Goal: Task Accomplishment & Management: Complete application form

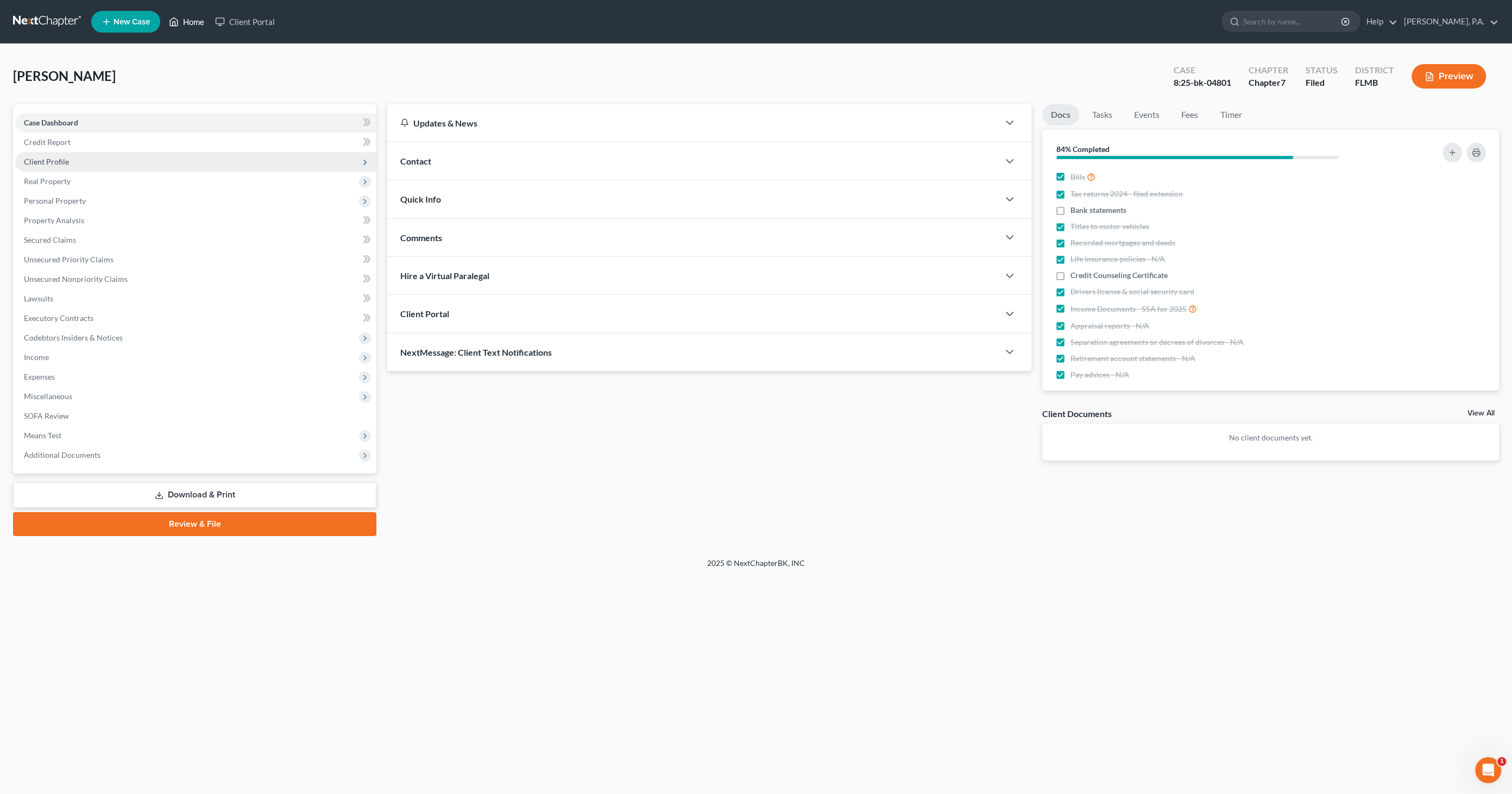
click at [193, 20] on link "Home" at bounding box center [186, 22] width 46 height 19
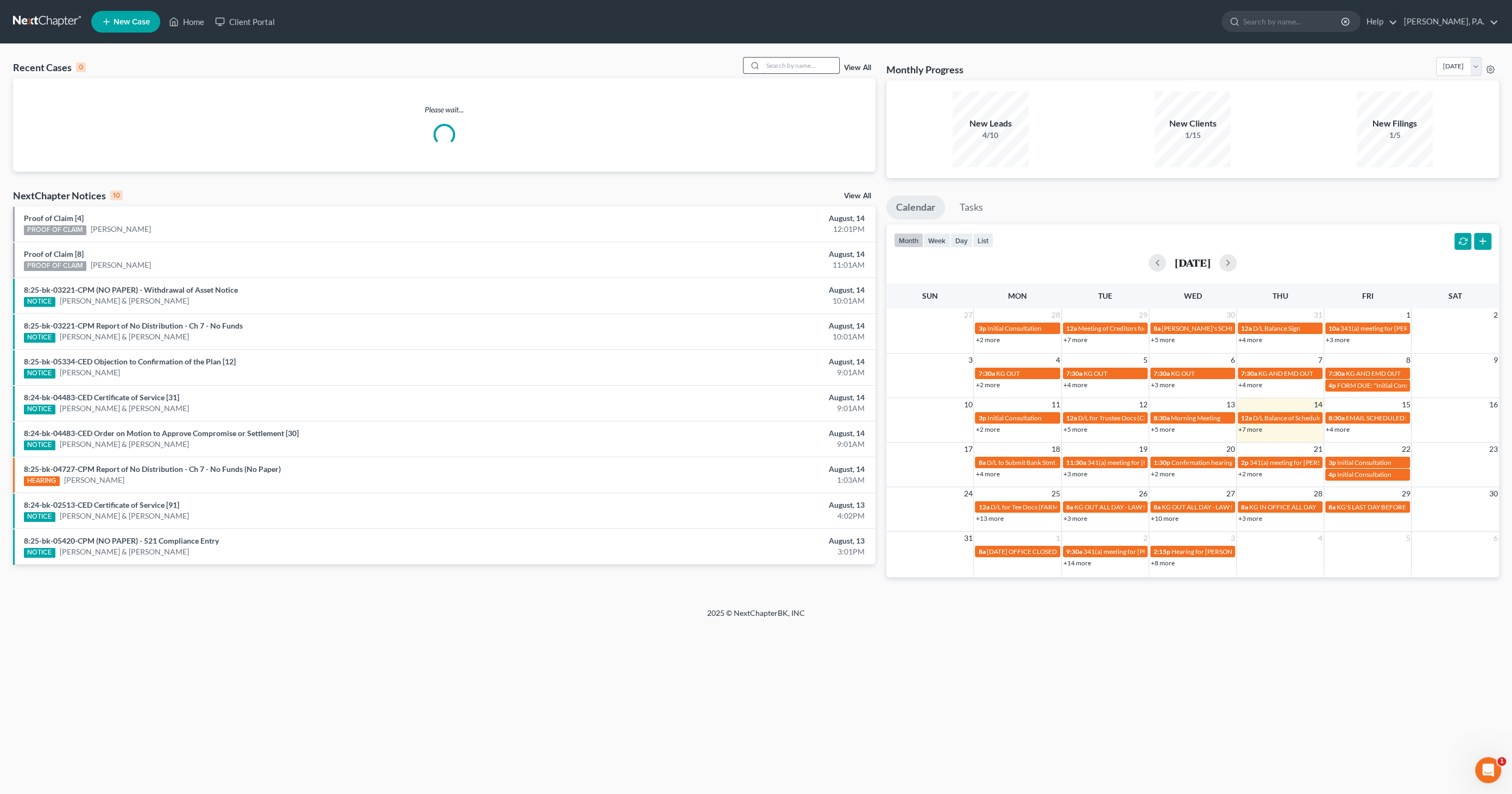
click at [790, 66] on input "search" at bounding box center [800, 65] width 76 height 16
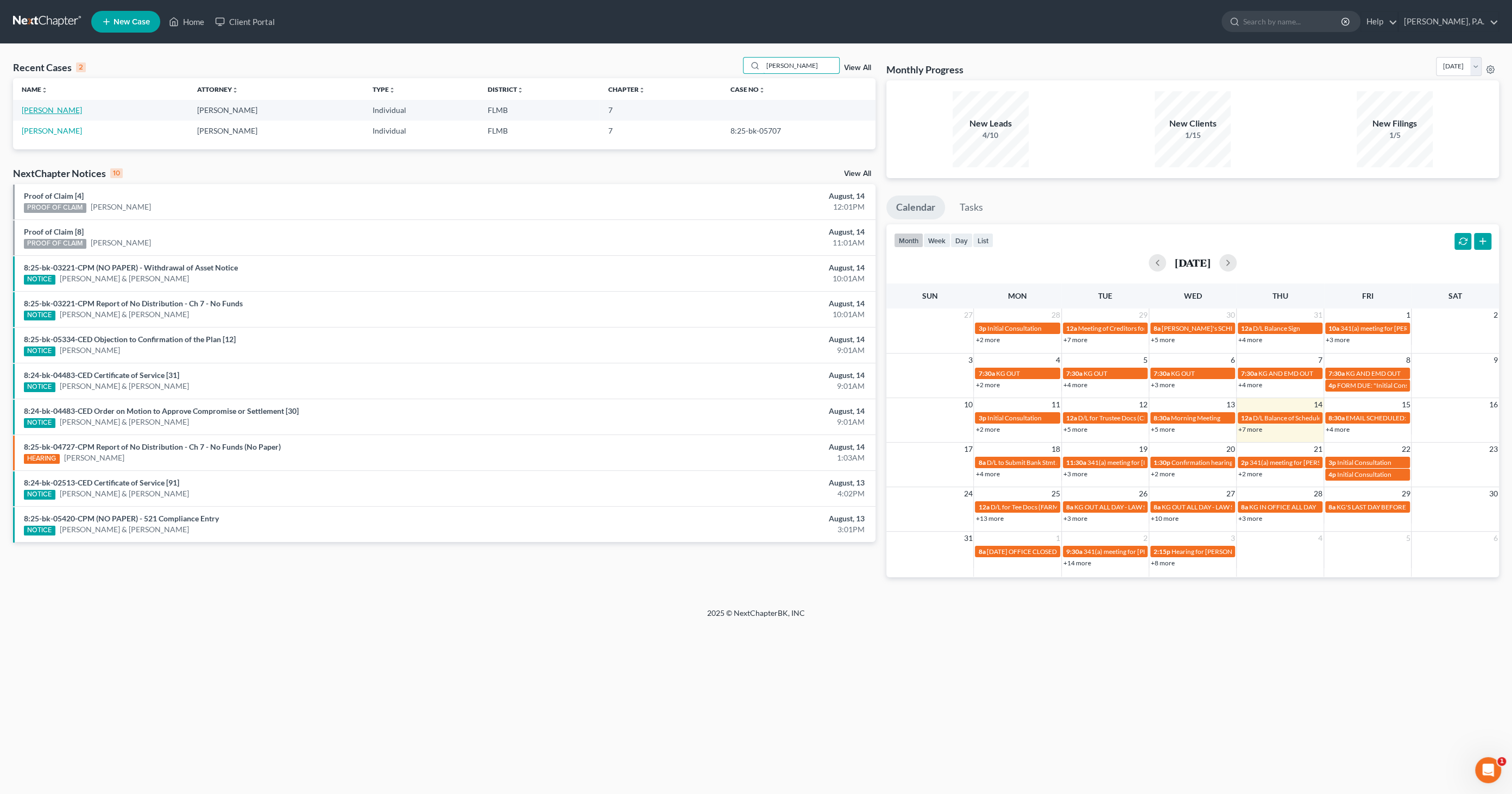
type input "[PERSON_NAME]"
click at [59, 110] on link "[PERSON_NAME]" at bounding box center [51, 110] width 60 height 10
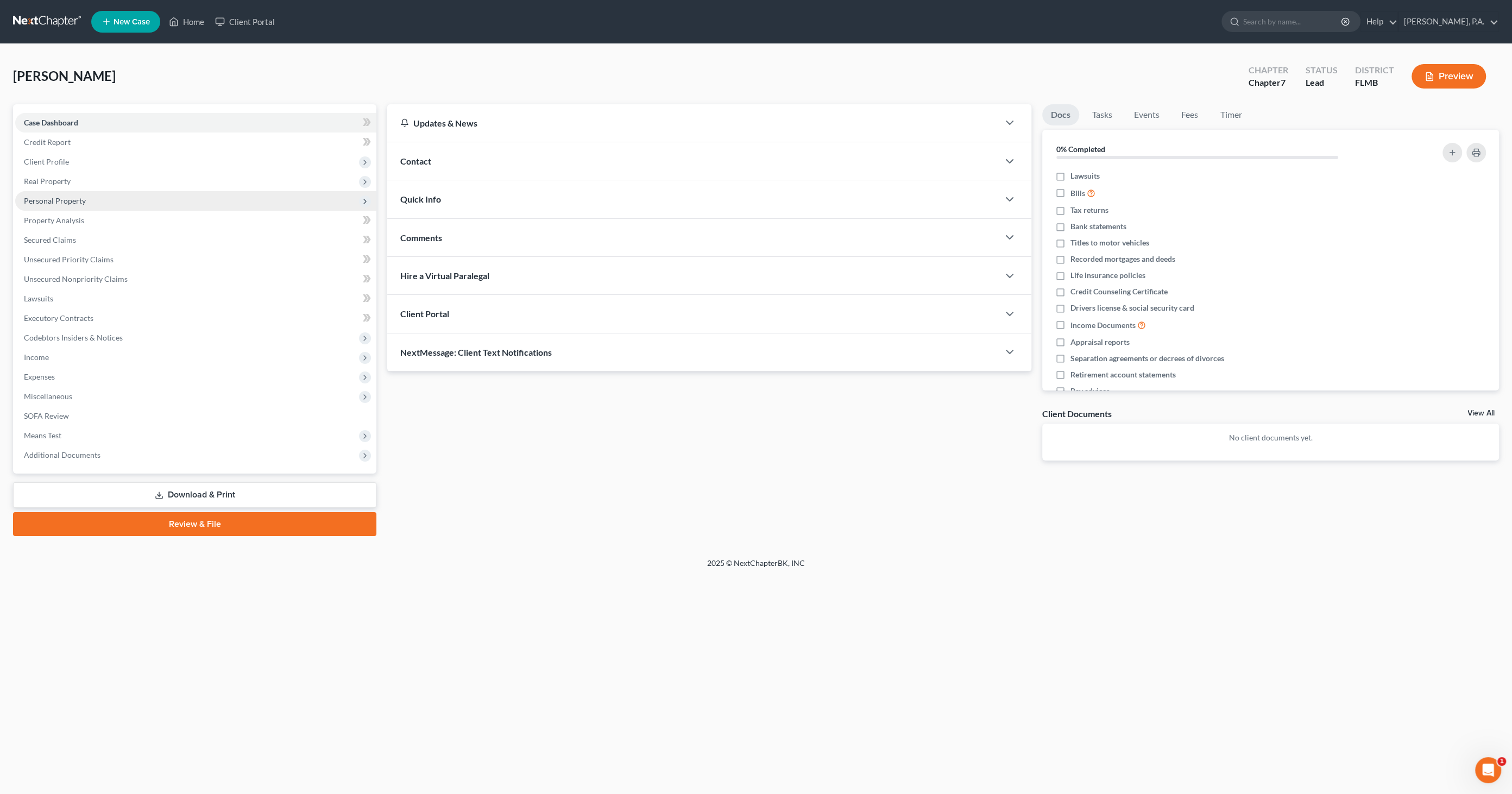
click at [70, 203] on span "Personal Property" at bounding box center [54, 201] width 62 height 10
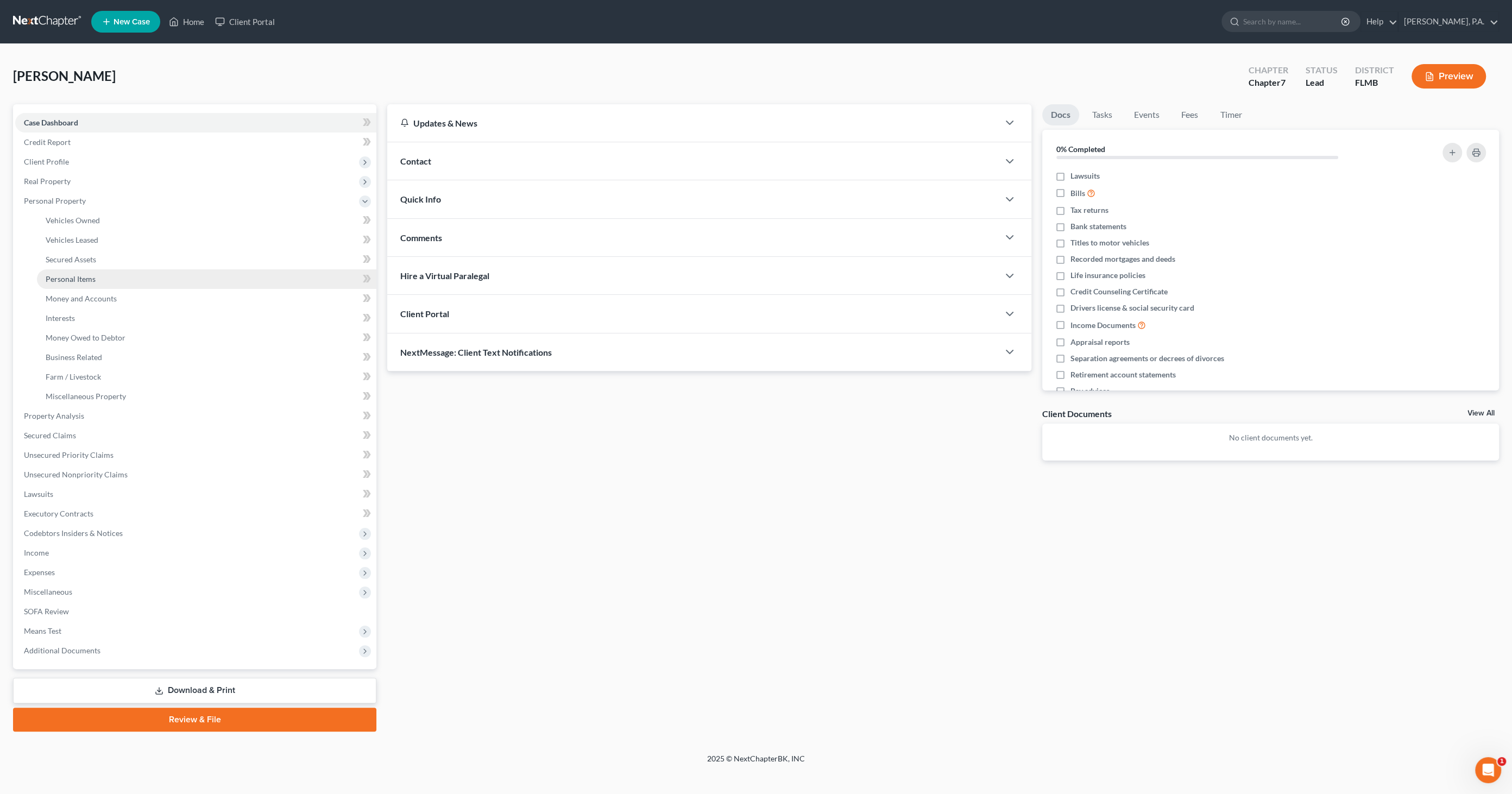
click at [92, 278] on span "Personal Items" at bounding box center [70, 278] width 50 height 10
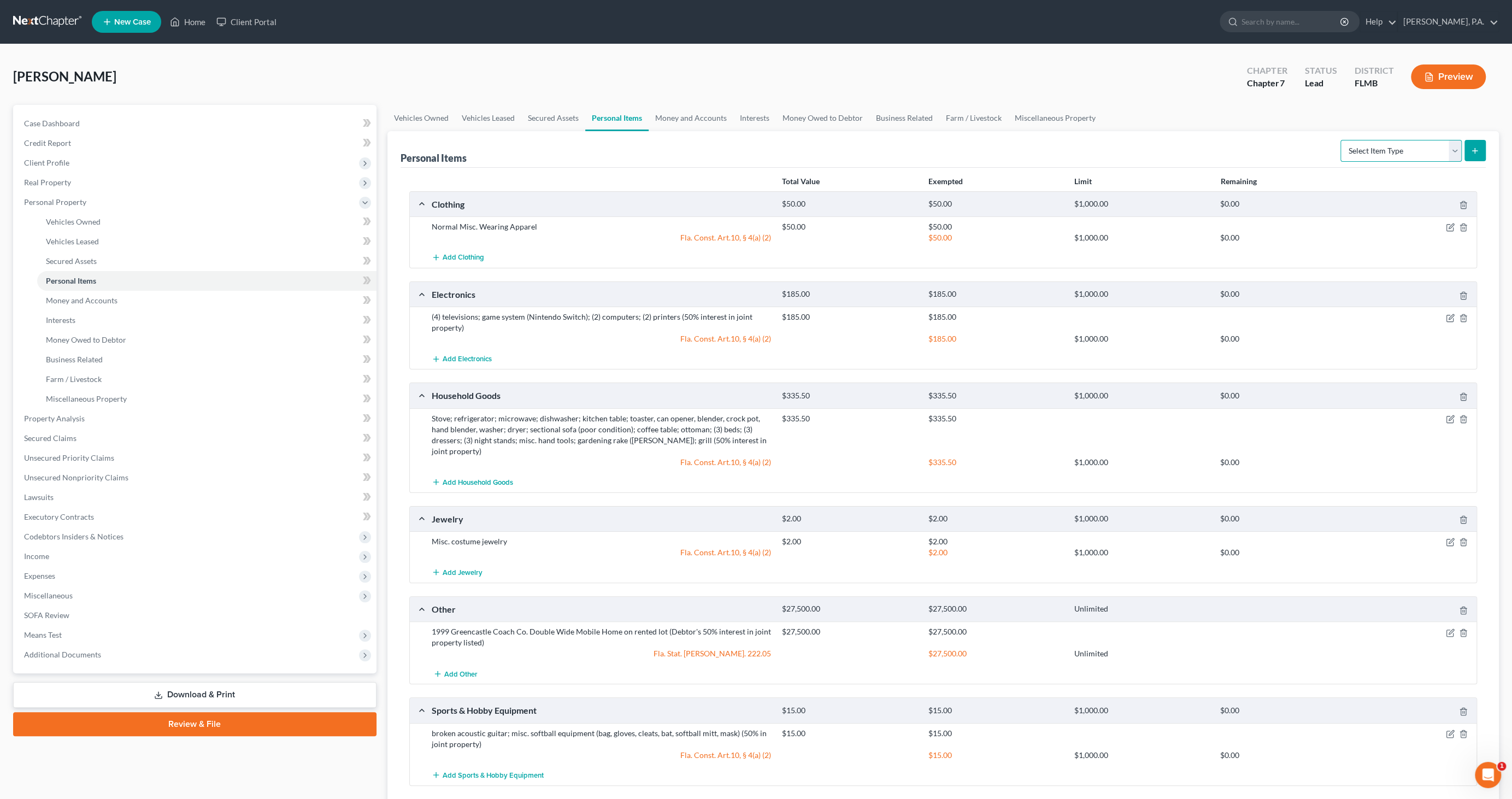
click at [1415, 148] on select "Select Item Type Clothing Collectibles Of Value Electronics Firearms Household …" at bounding box center [1401, 150] width 121 height 22
select select "pets"
click at [1343, 140] on select "Select Item Type Clothing Collectibles Of Value Electronics Firearms Household …" at bounding box center [1401, 150] width 121 height 22
click at [1477, 151] on line "submit" at bounding box center [1475, 151] width 5 height 0
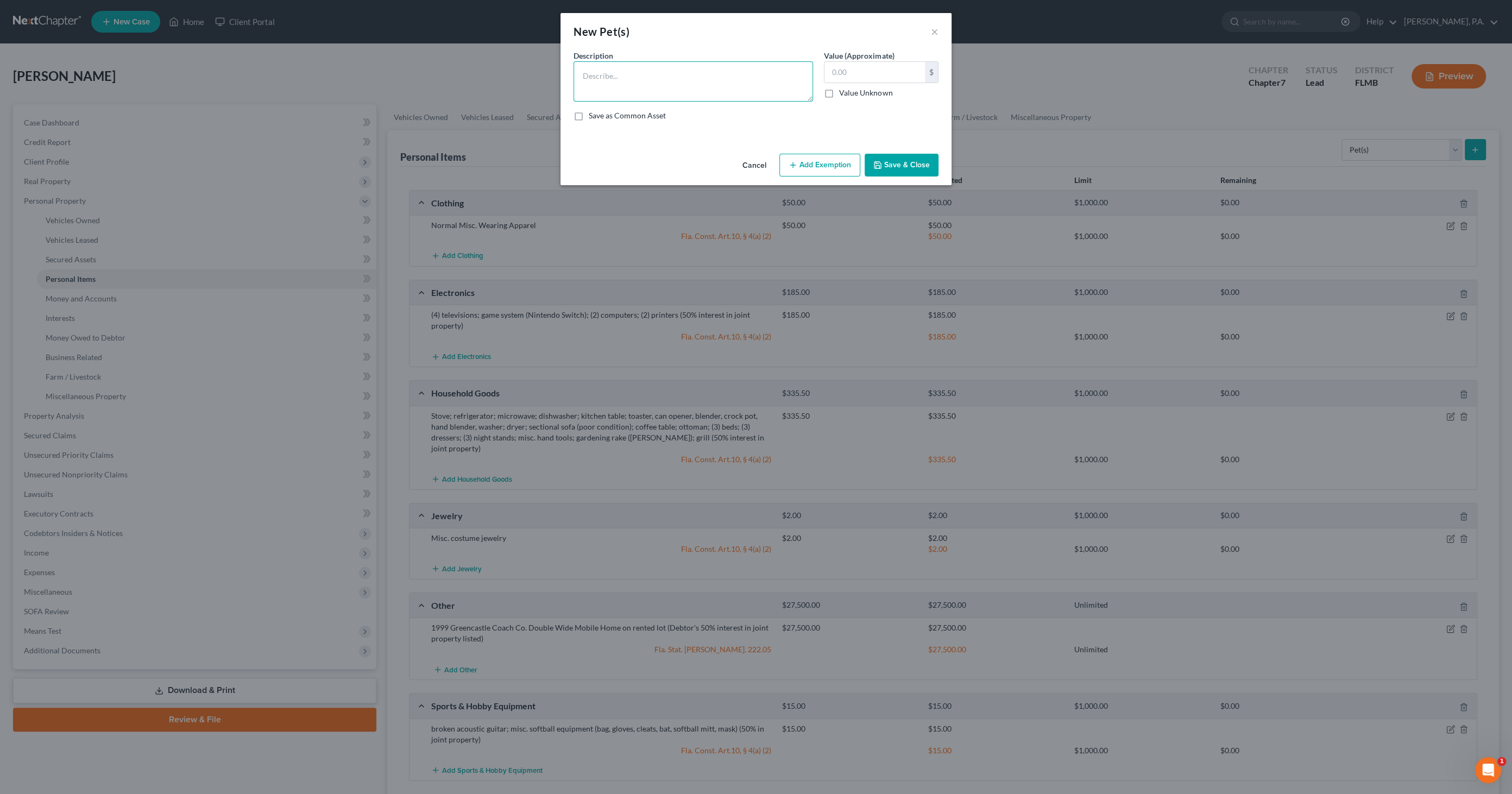
click at [675, 72] on textarea at bounding box center [693, 81] width 239 height 40
type textarea "2 dogs"
click at [846, 68] on input "text" at bounding box center [874, 72] width 100 height 21
type input "0.00"
click at [904, 154] on button "Save & Close" at bounding box center [901, 165] width 74 height 23
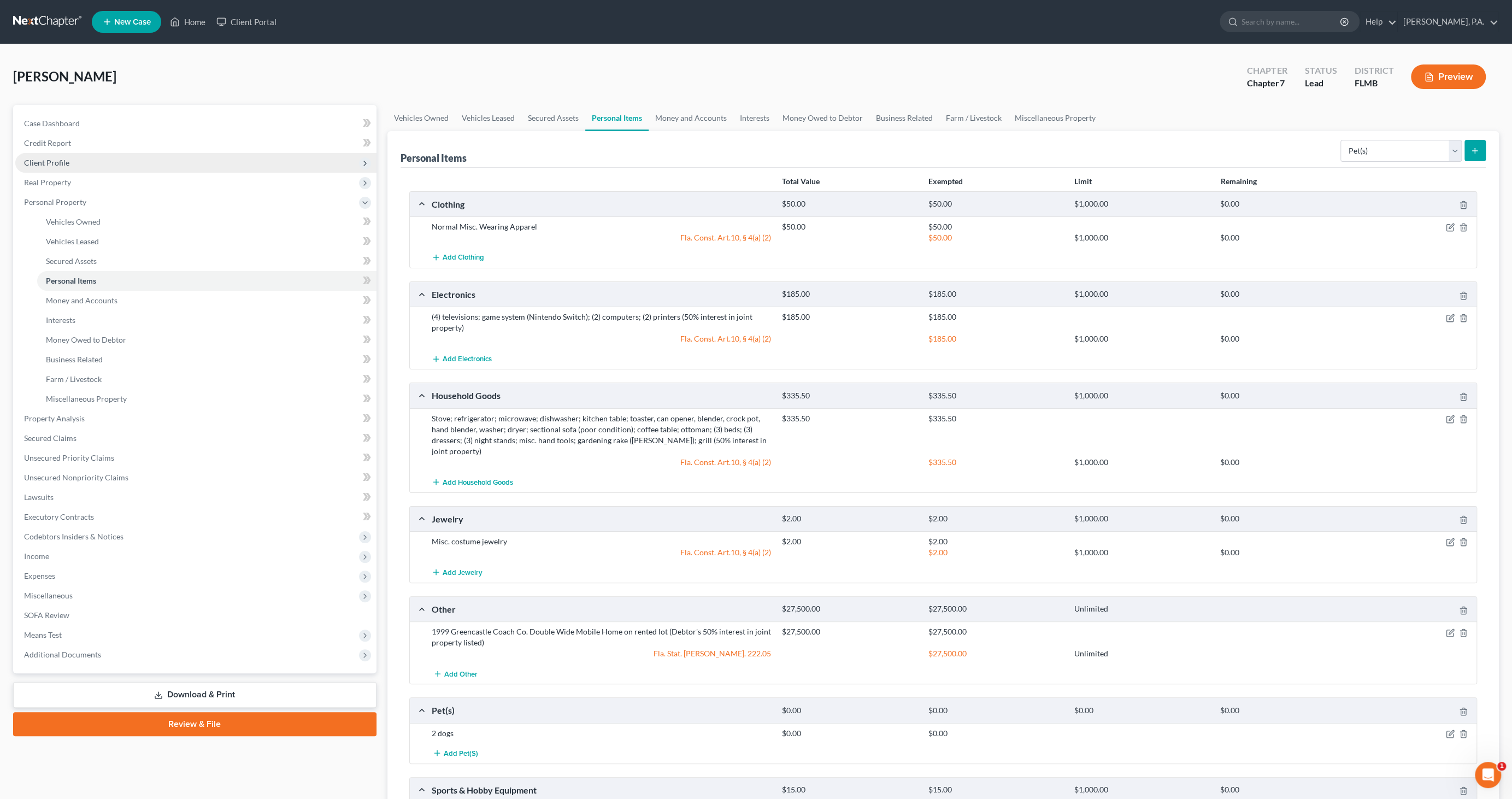
click at [85, 166] on span "Client Profile" at bounding box center [195, 162] width 361 height 19
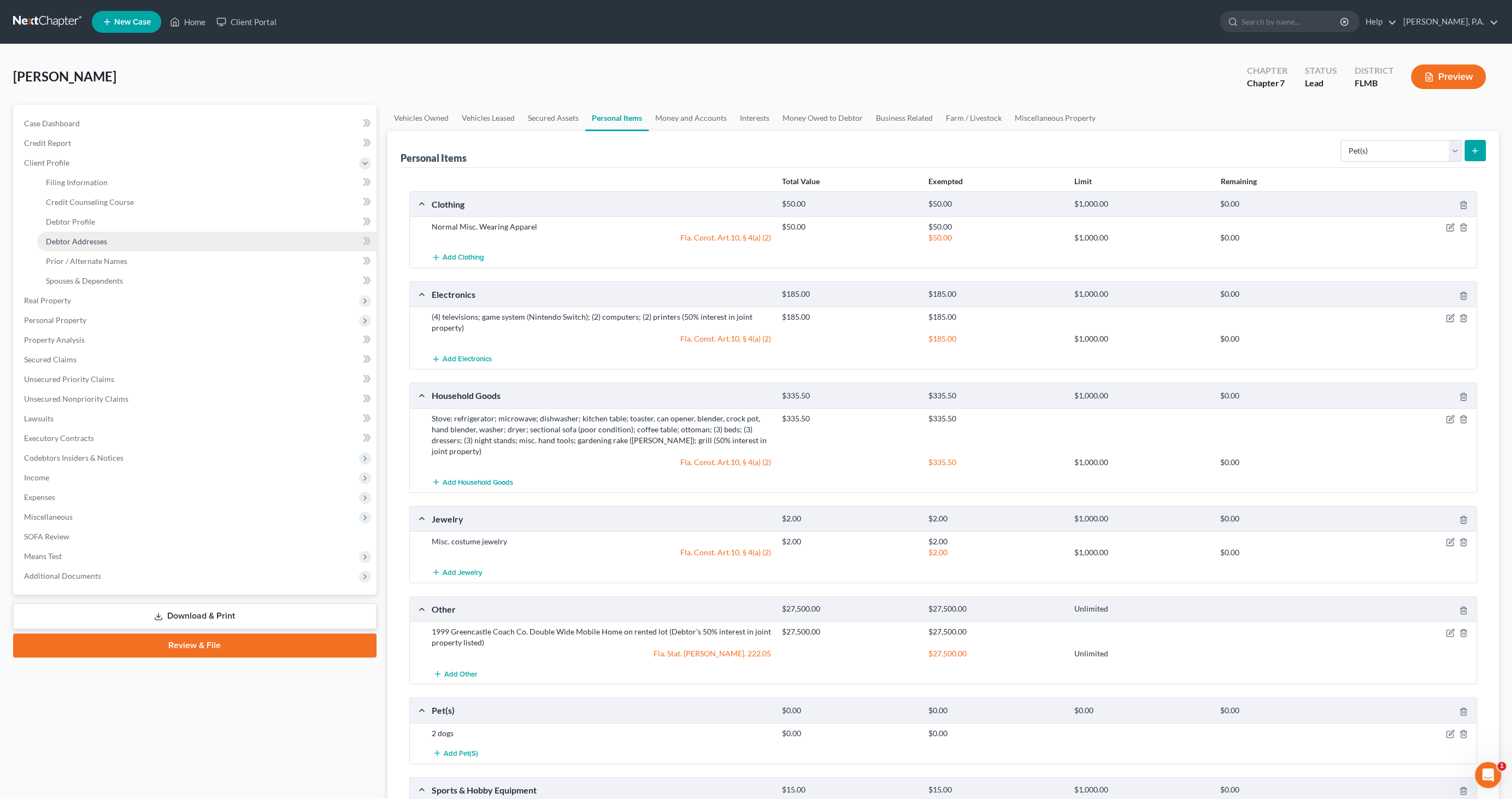
click at [90, 240] on span "Debtor Addresses" at bounding box center [76, 241] width 61 height 10
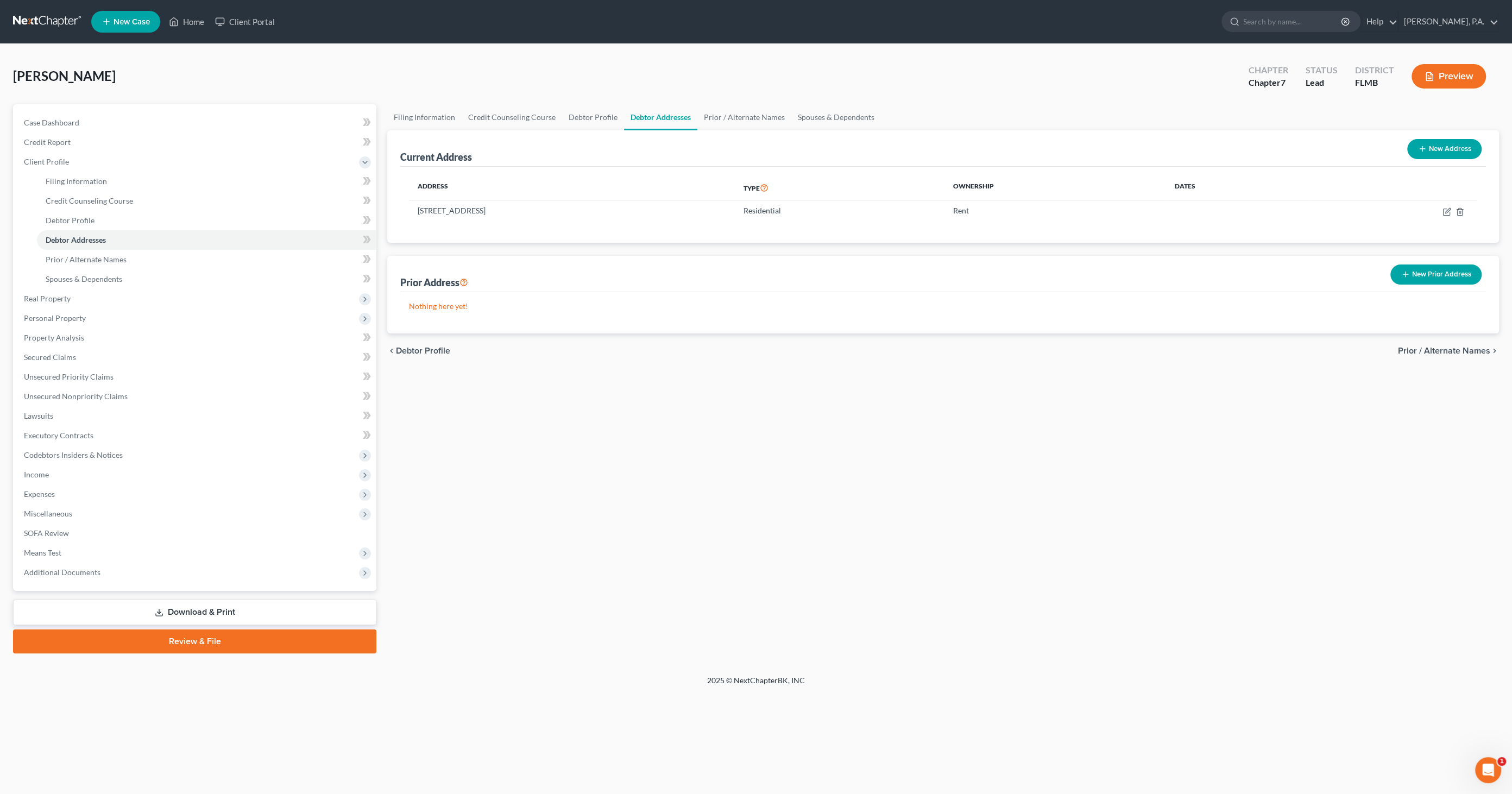
click at [1440, 149] on button "New Address" at bounding box center [1444, 148] width 74 height 20
select select "0"
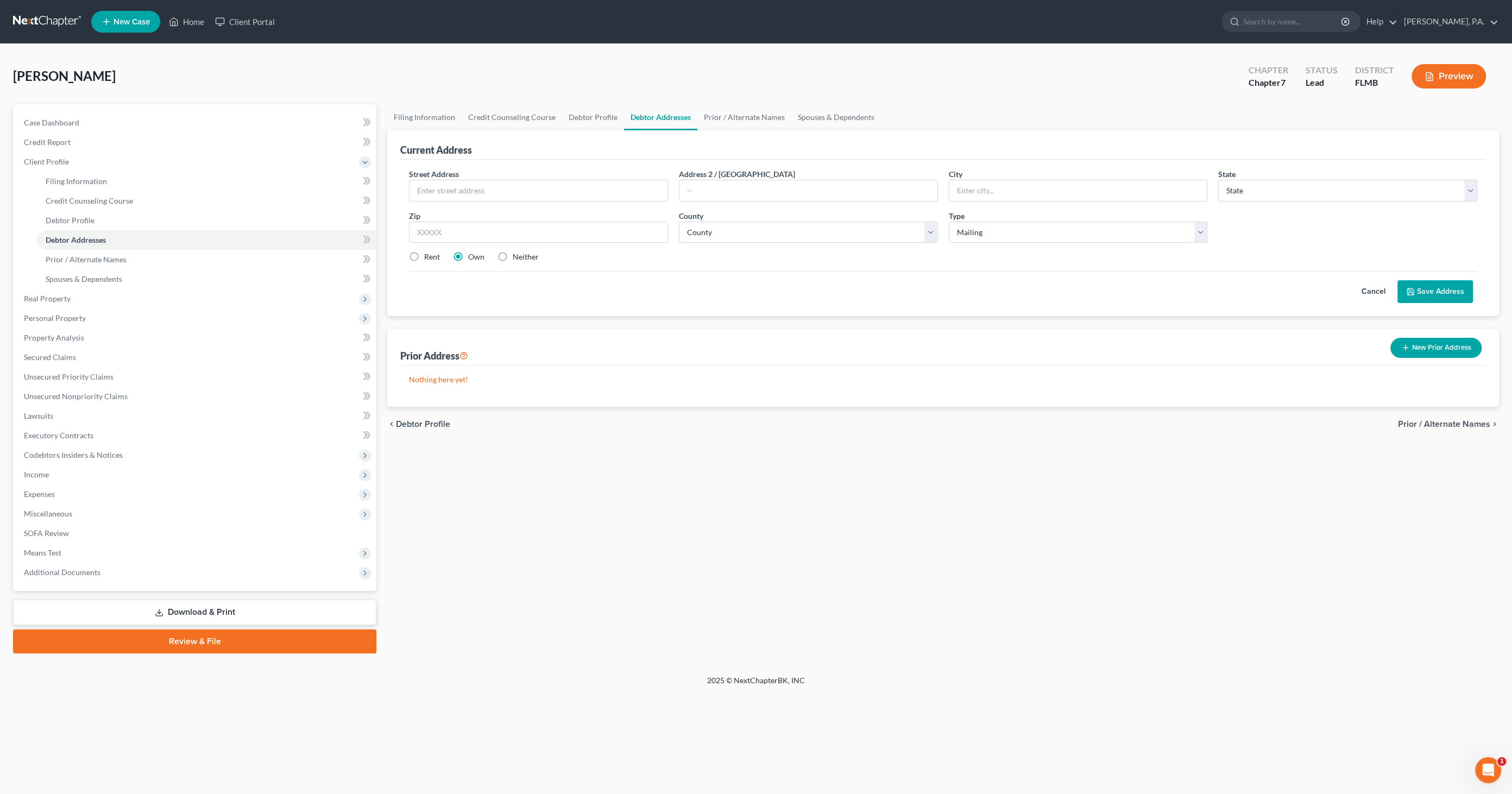
click at [1372, 287] on button "Cancel" at bounding box center [1373, 291] width 48 height 22
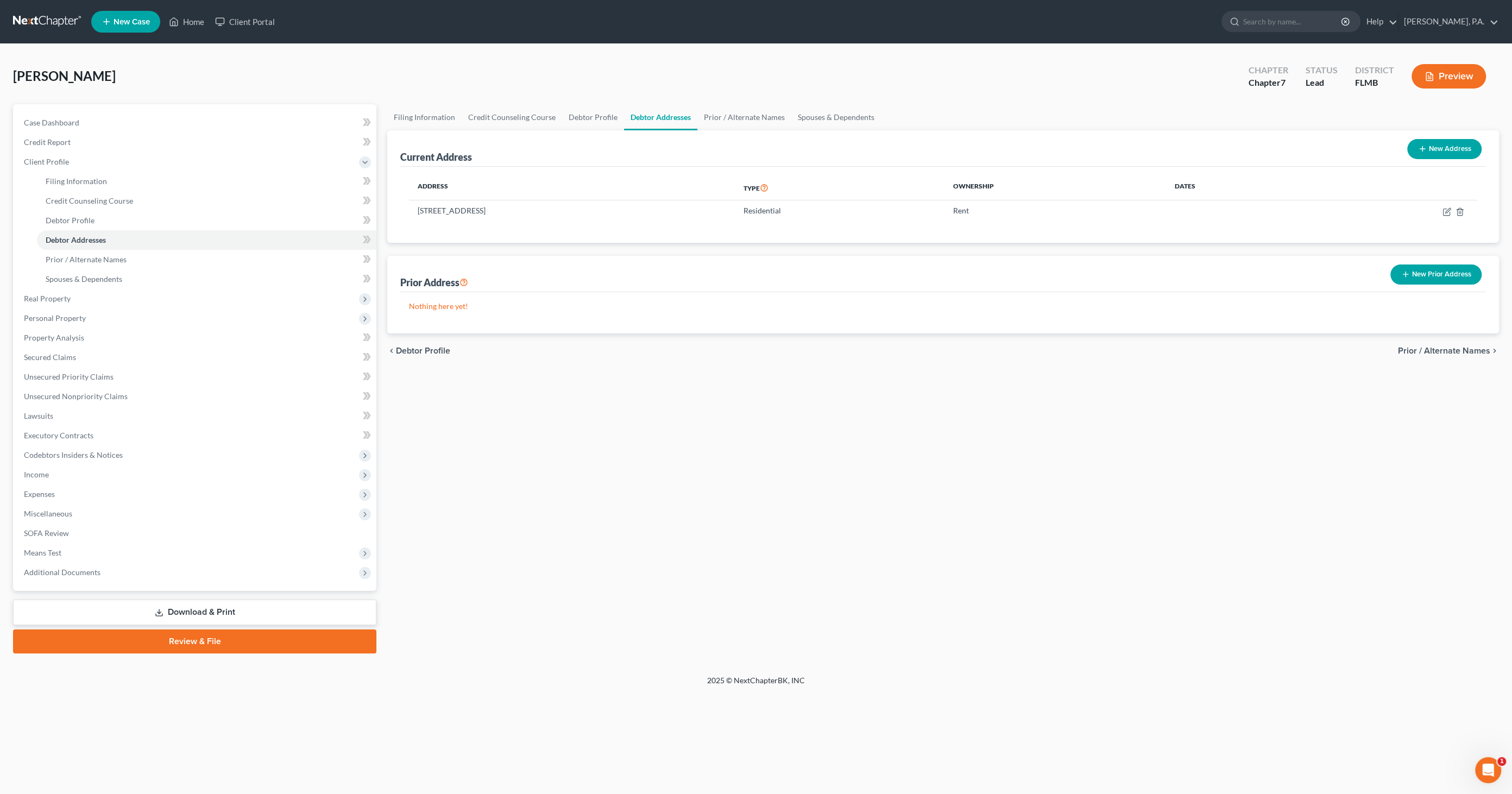
click at [1414, 276] on button "New Prior Address" at bounding box center [1435, 274] width 92 height 20
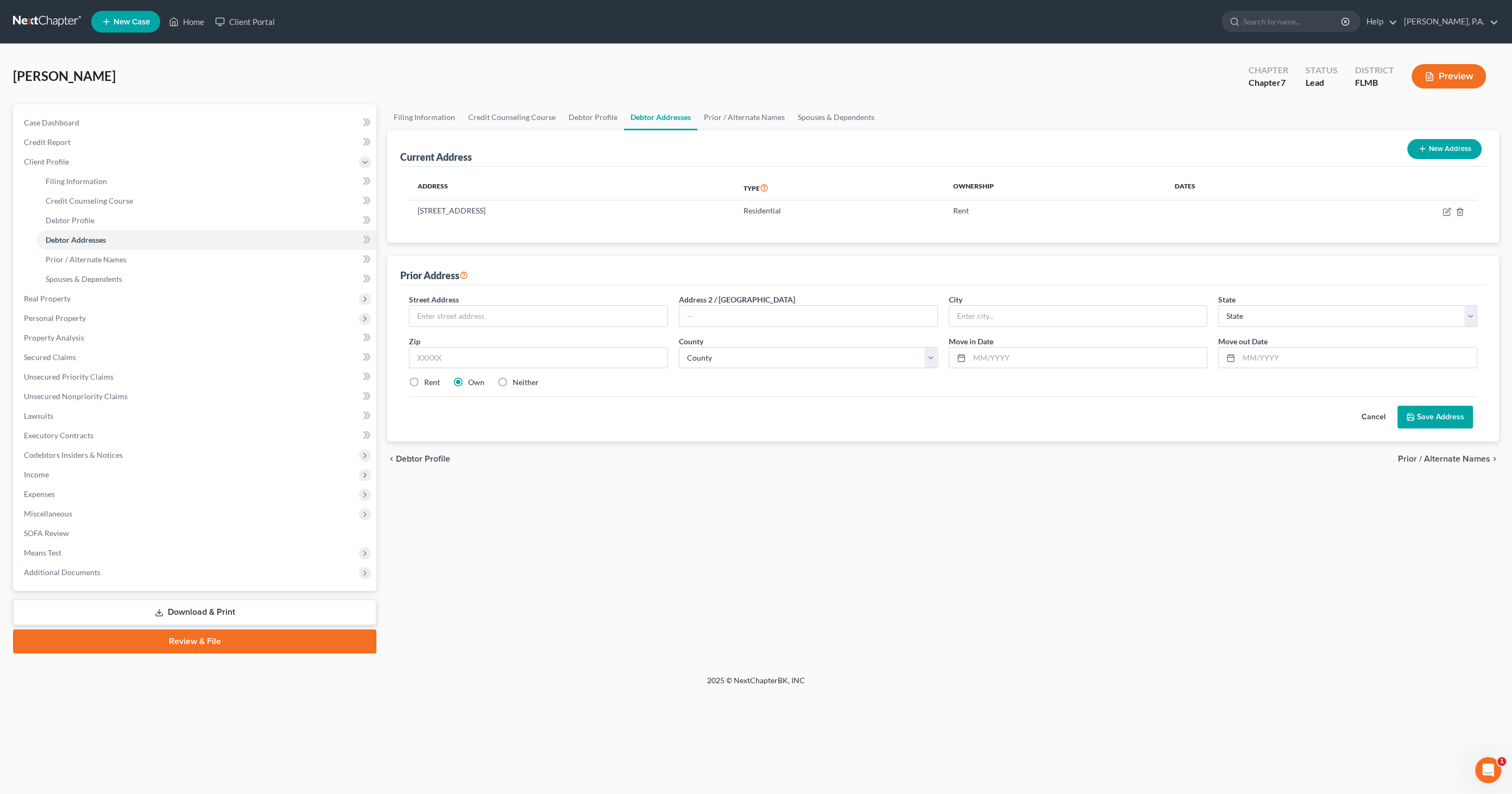
click at [1372, 415] on button "Cancel" at bounding box center [1373, 417] width 48 height 22
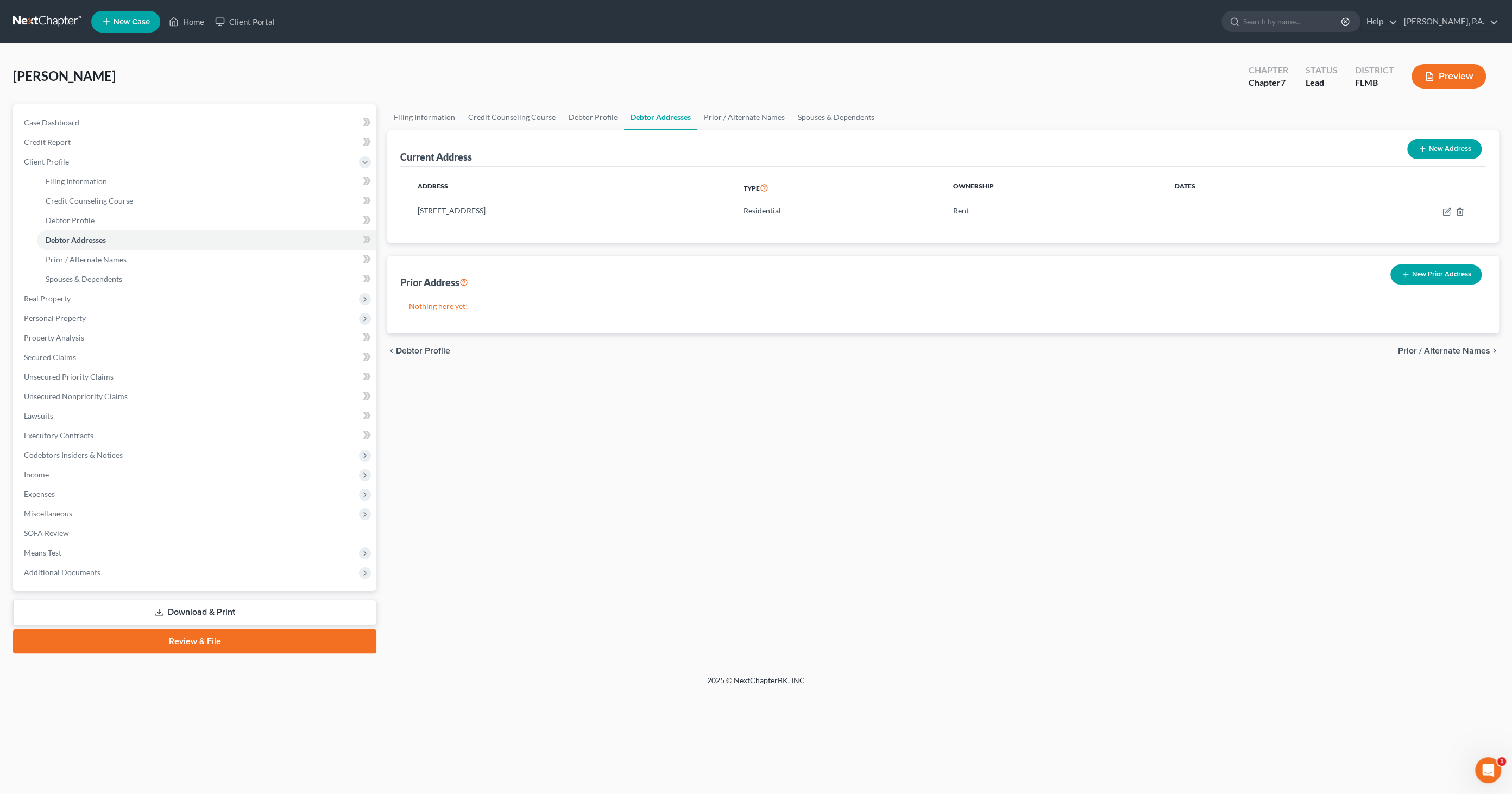
click at [1419, 152] on icon "button" at bounding box center [1422, 149] width 9 height 9
select select "0"
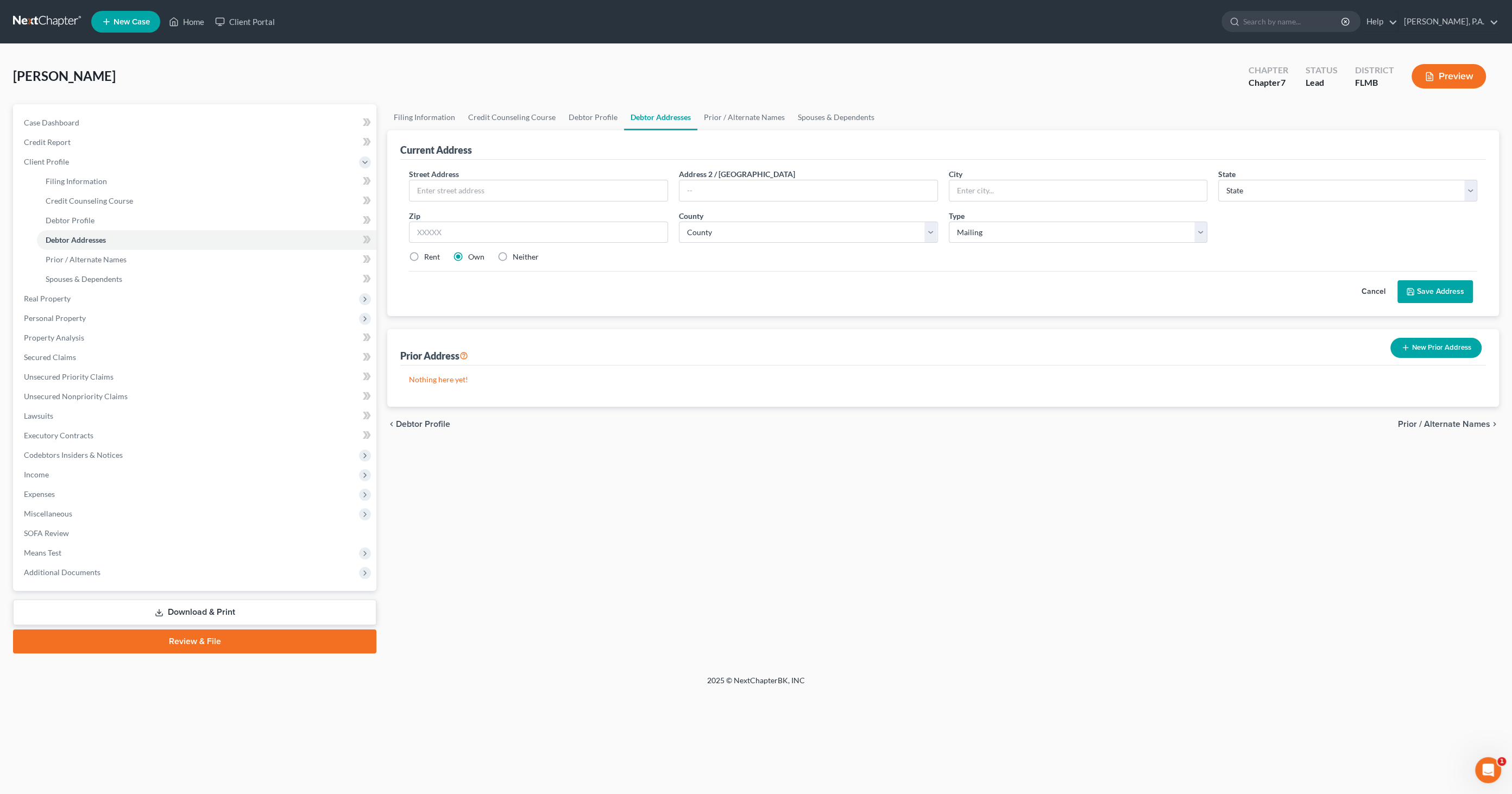
click at [513, 256] on label "Neither" at bounding box center [526, 257] width 26 height 10
click at [517, 256] on input "Neither" at bounding box center [521, 255] width 7 height 7
radio input "true"
click at [499, 189] on input "text" at bounding box center [538, 191] width 258 height 21
type input "[STREET_ADDRESS]"
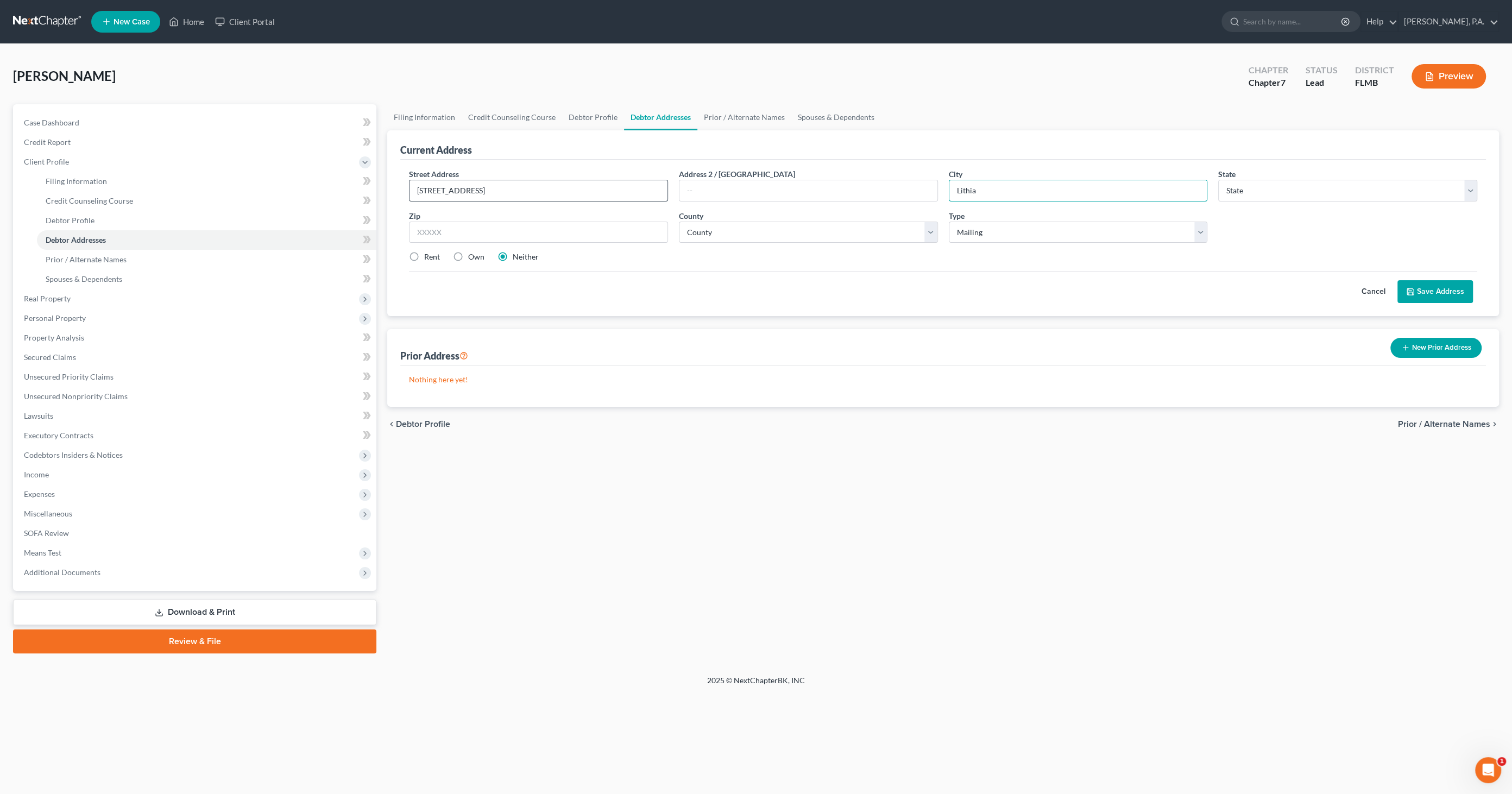
type input "Lithia"
select select "9"
type input "33547"
select select "27"
click at [1426, 283] on button "Save Address" at bounding box center [1434, 291] width 76 height 23
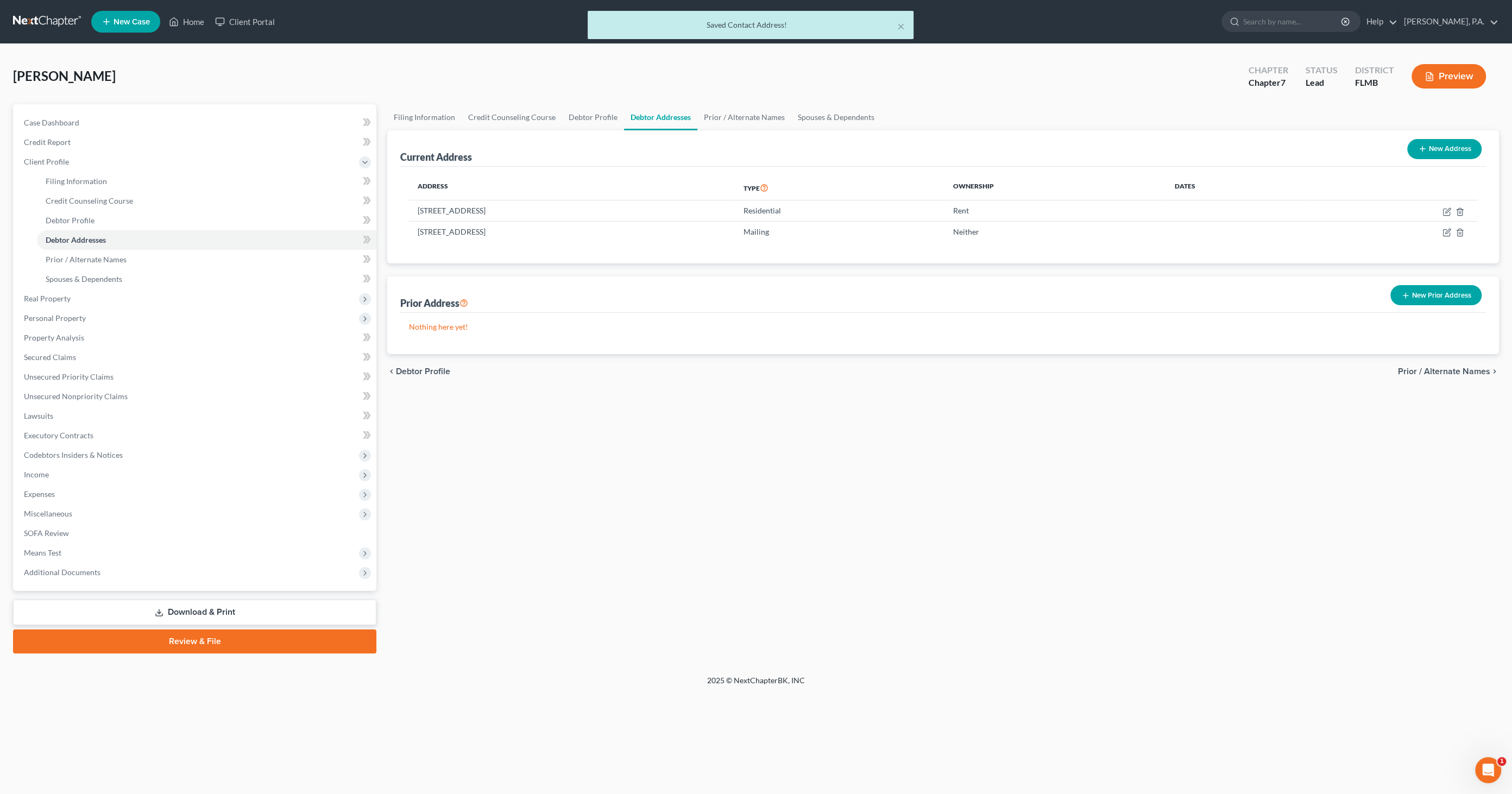
click at [1452, 74] on button "Preview" at bounding box center [1448, 76] width 74 height 24
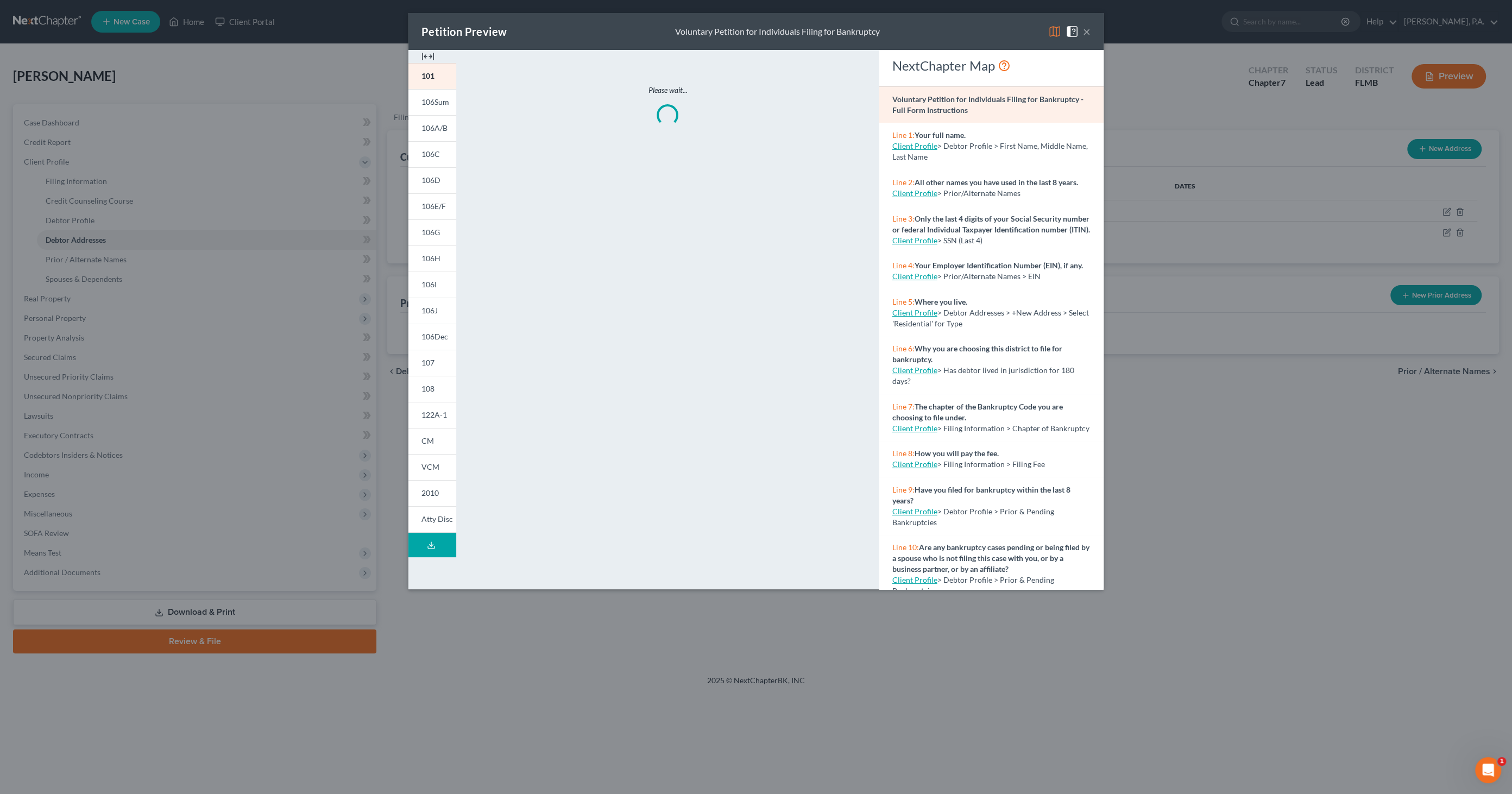
click at [433, 55] on img at bounding box center [428, 56] width 13 height 13
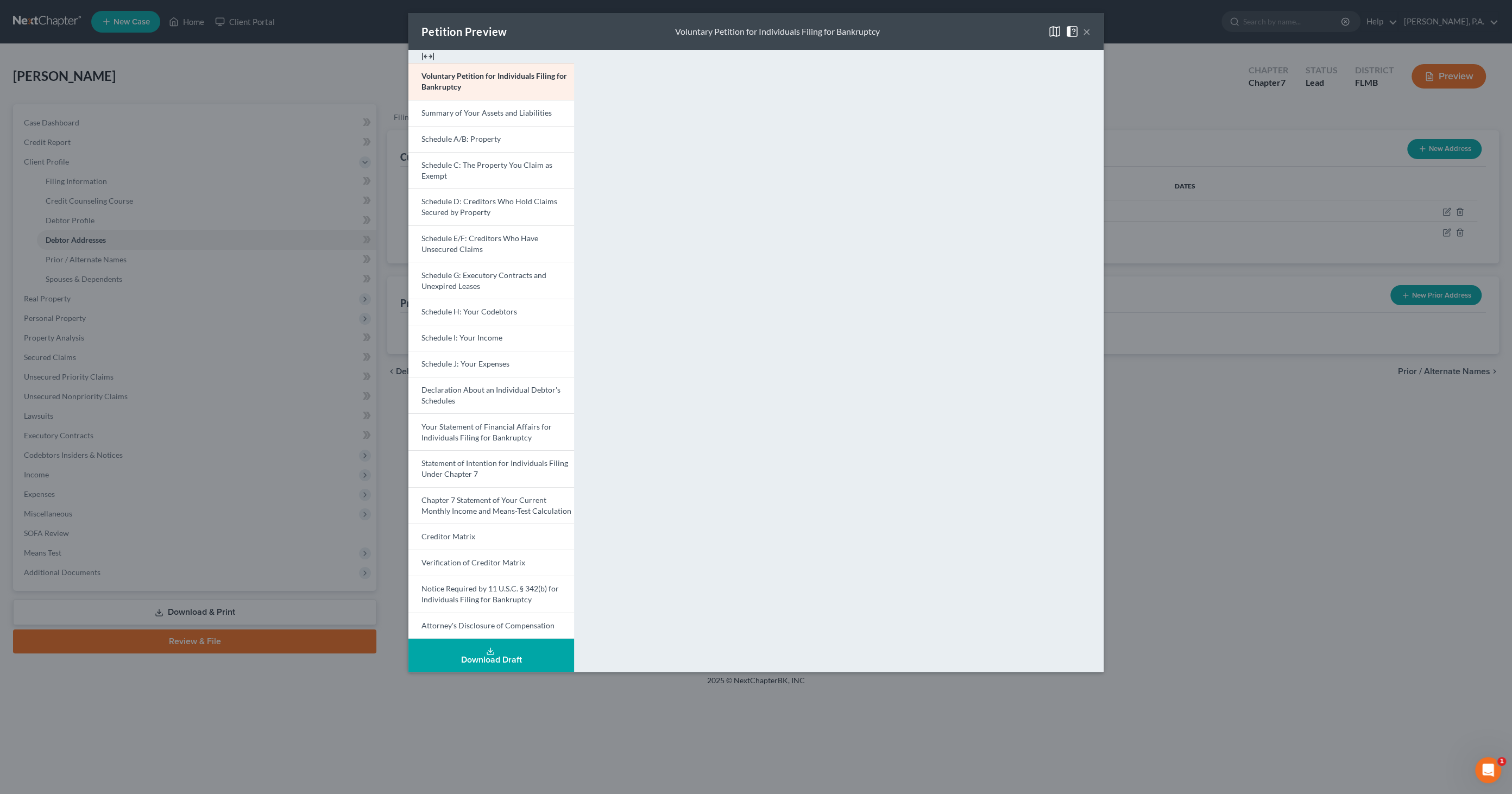
drag, startPoint x: 1090, startPoint y: 32, endPoint x: 1042, endPoint y: 60, distance: 55.6
click at [1090, 32] on button "×" at bounding box center [1086, 31] width 8 height 13
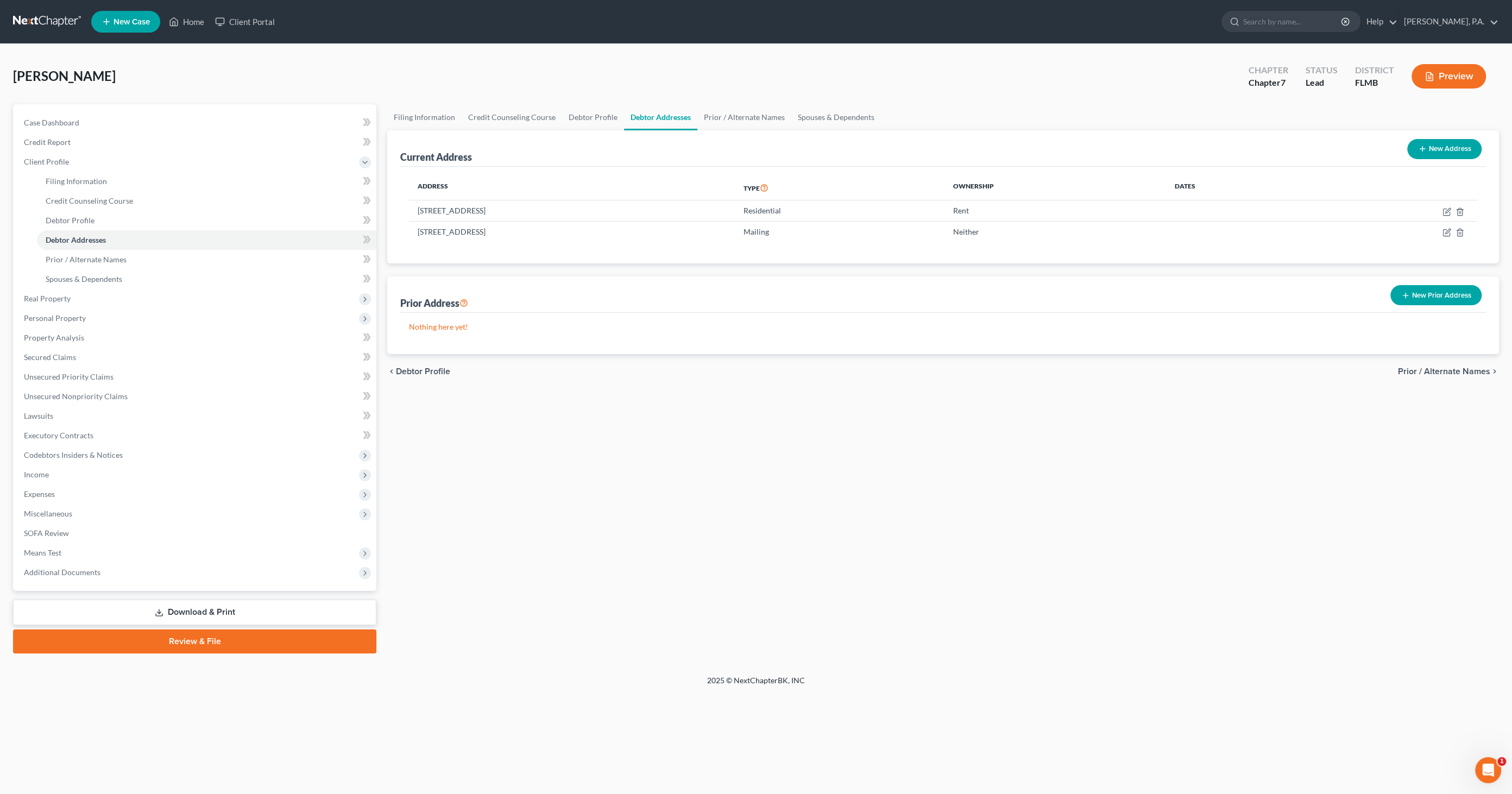
click at [231, 606] on link "Download & Print" at bounding box center [195, 612] width 363 height 25
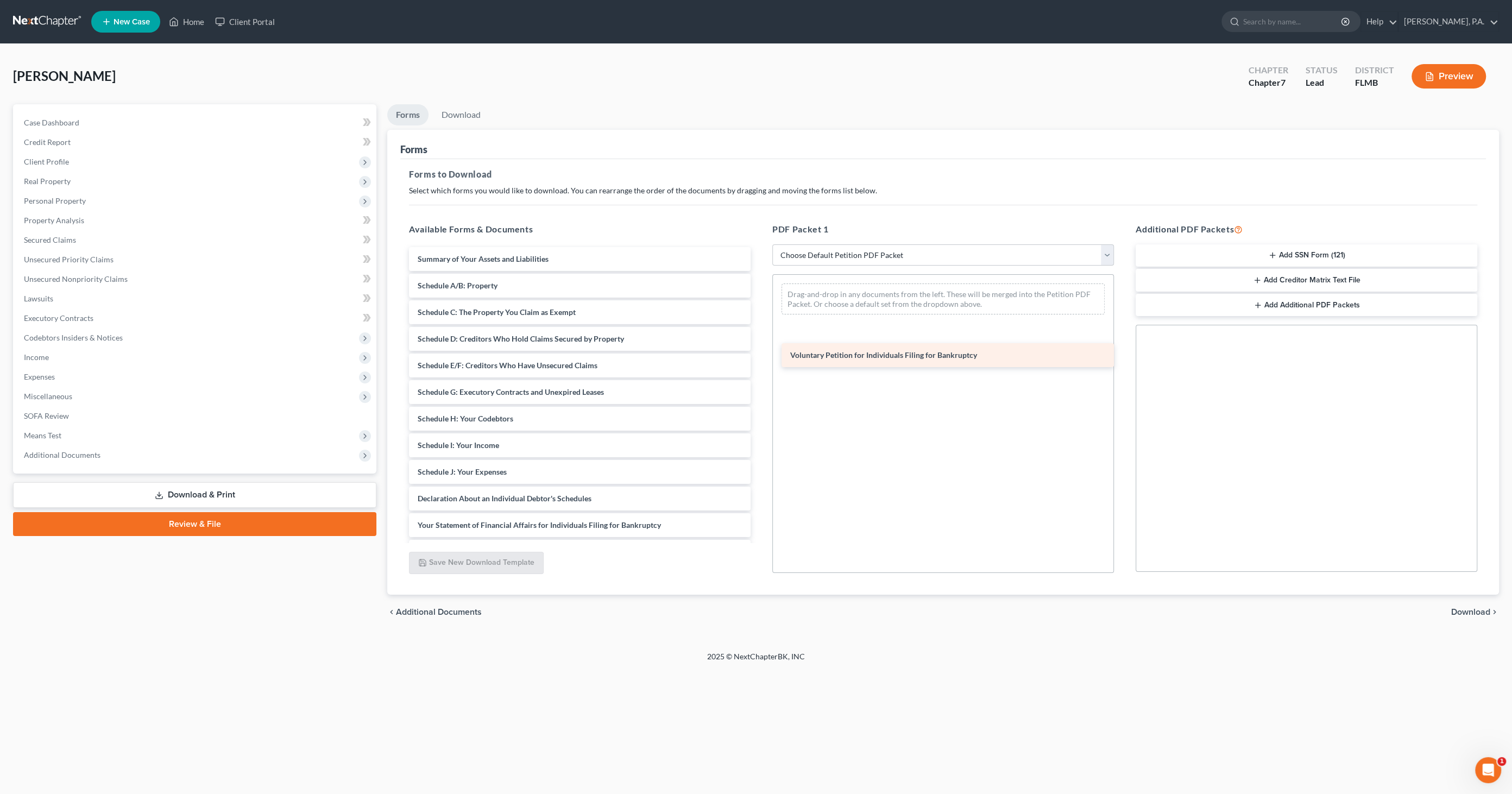
drag, startPoint x: 476, startPoint y: 258, endPoint x: 886, endPoint y: 357, distance: 421.8
click at [759, 350] on div "Voluntary Petition for Individuals Filing for Bankruptcy Voluntary Petition for…" at bounding box center [579, 471] width 359 height 449
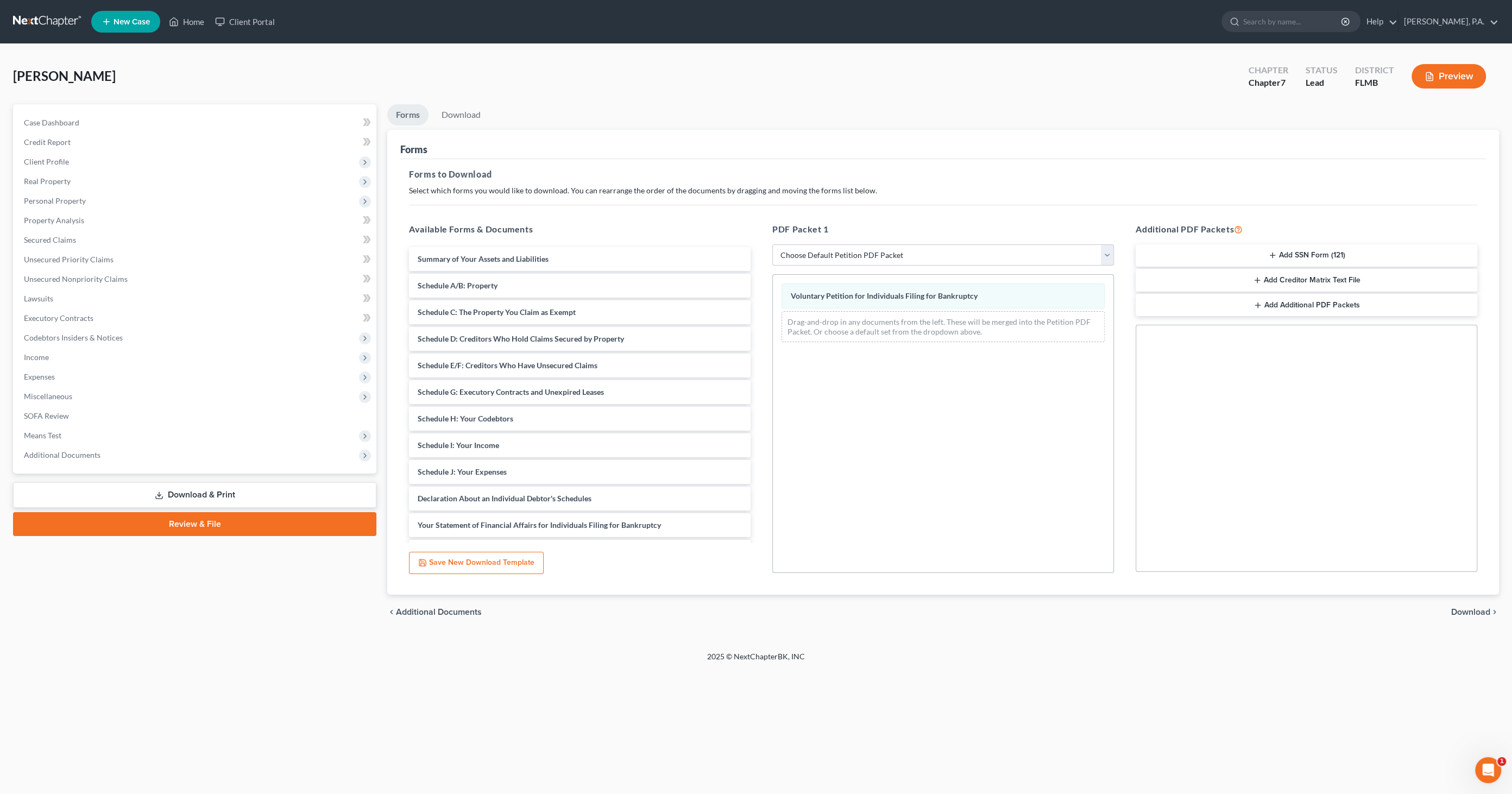
click at [1463, 605] on div "chevron_left Additional Documents Download chevron_right" at bounding box center [943, 613] width 1112 height 35
click at [1461, 609] on span "Download" at bounding box center [1470, 612] width 39 height 9
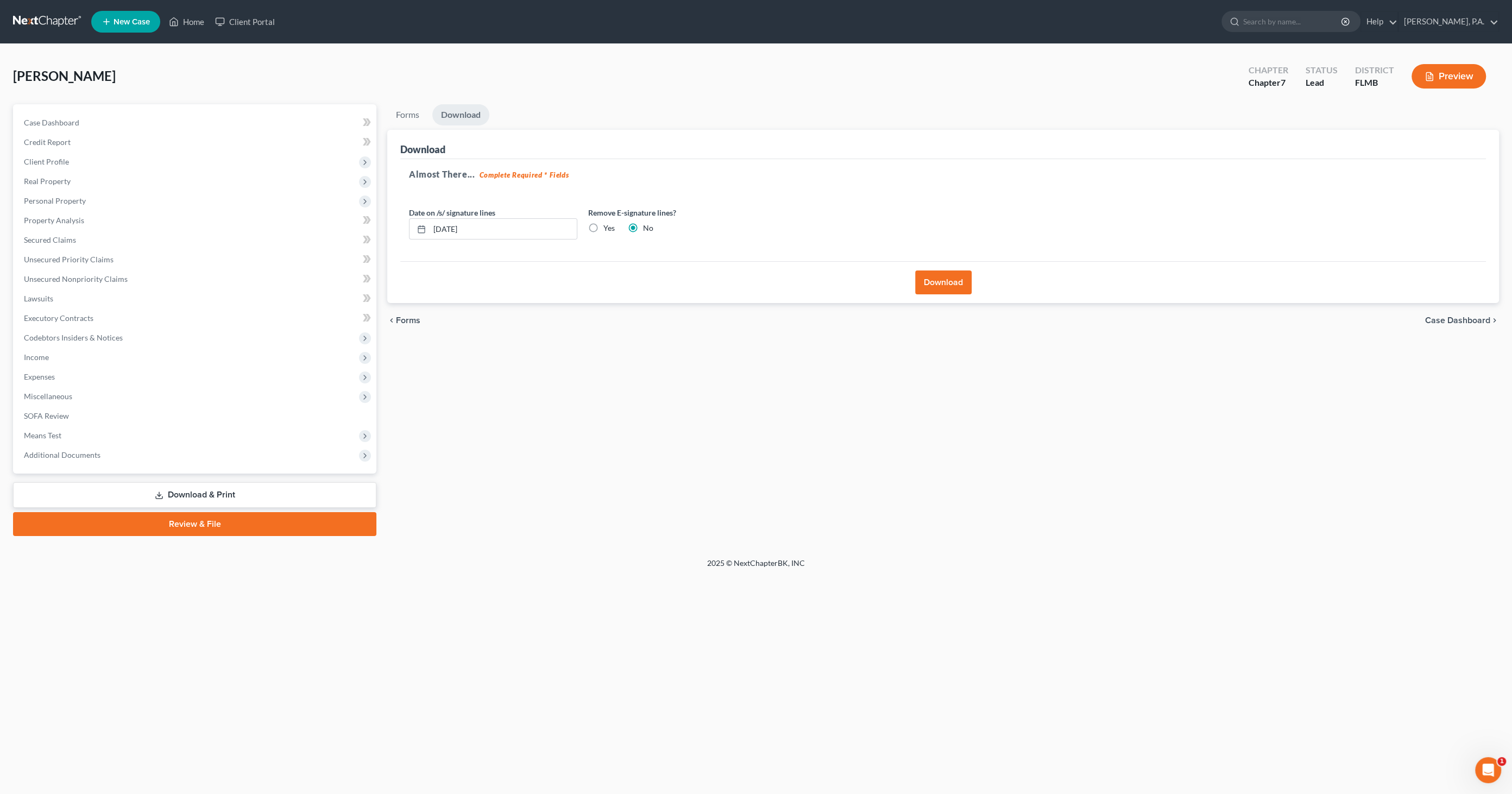
click at [931, 276] on button "Download" at bounding box center [943, 282] width 57 height 24
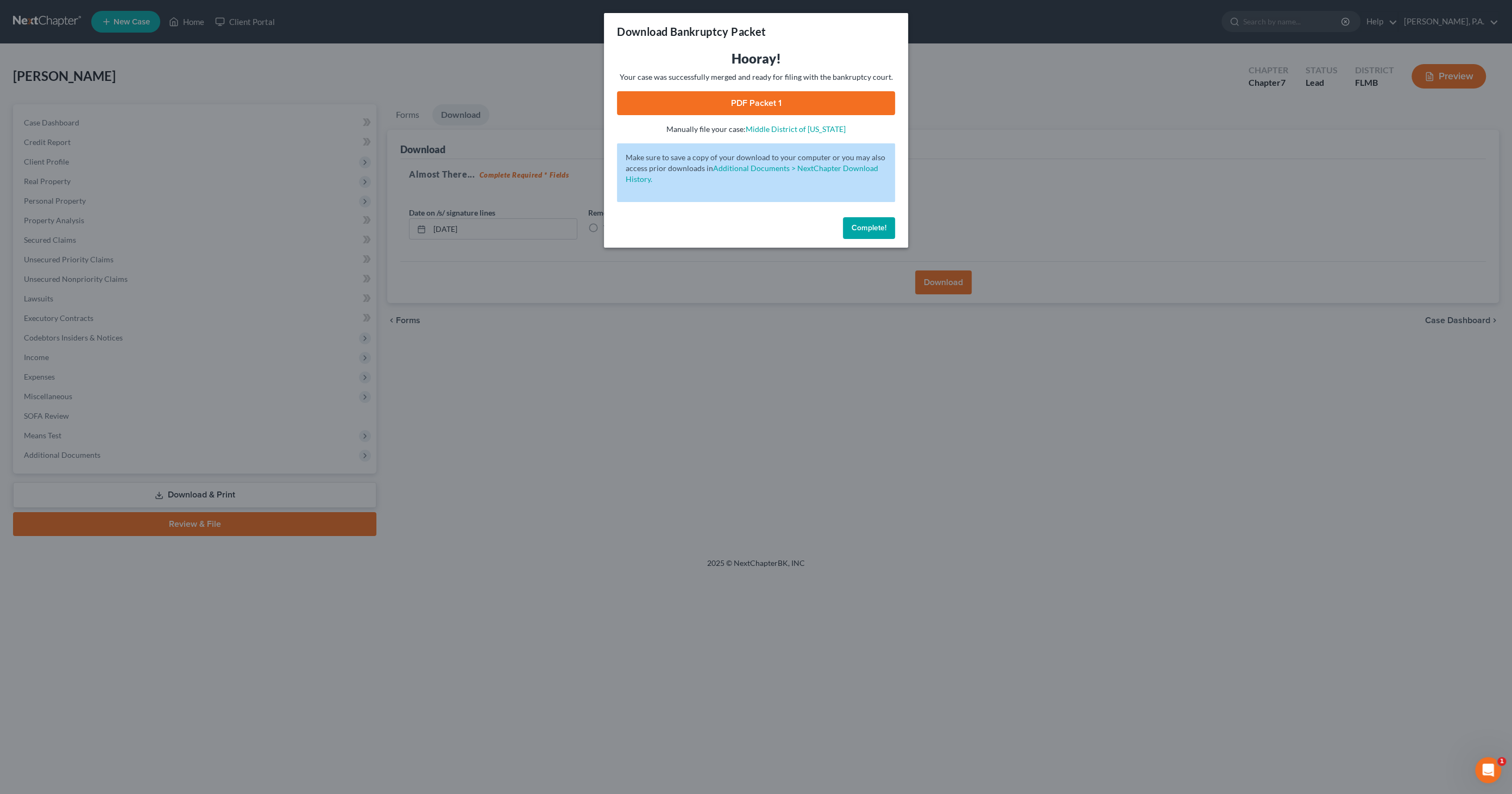
drag, startPoint x: 750, startPoint y: 104, endPoint x: 756, endPoint y: 107, distance: 6.7
click at [750, 104] on link "PDF Packet 1" at bounding box center [756, 103] width 278 height 24
click at [862, 225] on span "Complete!" at bounding box center [869, 228] width 35 height 10
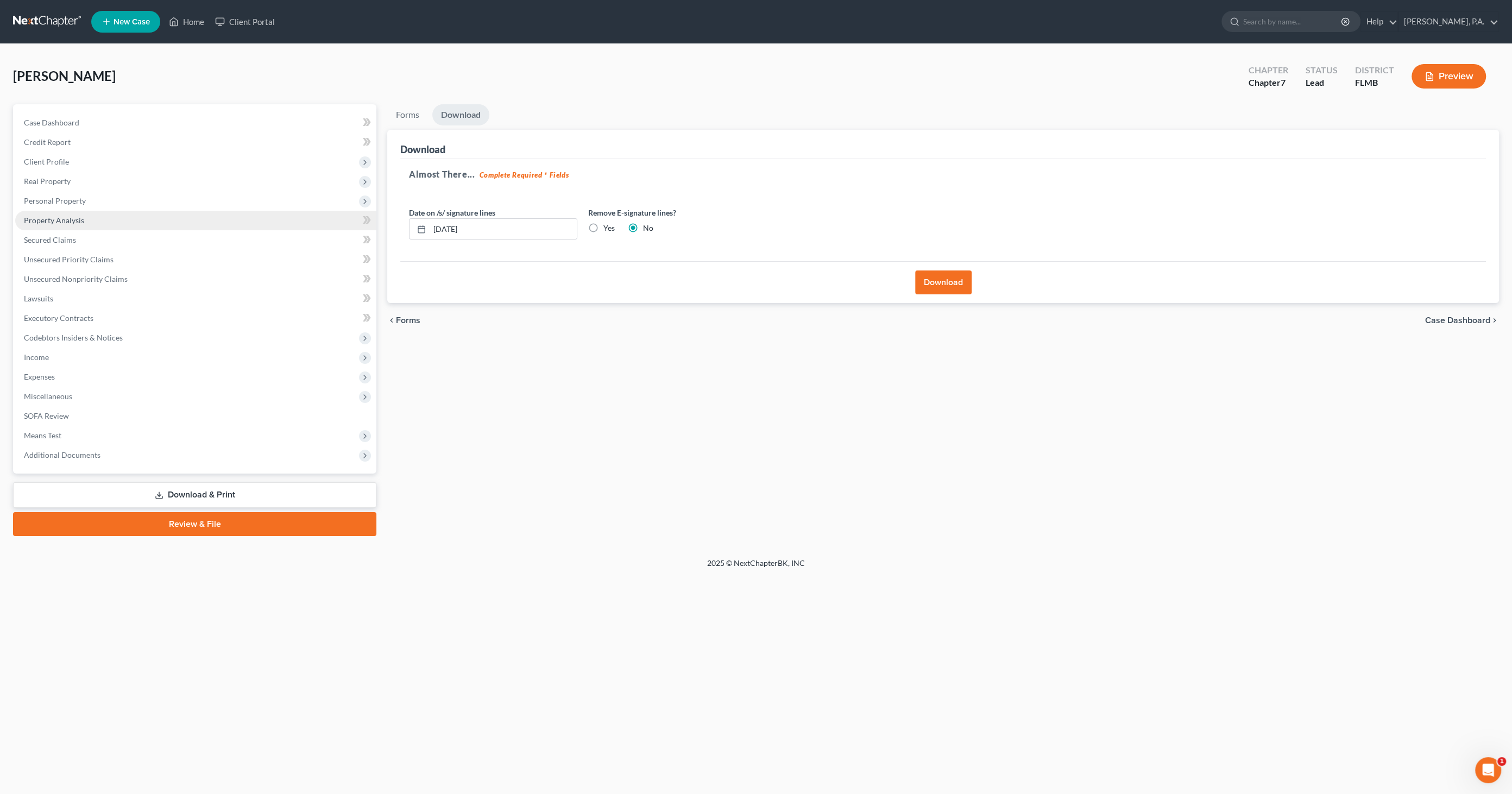
click at [56, 223] on span "Property Analysis" at bounding box center [53, 220] width 60 height 10
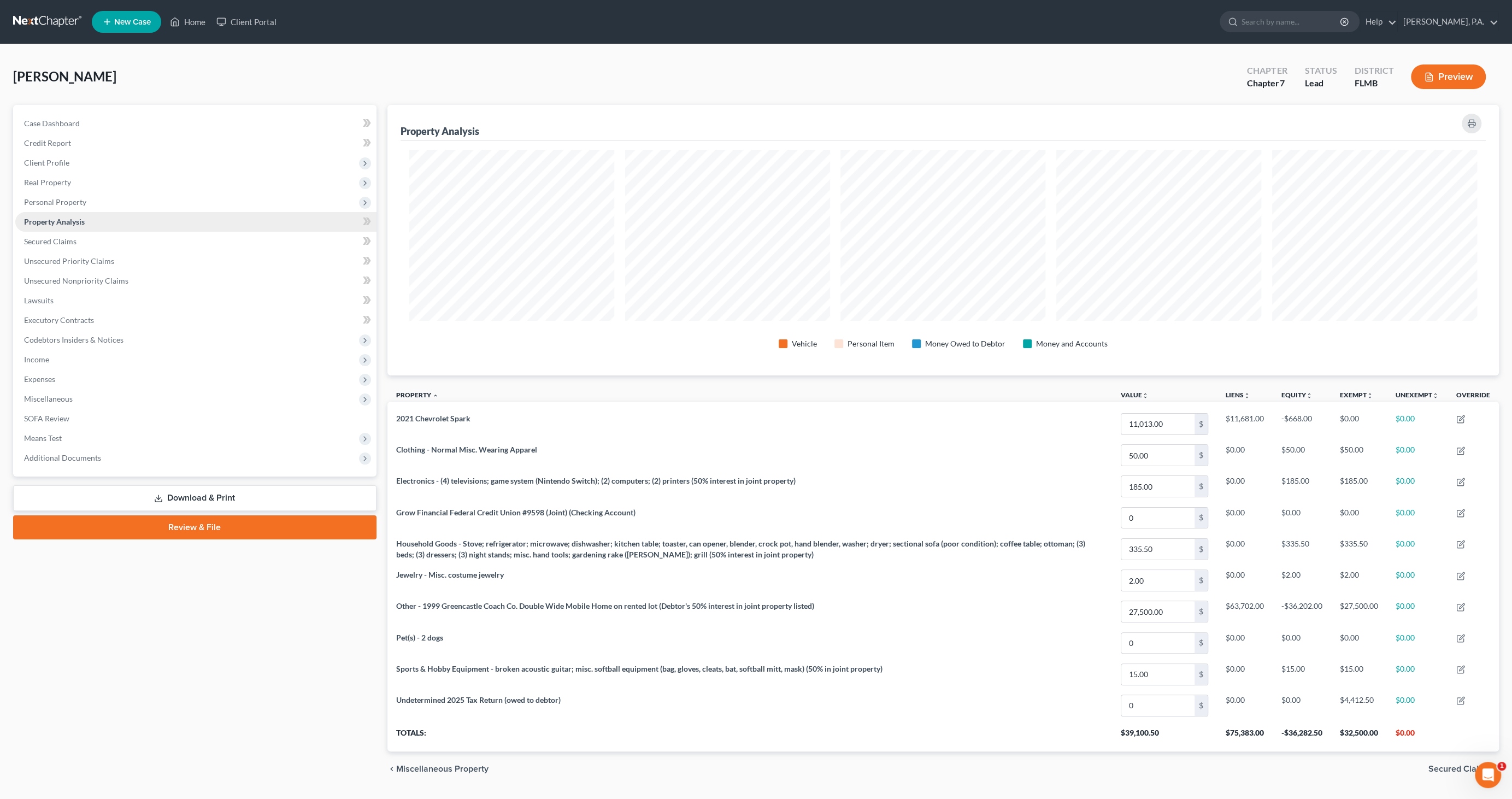
scroll to position [270, 1112]
click at [103, 205] on span "Personal Property" at bounding box center [195, 202] width 361 height 19
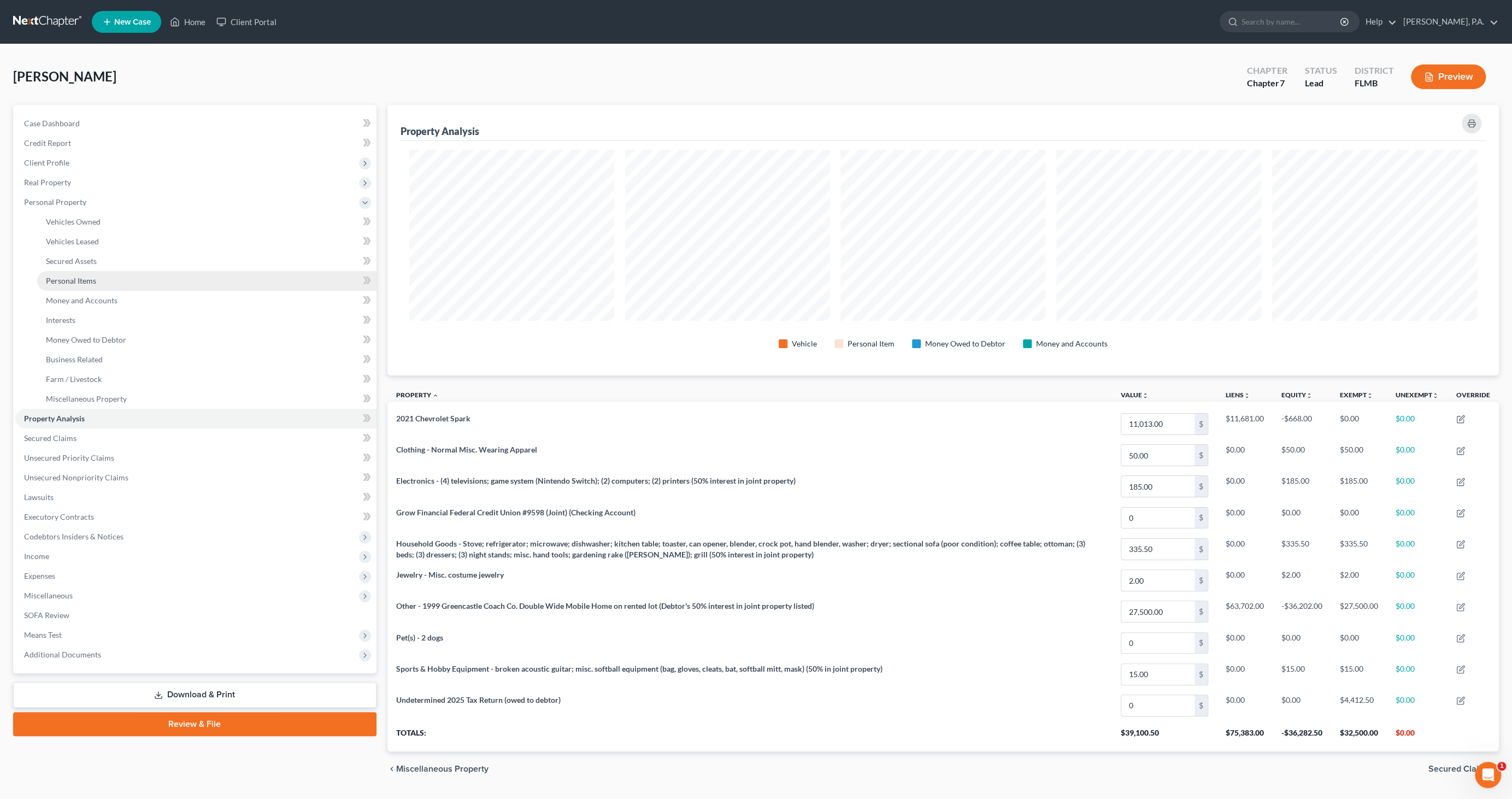
click at [64, 276] on span "Personal Items" at bounding box center [70, 280] width 50 height 10
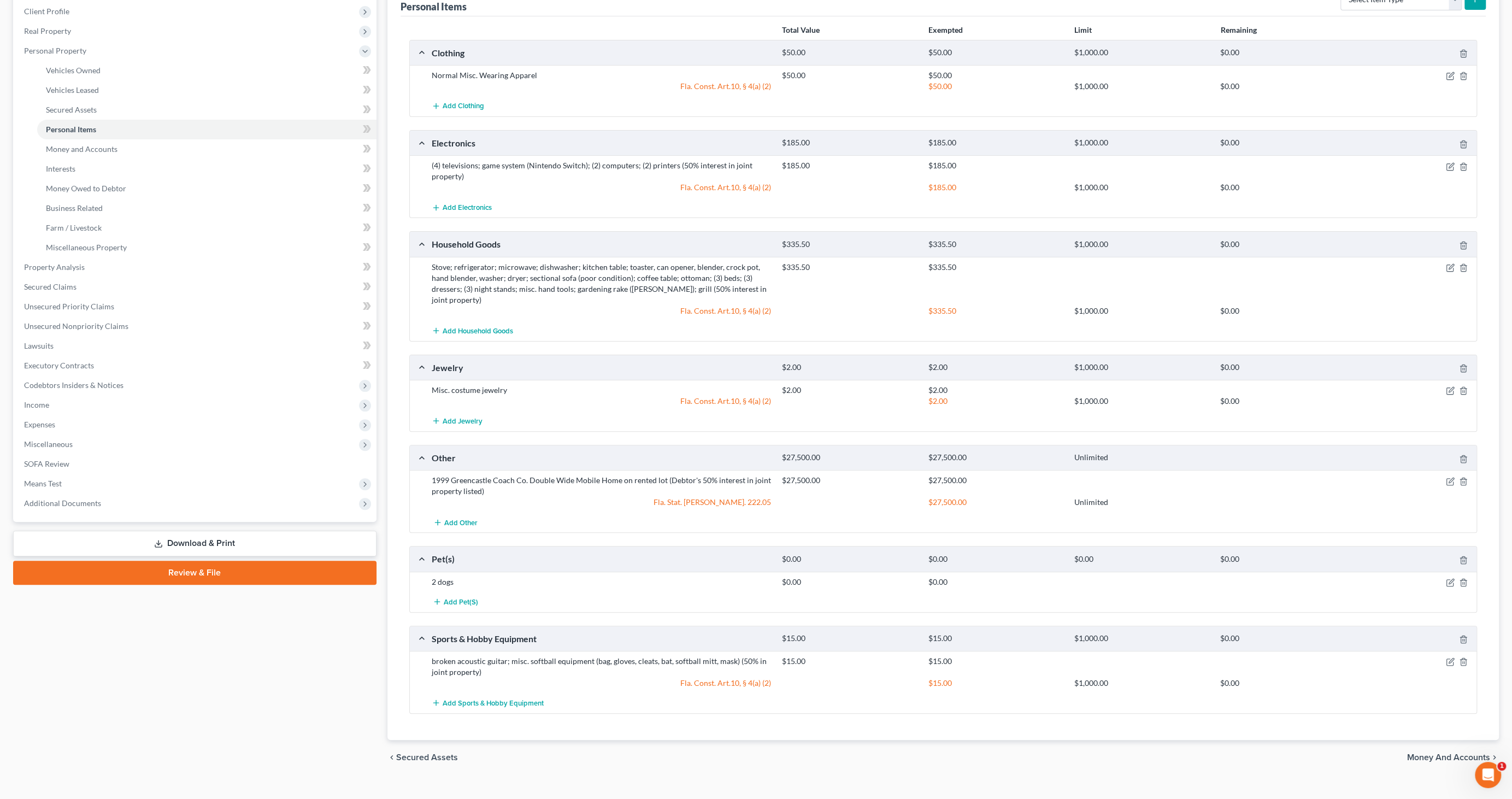
scroll to position [153, 0]
click at [1451, 475] on icon "button" at bounding box center [1451, 479] width 9 height 9
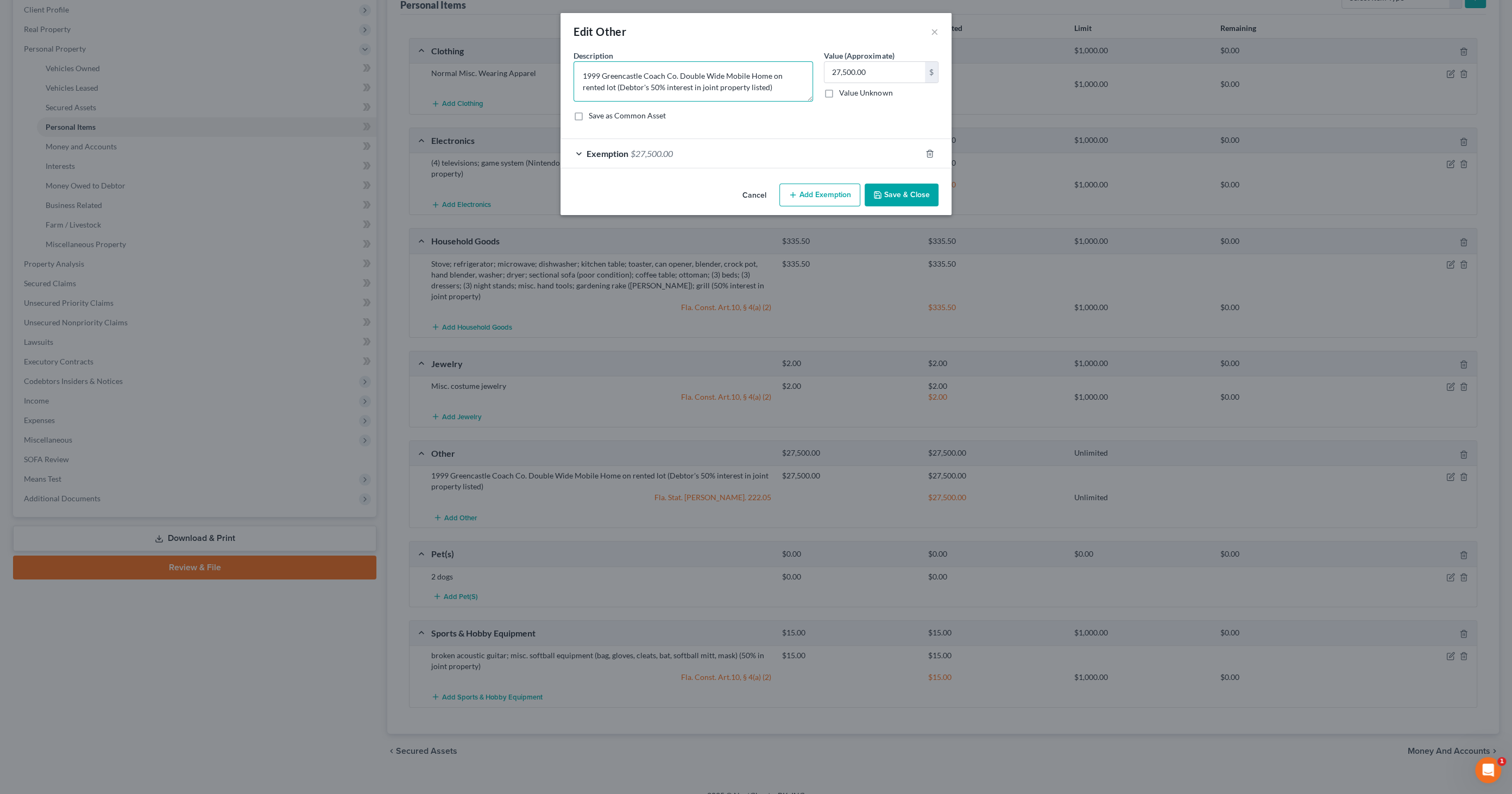
drag, startPoint x: 675, startPoint y: 76, endPoint x: 601, endPoint y: 75, distance: 74.0
click at [601, 75] on textarea "1999 Greencastle Coach Co. Double Wide Mobile Home on rented lot (Debtor's 50% …" at bounding box center [693, 81] width 239 height 40
type textarea "1999 Fleetwood Double Wide Mobile Home on rented lot (Debtor's 50% interest in …"
click at [899, 187] on button "Save & Close" at bounding box center [901, 195] width 74 height 23
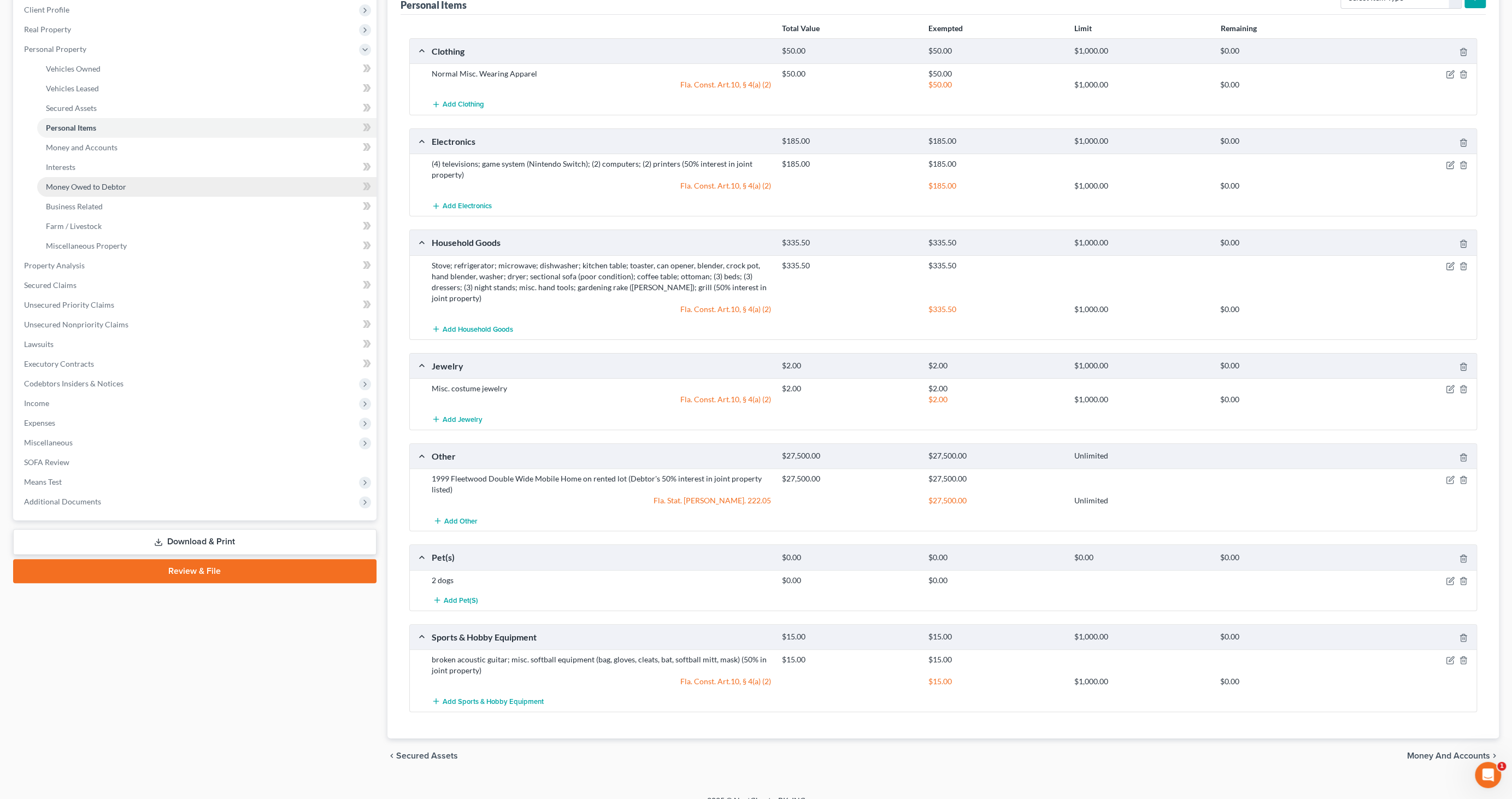
click at [107, 182] on span "Money Owed to Debtor" at bounding box center [85, 186] width 80 height 10
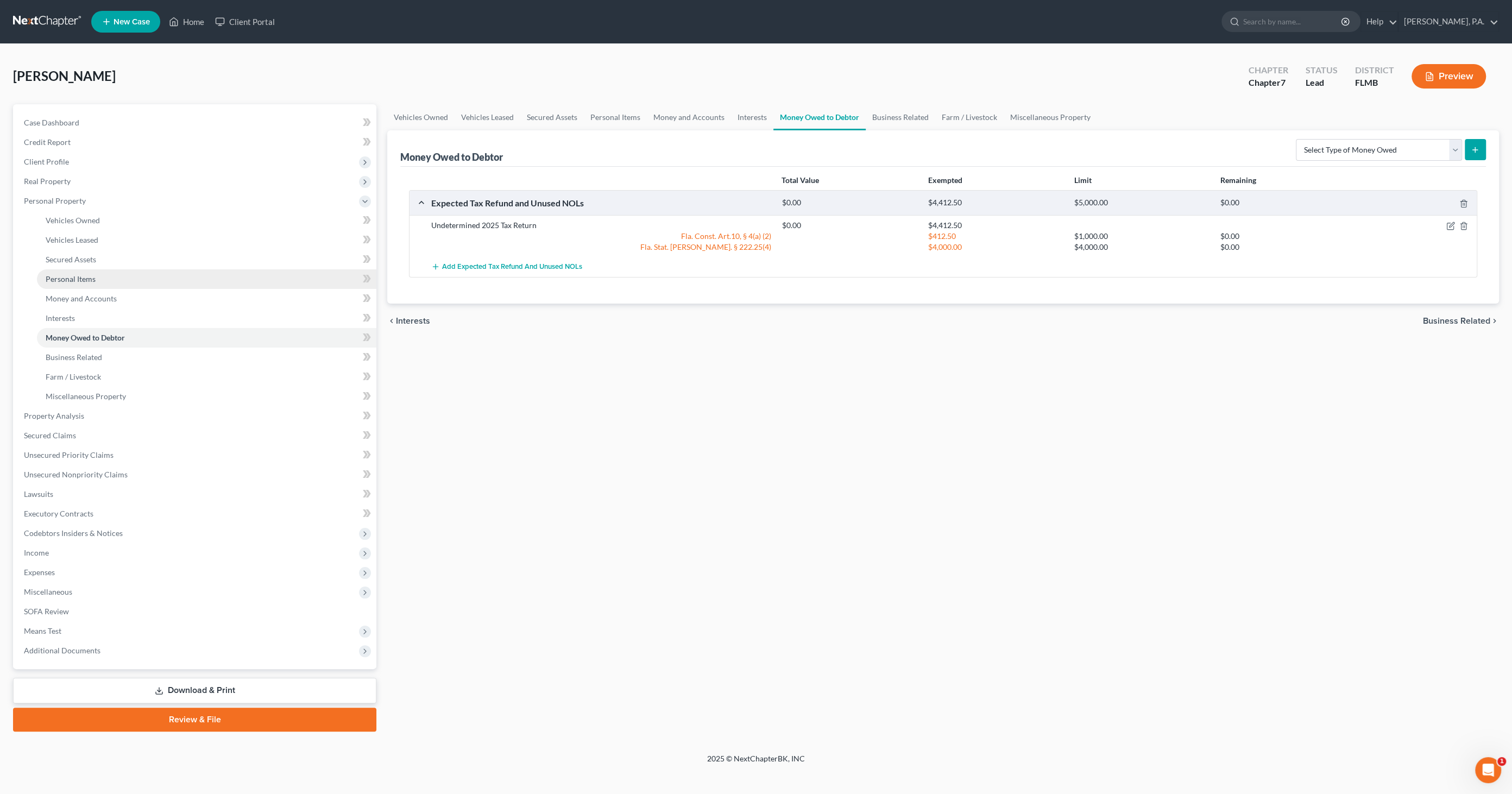
click at [83, 279] on span "Personal Items" at bounding box center [70, 278] width 50 height 10
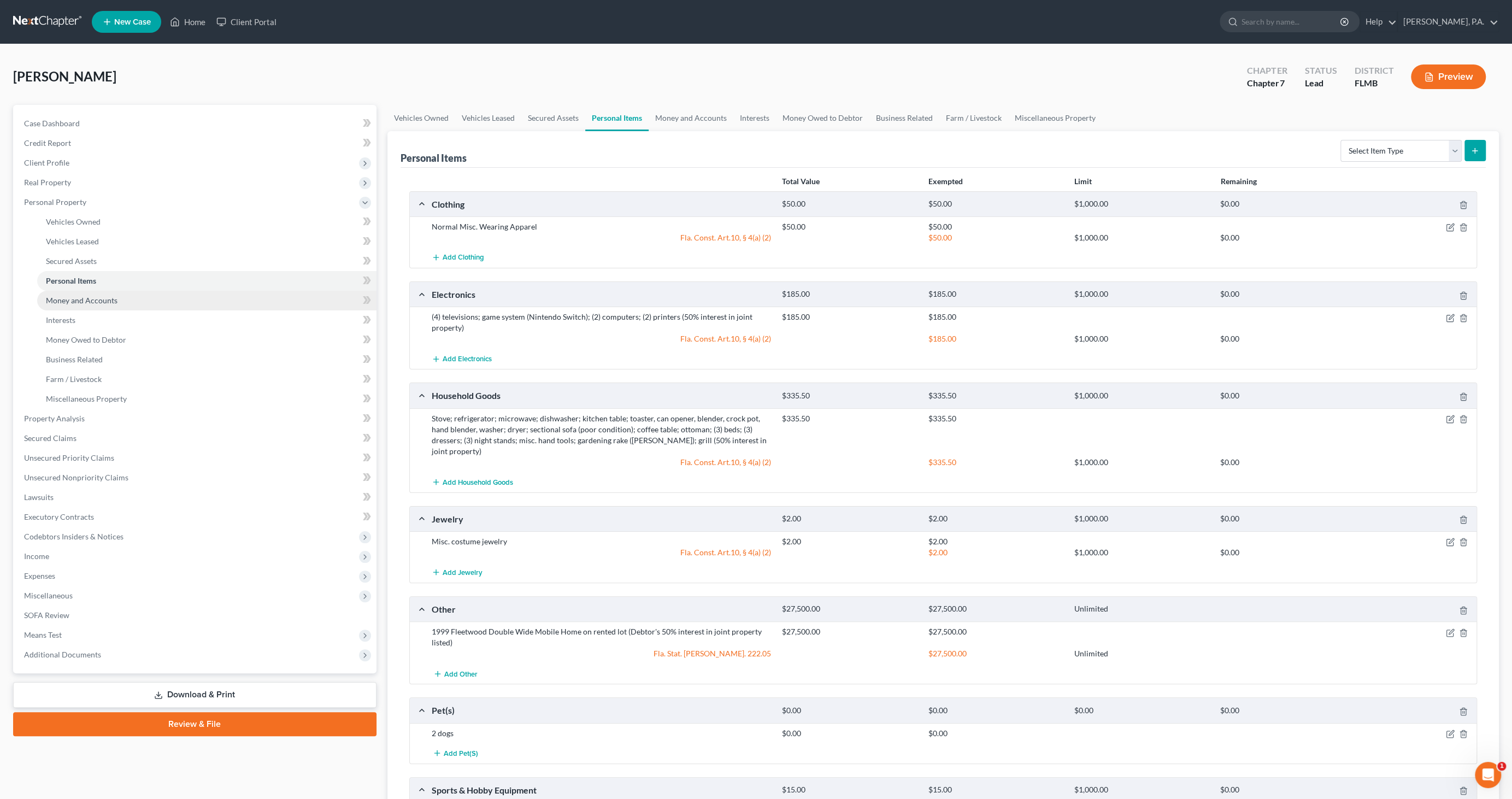
click at [79, 300] on span "Money and Accounts" at bounding box center [82, 300] width 72 height 10
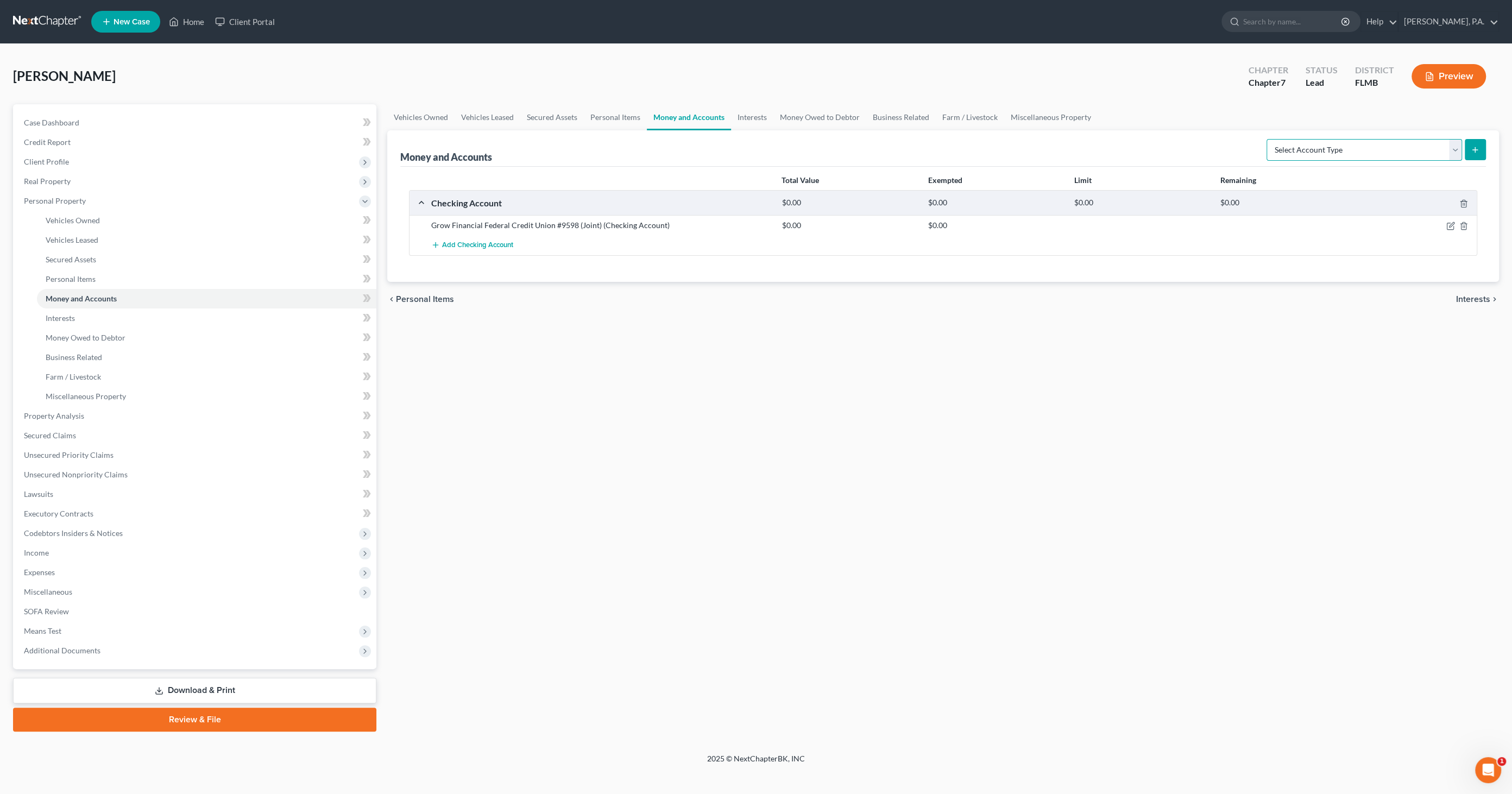
click at [1313, 148] on select "Select Account Type Brokerage Cash on Hand Certificates of Deposit Checking Acc…" at bounding box center [1364, 149] width 195 height 22
select select "savings"
click at [1269, 139] on select "Select Account Type Brokerage Cash on Hand Certificates of Deposit Checking Acc…" at bounding box center [1364, 149] width 195 height 22
click at [1473, 150] on line "submit" at bounding box center [1475, 150] width 5 height 0
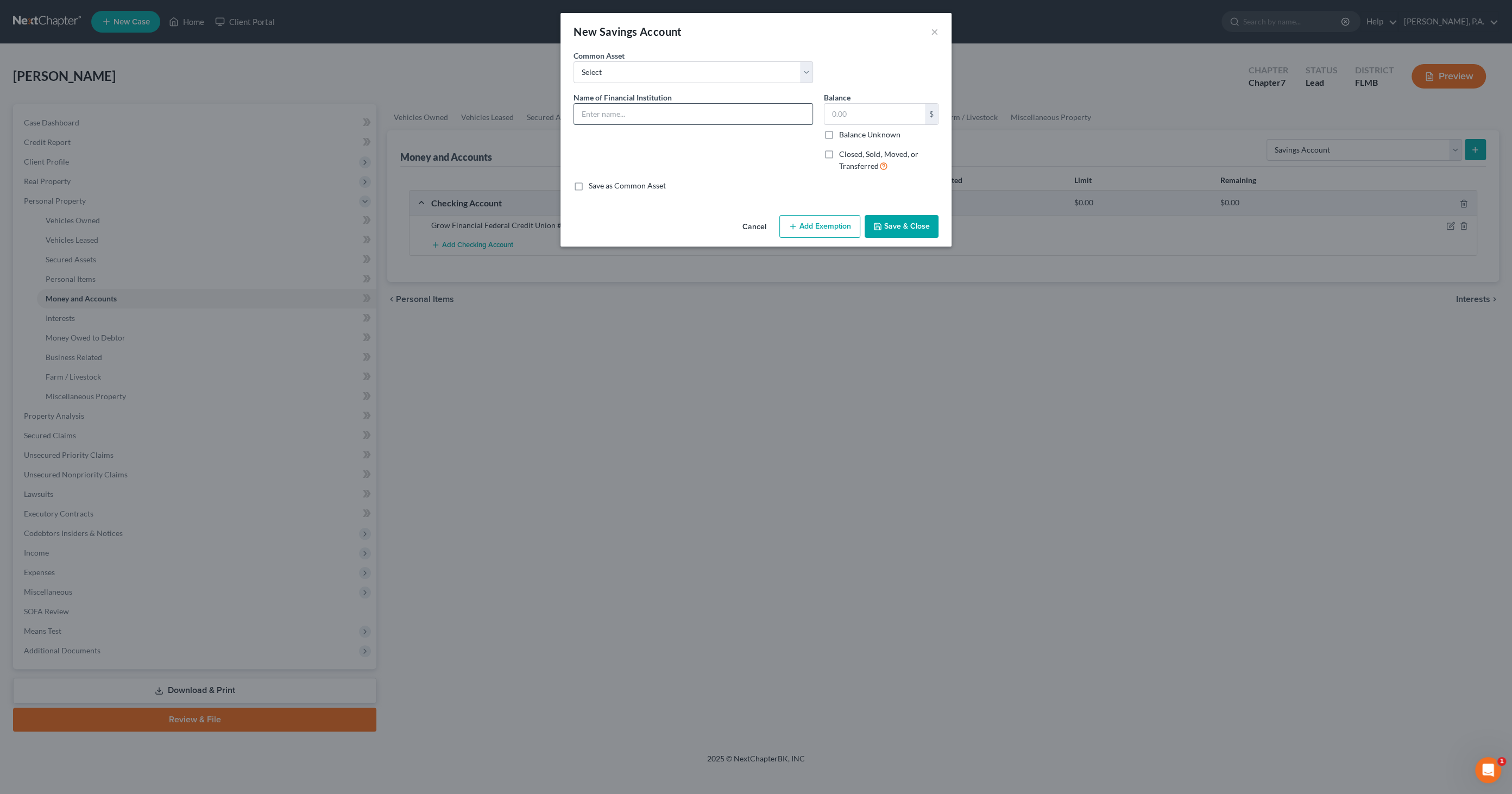
click at [660, 116] on input "text" at bounding box center [693, 114] width 238 height 21
drag, startPoint x: 634, startPoint y: 113, endPoint x: 672, endPoint y: 119, distance: 38.5
click at [634, 113] on input "text" at bounding box center [693, 114] width 238 height 21
type input "Grow Financial Federal Credit Union #01"
click at [900, 108] on input "text" at bounding box center [874, 114] width 100 height 21
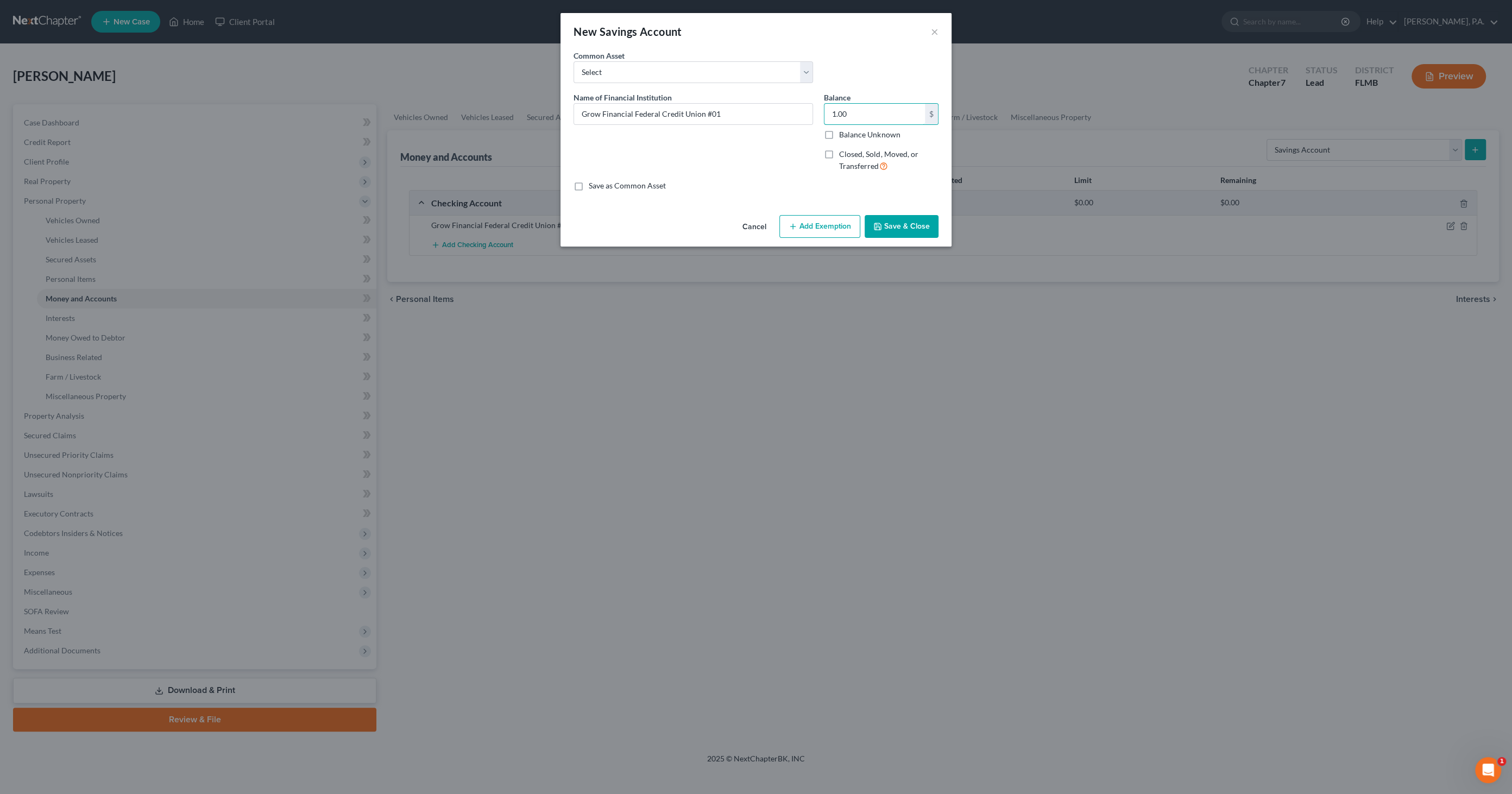
type input "1.00"
click at [832, 233] on button "Add Exemption" at bounding box center [819, 226] width 81 height 23
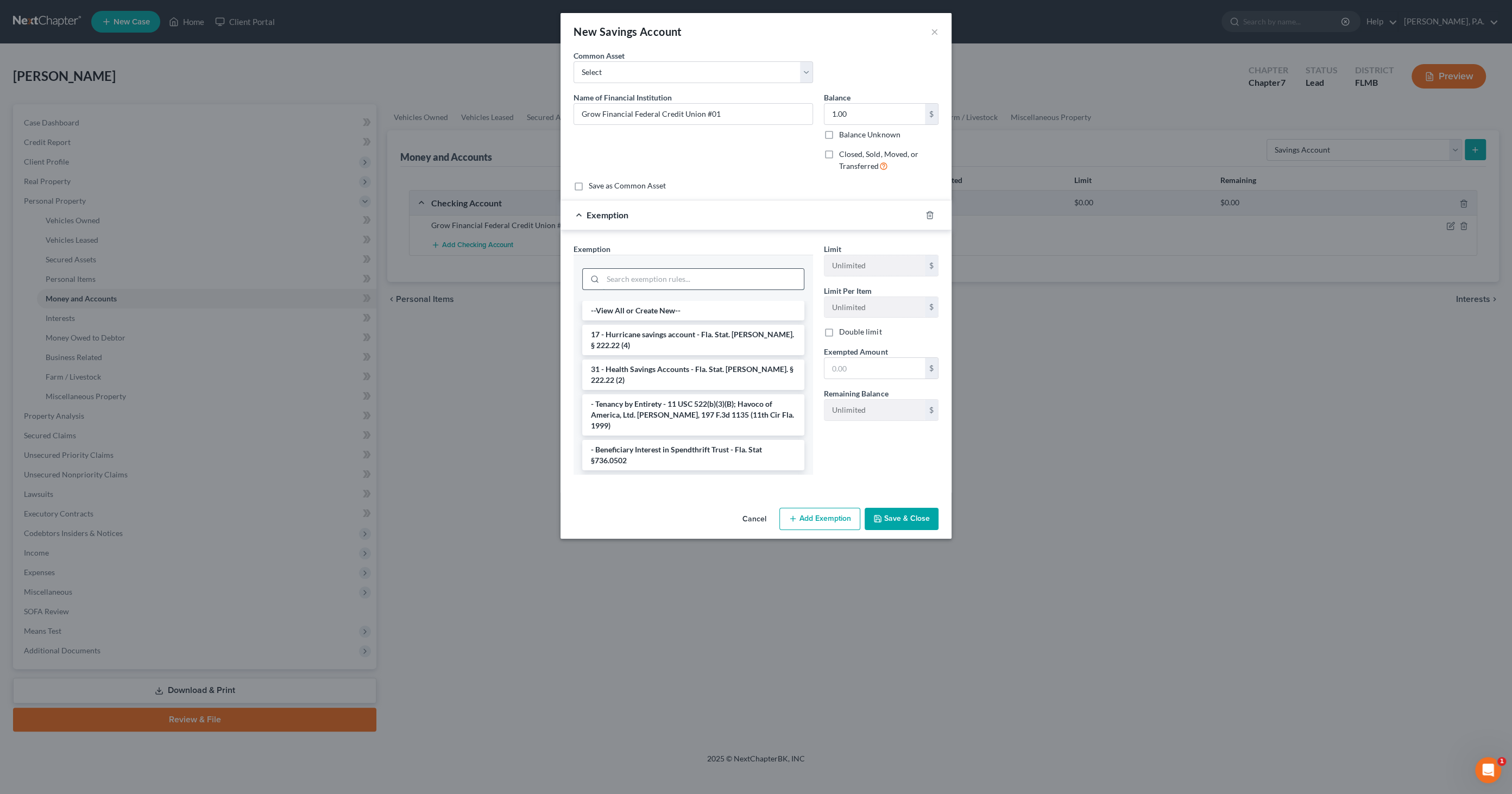
click at [729, 277] on input "search" at bounding box center [703, 279] width 201 height 21
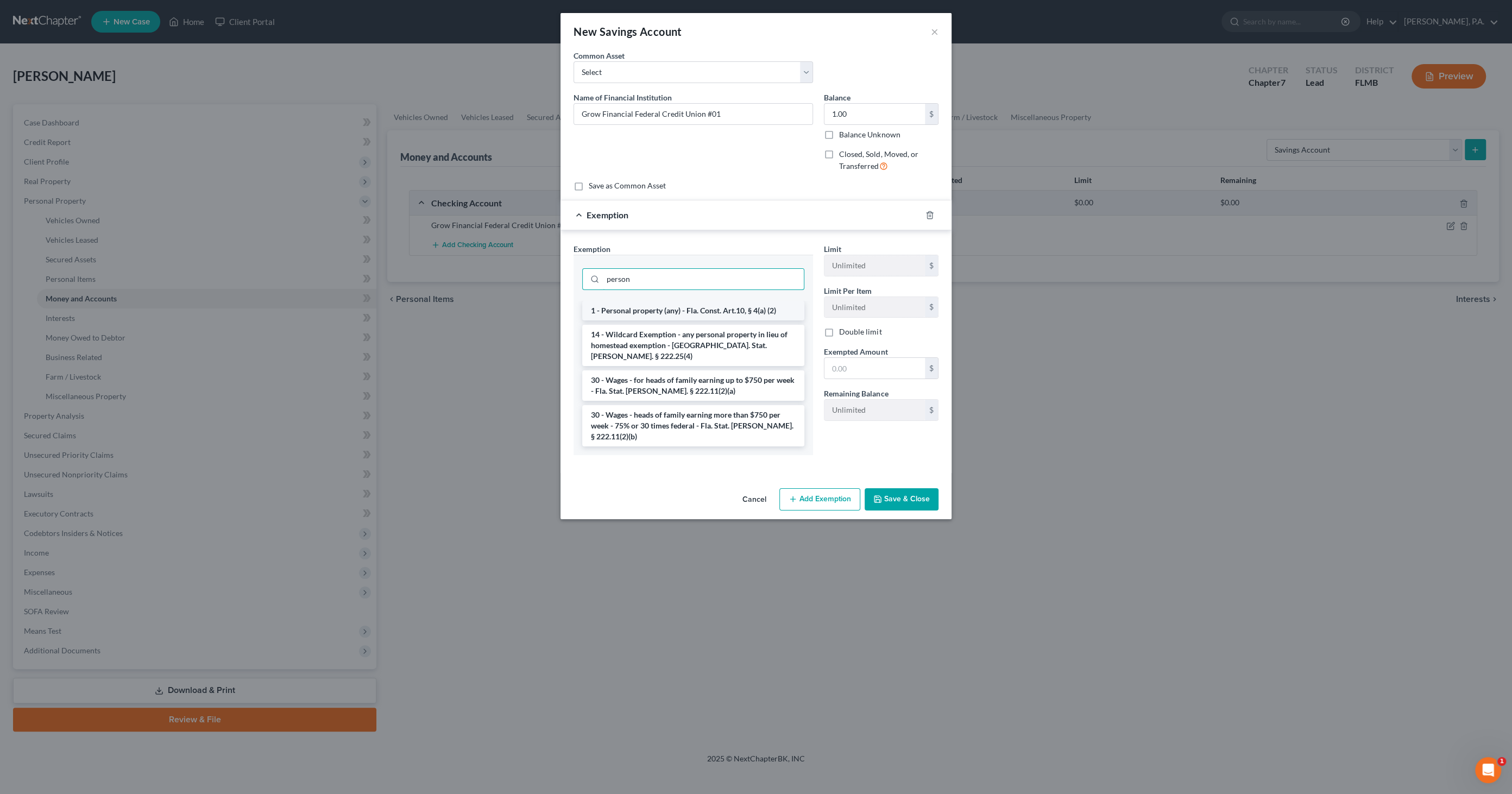
type input "person"
click at [769, 309] on li "1 - Personal property (any) - Fla. Const. Art.10, § 4(a) (2)" at bounding box center [693, 311] width 222 height 19
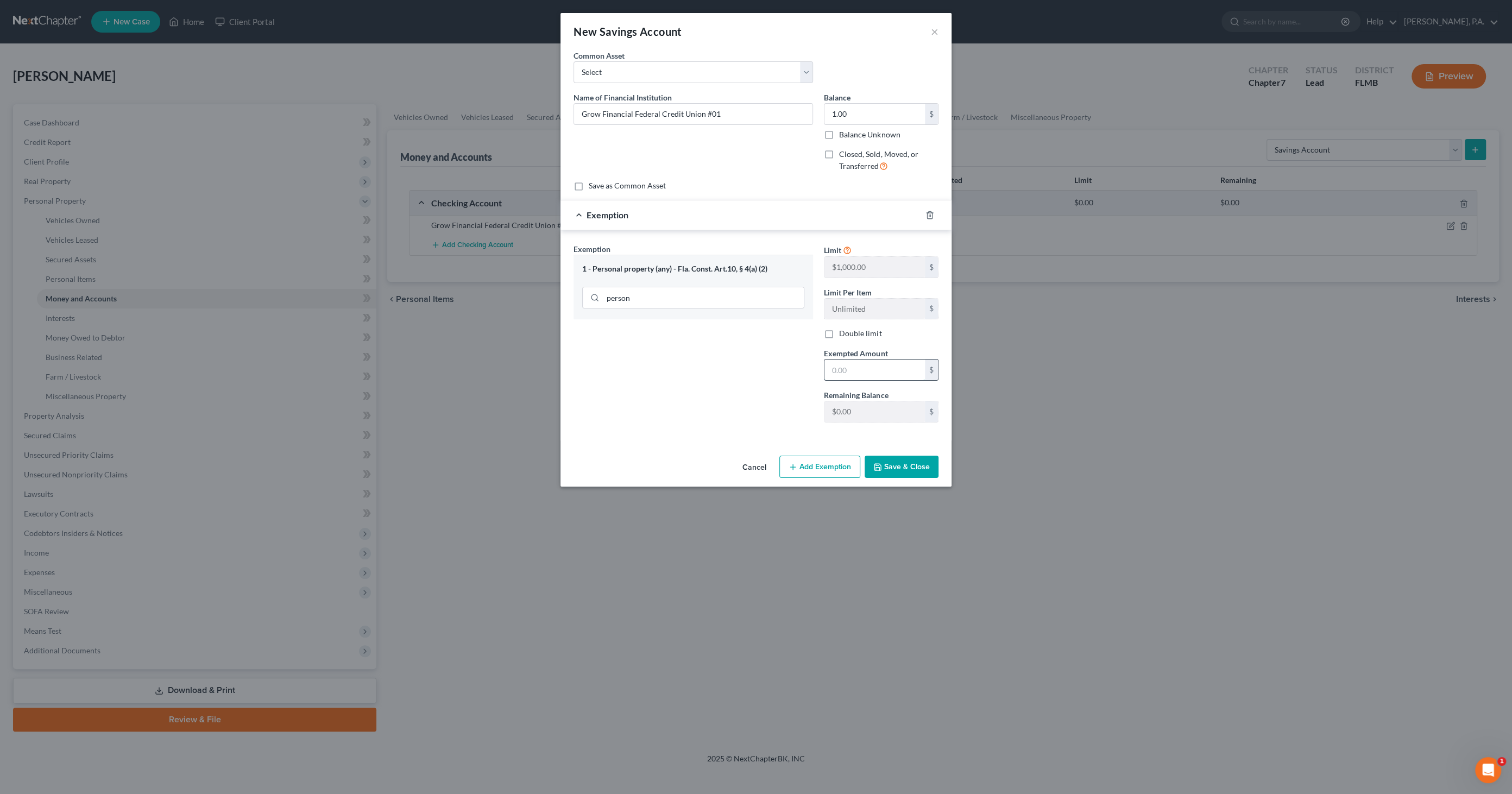
click at [864, 372] on input "text" at bounding box center [874, 370] width 100 height 21
type input "1.00"
click at [893, 462] on button "Save & Close" at bounding box center [901, 467] width 74 height 23
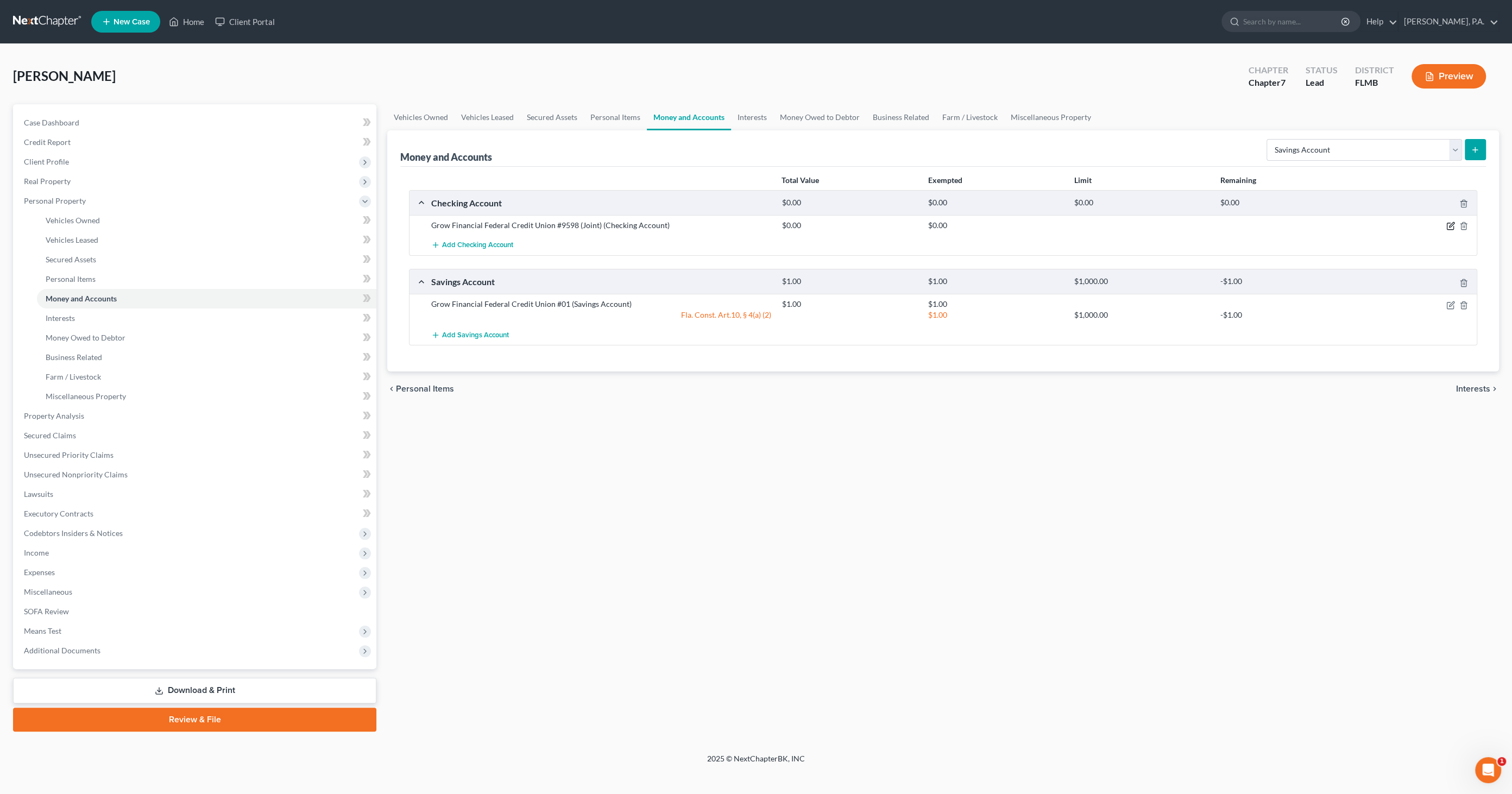
click at [1449, 227] on icon "button" at bounding box center [1452, 225] width 5 height 5
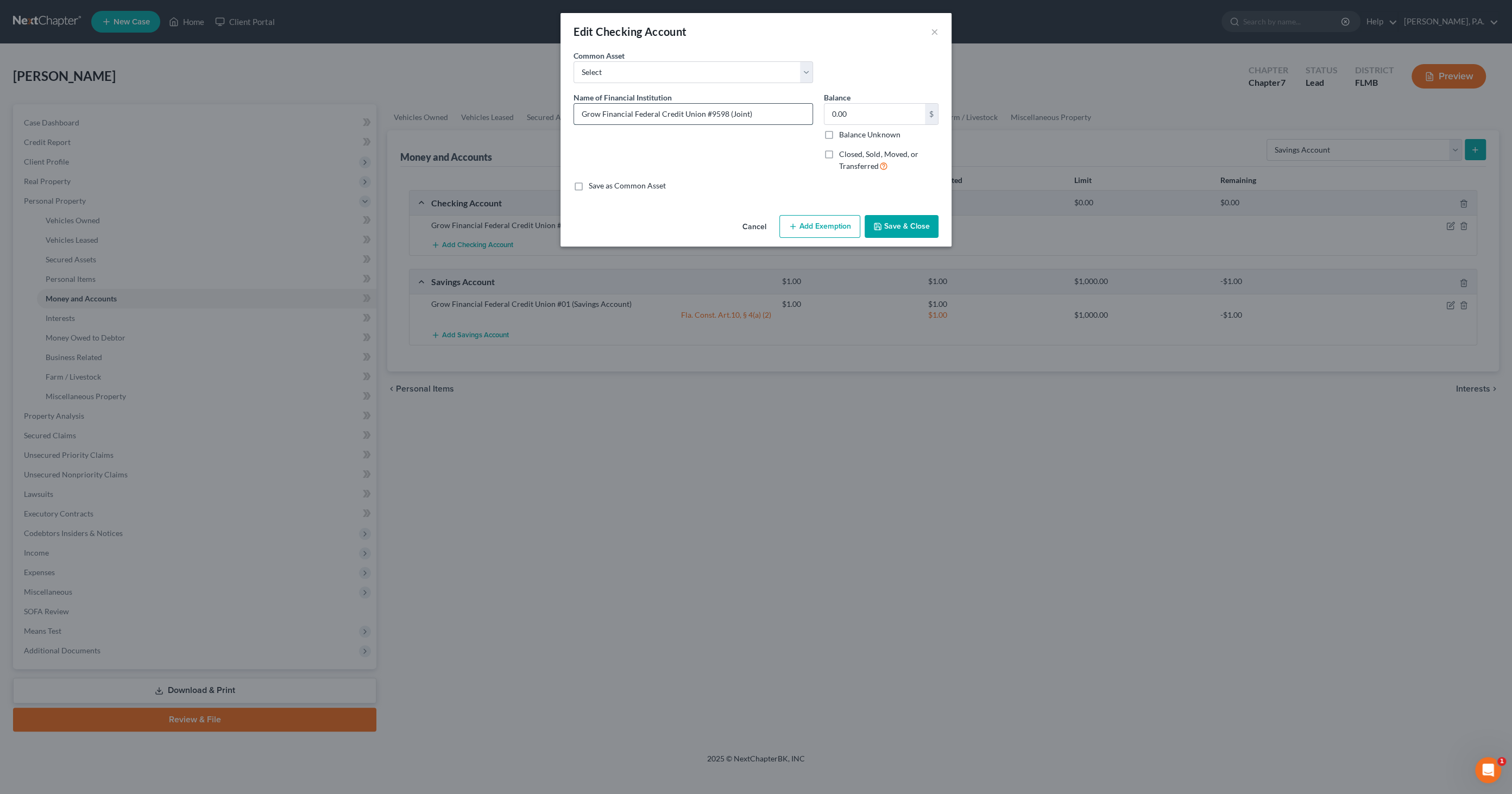
drag, startPoint x: 724, startPoint y: 112, endPoint x: 707, endPoint y: 112, distance: 17.0
click at [707, 112] on input "Grow Financial Federal Credit Union #9598 (Joint)" at bounding box center [693, 114] width 238 height 21
type input "Grow Financial Federal Credit Union #15"
type input "70.00"
click at [811, 227] on button "Add Exemption" at bounding box center [819, 226] width 81 height 23
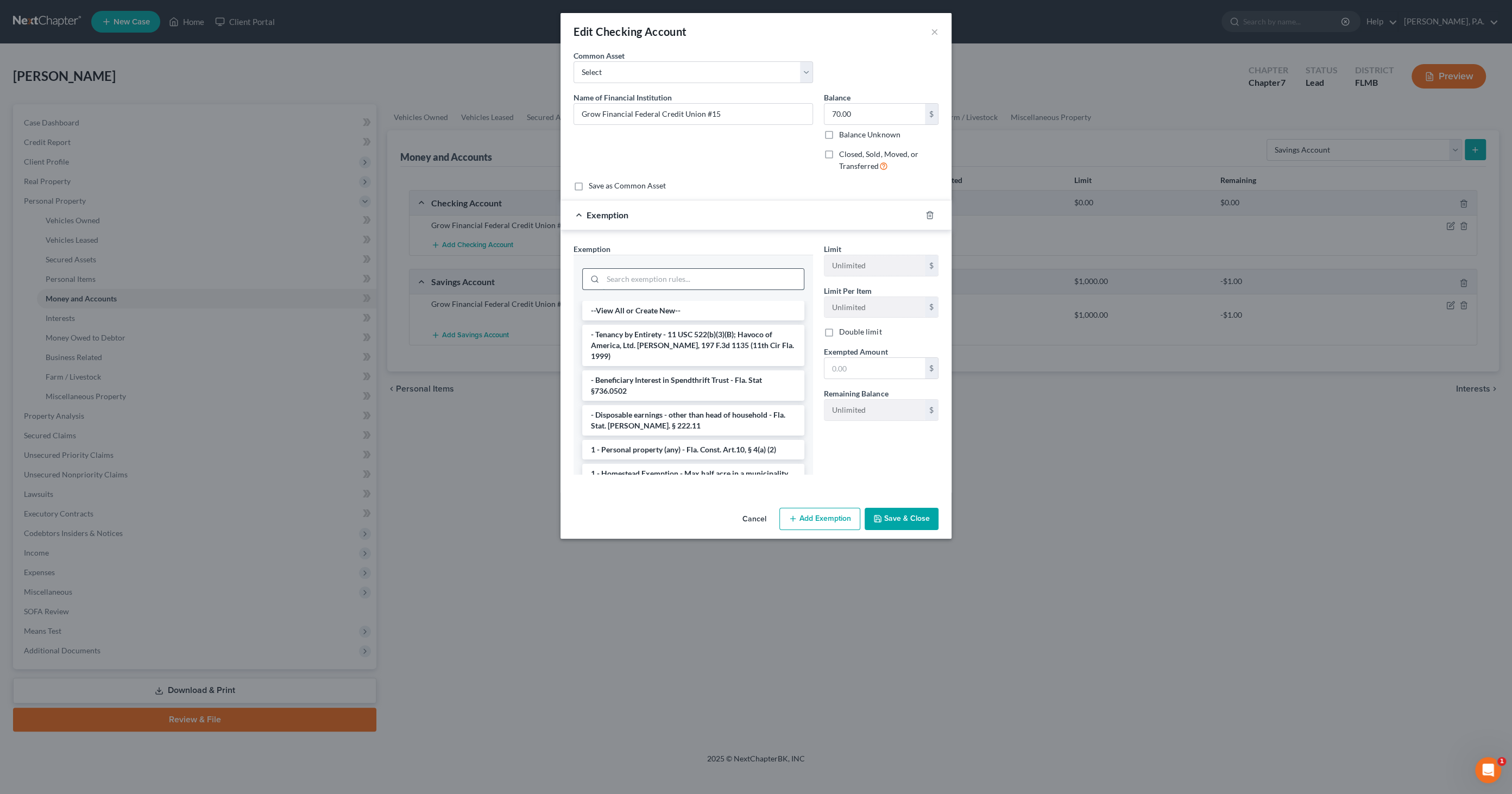
click at [691, 271] on input "search" at bounding box center [703, 279] width 201 height 21
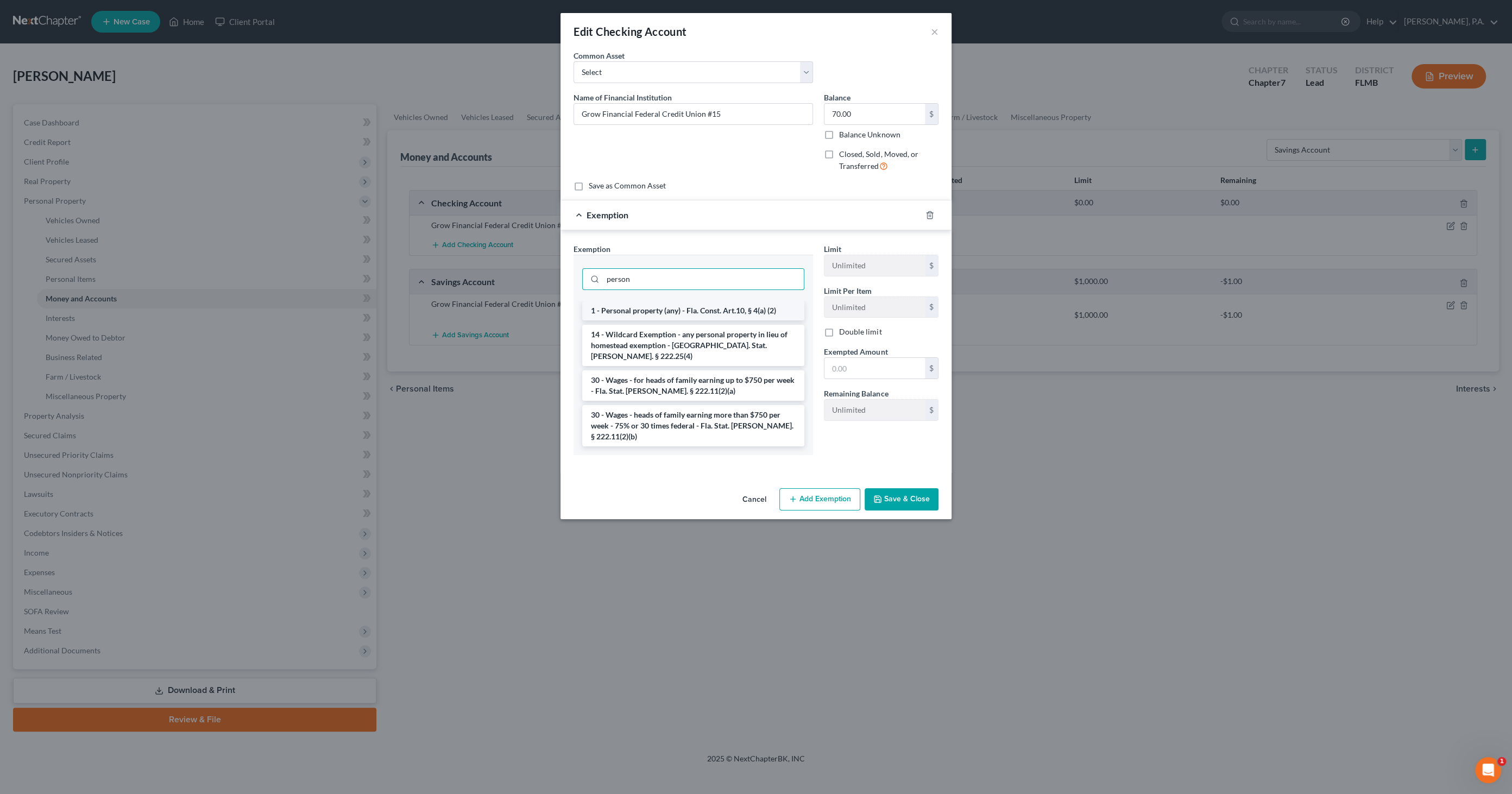
type input "person"
click at [690, 305] on li "1 - Personal property (any) - Fla. Const. Art.10, § 4(a) (2)" at bounding box center [693, 311] width 222 height 19
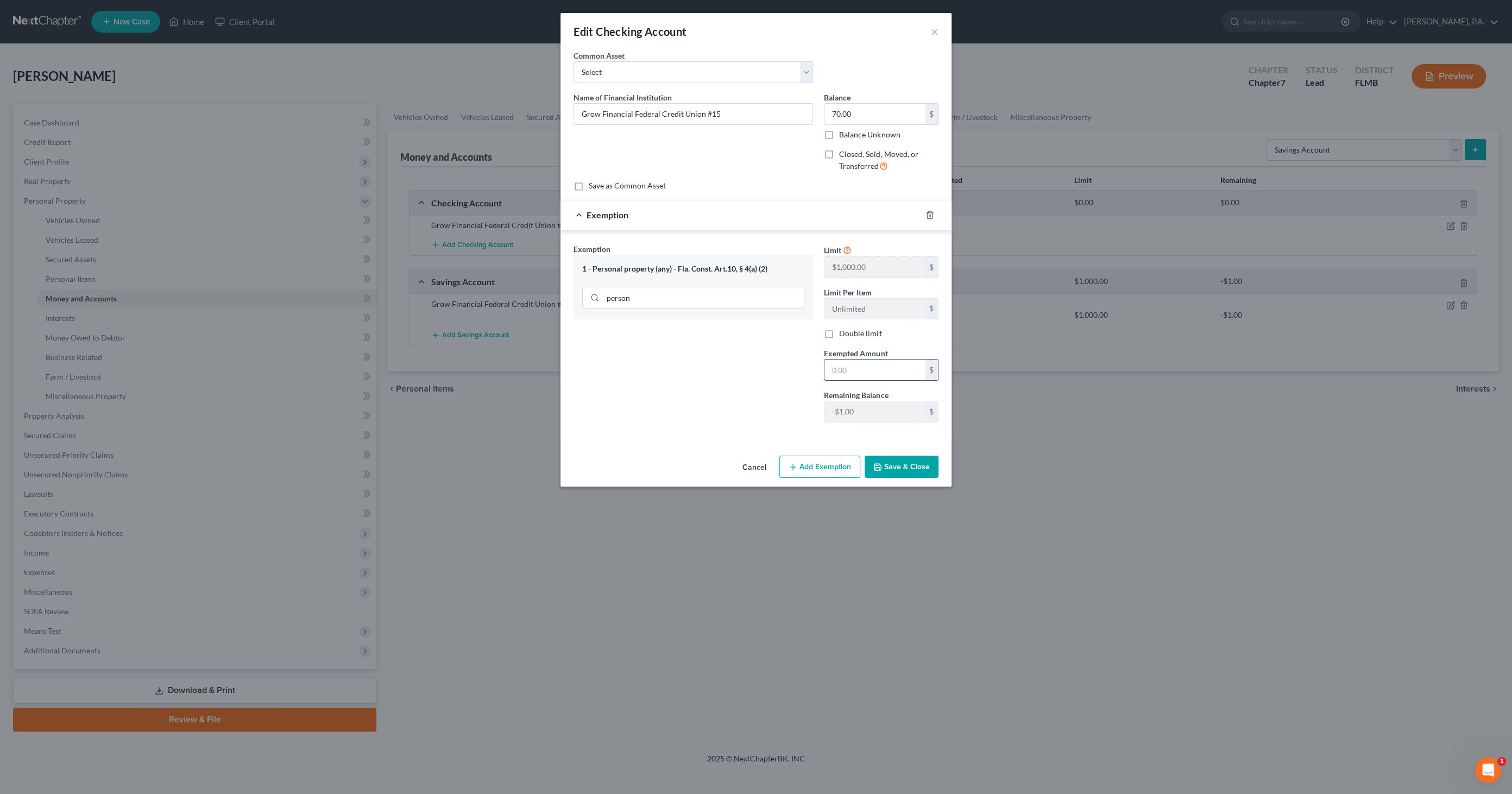
click at [889, 367] on input "text" at bounding box center [874, 370] width 100 height 21
type input "70.00"
click at [896, 465] on button "Save & Close" at bounding box center [901, 467] width 74 height 23
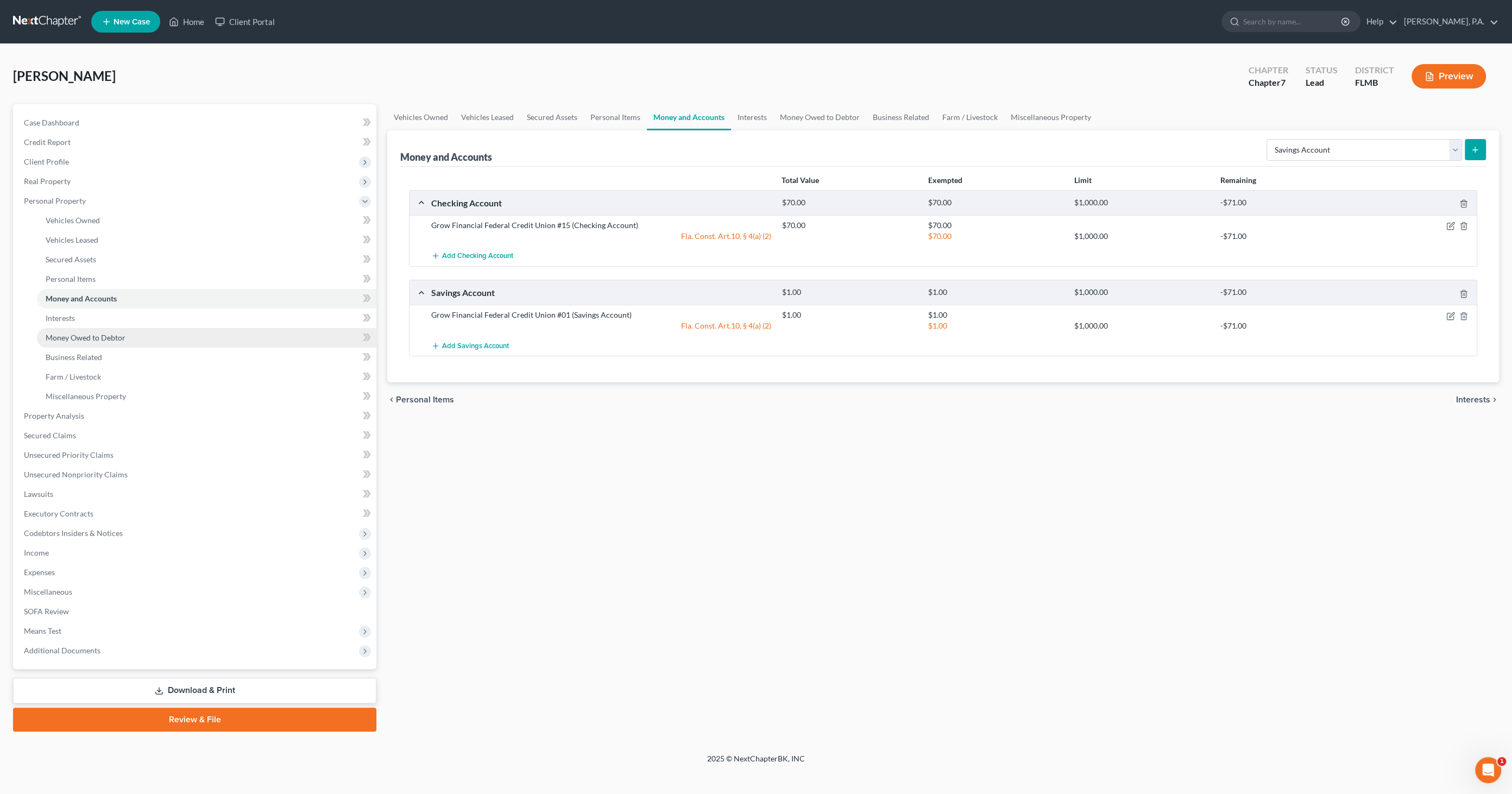
click at [112, 333] on span "Money Owed to Debtor" at bounding box center [85, 338] width 79 height 10
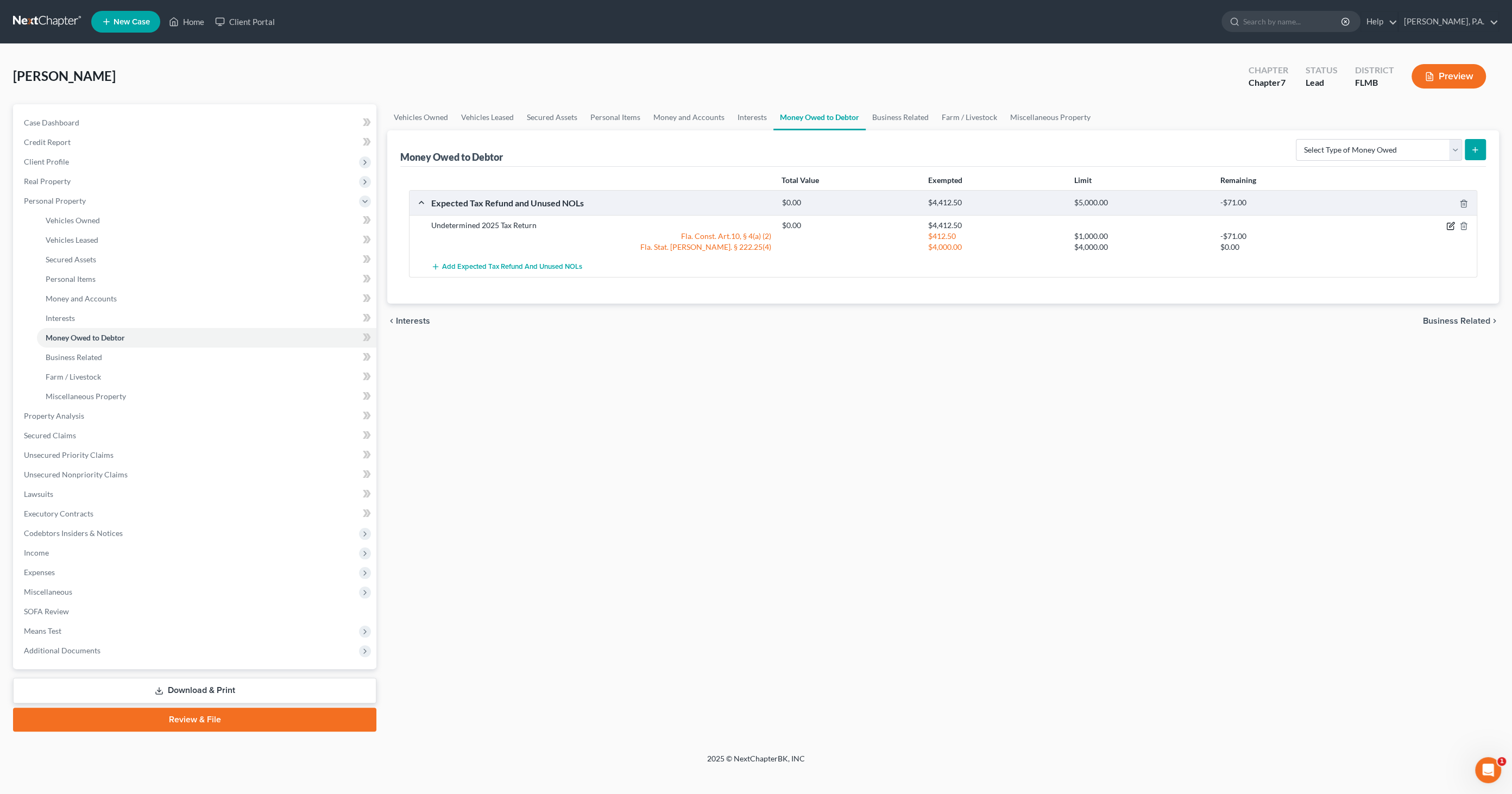
click at [1449, 223] on icon "button" at bounding box center [1450, 226] width 9 height 9
select select "0"
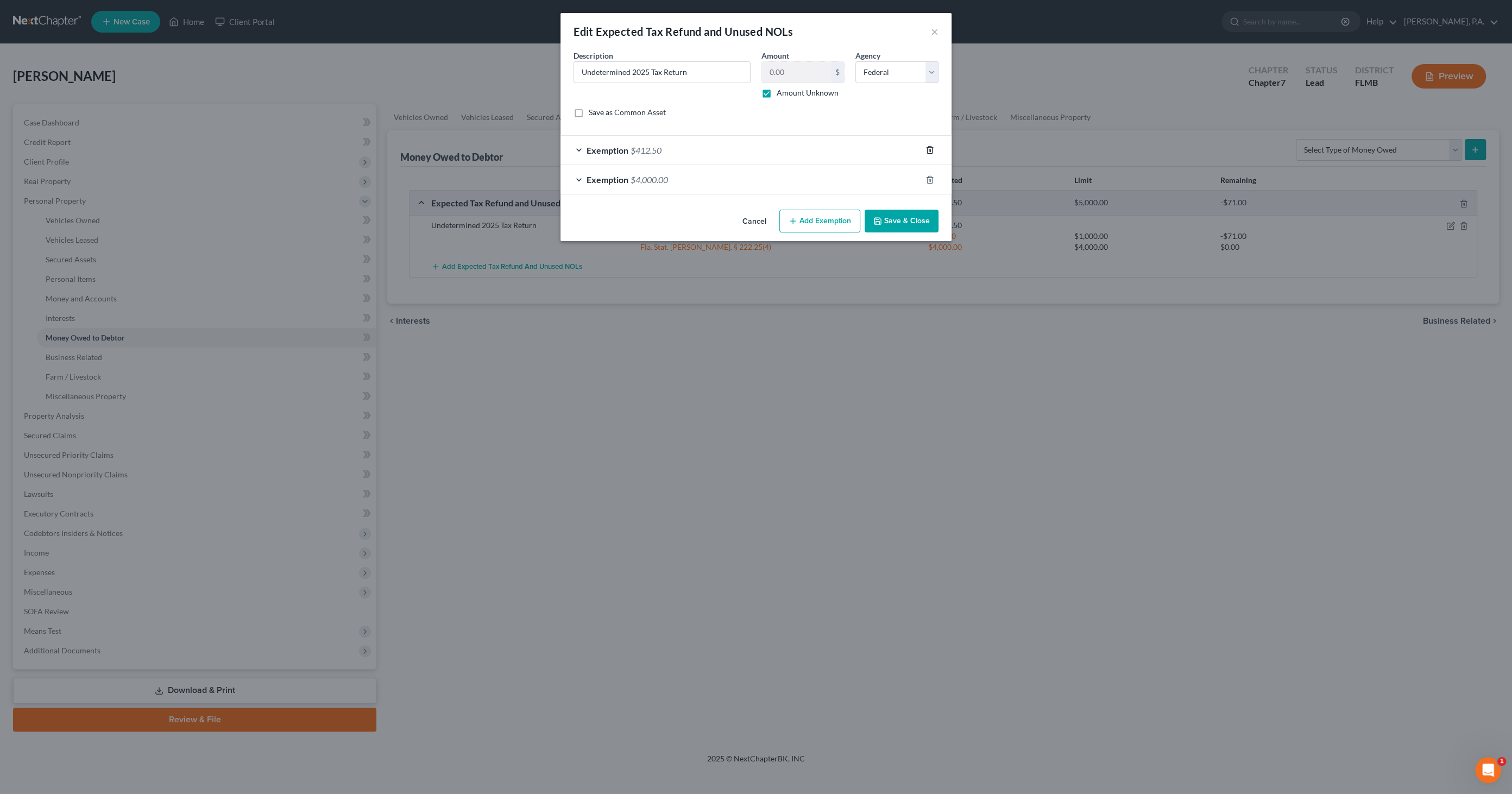
click at [927, 149] on icon "button" at bounding box center [930, 150] width 9 height 9
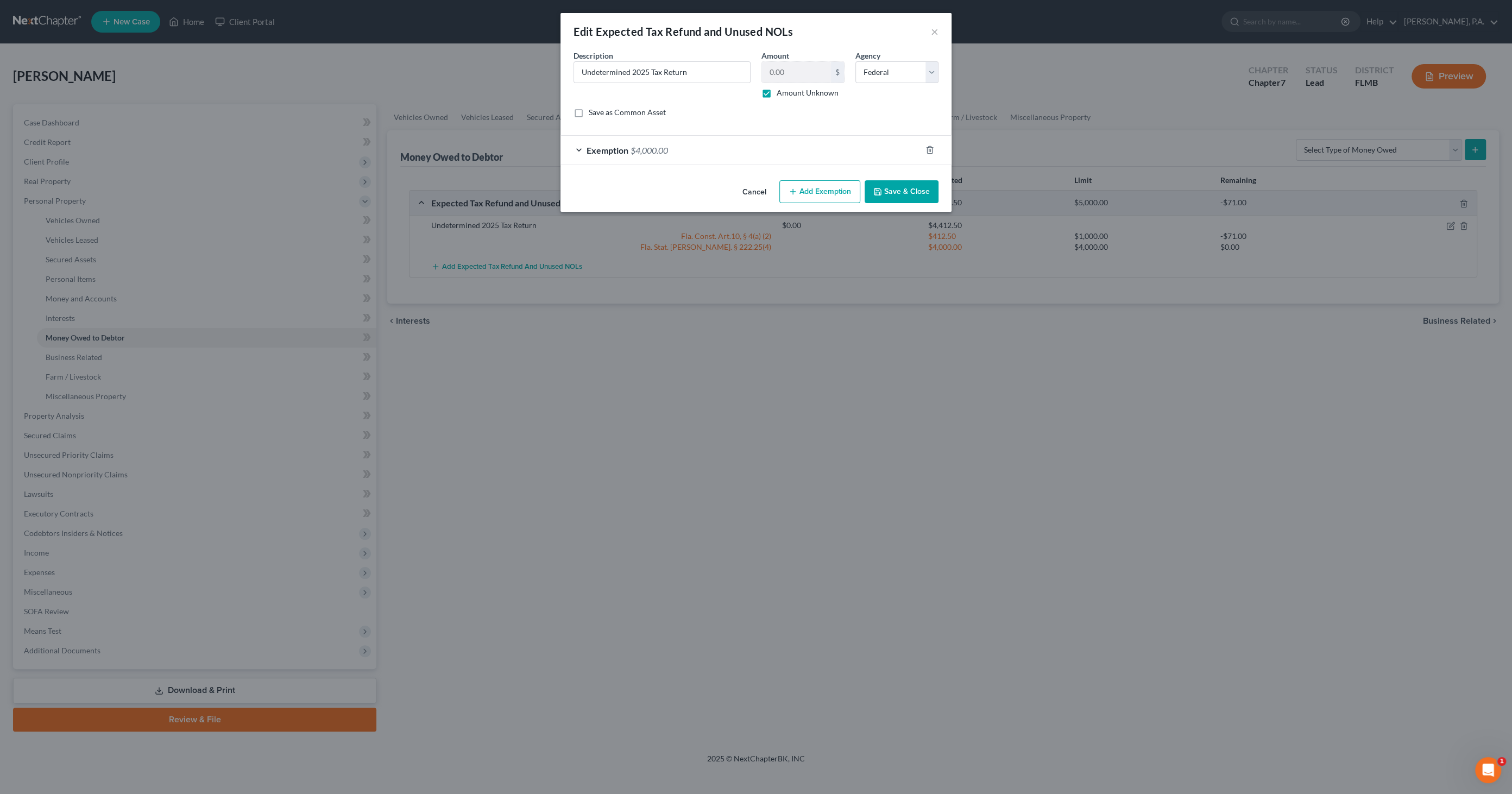
click at [806, 190] on button "Add Exemption" at bounding box center [819, 192] width 81 height 23
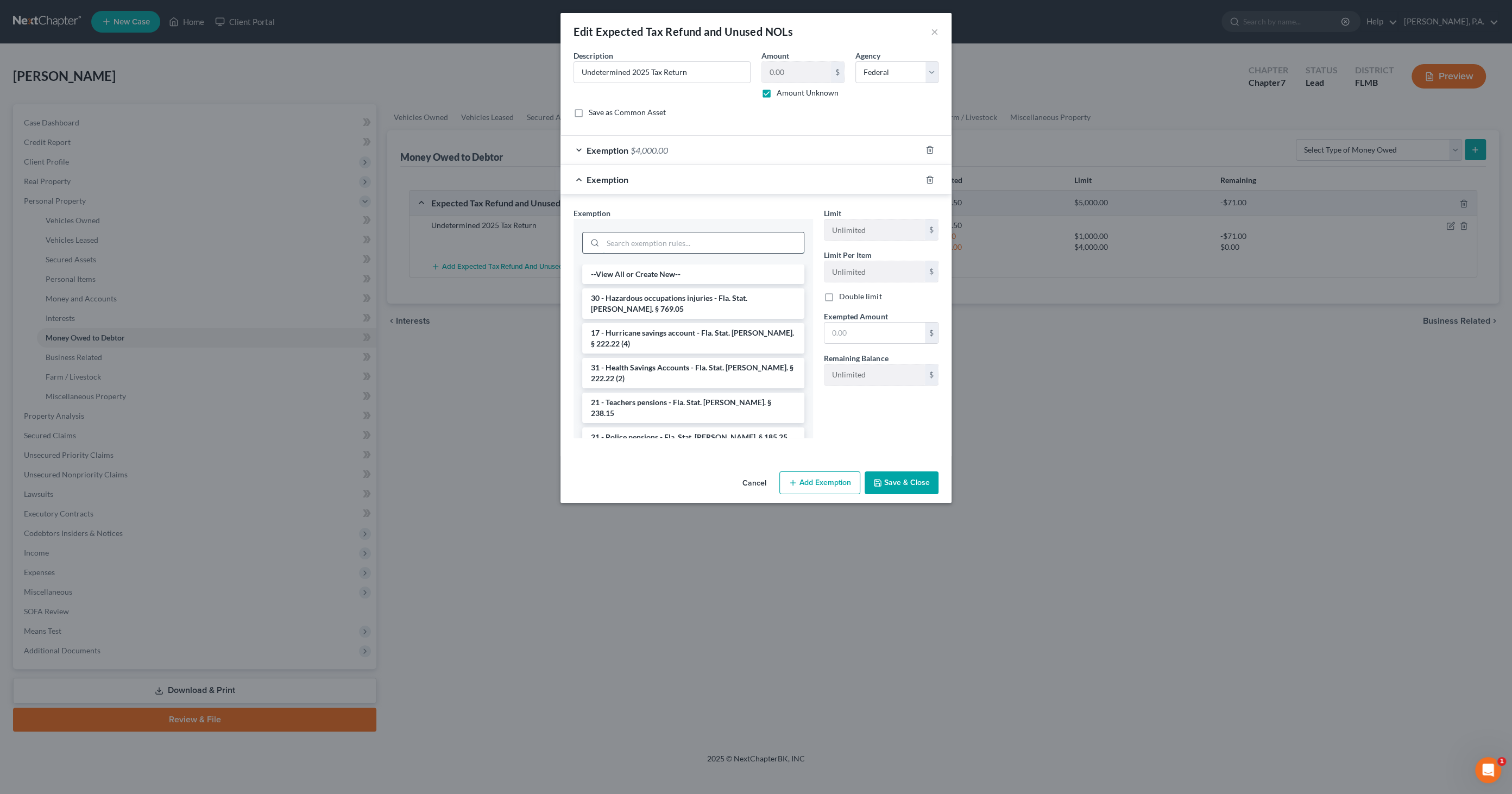
click at [619, 243] on input "search" at bounding box center [703, 243] width 201 height 21
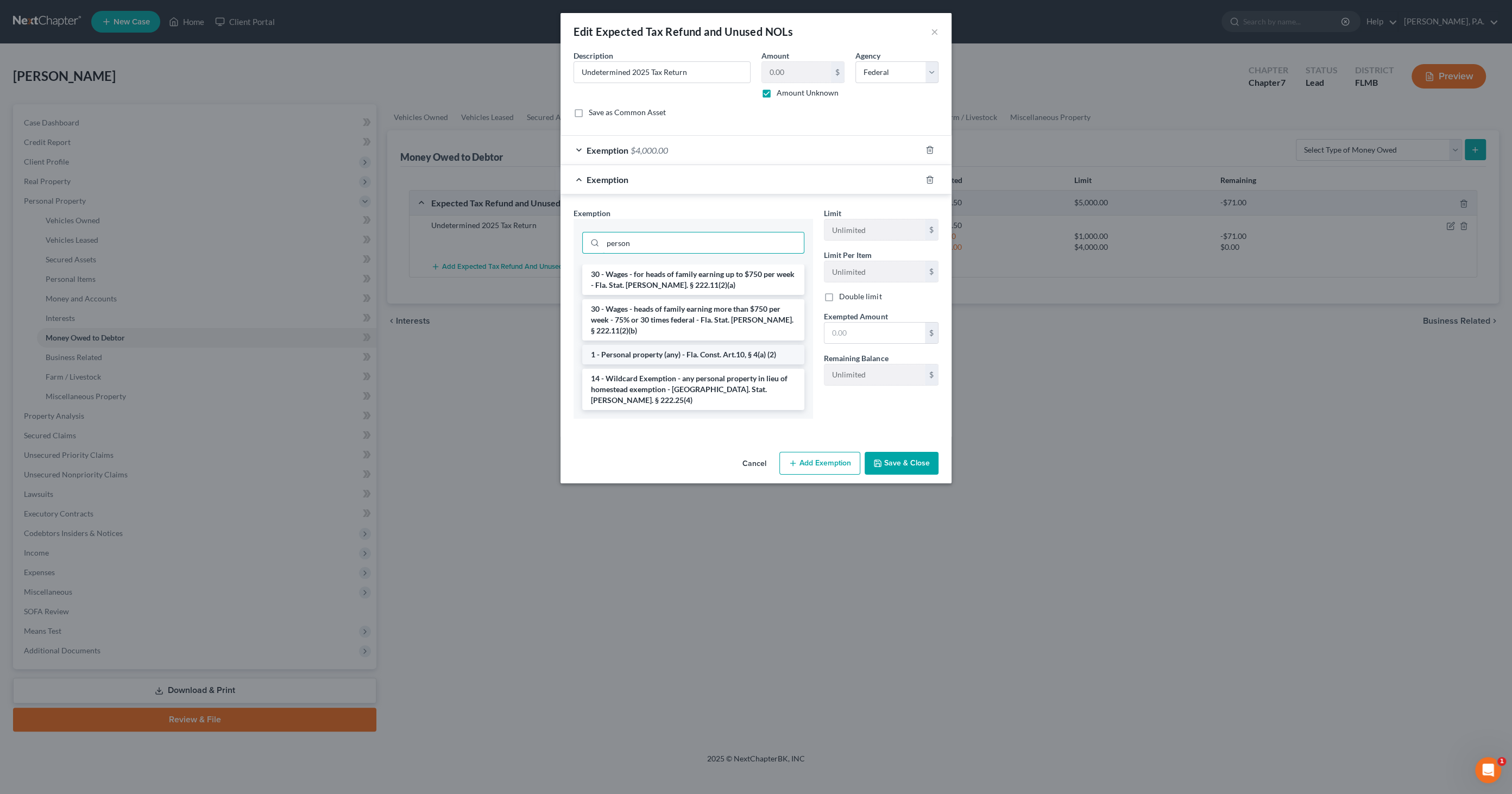
type input "person"
click at [692, 345] on li "1 - Personal property (any) - Fla. Const. Art.10, § 4(a) (2)" at bounding box center [693, 354] width 222 height 19
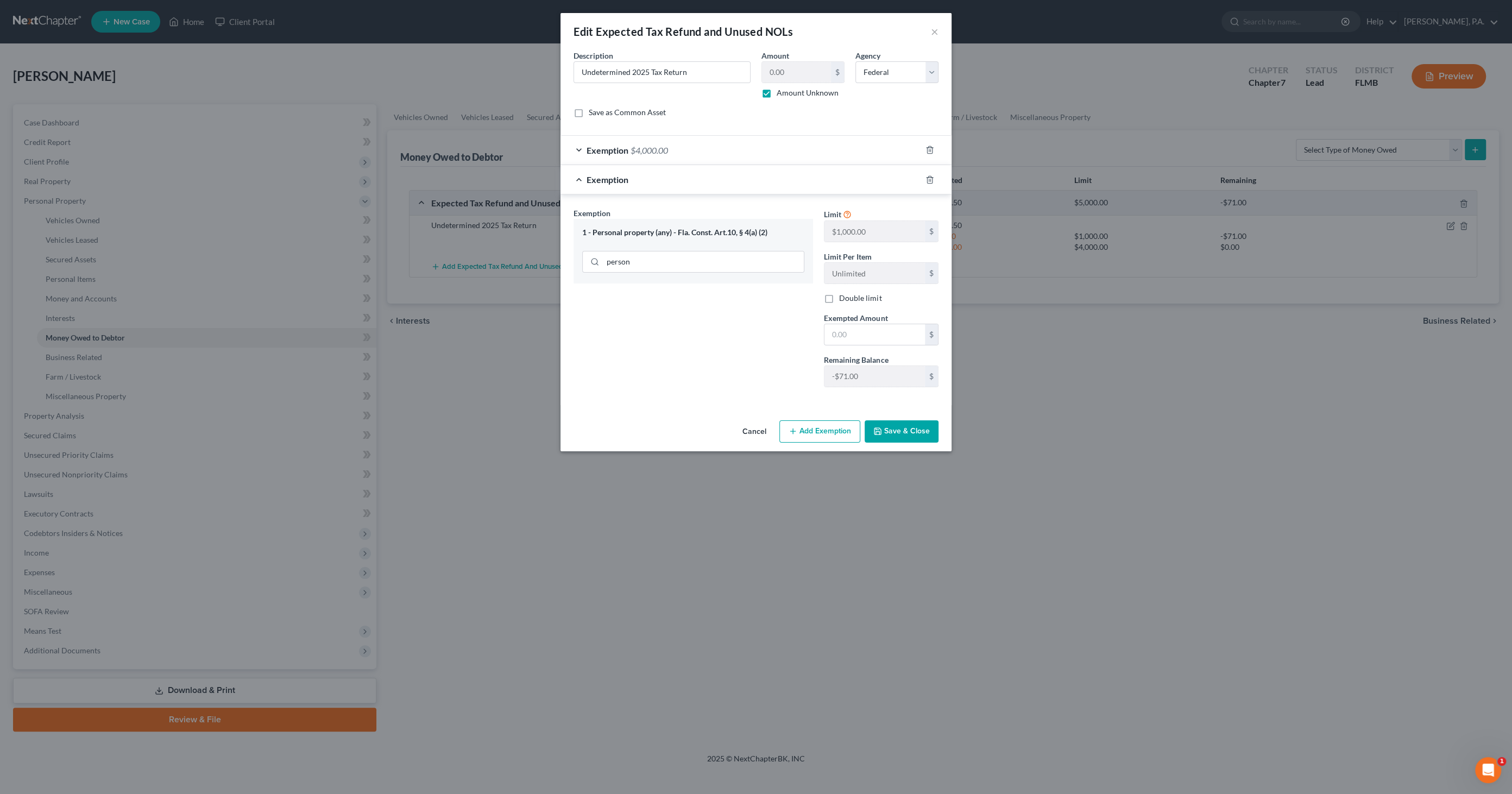
click at [755, 429] on button "Cancel" at bounding box center [754, 432] width 41 height 22
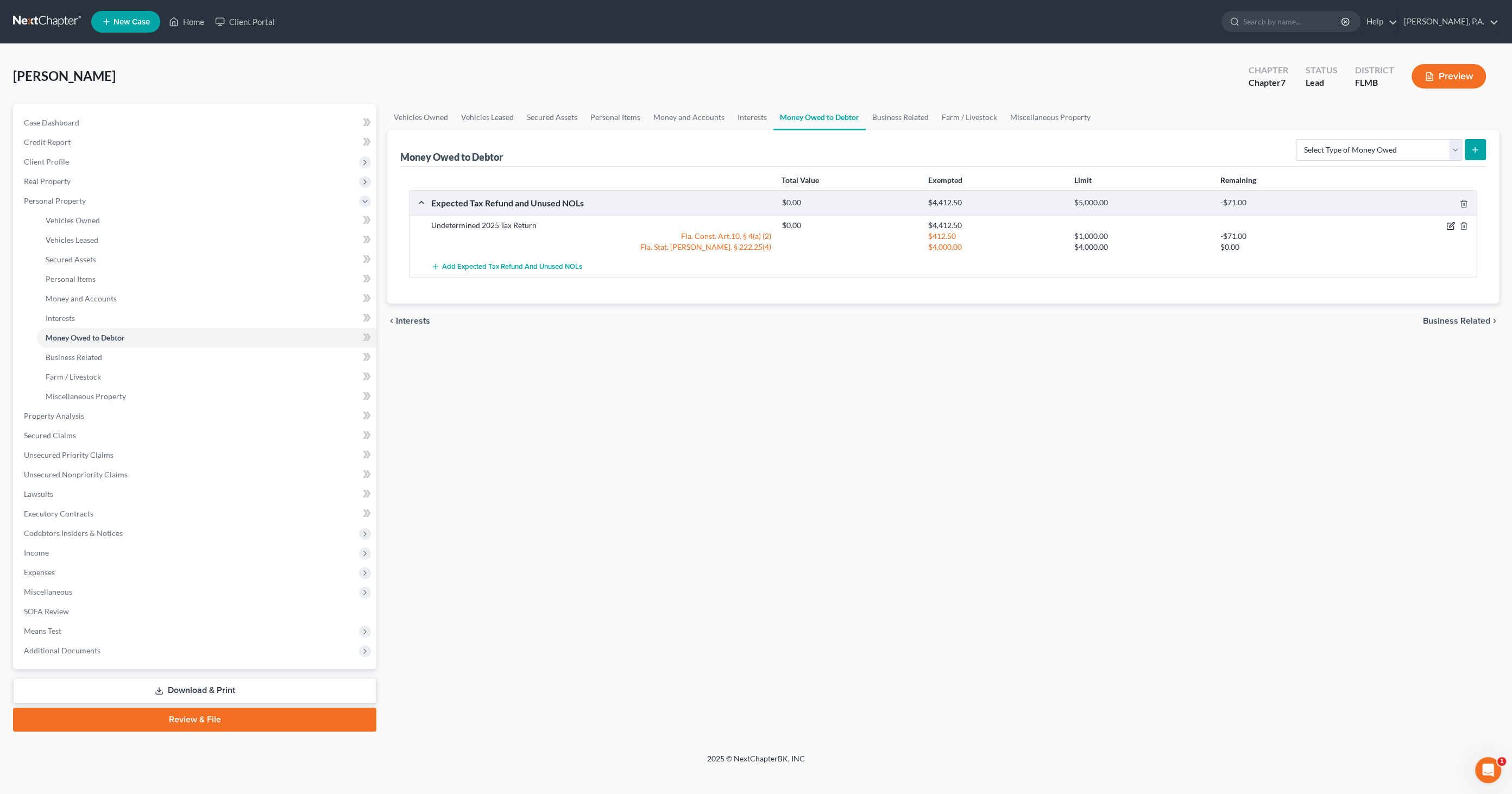
click at [1447, 226] on icon "button" at bounding box center [1450, 226] width 9 height 9
select select "0"
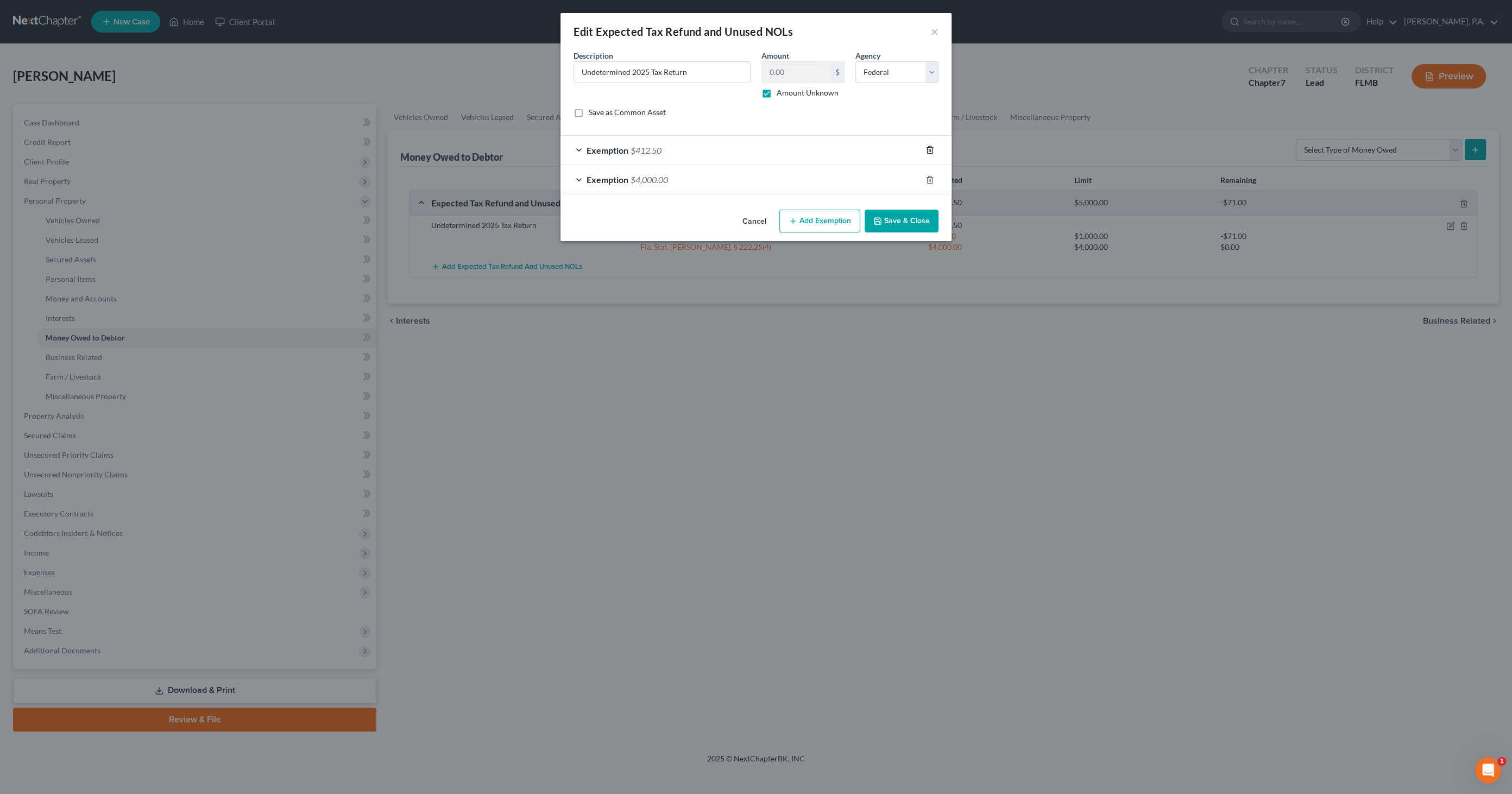
click at [930, 147] on polyline "button" at bounding box center [929, 147] width 6 height 0
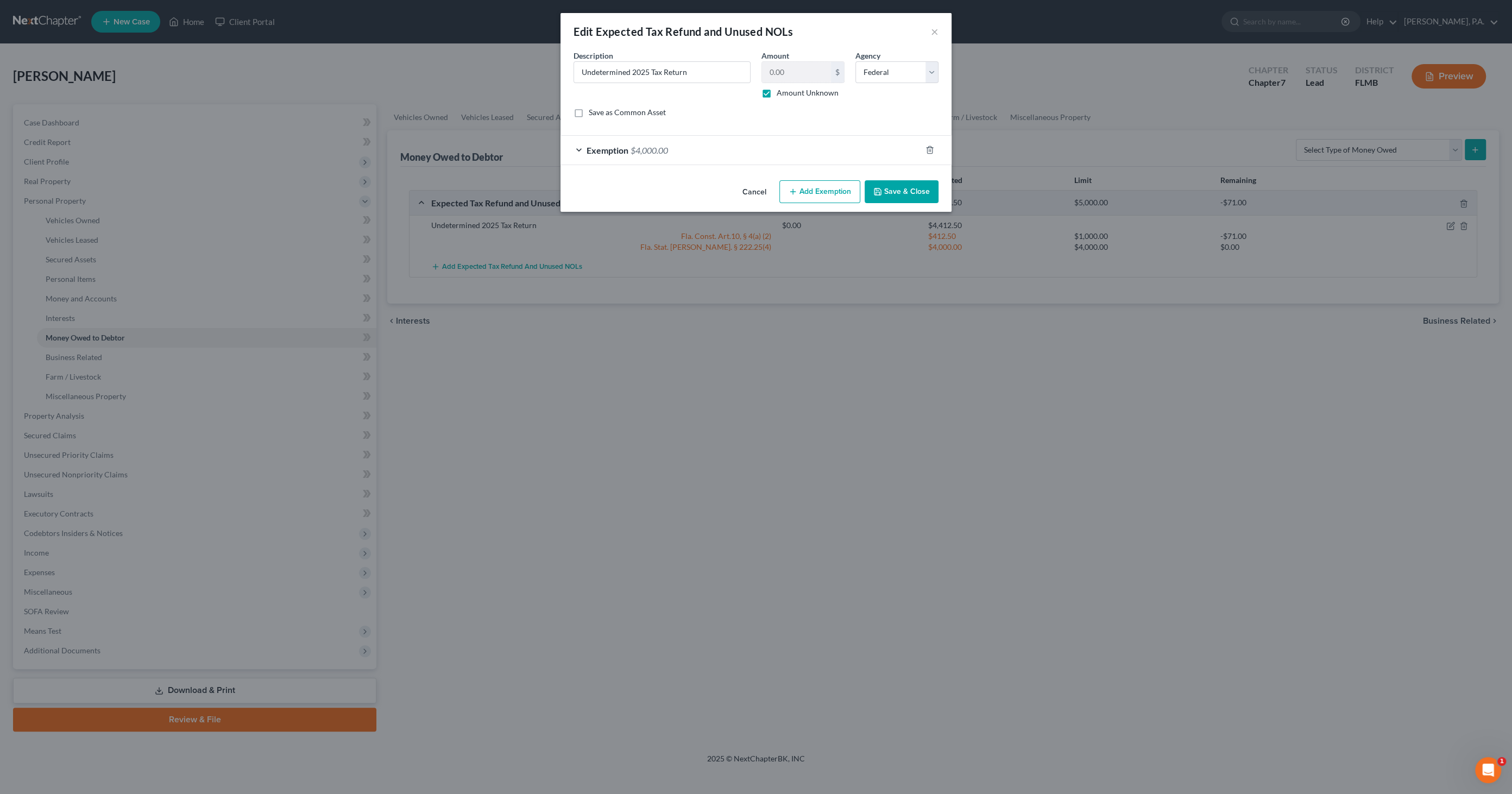
click at [798, 186] on button "Add Exemption" at bounding box center [819, 192] width 81 height 23
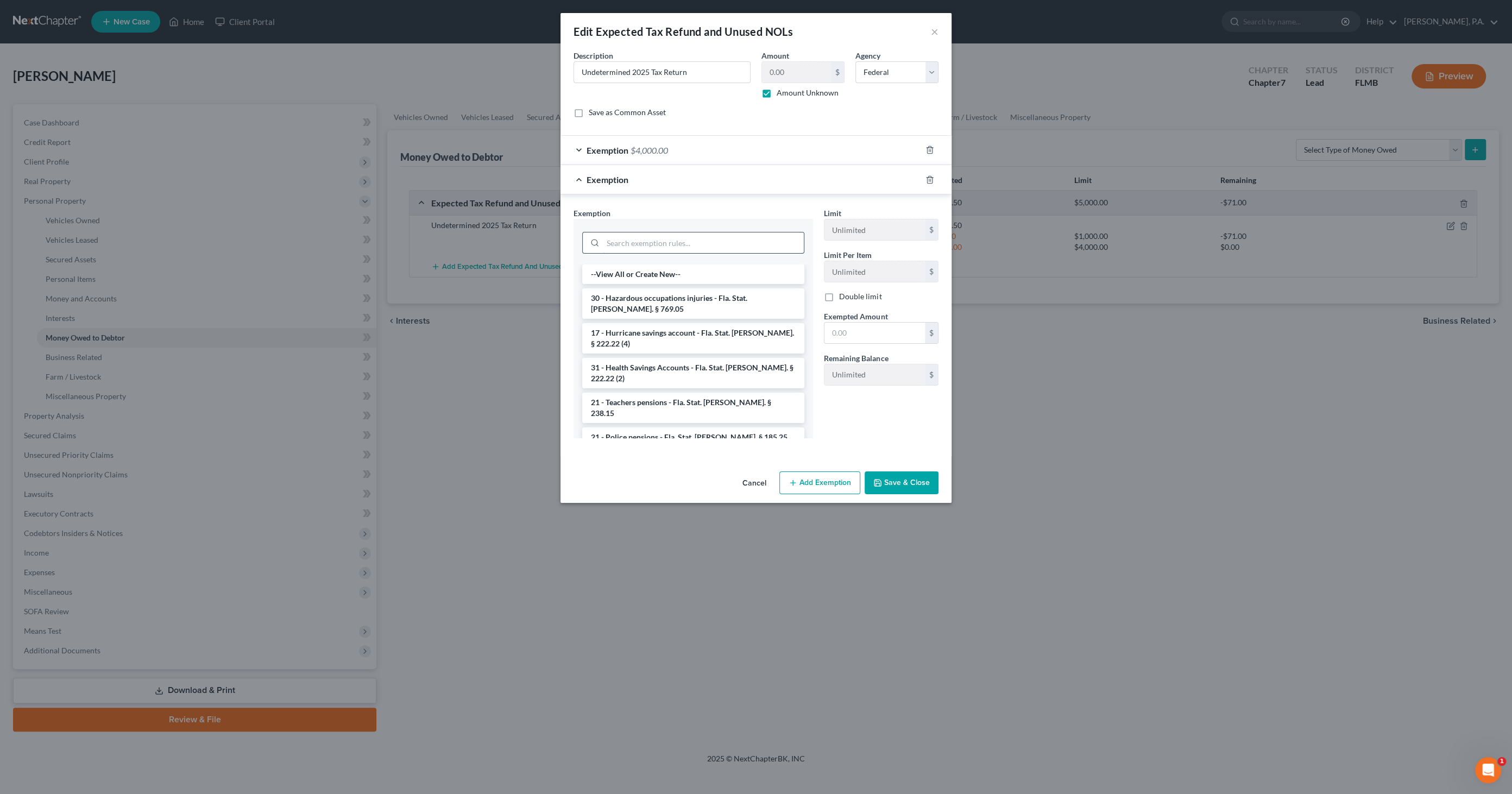
click at [702, 243] on input "search" at bounding box center [703, 243] width 201 height 21
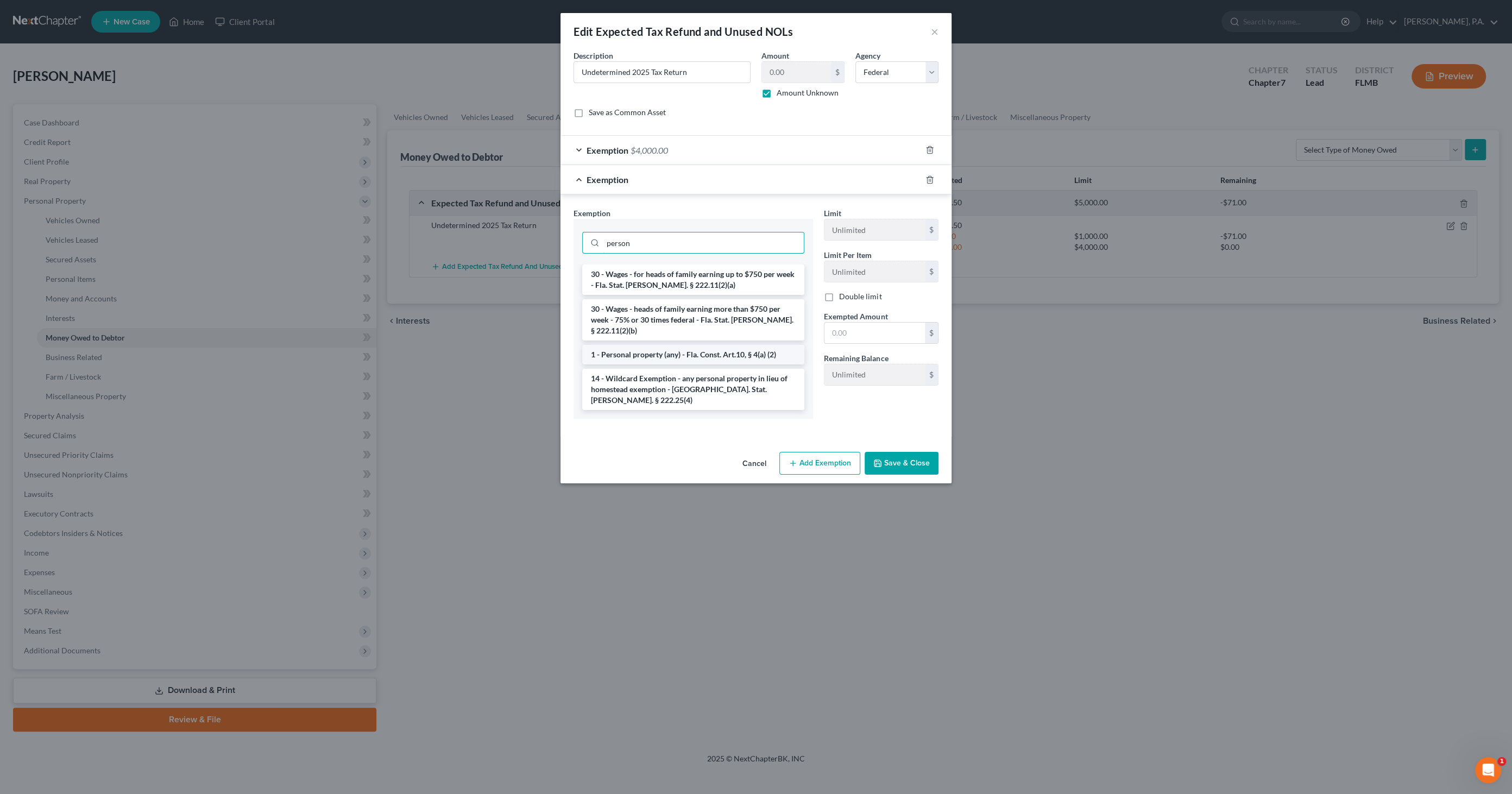
type input "person"
click at [691, 345] on li "1 - Personal property (any) - Fla. Const. Art.10, § 4(a) (2)" at bounding box center [693, 354] width 222 height 19
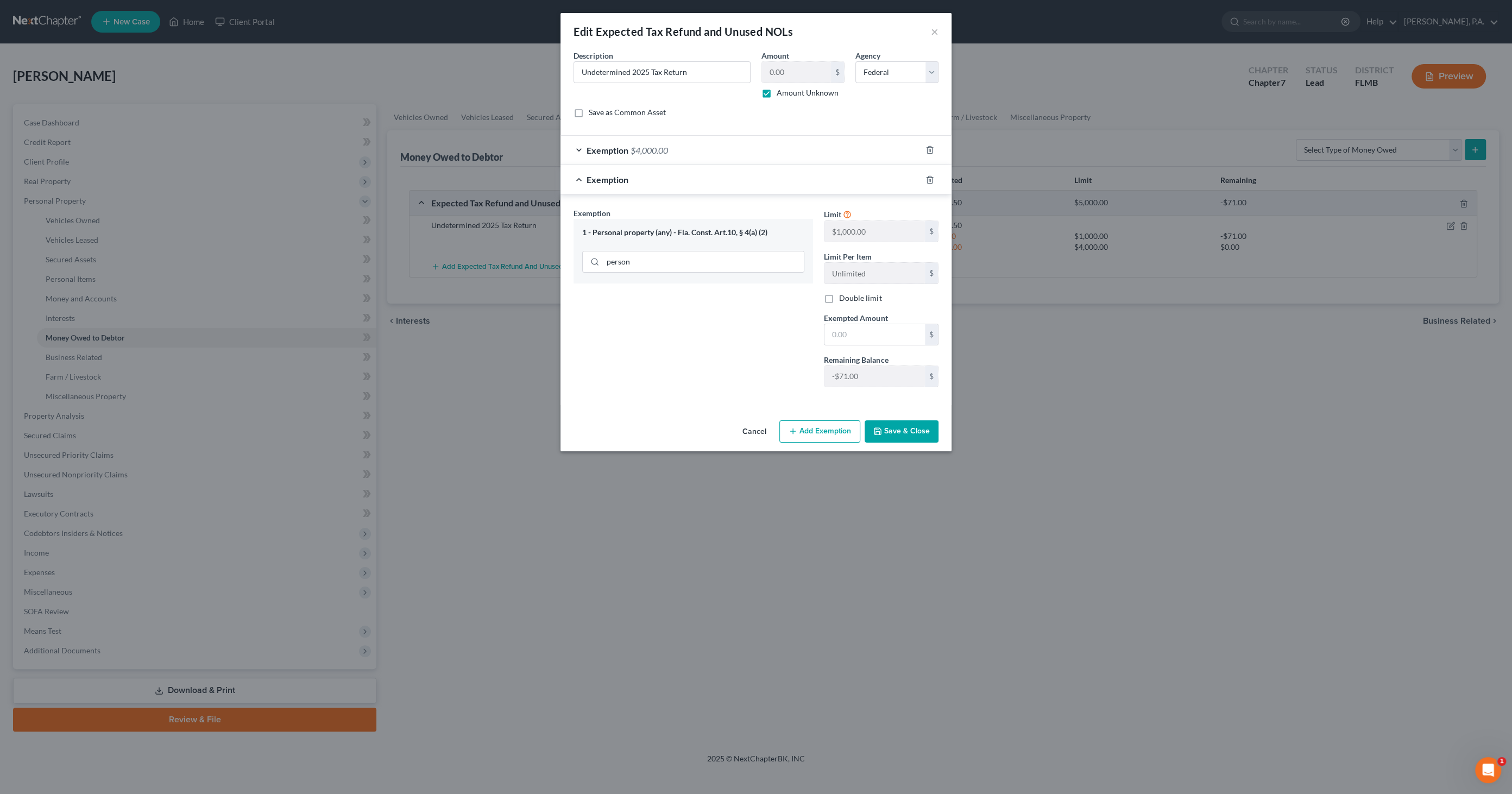
click at [757, 431] on button "Cancel" at bounding box center [754, 432] width 41 height 22
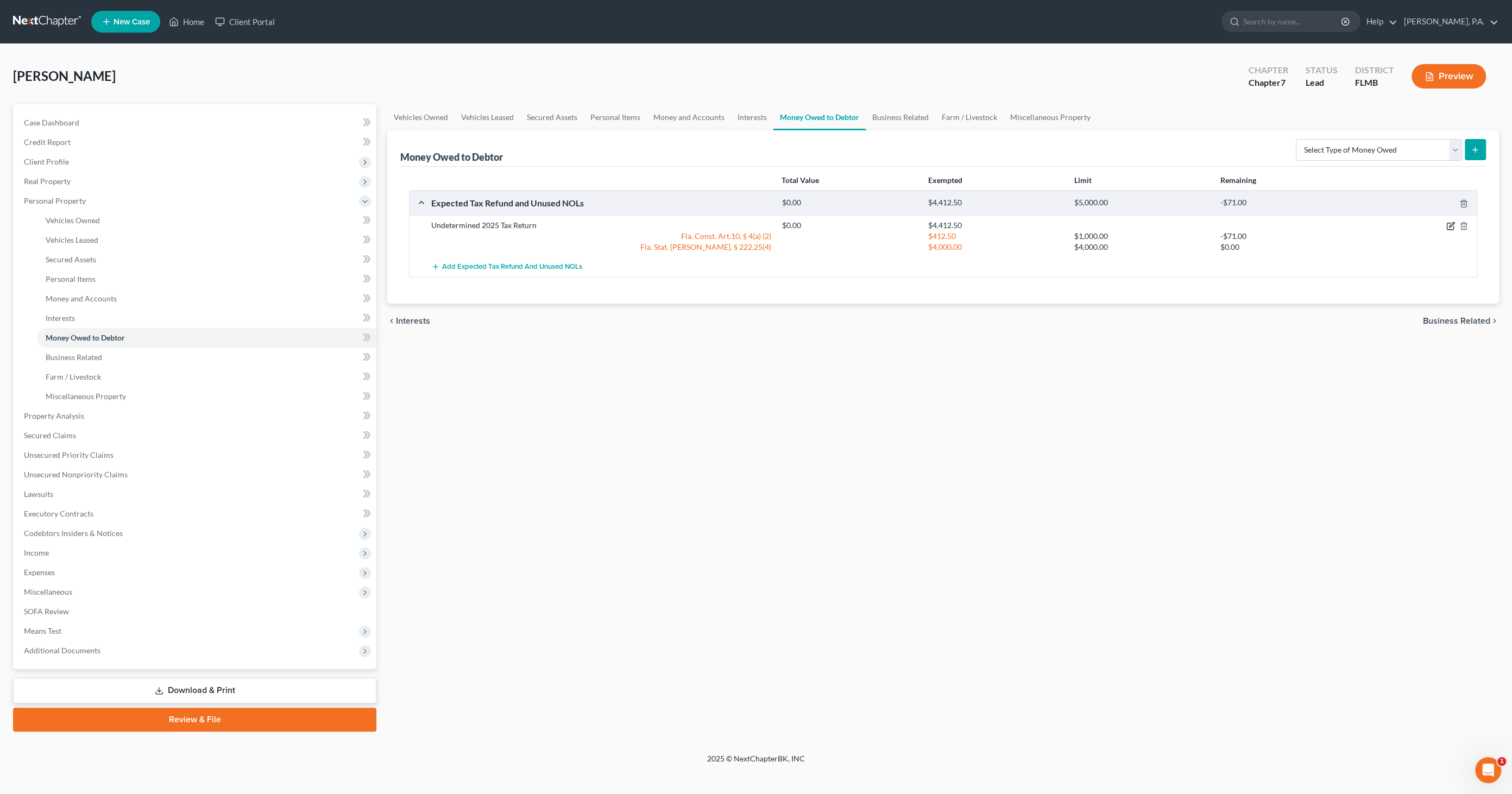
click at [1447, 226] on icon "button" at bounding box center [1449, 226] width 6 height 6
select select "0"
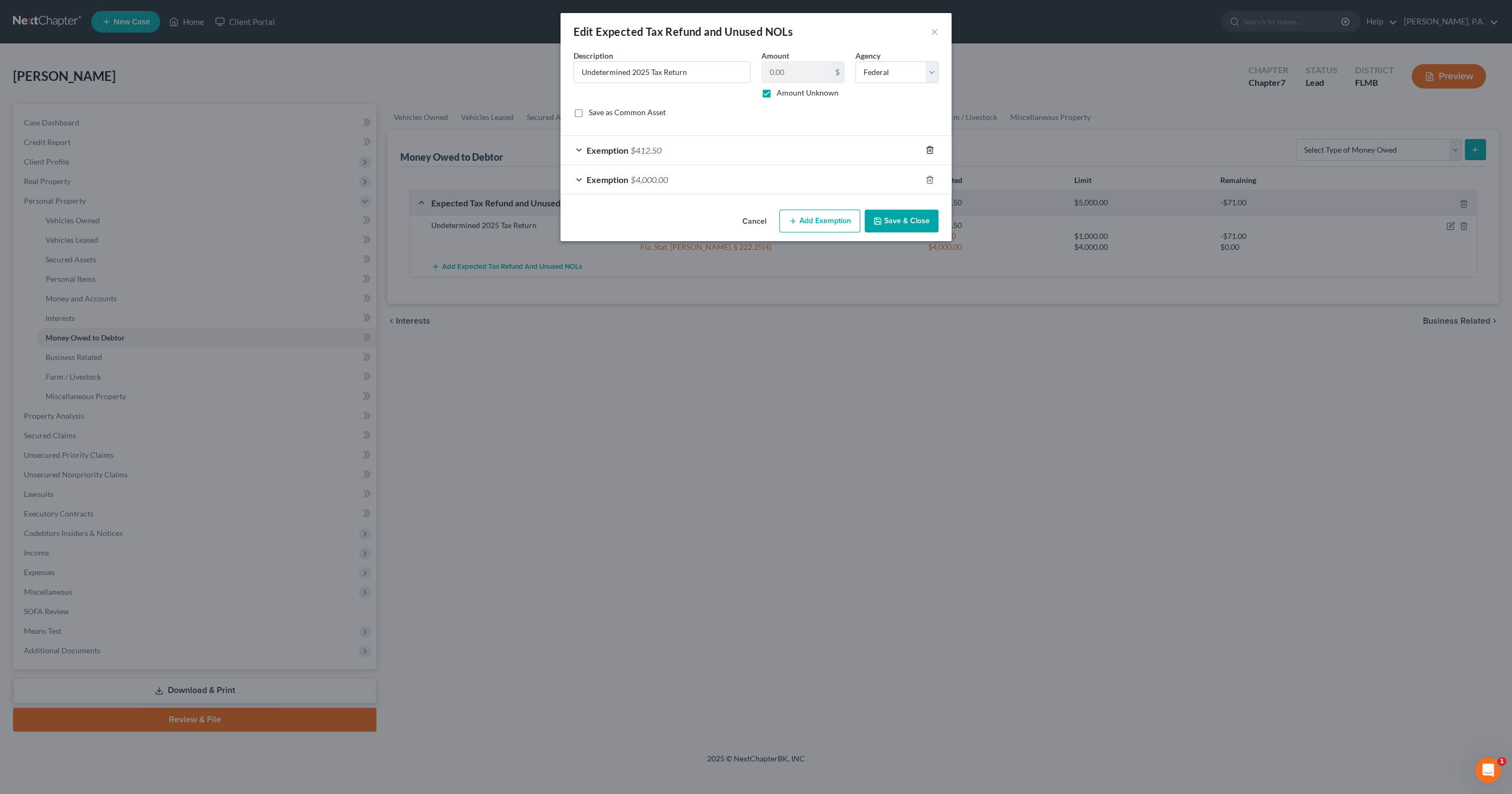
click at [928, 147] on icon "button" at bounding box center [930, 150] width 9 height 9
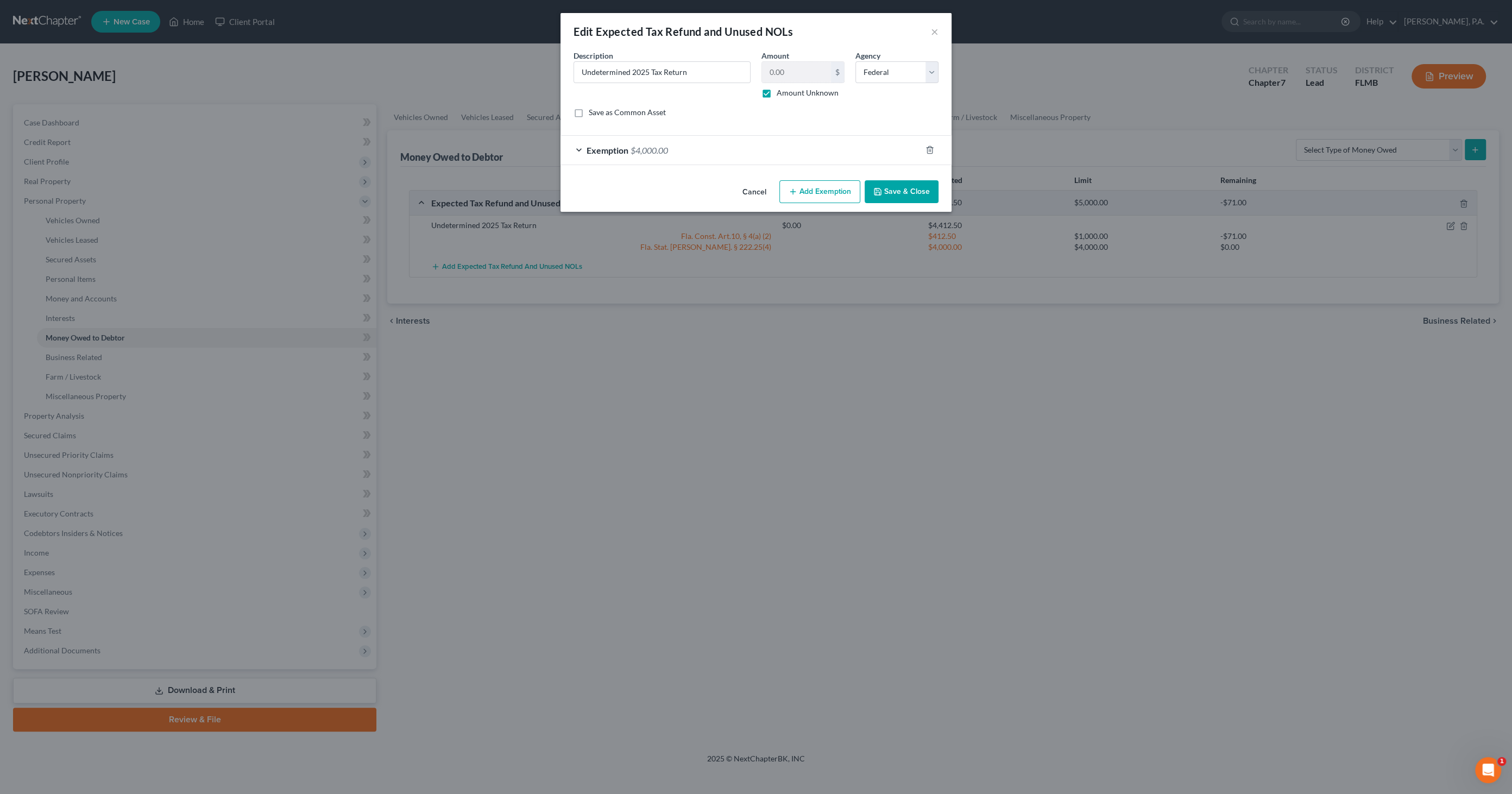
click at [911, 188] on button "Save & Close" at bounding box center [901, 192] width 74 height 23
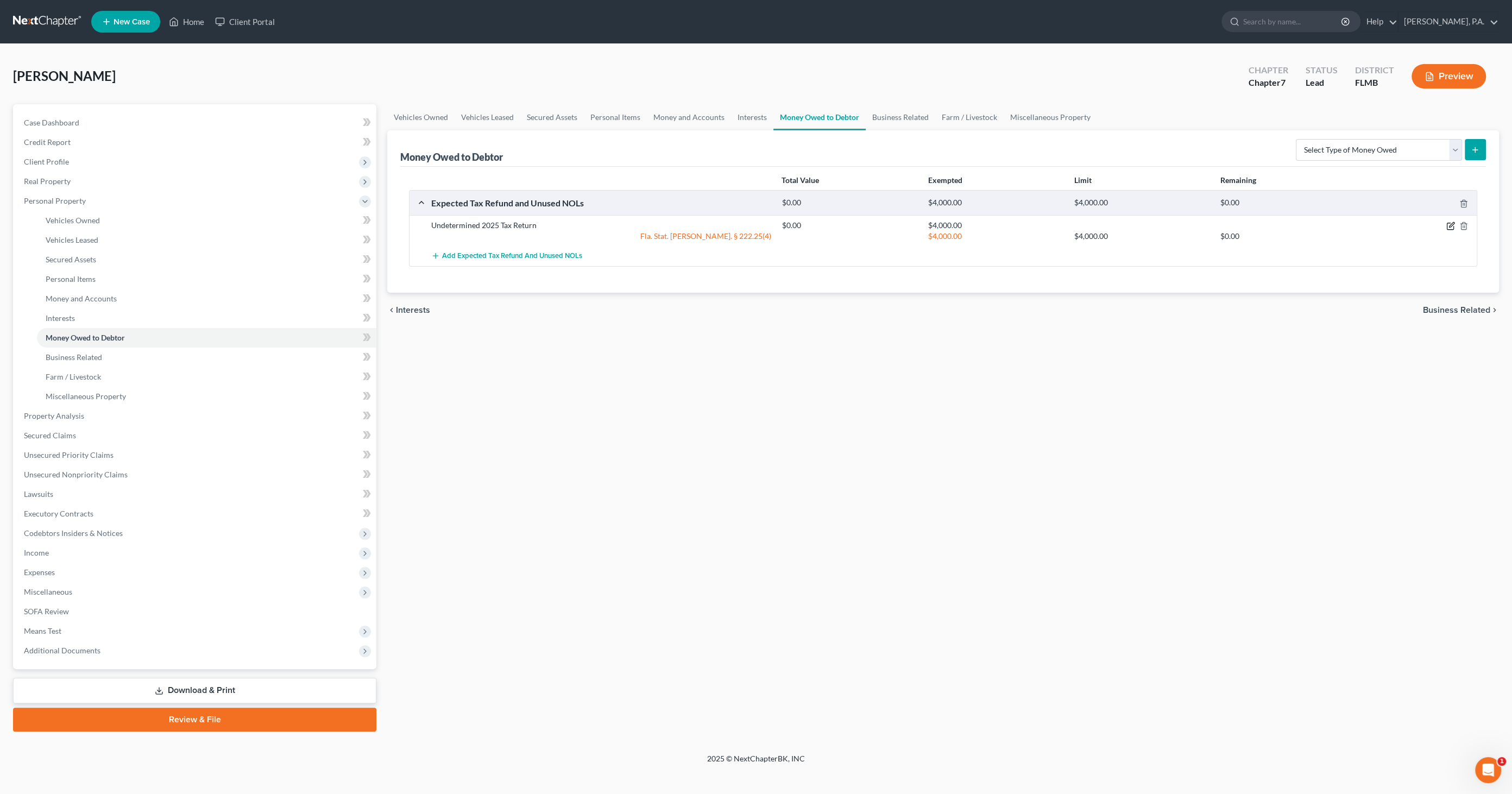
click at [1447, 228] on icon "button" at bounding box center [1450, 226] width 9 height 9
select select "0"
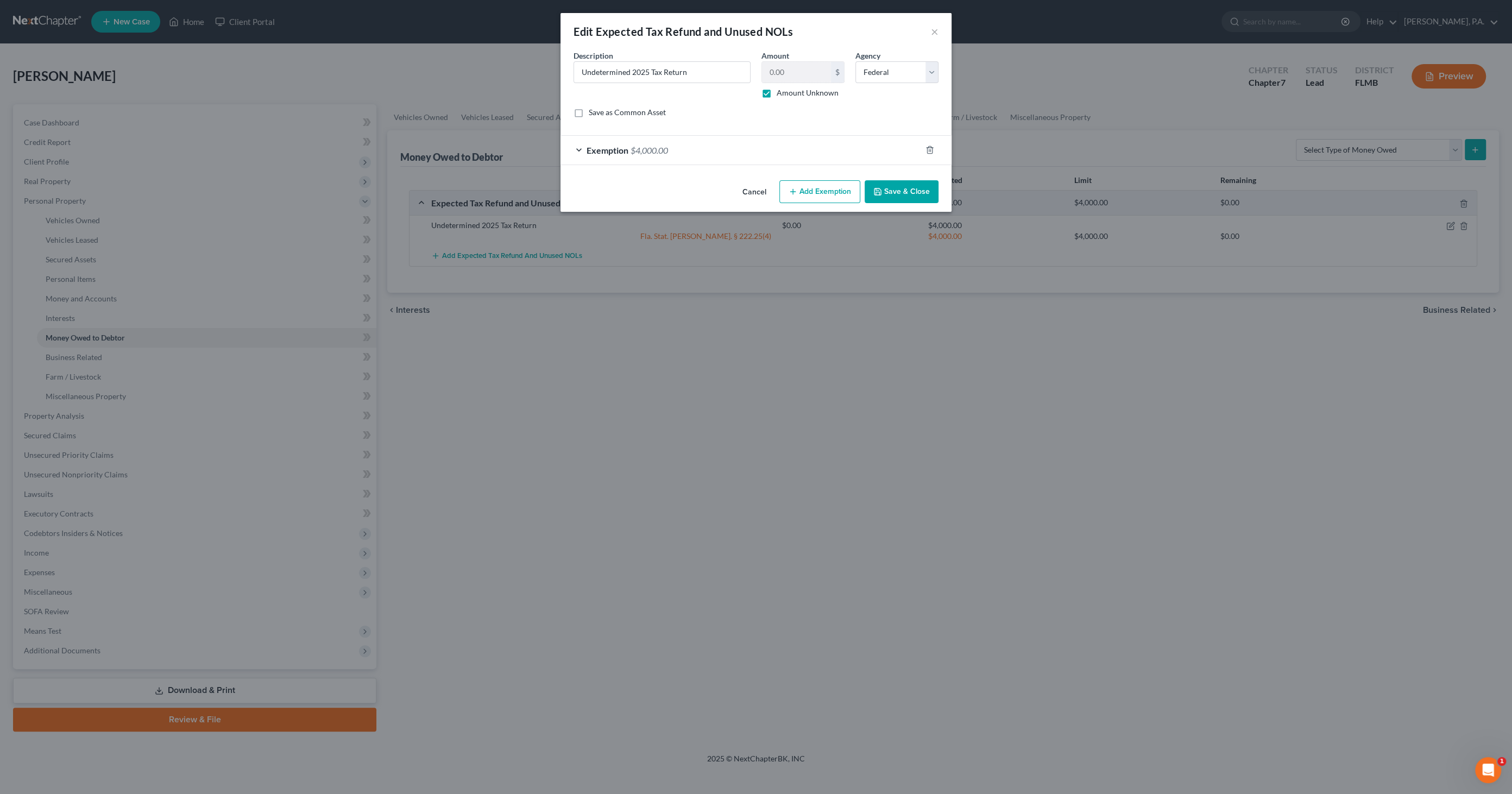
click at [822, 192] on button "Add Exemption" at bounding box center [819, 192] width 81 height 23
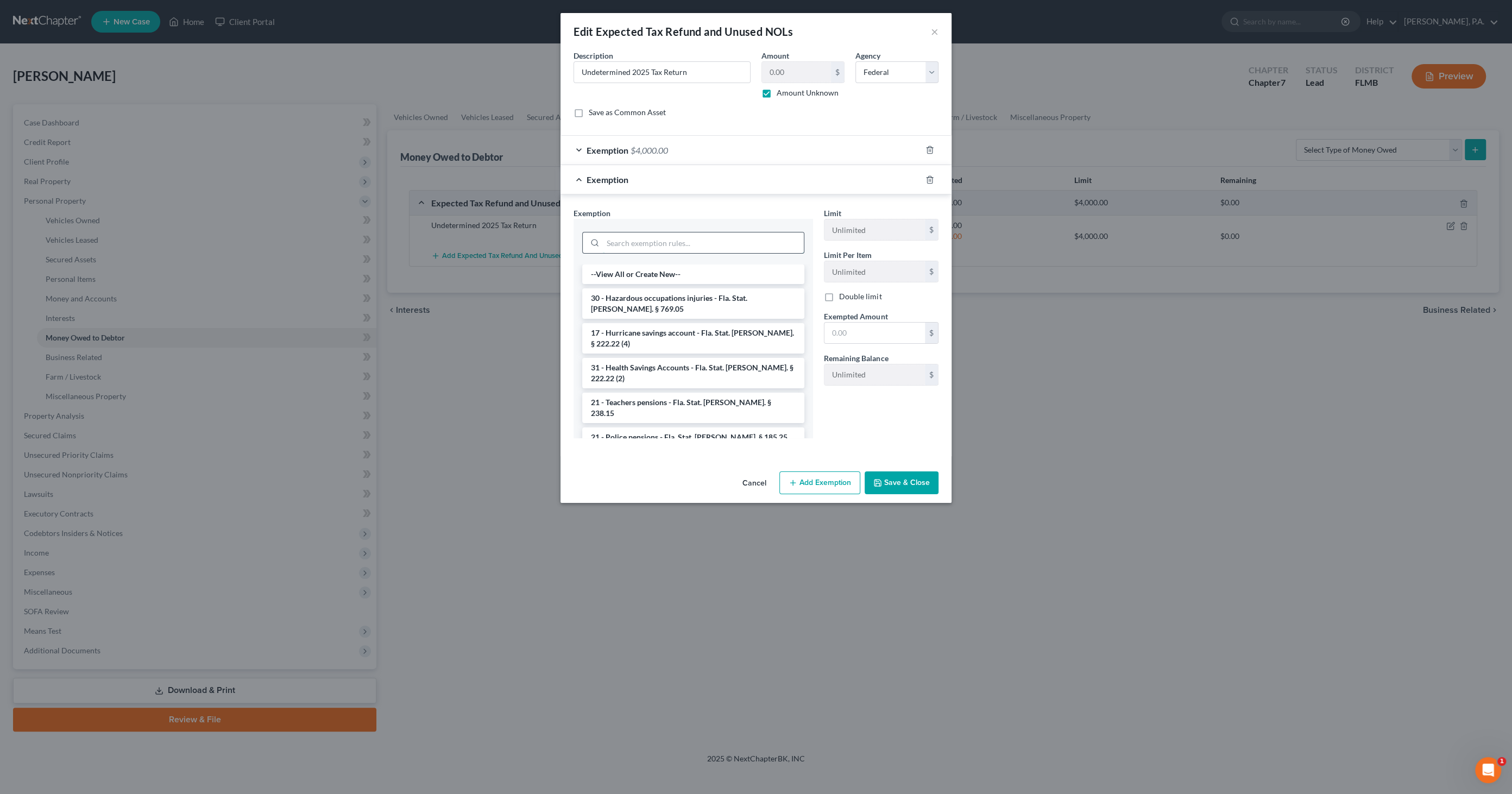
drag, startPoint x: 679, startPoint y: 236, endPoint x: 687, endPoint y: 235, distance: 8.1
click at [680, 236] on input "search" at bounding box center [703, 243] width 201 height 21
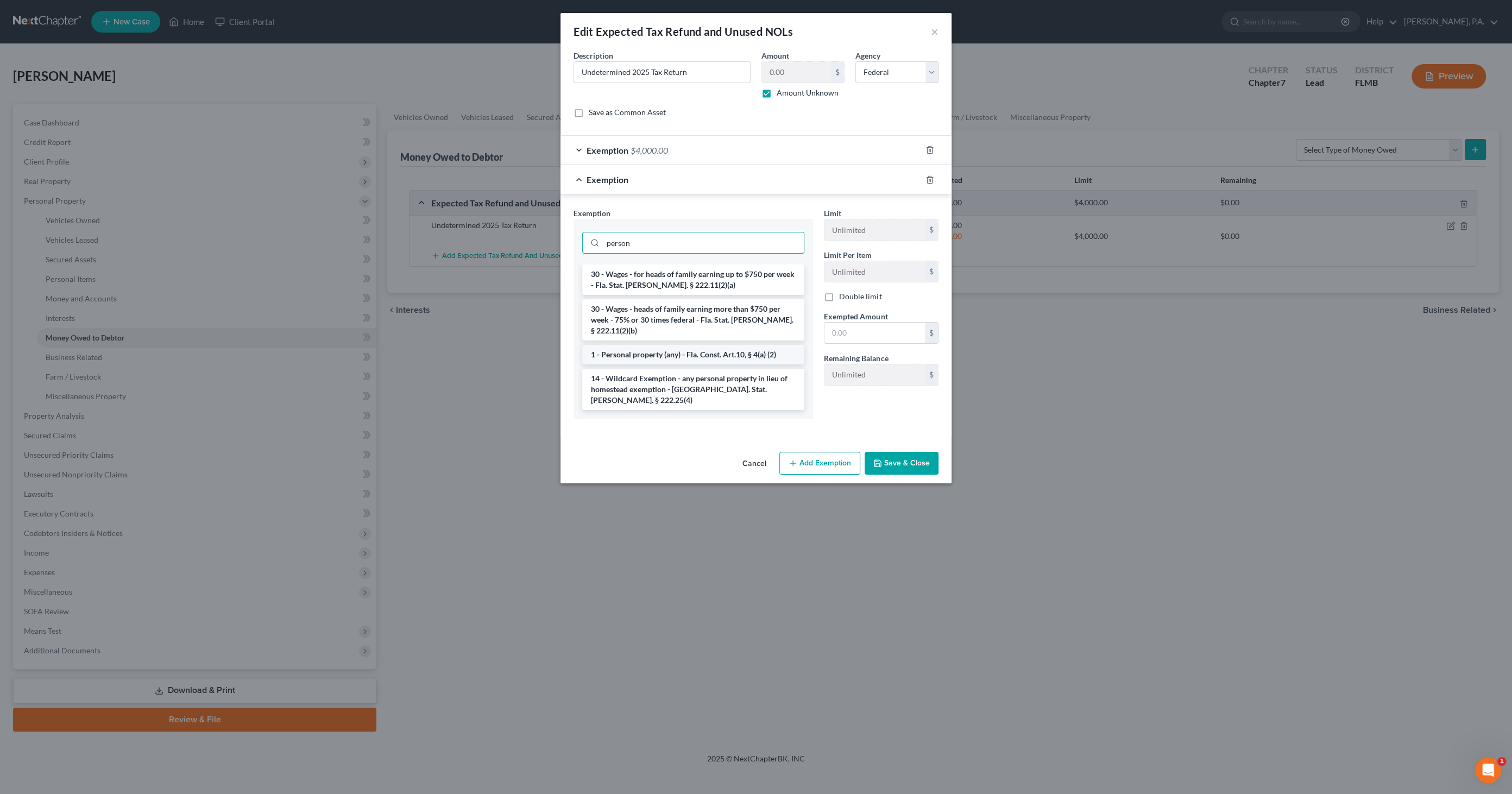
type input "person"
click at [682, 346] on li "1 - Personal property (any) - Fla. Const. Art.10, § 4(a) (2)" at bounding box center [693, 354] width 222 height 19
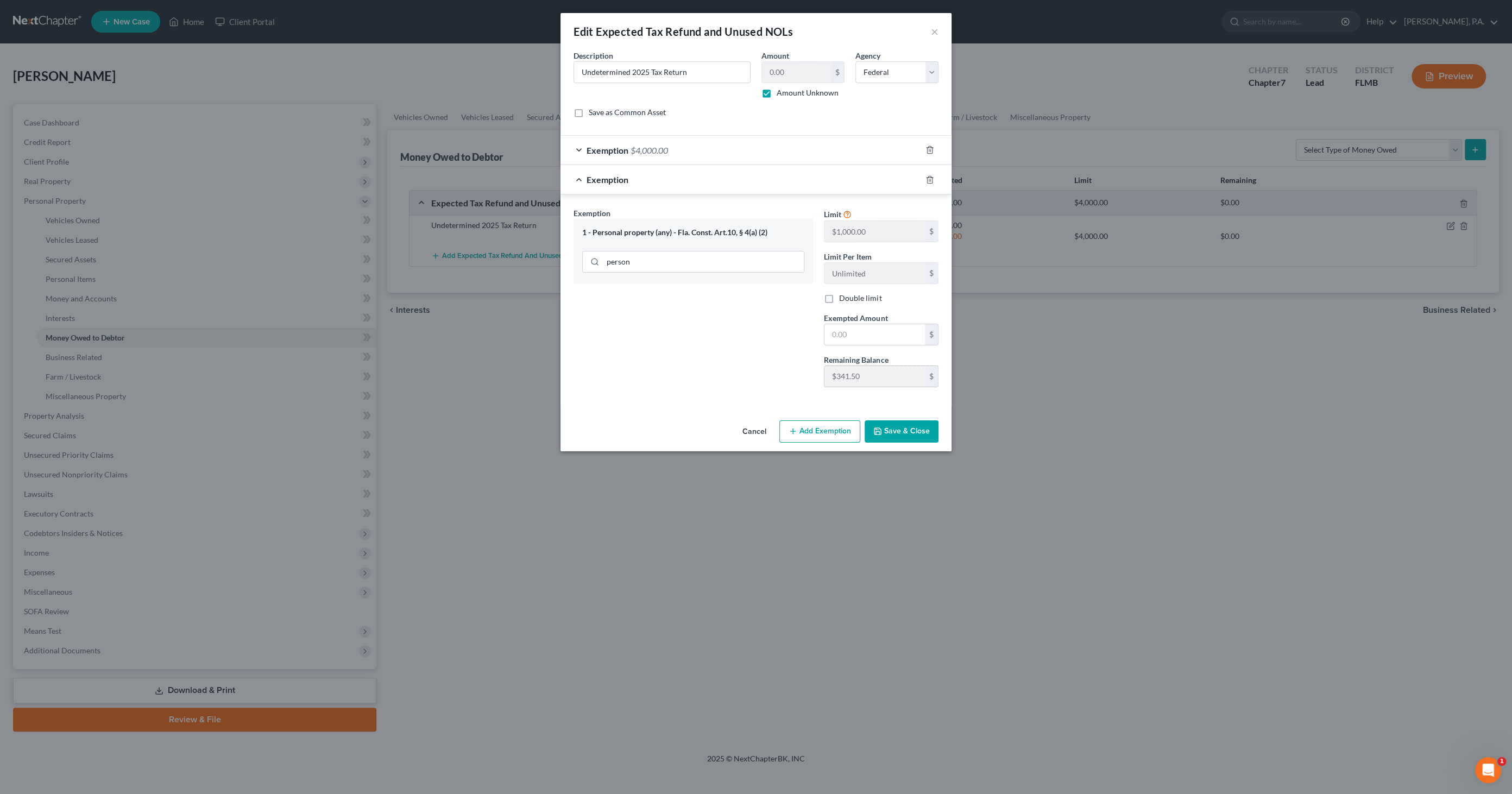
click at [813, 377] on div "Exemption Set must be selected for CA. Exemption * 1 - Personal property (any) …" at bounding box center [756, 302] width 376 height 188
click at [861, 335] on input "text" at bounding box center [874, 335] width 100 height 21
paste input "$341.50"
type input "$341.50"
click at [907, 431] on button "Save & Close" at bounding box center [901, 432] width 74 height 23
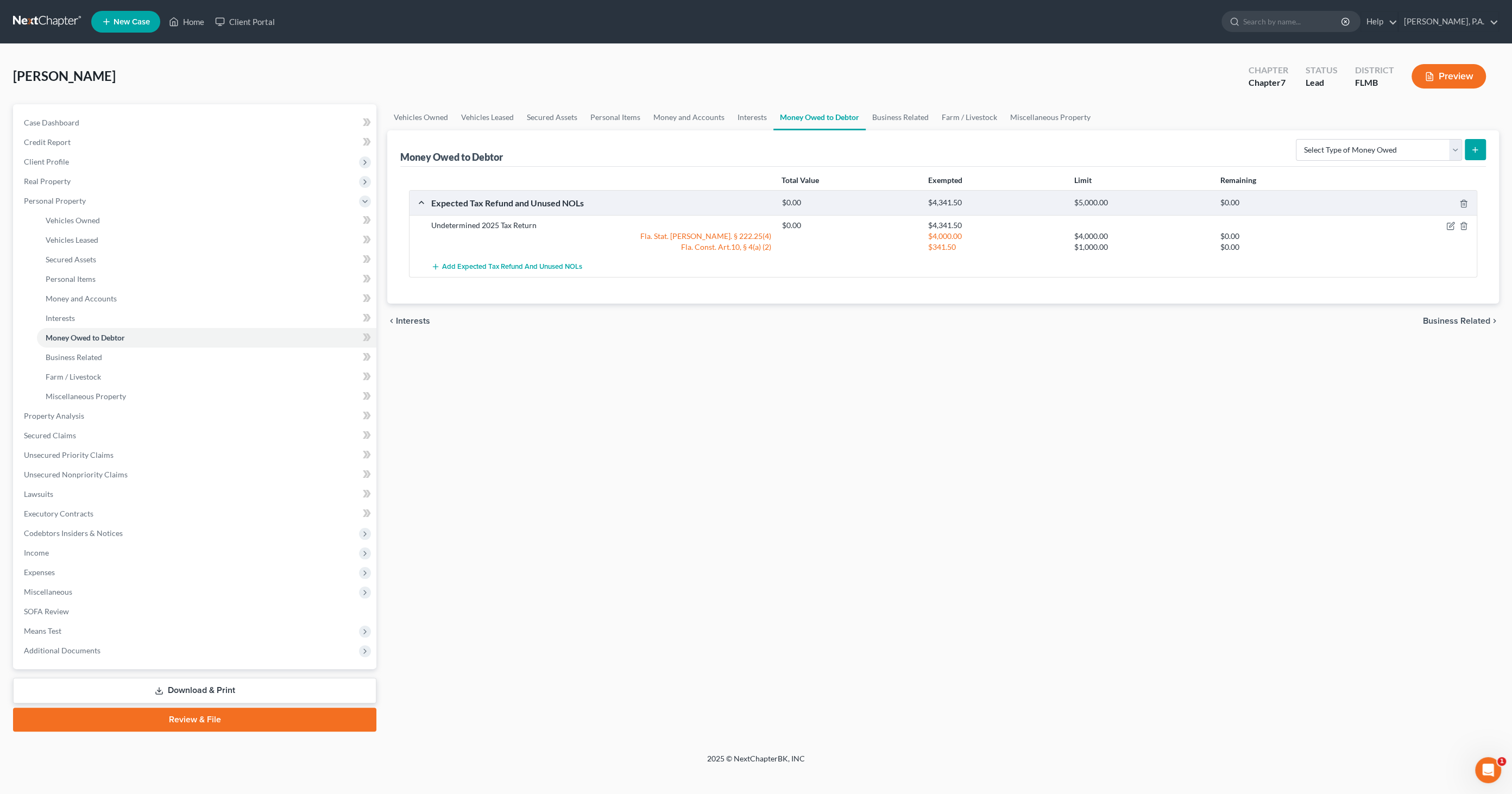
click at [192, 690] on link "Download & Print" at bounding box center [195, 690] width 363 height 25
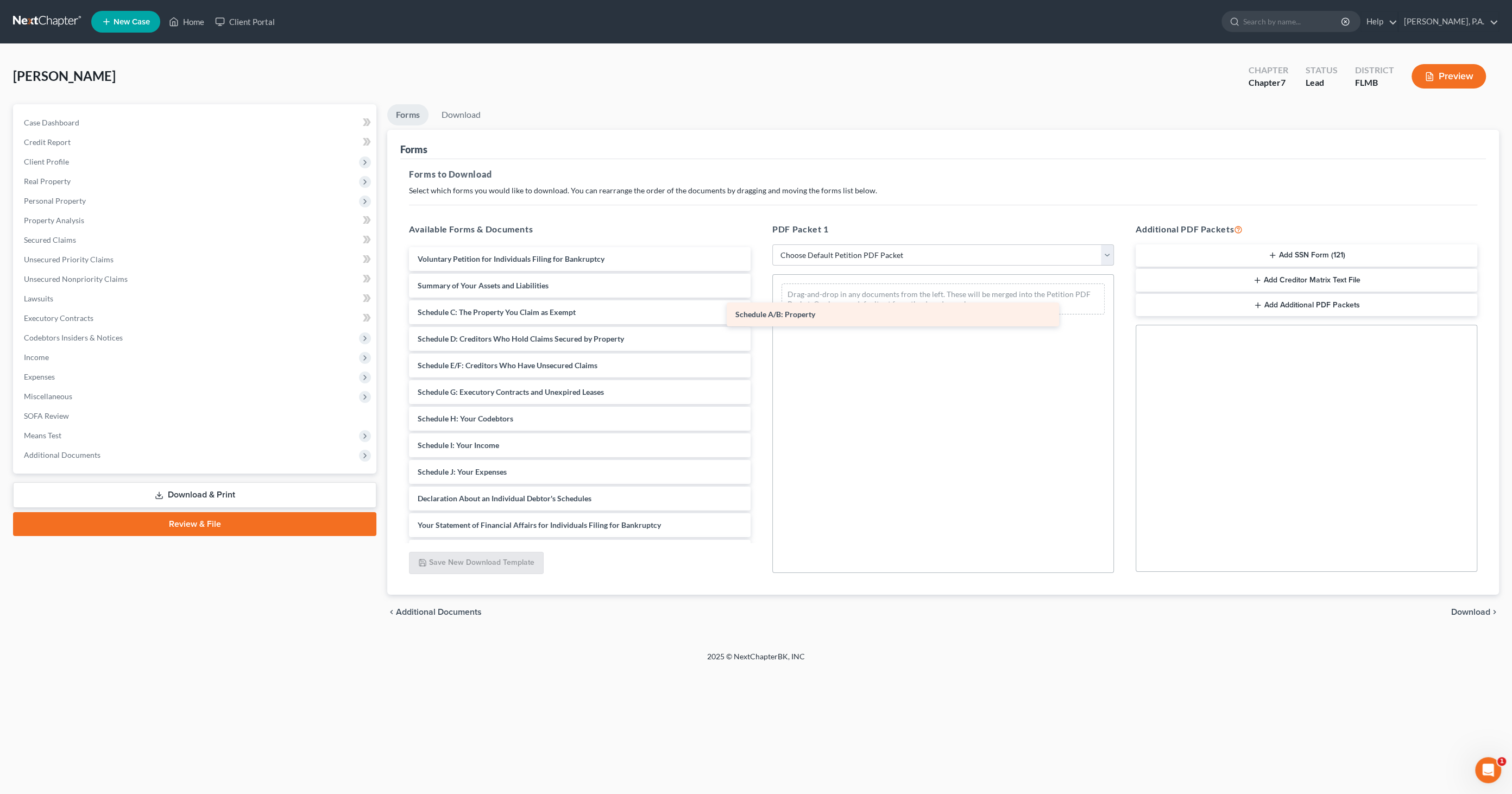
drag, startPoint x: 508, startPoint y: 311, endPoint x: 825, endPoint y: 315, distance: 317.0
click at [759, 315] on div "Schedule A/B: Property Voluntary Petition for Individuals Filing for Bankruptcy…" at bounding box center [579, 471] width 359 height 449
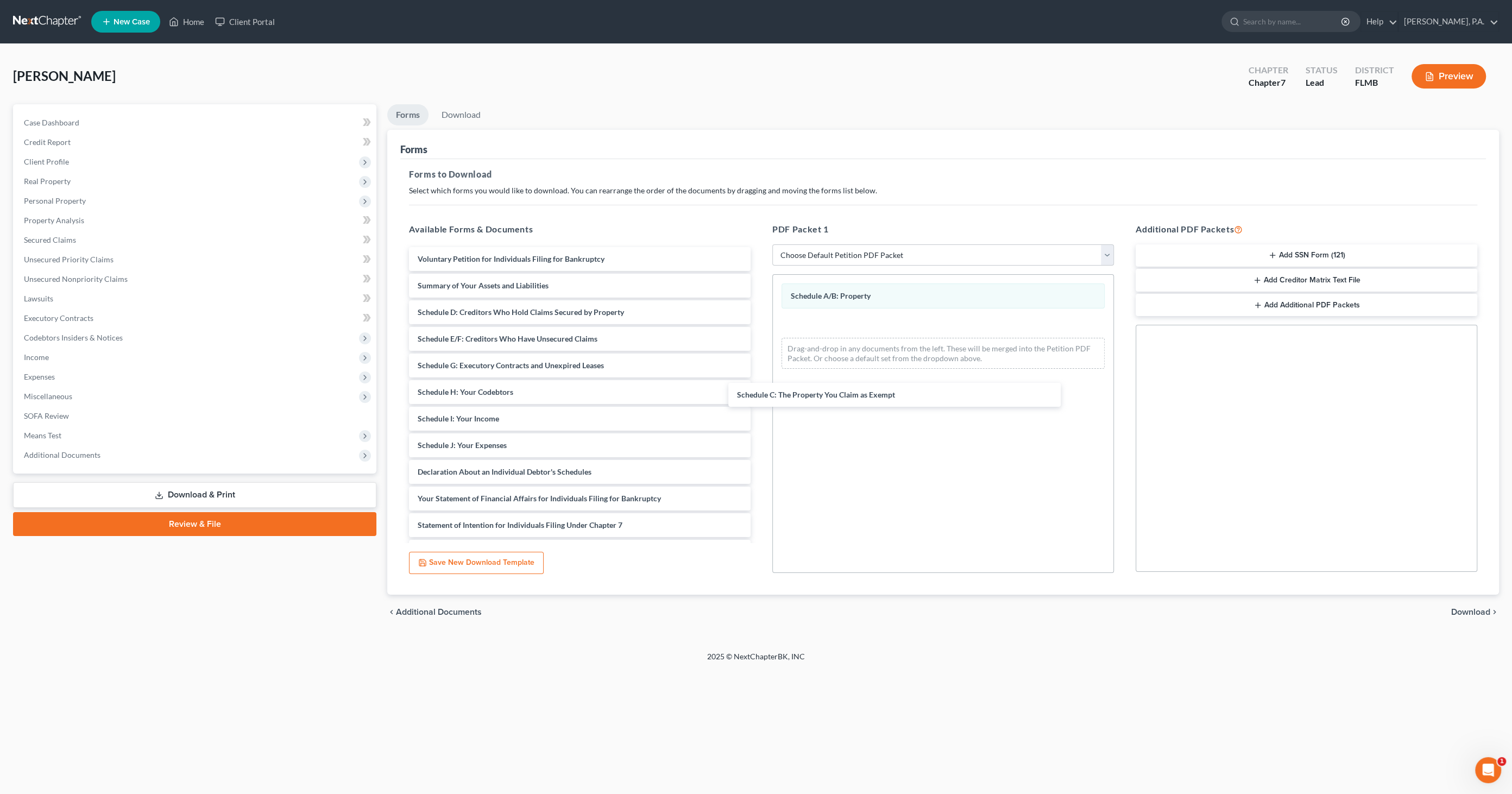
drag, startPoint x: 535, startPoint y: 313, endPoint x: 950, endPoint y: 425, distance: 429.8
click at [759, 379] on div "Schedule C: The Property You Claim as Exempt Voluntary Petition for Individuals…" at bounding box center [579, 458] width 359 height 423
click at [1475, 611] on span "Download" at bounding box center [1470, 612] width 39 height 9
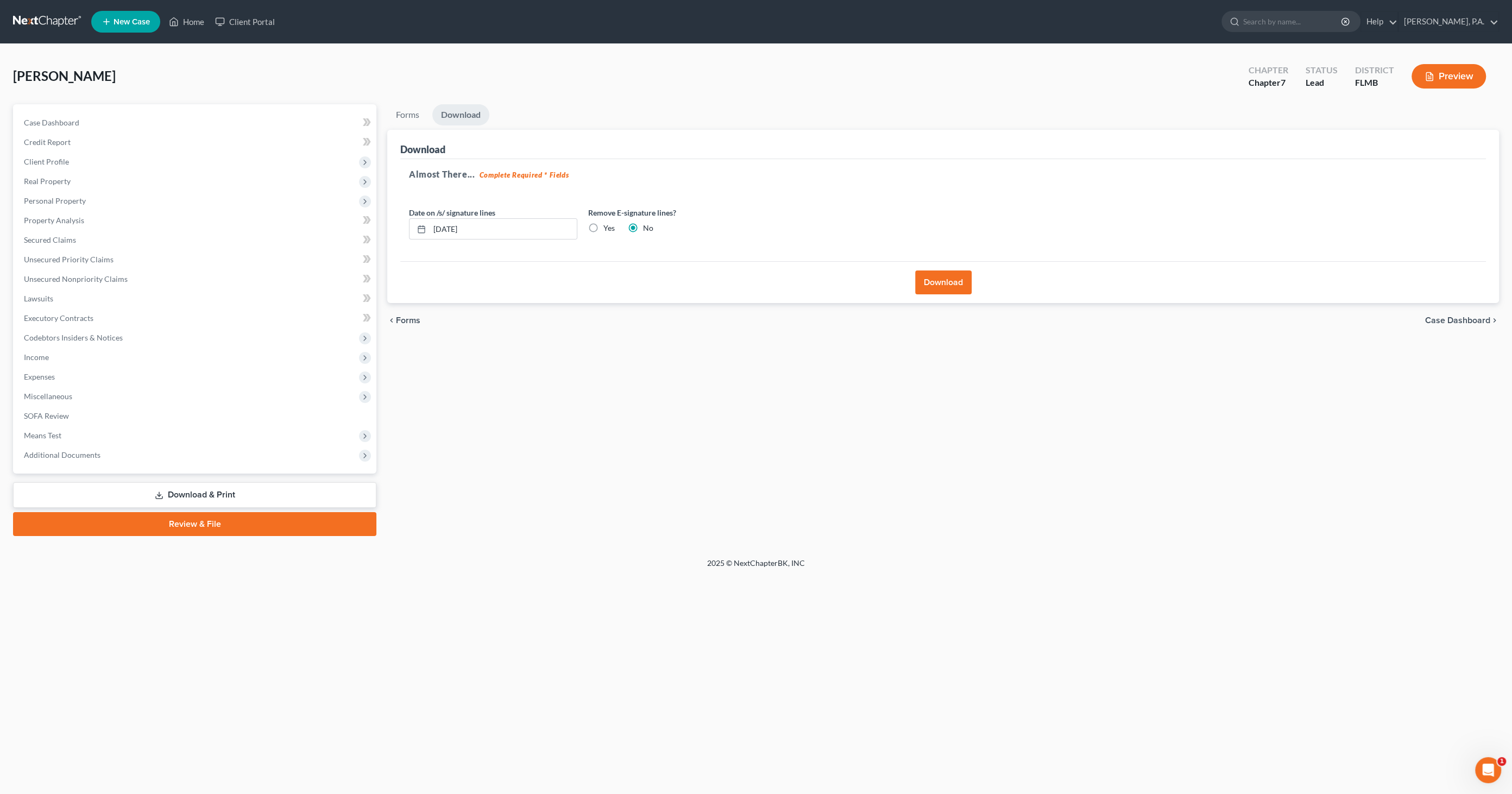
click at [955, 277] on button "Download" at bounding box center [943, 282] width 57 height 24
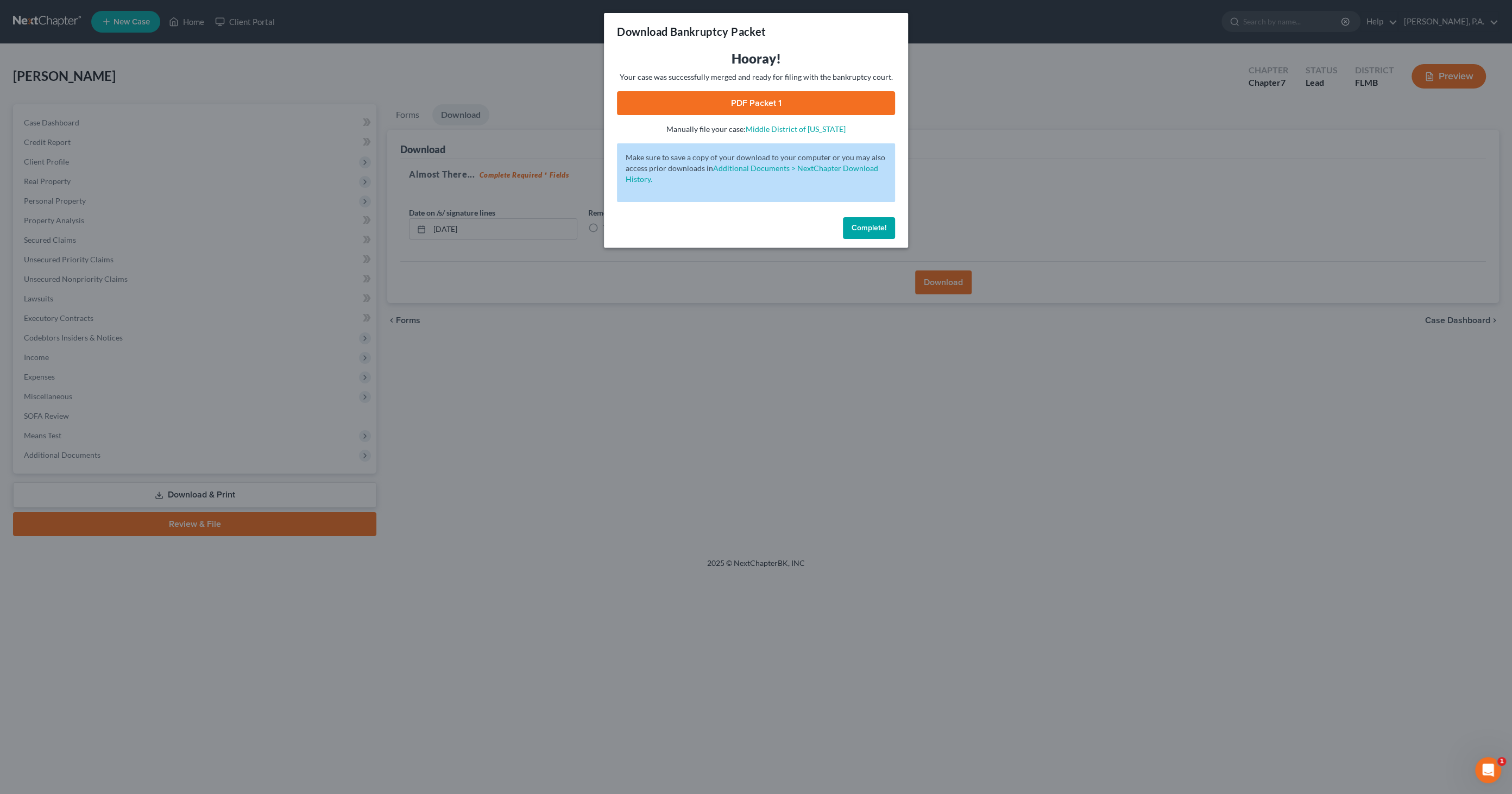
click at [747, 101] on link "PDF Packet 1" at bounding box center [756, 103] width 278 height 24
drag, startPoint x: 869, startPoint y: 231, endPoint x: 900, endPoint y: 235, distance: 31.3
click at [869, 231] on span "Complete!" at bounding box center [869, 228] width 35 height 10
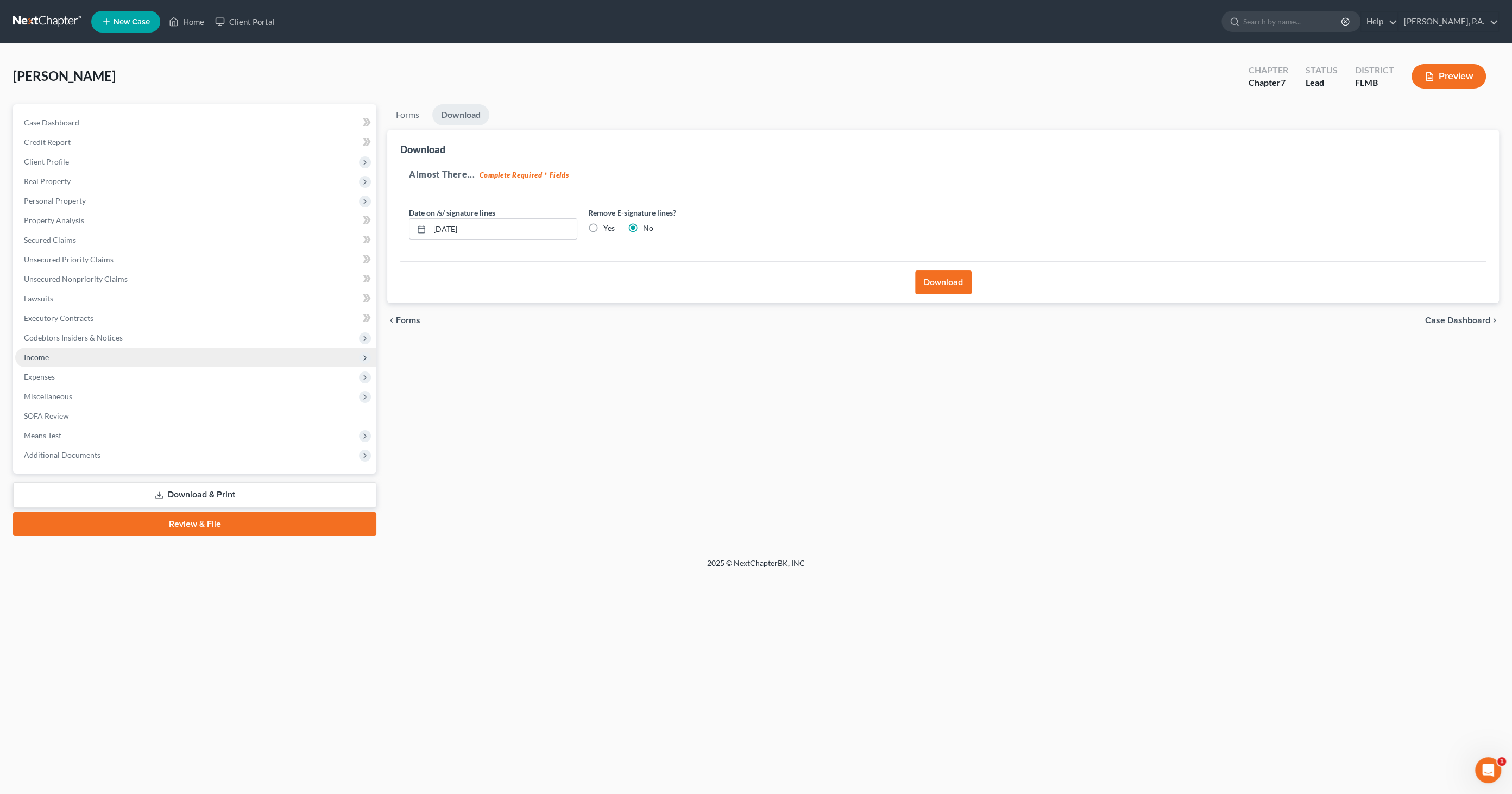
click at [44, 356] on span "Income" at bounding box center [36, 357] width 25 height 10
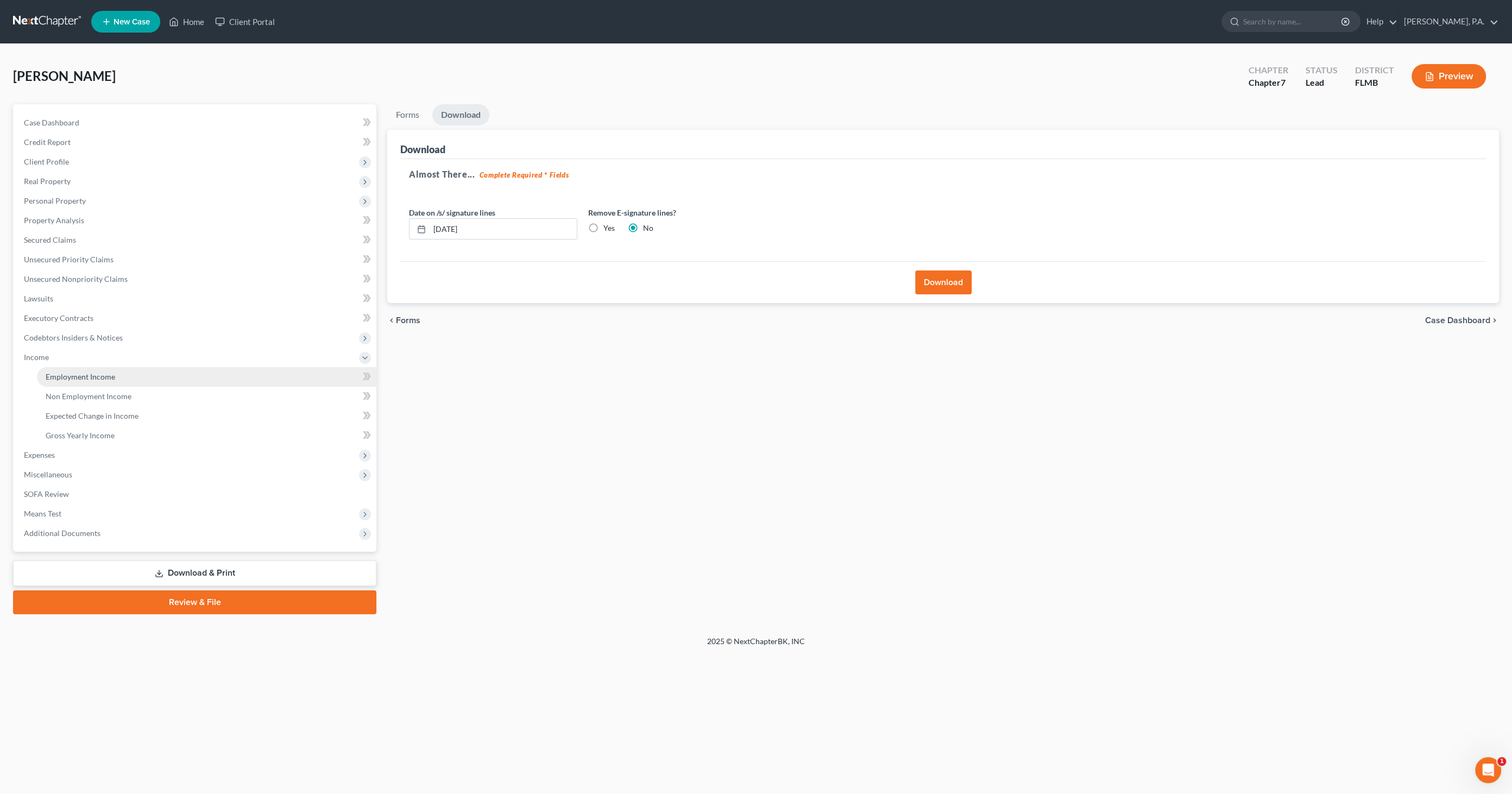
click at [58, 373] on span "Employment Income" at bounding box center [80, 376] width 70 height 10
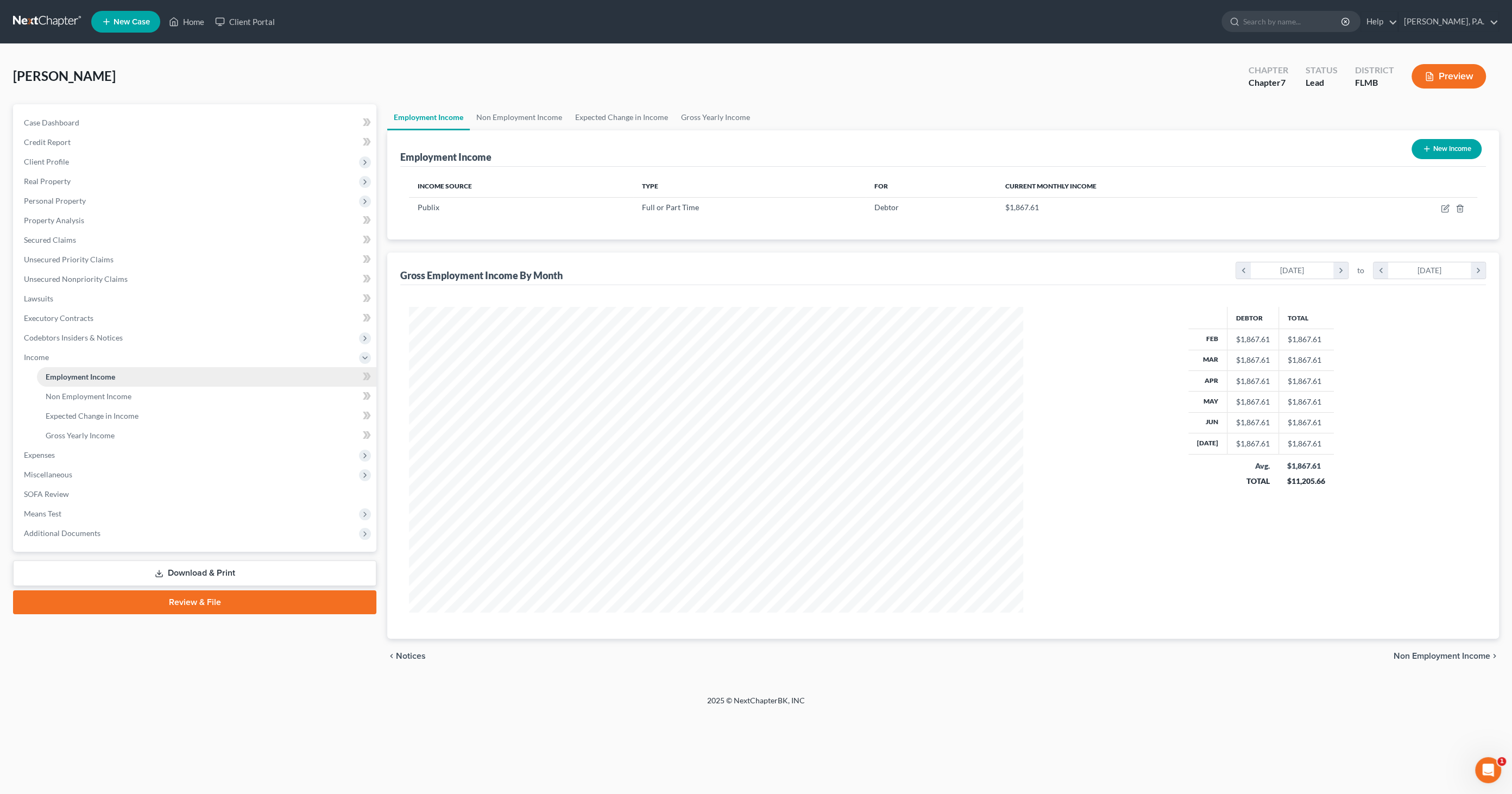
scroll to position [305, 636]
click at [1444, 207] on icon "button" at bounding box center [1446, 208] width 5 height 5
select select "0"
select select "9"
select select "0"
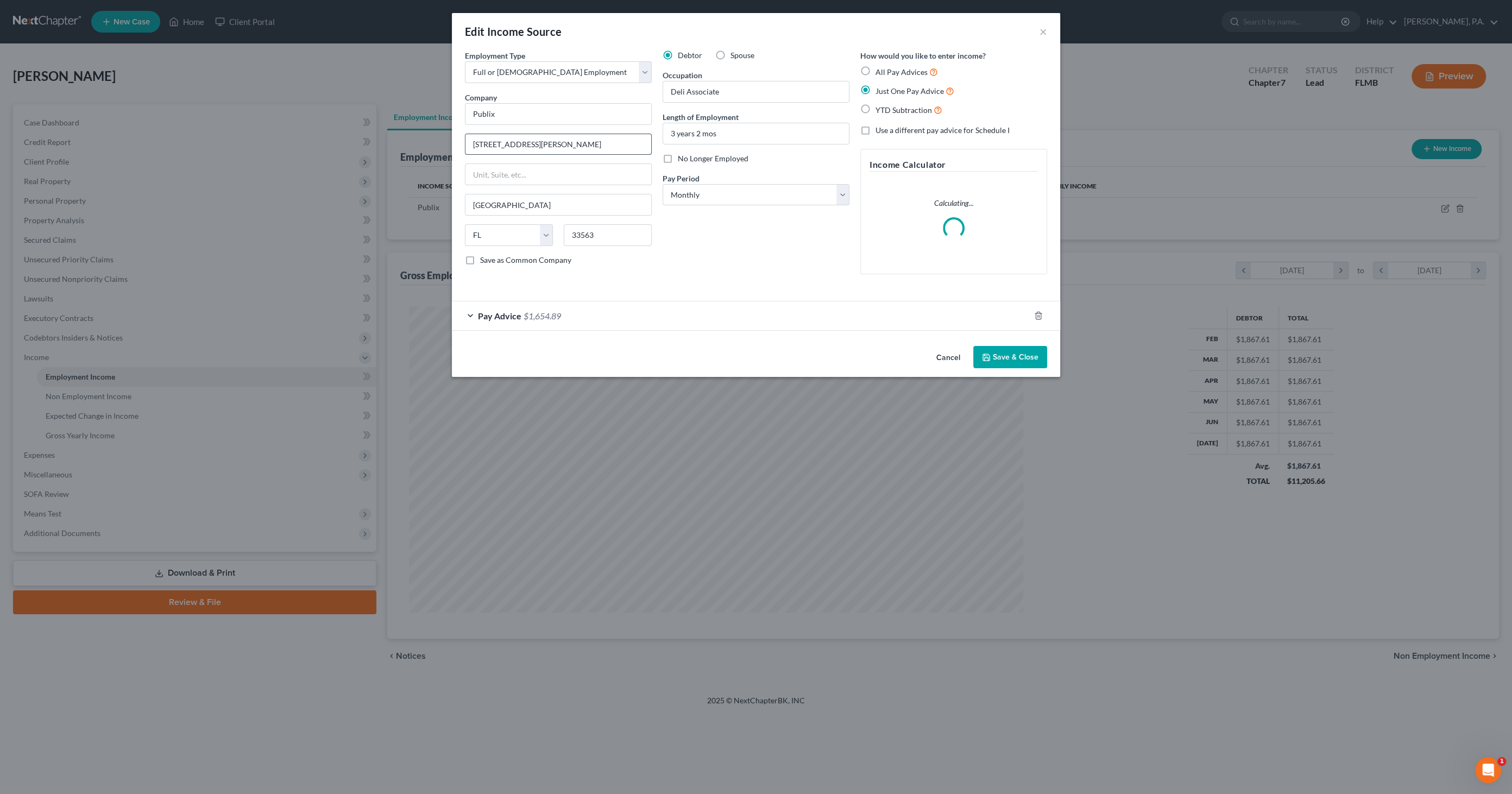
click at [591, 145] on input "[STREET_ADDRESS][PERSON_NAME]" at bounding box center [558, 145] width 186 height 21
drag, startPoint x: 599, startPoint y: 145, endPoint x: 448, endPoint y: 168, distance: 152.7
click at [368, 130] on div "Edit Income Source × Employment Type * Select Full or [DEMOGRAPHIC_DATA] Employ…" at bounding box center [756, 397] width 1512 height 794
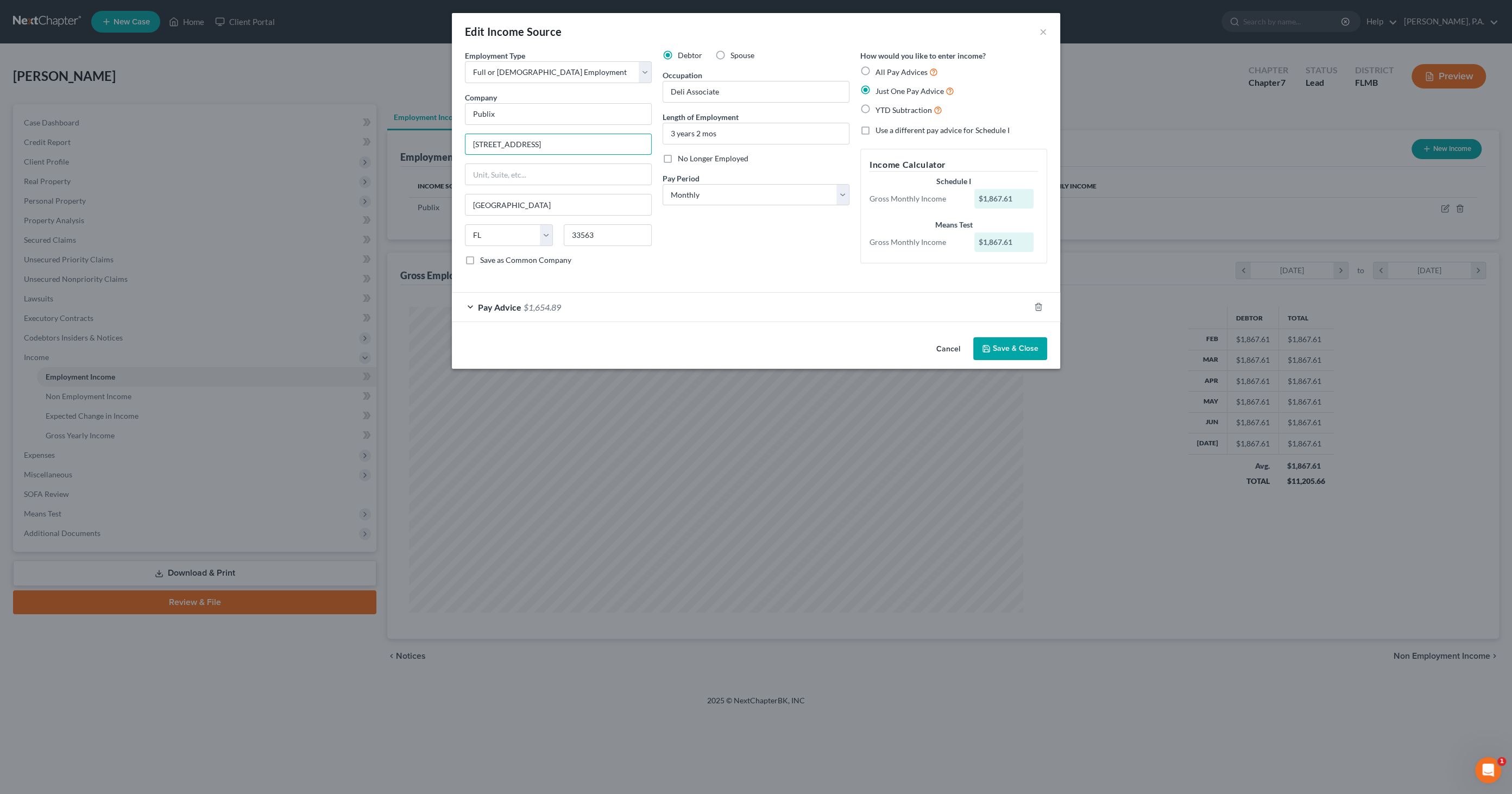
type input "[STREET_ADDRESS]"
type input "Lithia"
type input "33547"
click at [1000, 341] on button "Save & Close" at bounding box center [1009, 349] width 74 height 23
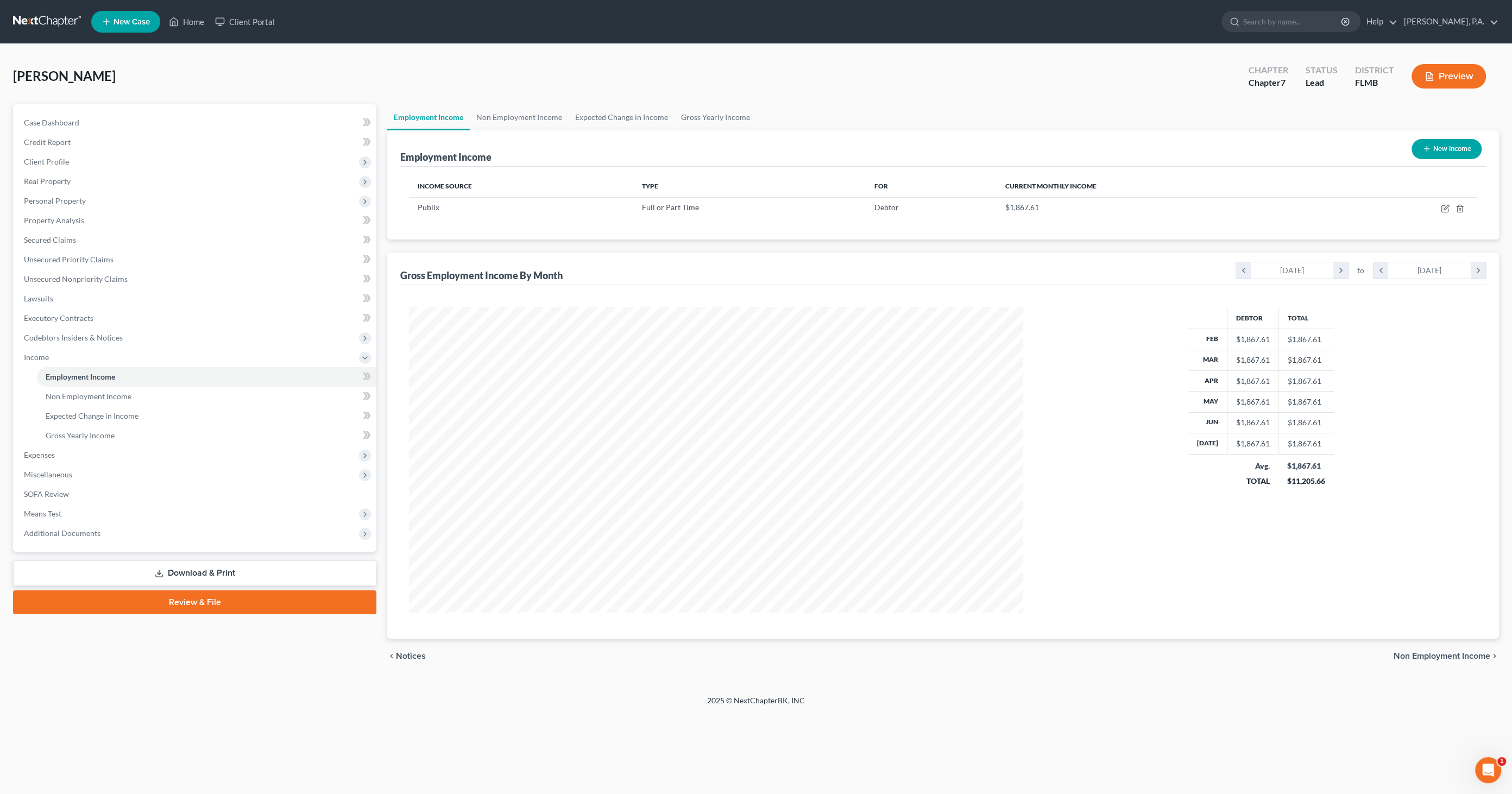
drag, startPoint x: 201, startPoint y: 570, endPoint x: 225, endPoint y: 578, distance: 25.3
click at [201, 569] on link "Download & Print" at bounding box center [195, 572] width 363 height 25
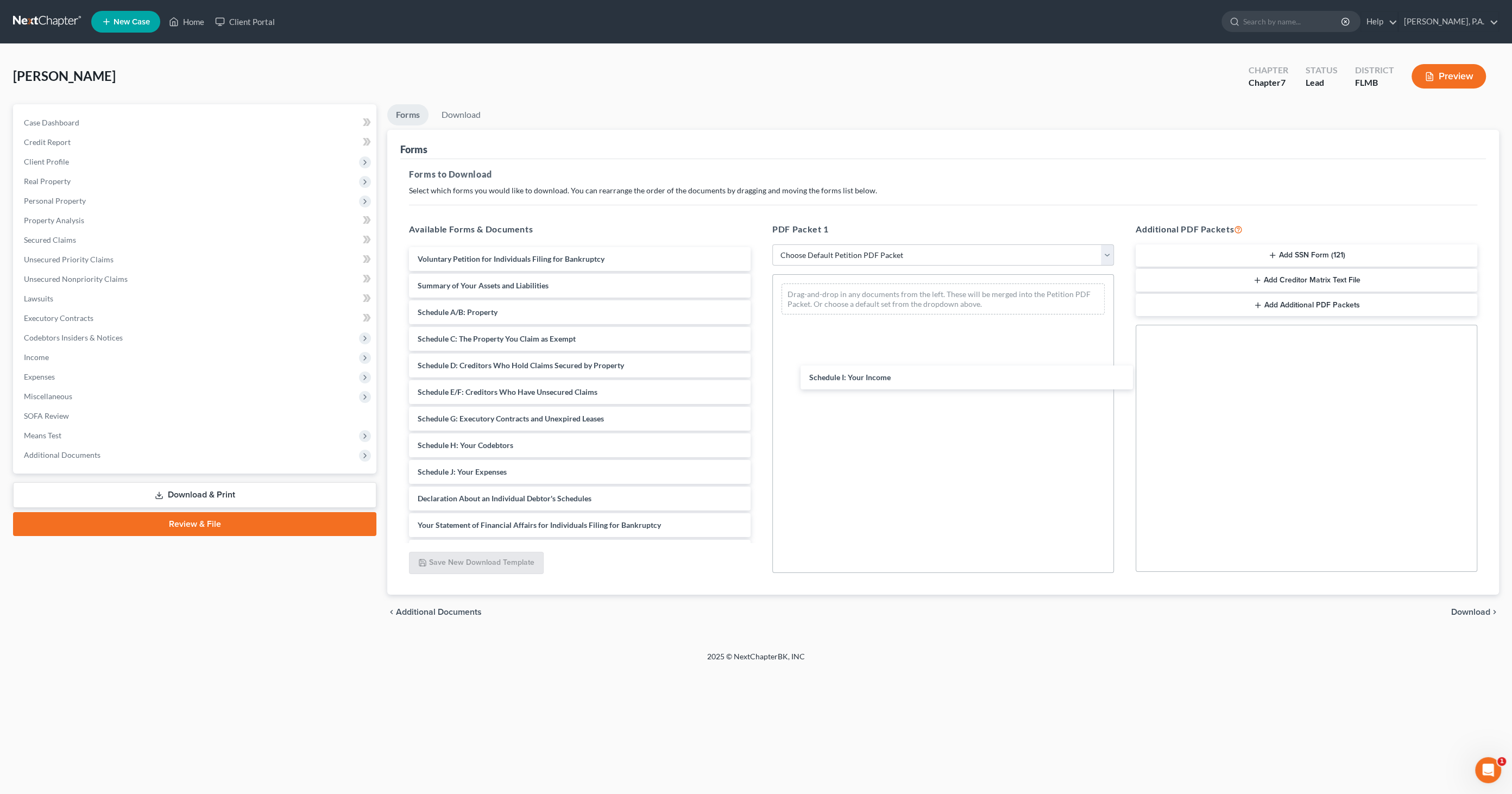
drag, startPoint x: 481, startPoint y: 469, endPoint x: 931, endPoint y: 482, distance: 450.2
click at [759, 376] on div "Schedule I: Your Income Voluntary Petition for Individuals Filing for Bankruptc…" at bounding box center [579, 471] width 359 height 449
click at [1461, 611] on span "Download" at bounding box center [1470, 612] width 39 height 9
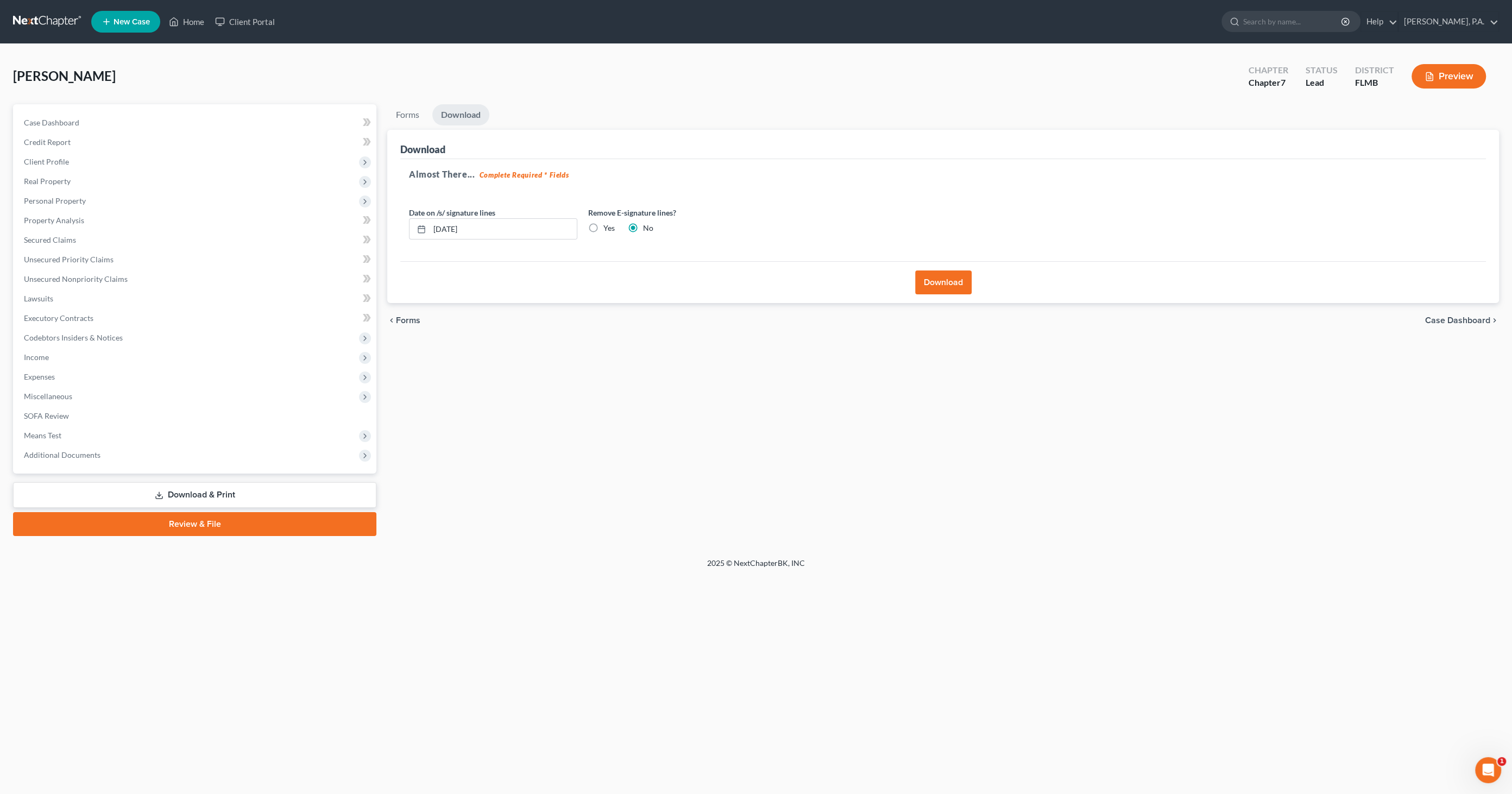
click at [938, 290] on button "Download" at bounding box center [943, 282] width 57 height 24
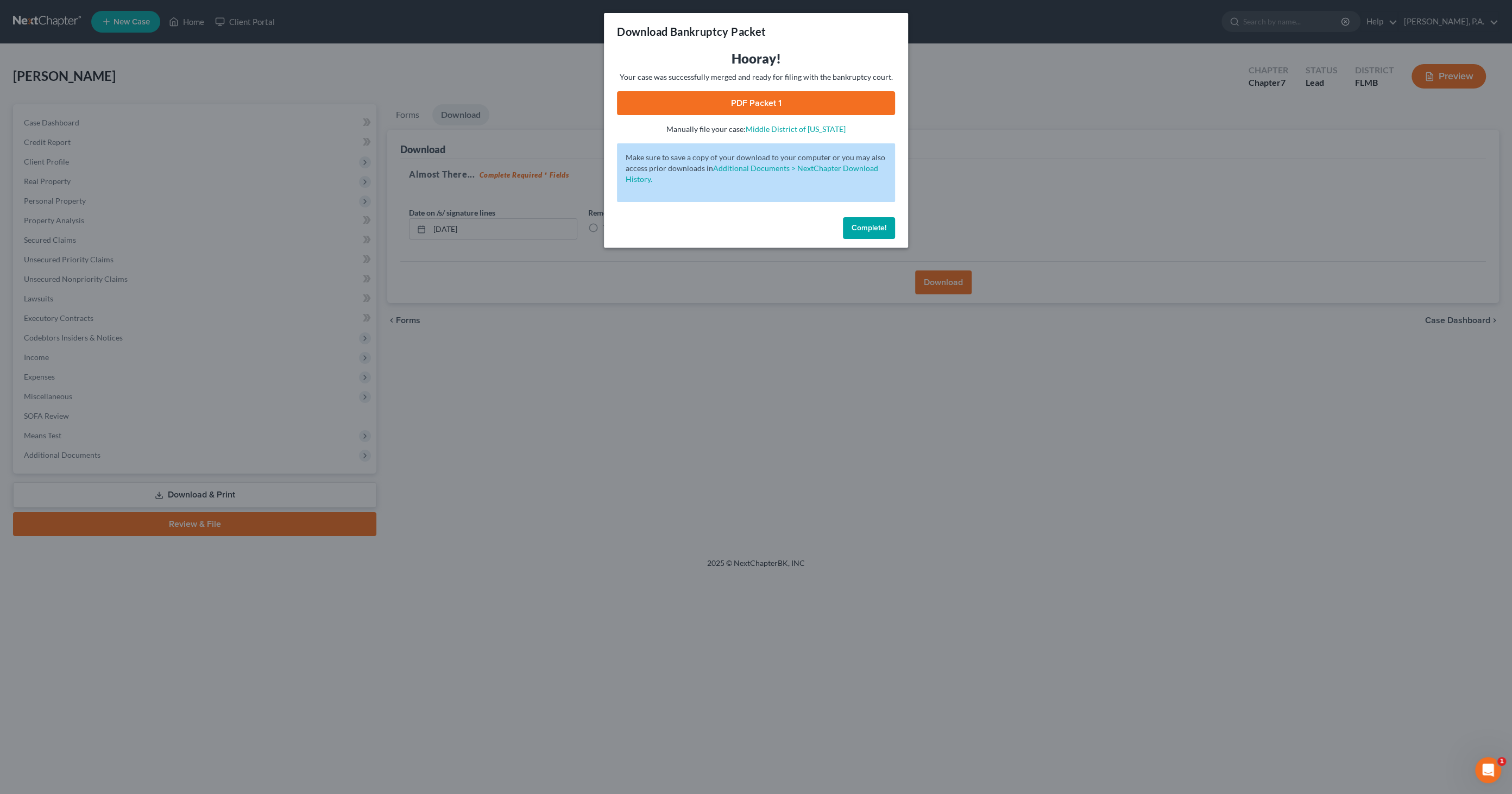
click at [790, 98] on link "PDF Packet 1" at bounding box center [756, 103] width 278 height 24
click at [878, 228] on span "Complete!" at bounding box center [869, 228] width 35 height 10
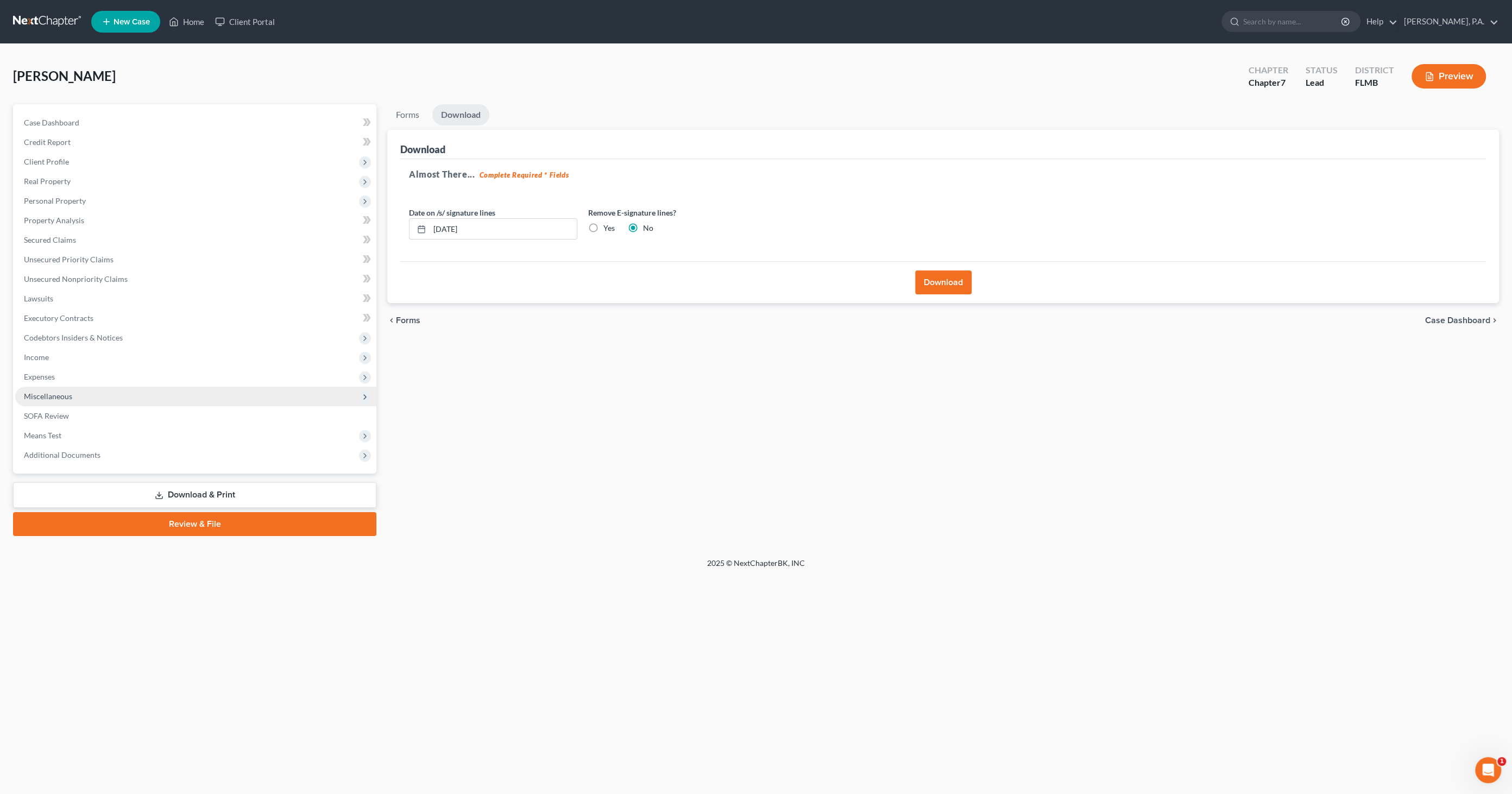
click at [59, 398] on span "Miscellaneous" at bounding box center [47, 396] width 48 height 10
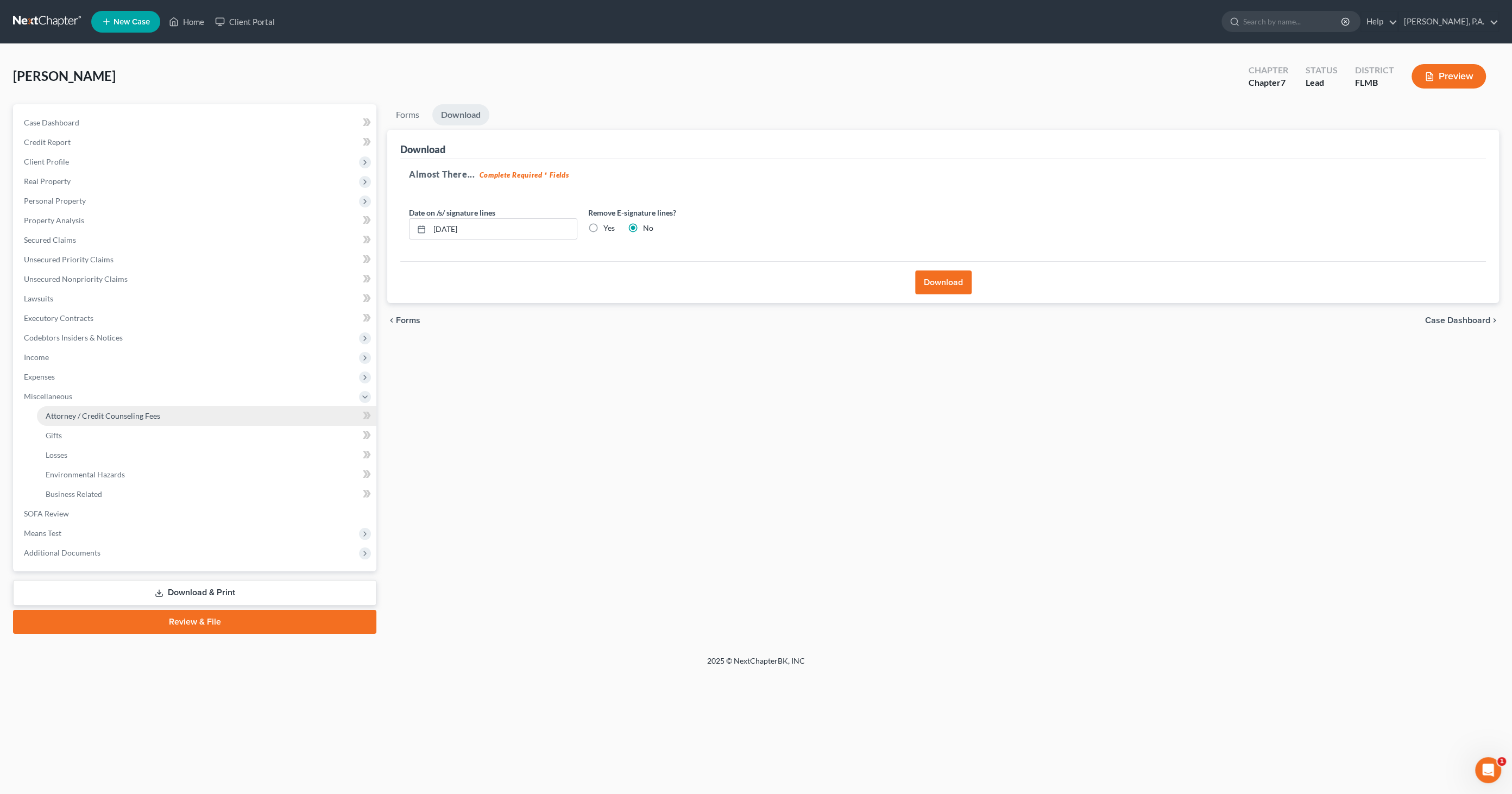
click at [79, 413] on span "Attorney / Credit Counseling Fees" at bounding box center [102, 415] width 114 height 10
select select "0"
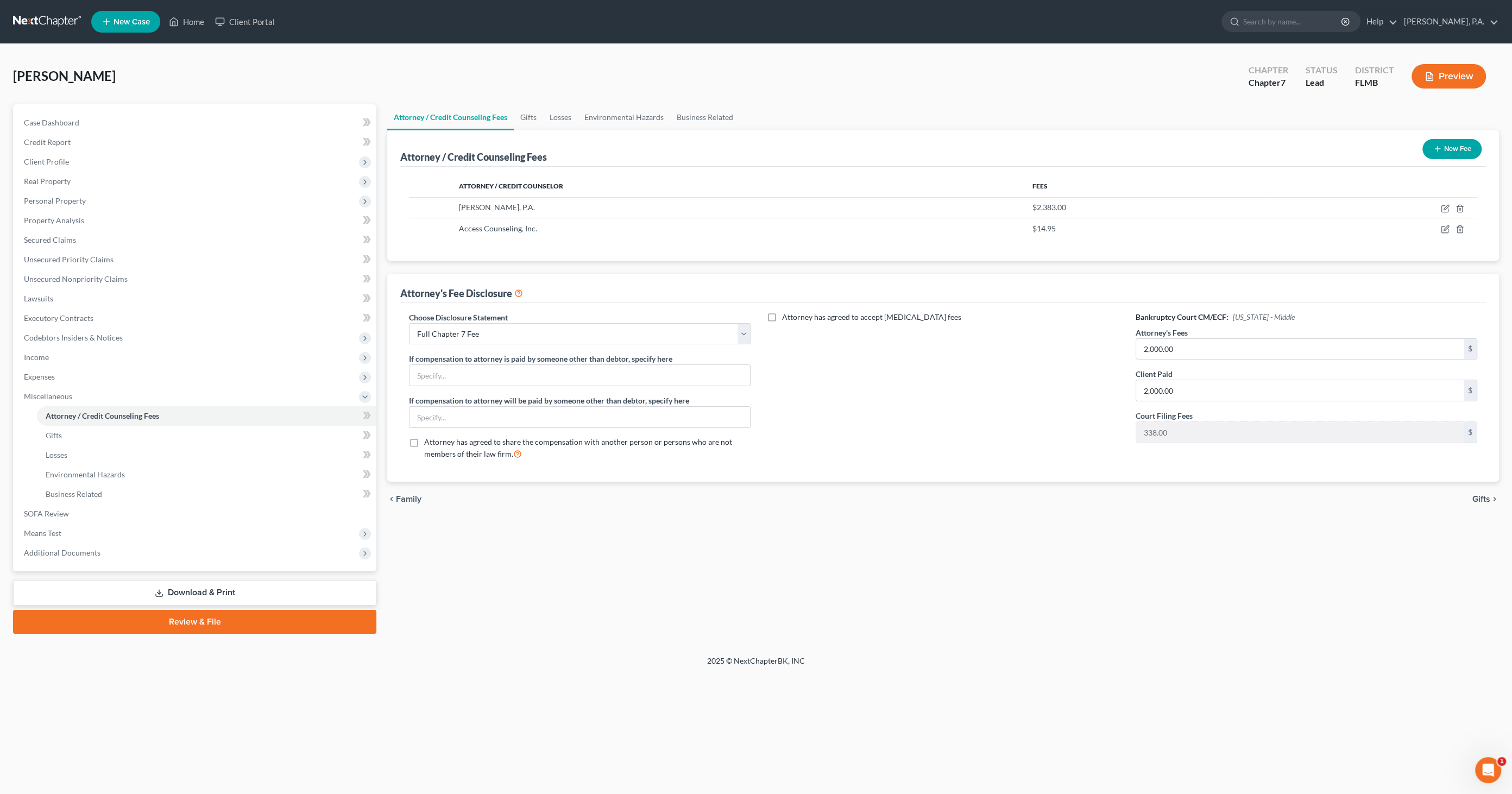
click at [210, 626] on link "Review & File" at bounding box center [195, 621] width 363 height 24
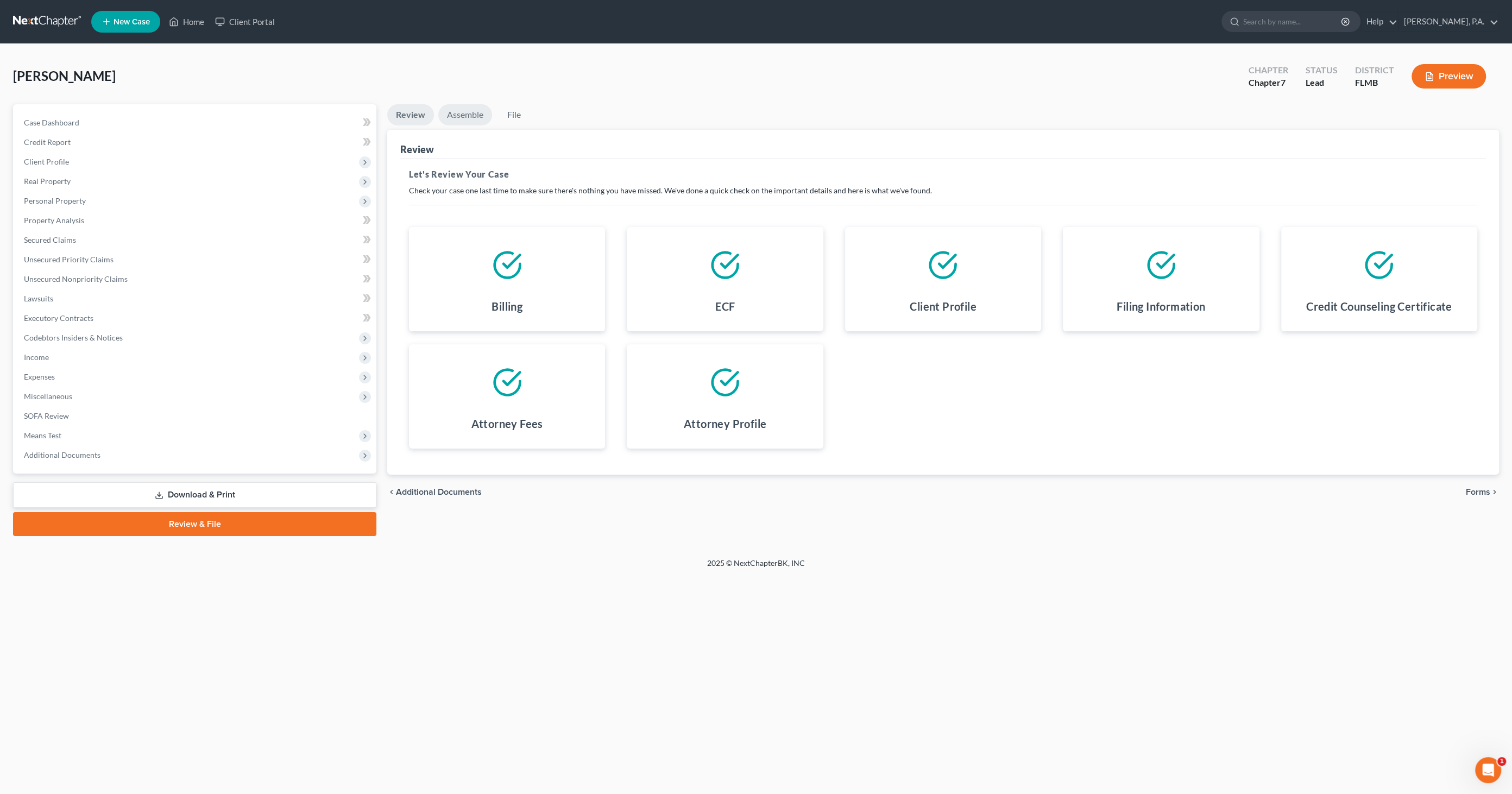
click at [461, 120] on link "Assemble" at bounding box center [465, 115] width 54 height 21
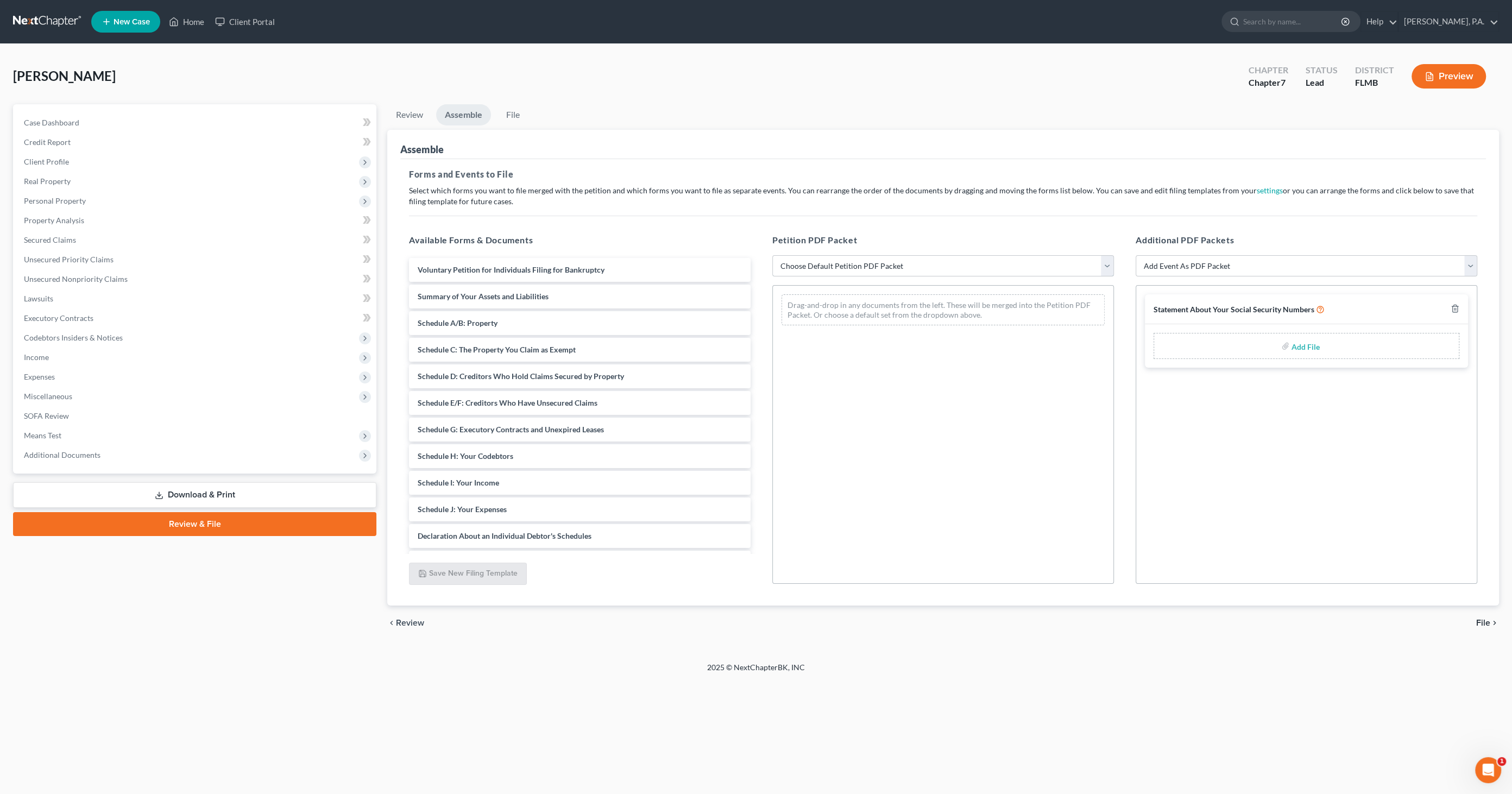
click at [907, 264] on select "Choose Default Petition PDF Packet Complete Bankruptcy Petition (all forms and …" at bounding box center [942, 266] width 341 height 22
select select "0"
click at [772, 256] on select "Choose Default Petition PDF Packet Complete Bankruptcy Petition (all forms and …" at bounding box center [942, 266] width 341 height 22
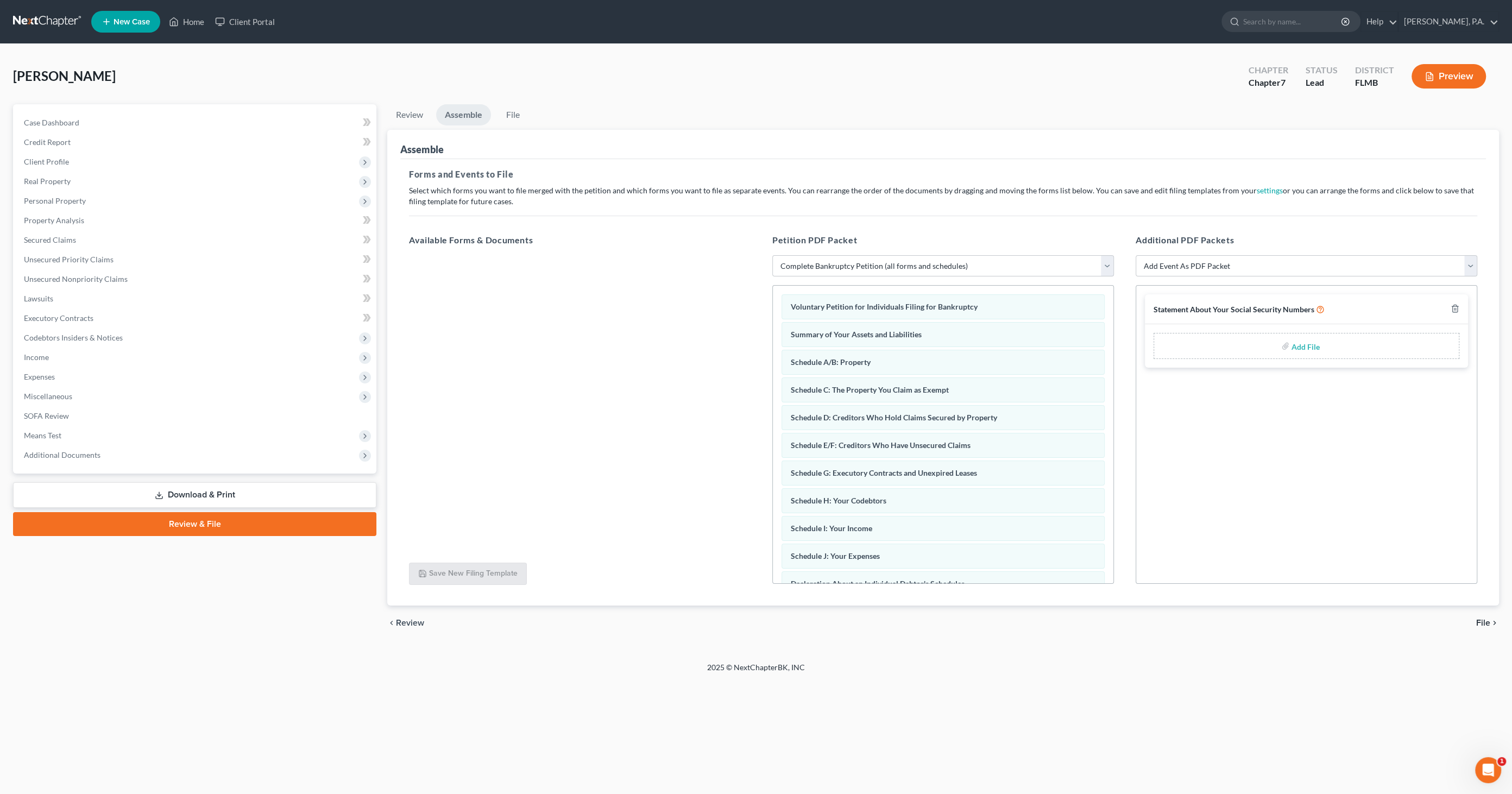
click at [1481, 623] on span "File" at bounding box center [1483, 623] width 14 height 9
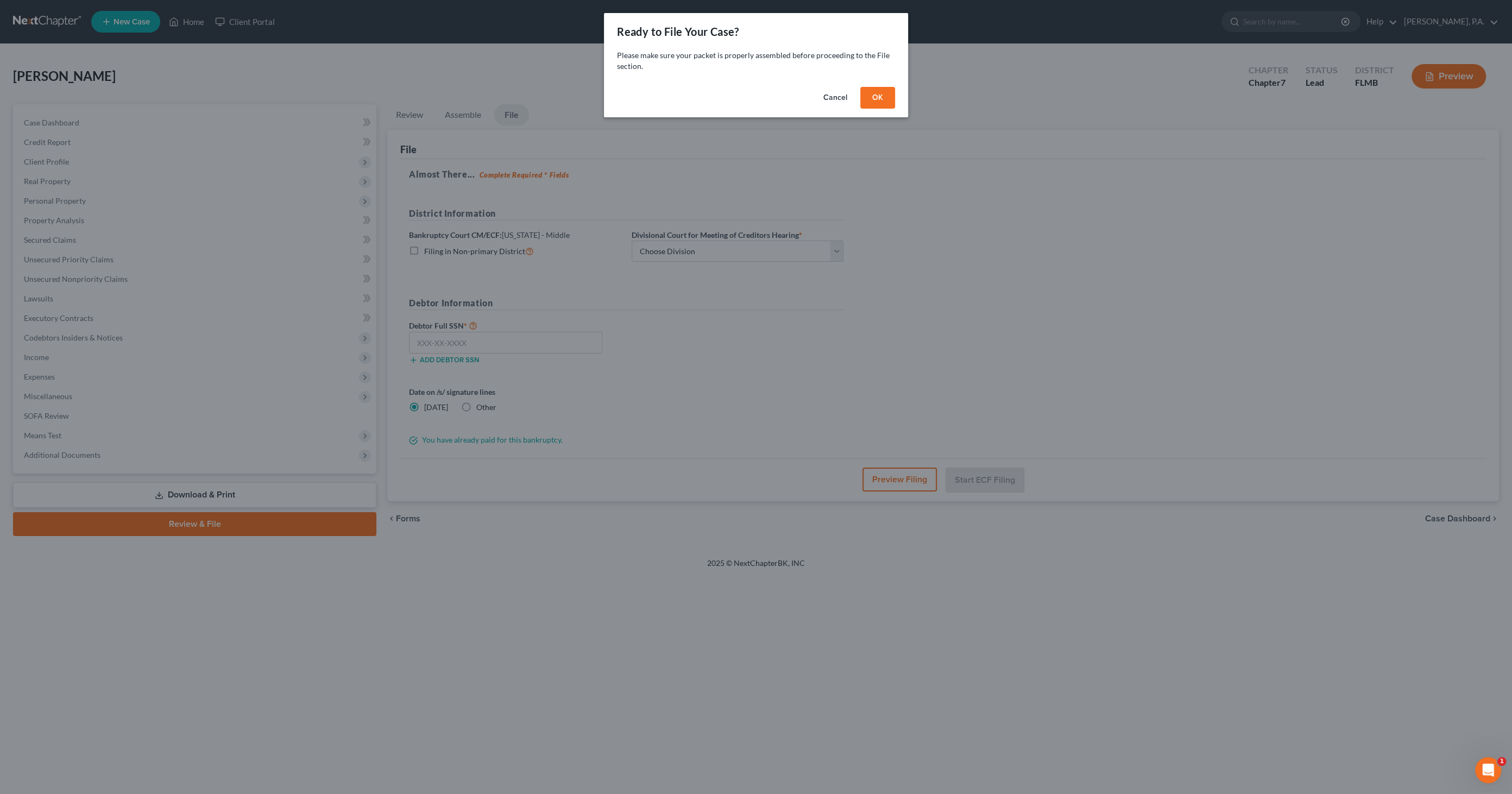
click at [876, 99] on button "OK" at bounding box center [878, 98] width 35 height 22
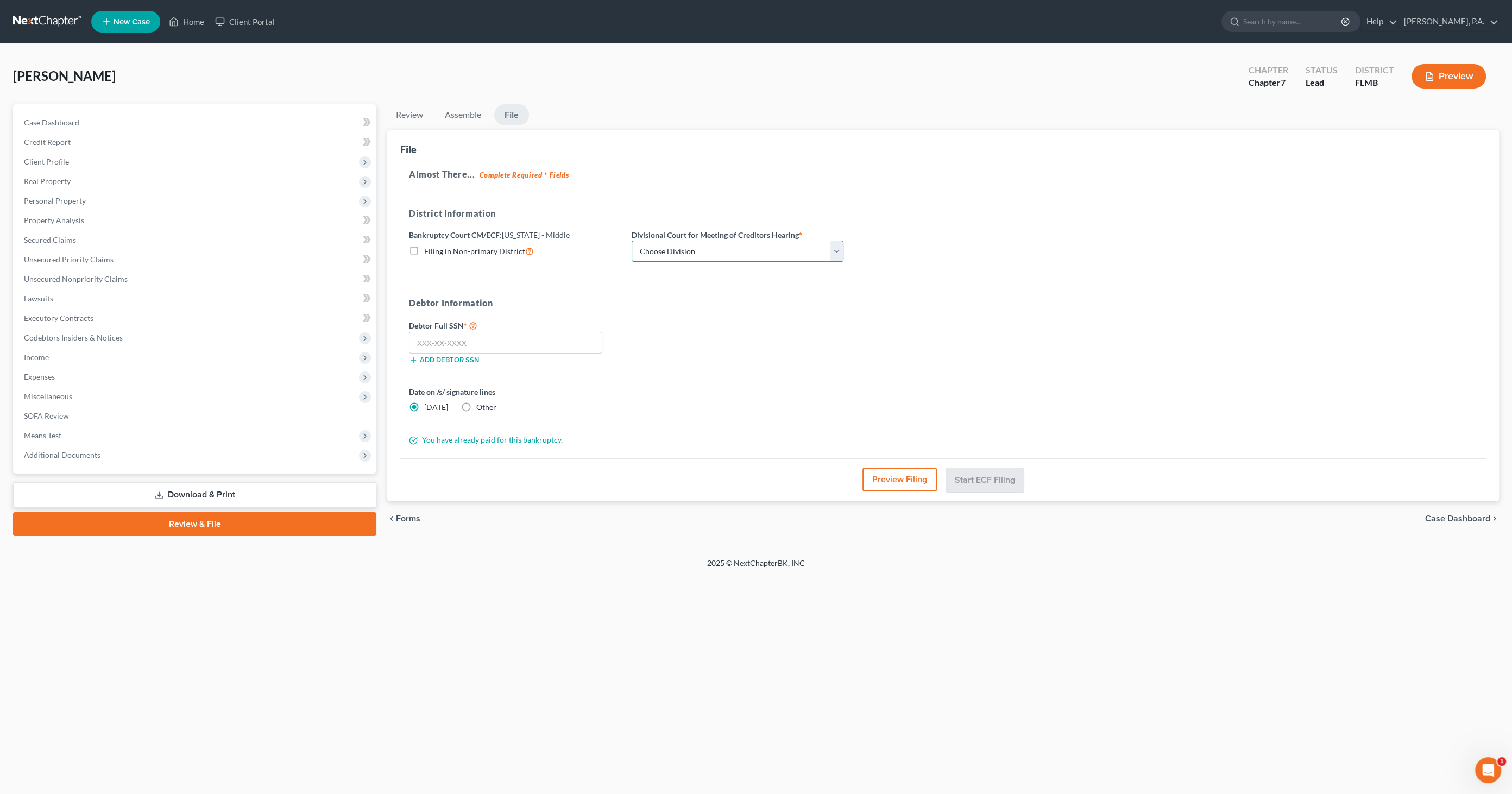
click at [709, 245] on select "Choose Division [GEOGRAPHIC_DATA][PERSON_NAME] [GEOGRAPHIC_DATA] [GEOGRAPHIC_DA…" at bounding box center [737, 251] width 212 height 22
select select "3"
click at [632, 241] on select "Choose Division [GEOGRAPHIC_DATA][PERSON_NAME] [GEOGRAPHIC_DATA] [GEOGRAPHIC_DA…" at bounding box center [737, 251] width 212 height 22
click at [541, 337] on input "text" at bounding box center [506, 342] width 194 height 22
type input "363-21-3586"
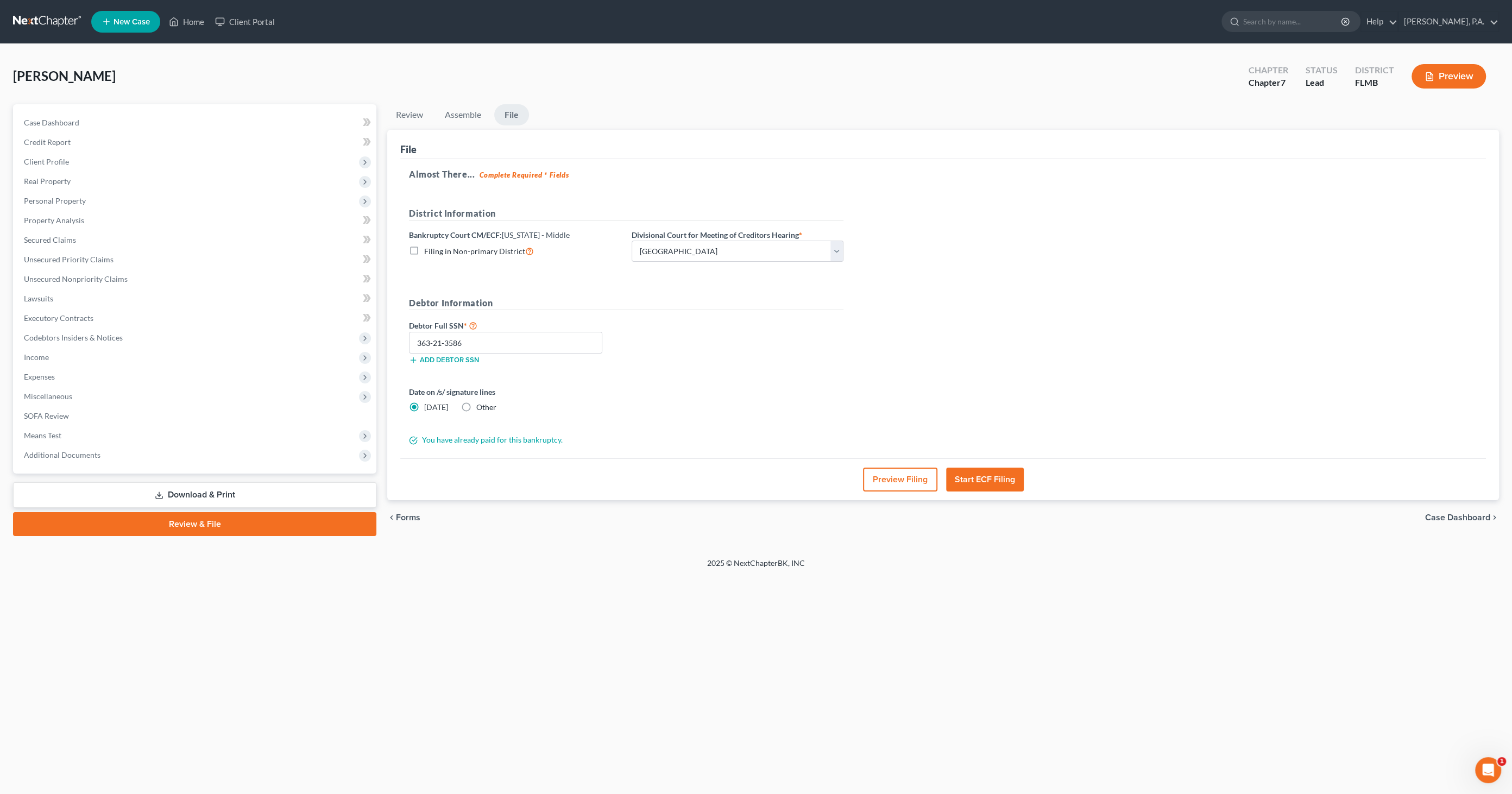
click at [915, 481] on button "Preview Filing" at bounding box center [900, 479] width 74 height 24
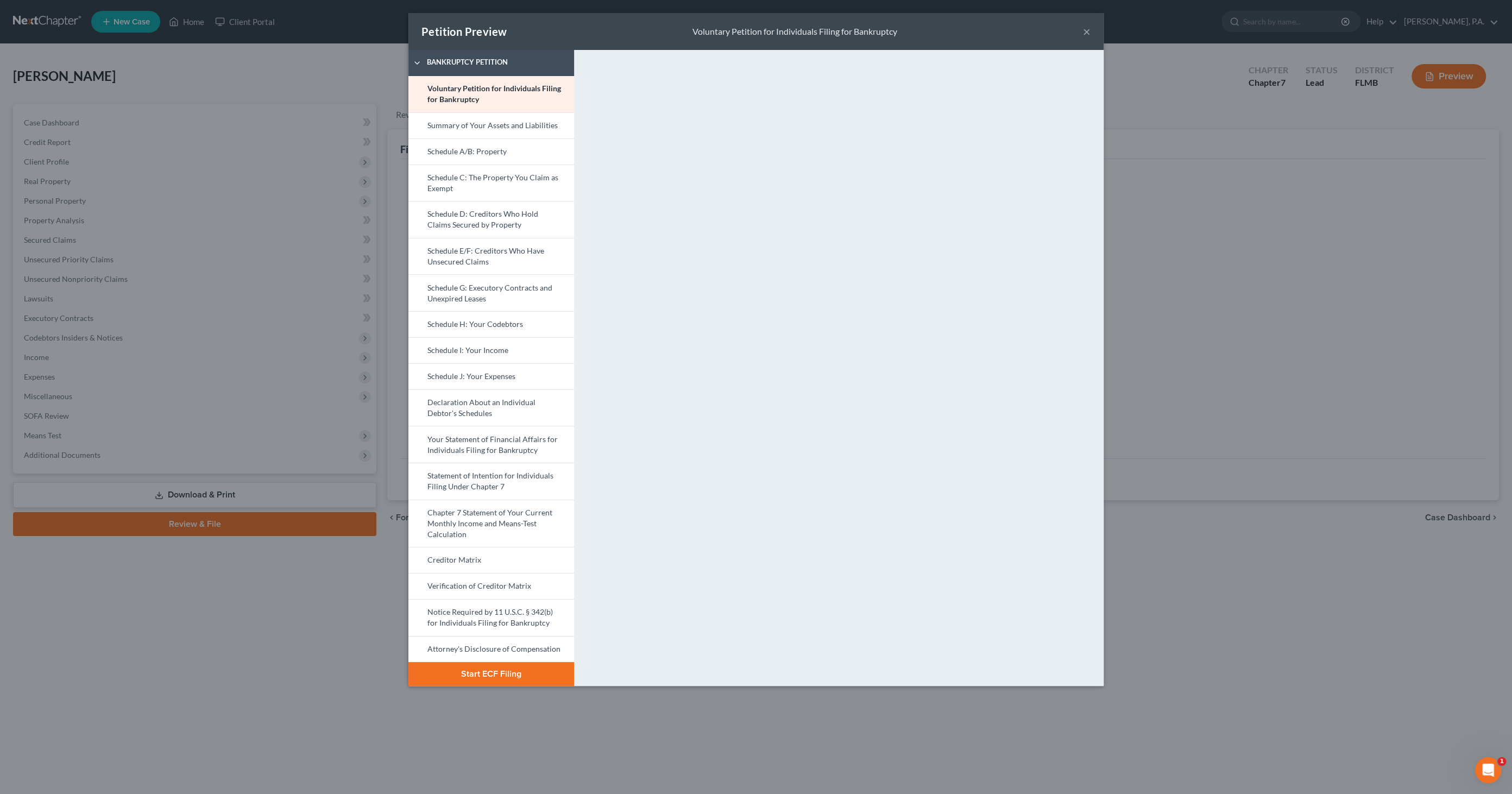
click at [503, 673] on button "Start ECF Filing" at bounding box center [491, 674] width 166 height 24
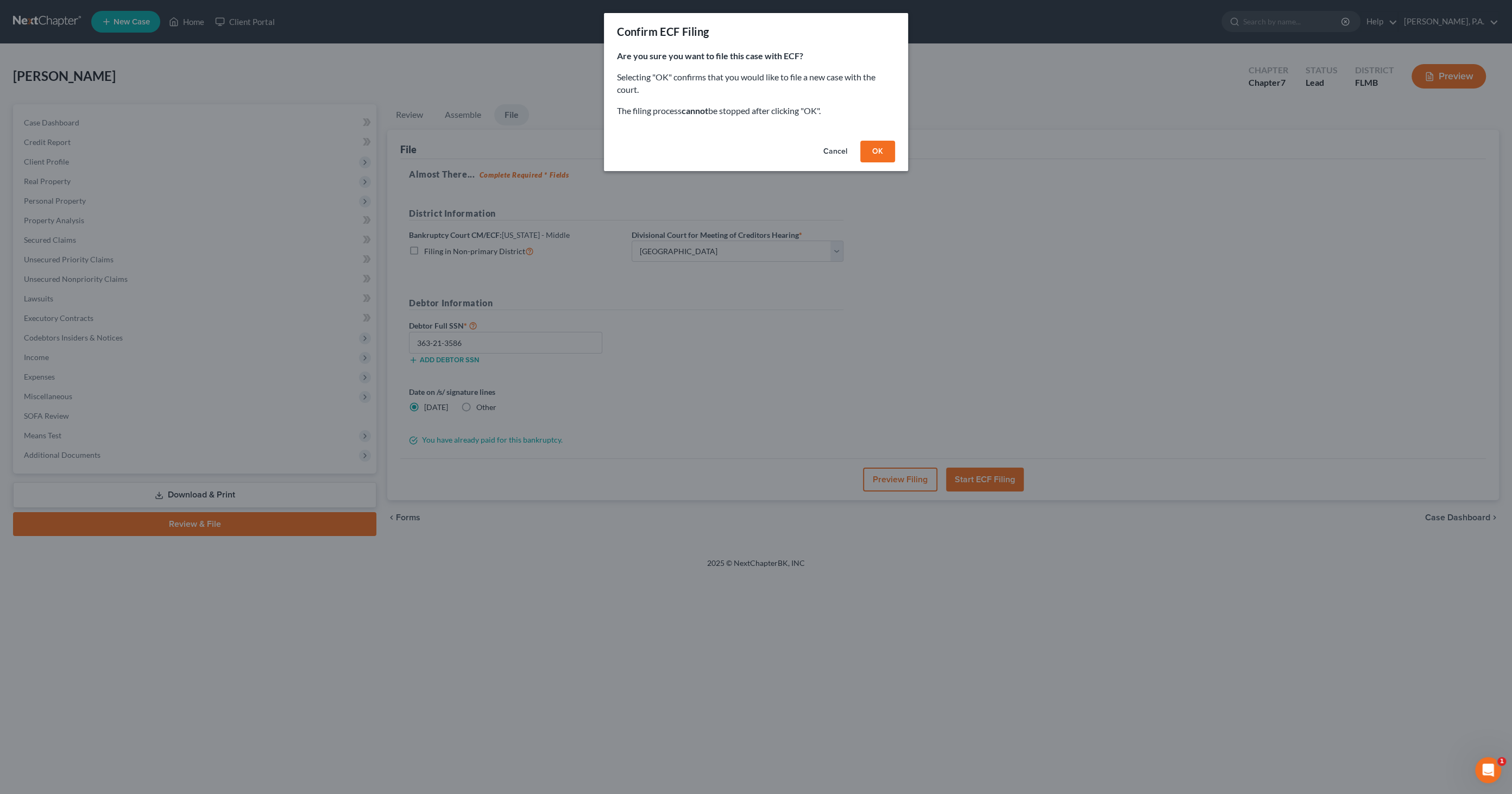
click at [877, 147] on button "OK" at bounding box center [878, 151] width 35 height 22
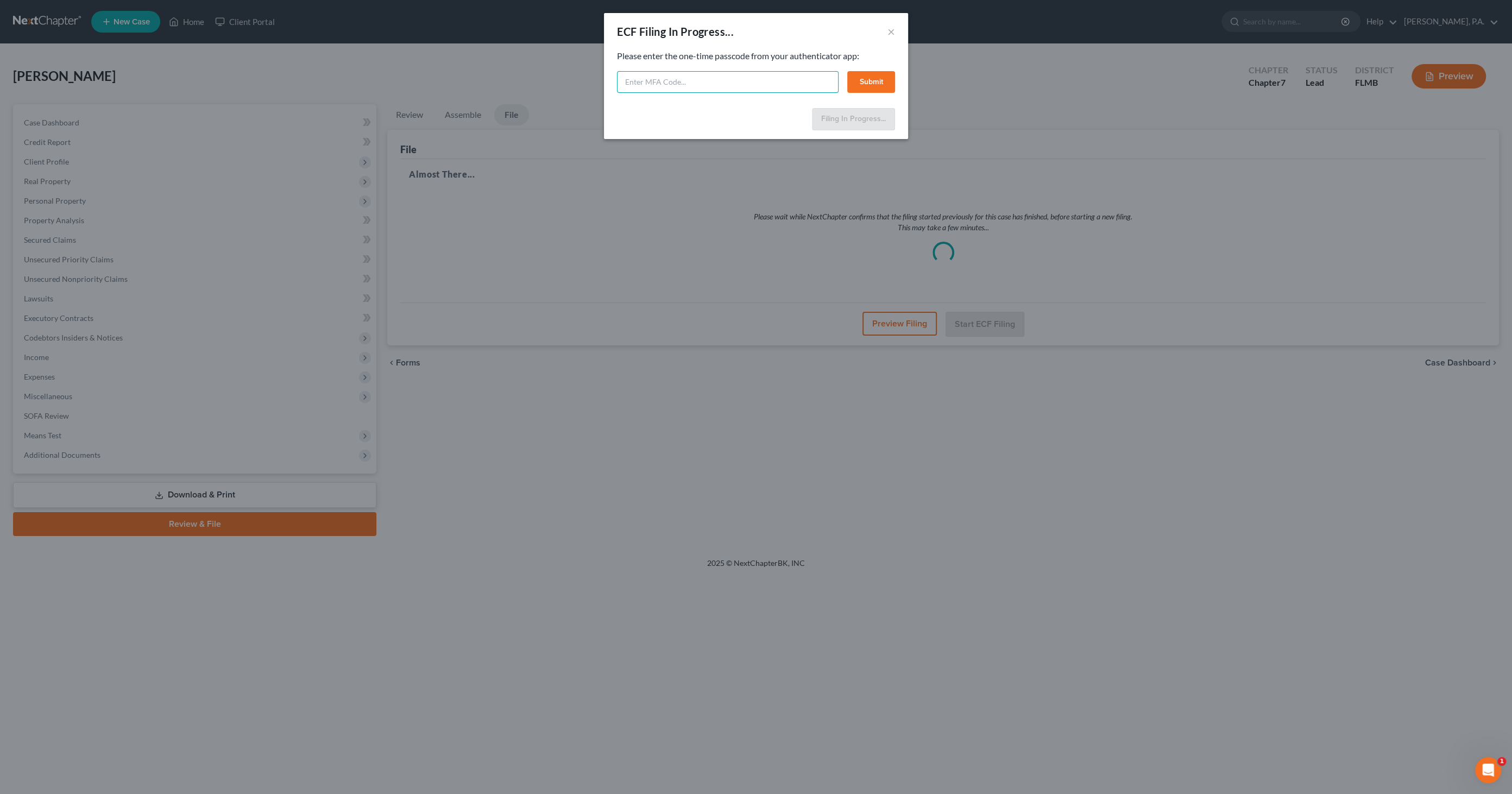
click at [677, 84] on input "text" at bounding box center [728, 82] width 222 height 22
type input "684278"
click at [885, 79] on button "Submit" at bounding box center [871, 82] width 48 height 22
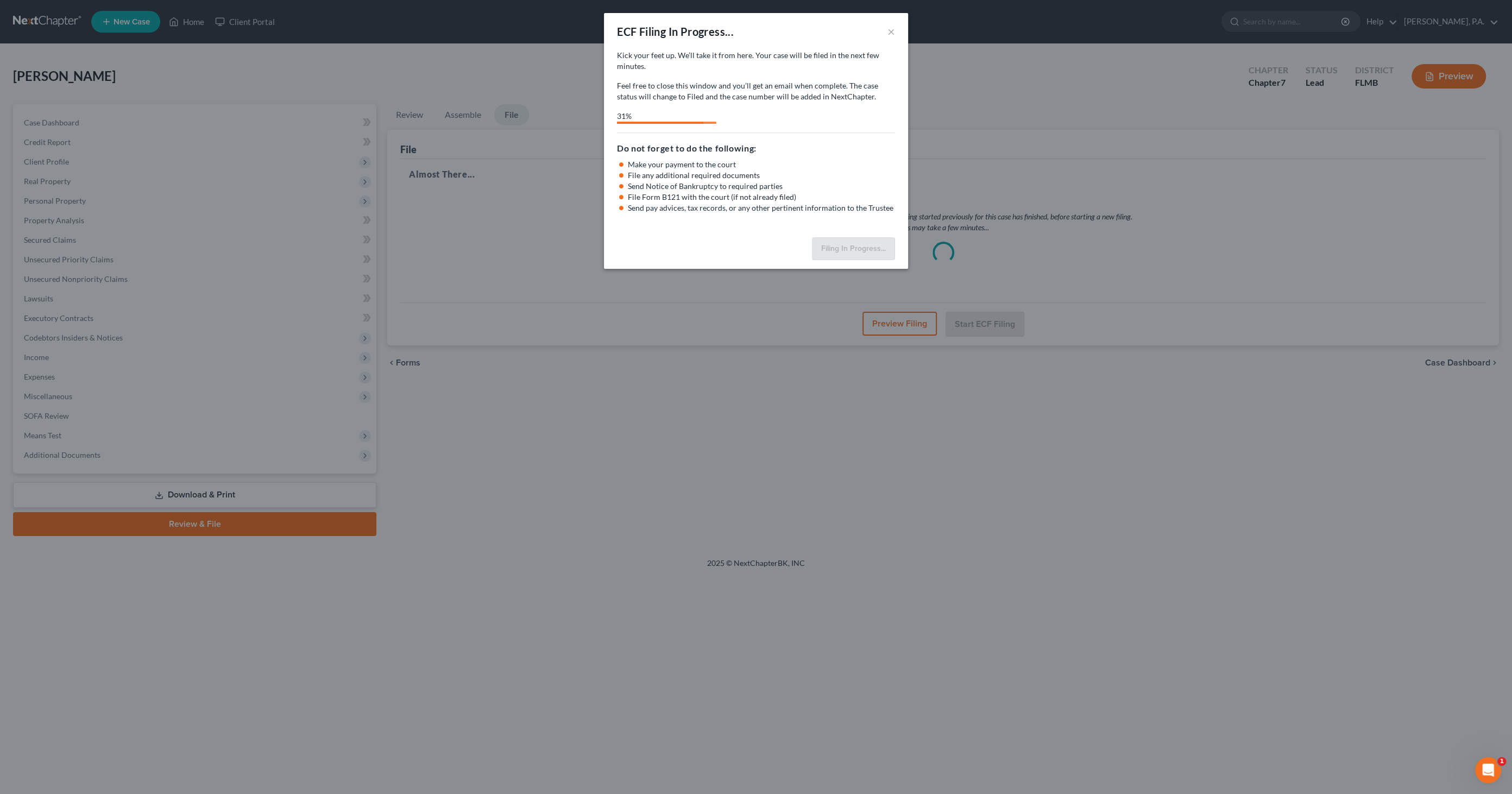
select select "3"
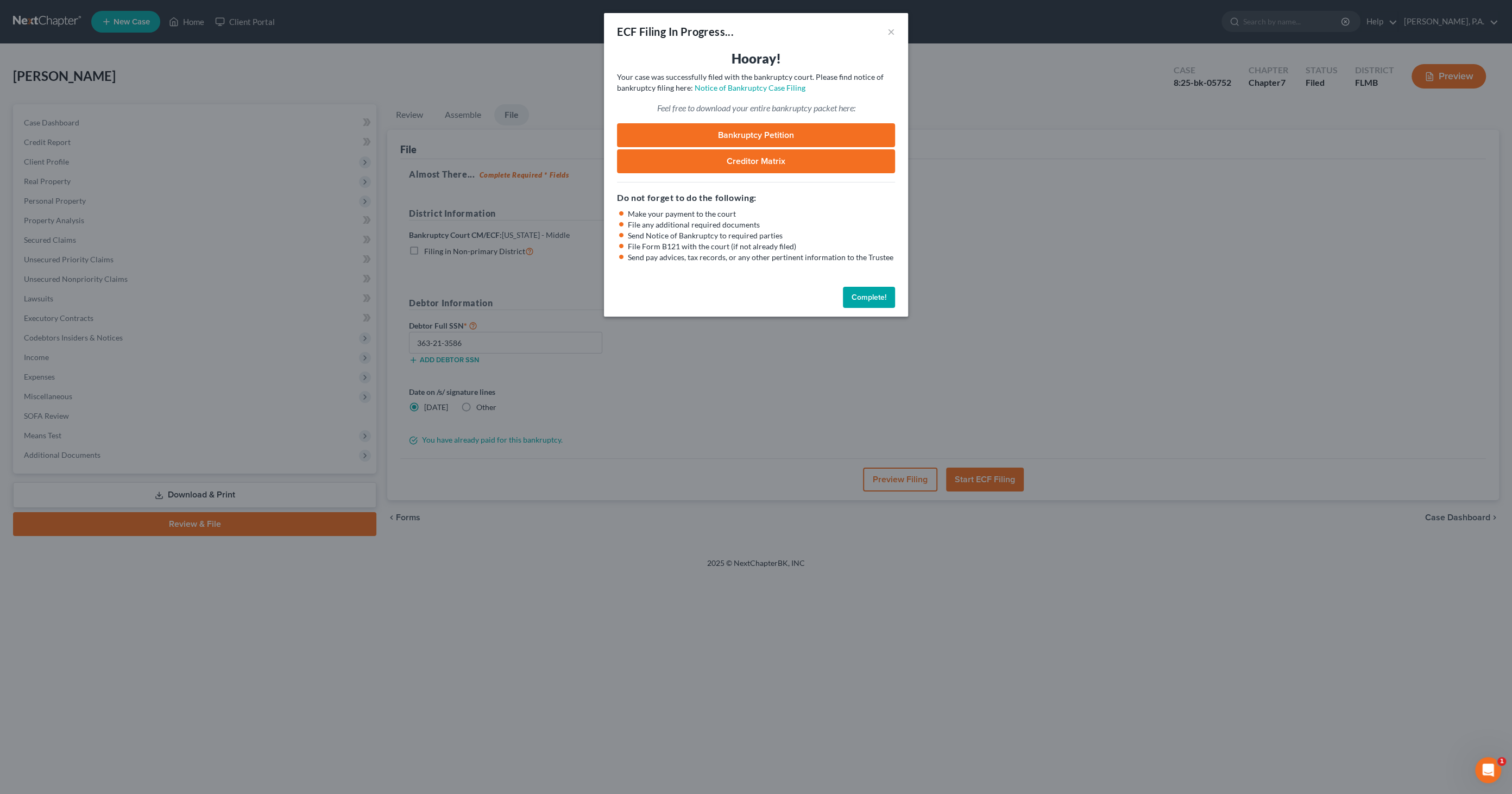
drag, startPoint x: 869, startPoint y: 294, endPoint x: 869, endPoint y: 283, distance: 11.0
click at [869, 294] on button "Complete!" at bounding box center [869, 298] width 52 height 22
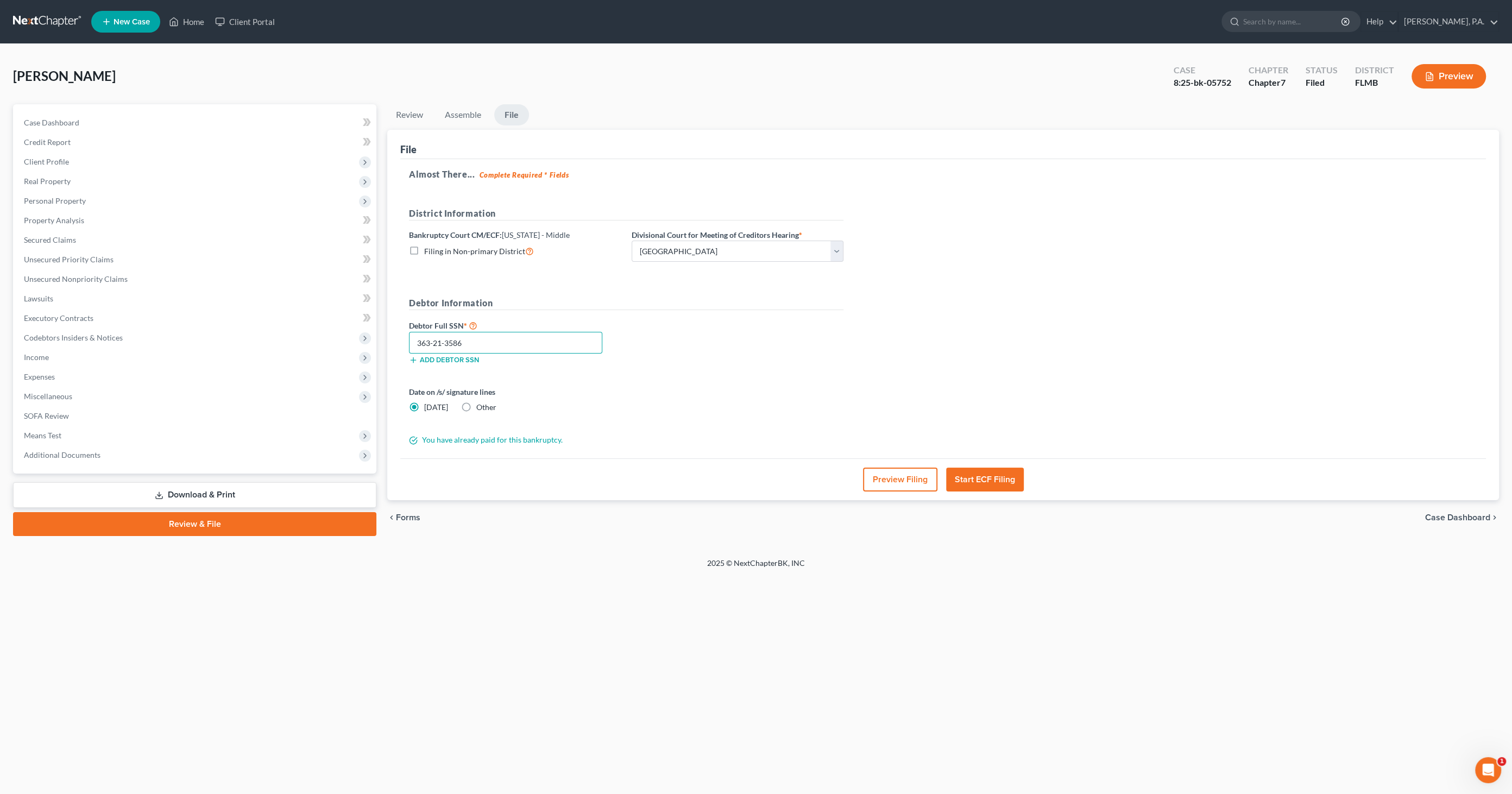
drag, startPoint x: 496, startPoint y: 340, endPoint x: 401, endPoint y: 340, distance: 95.0
click at [354, 339] on div "Petition Navigation Case Dashboard Payments Invoices Payments Payments Credit R…" at bounding box center [756, 320] width 1496 height 432
click at [1465, 517] on span "Case Dashboard" at bounding box center [1457, 517] width 65 height 9
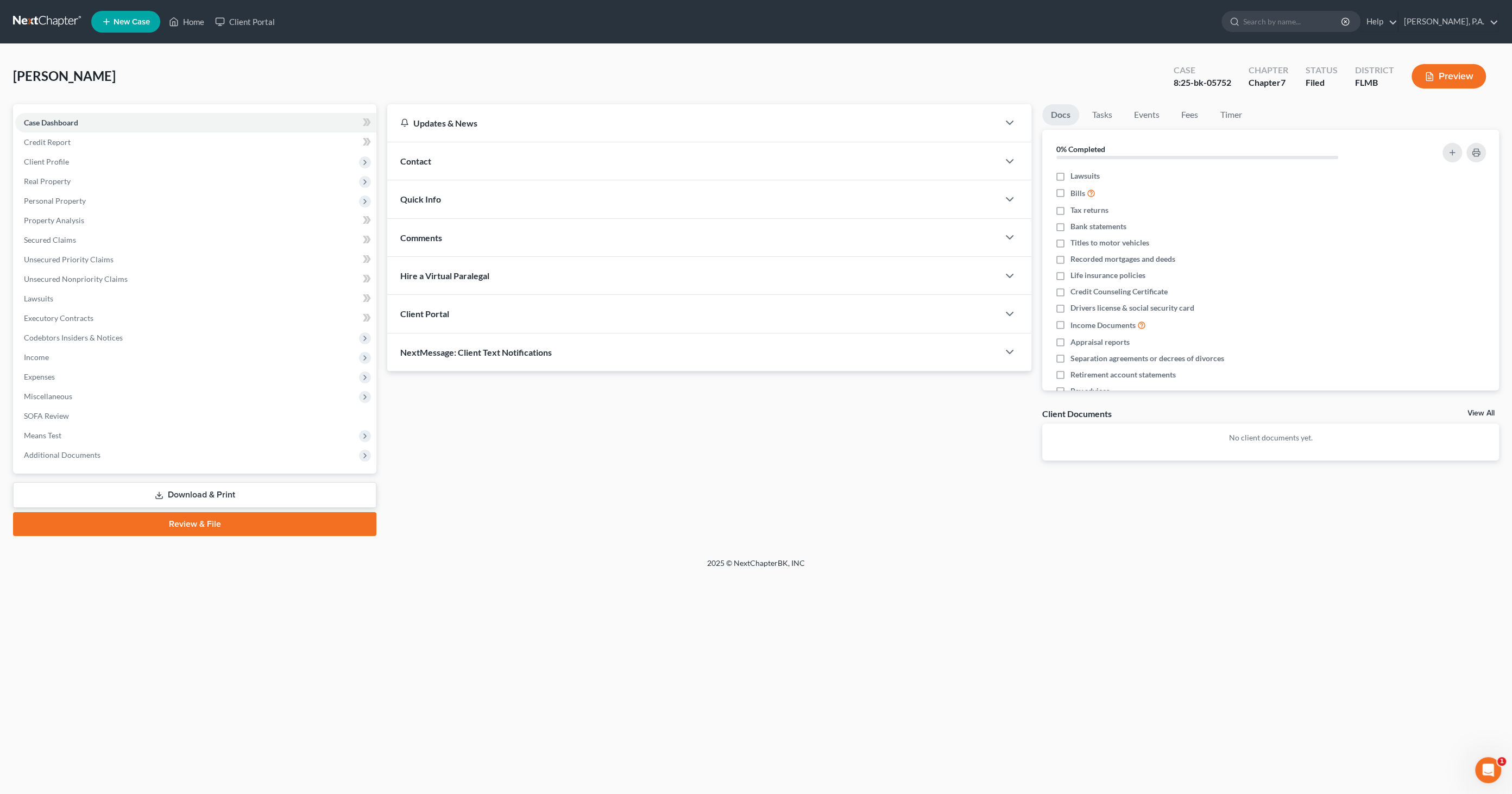
click at [266, 484] on link "Download & Print" at bounding box center [195, 495] width 363 height 25
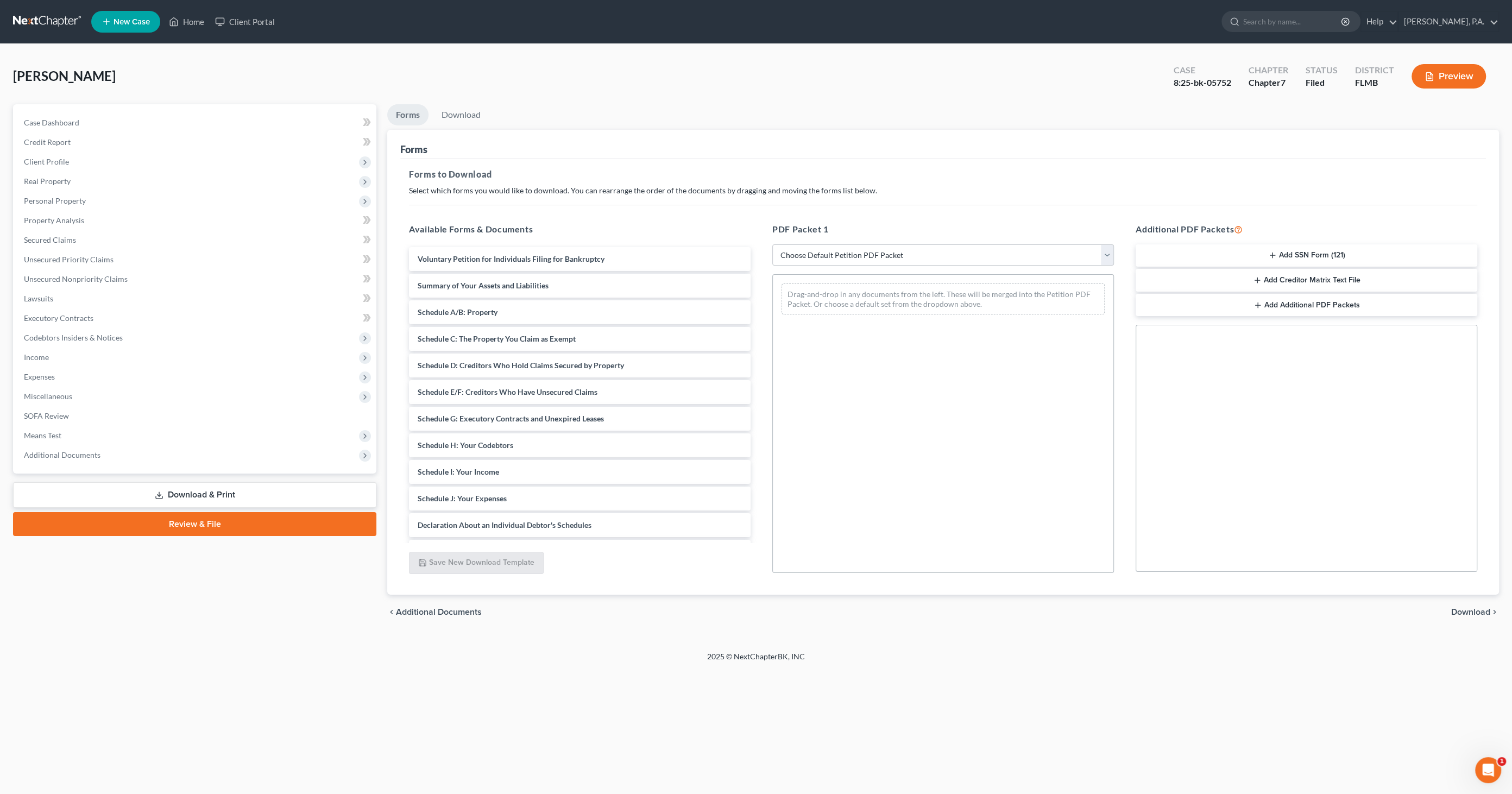
click at [1315, 256] on button "Add SSN Form (121)" at bounding box center [1305, 256] width 341 height 23
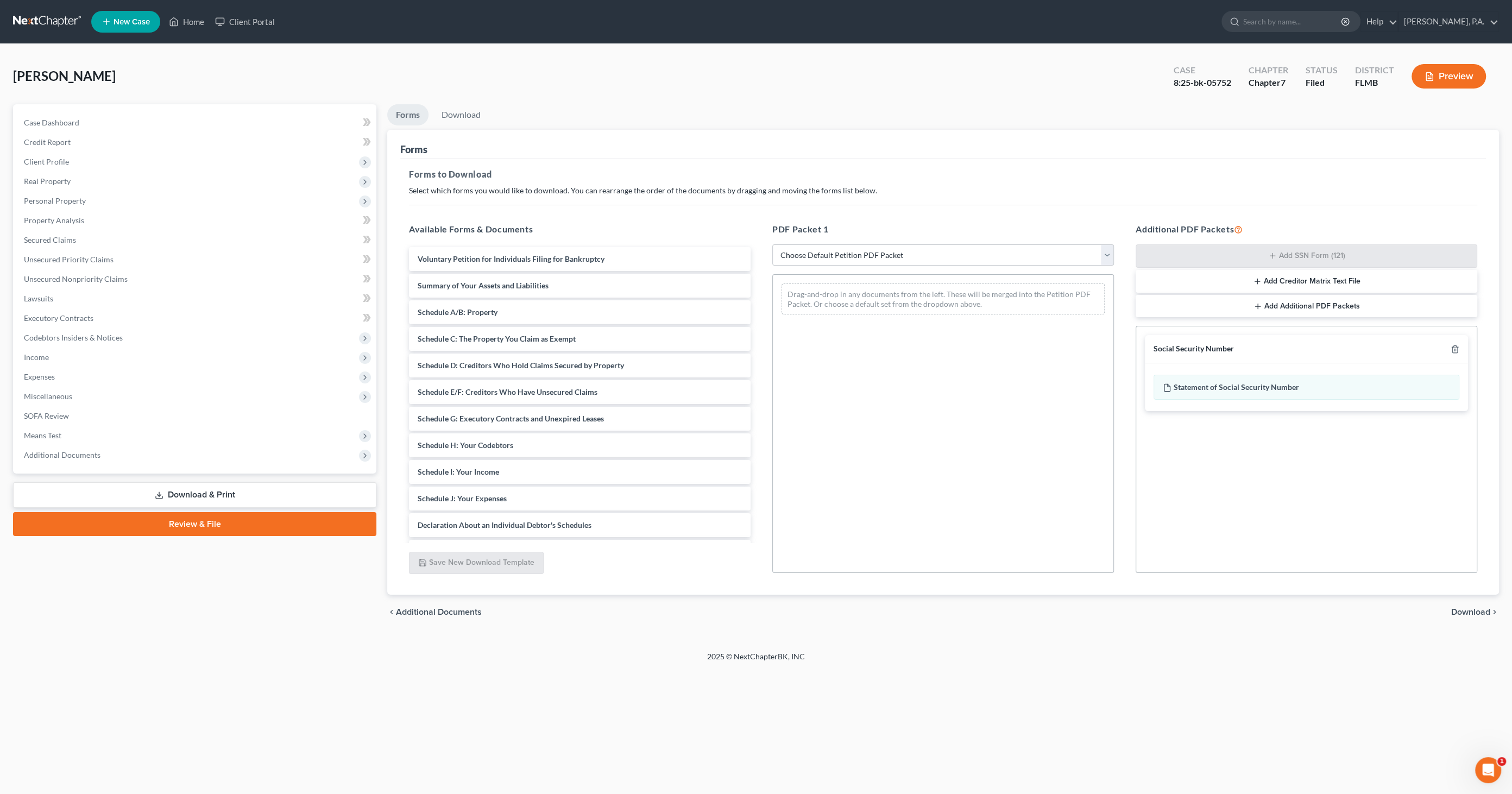
click at [1477, 611] on span "Download" at bounding box center [1470, 612] width 39 height 9
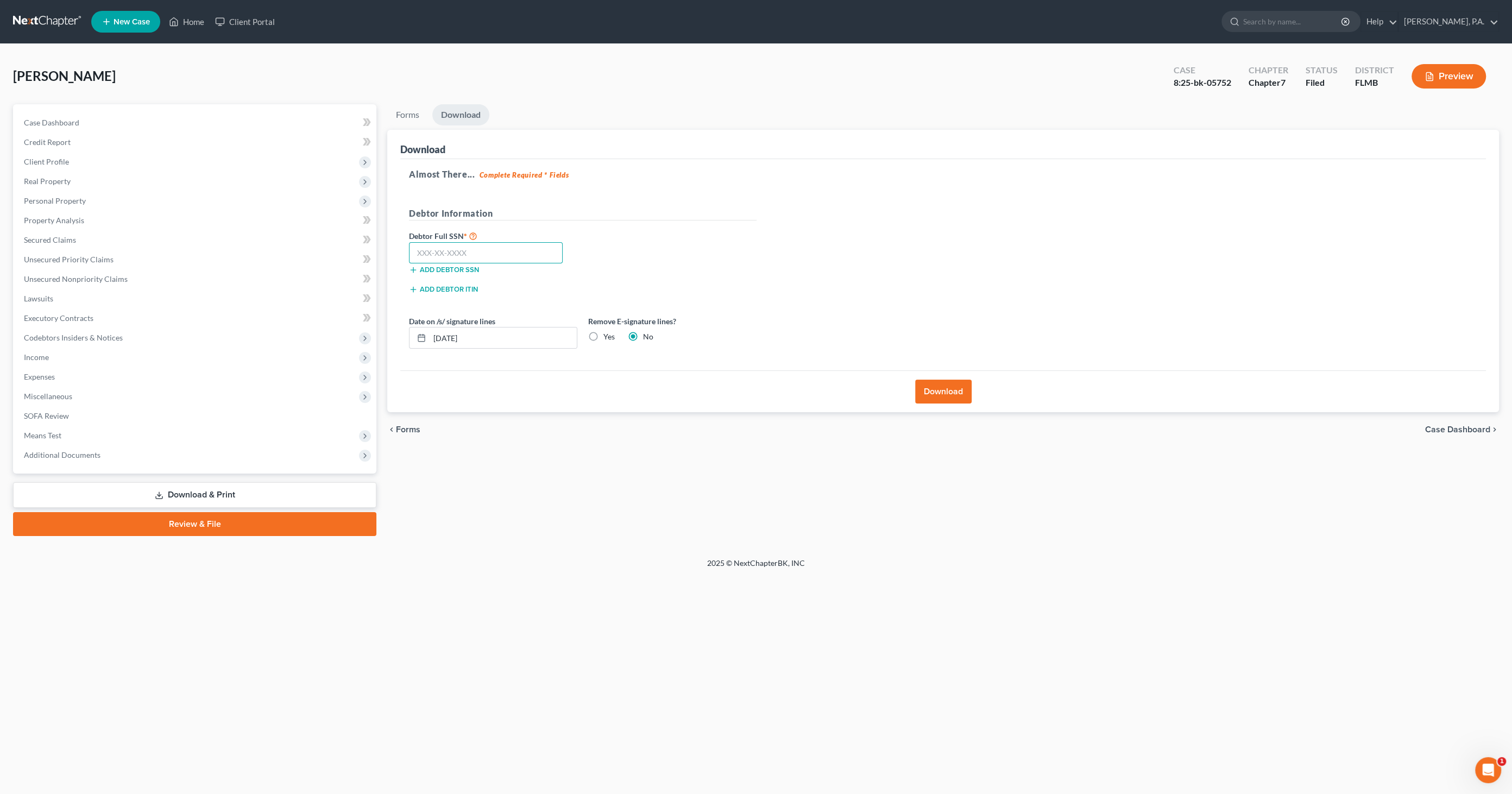
click at [492, 257] on input "text" at bounding box center [486, 253] width 154 height 22
paste input "363-21-3586"
type input "363-21-3586"
click at [948, 391] on button "Download" at bounding box center [943, 391] width 57 height 24
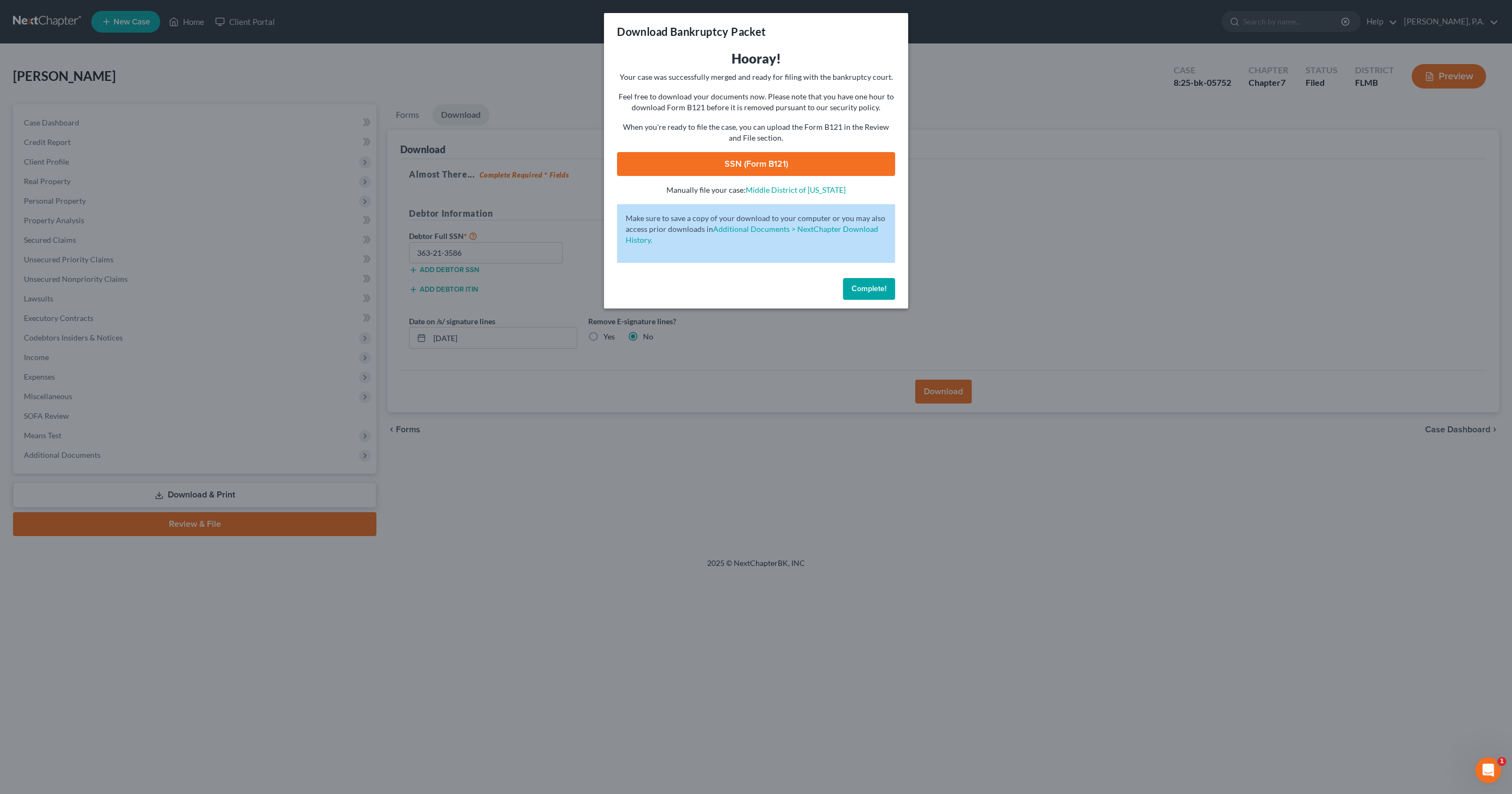
click at [730, 165] on link "SSN (Form B121)" at bounding box center [756, 163] width 278 height 24
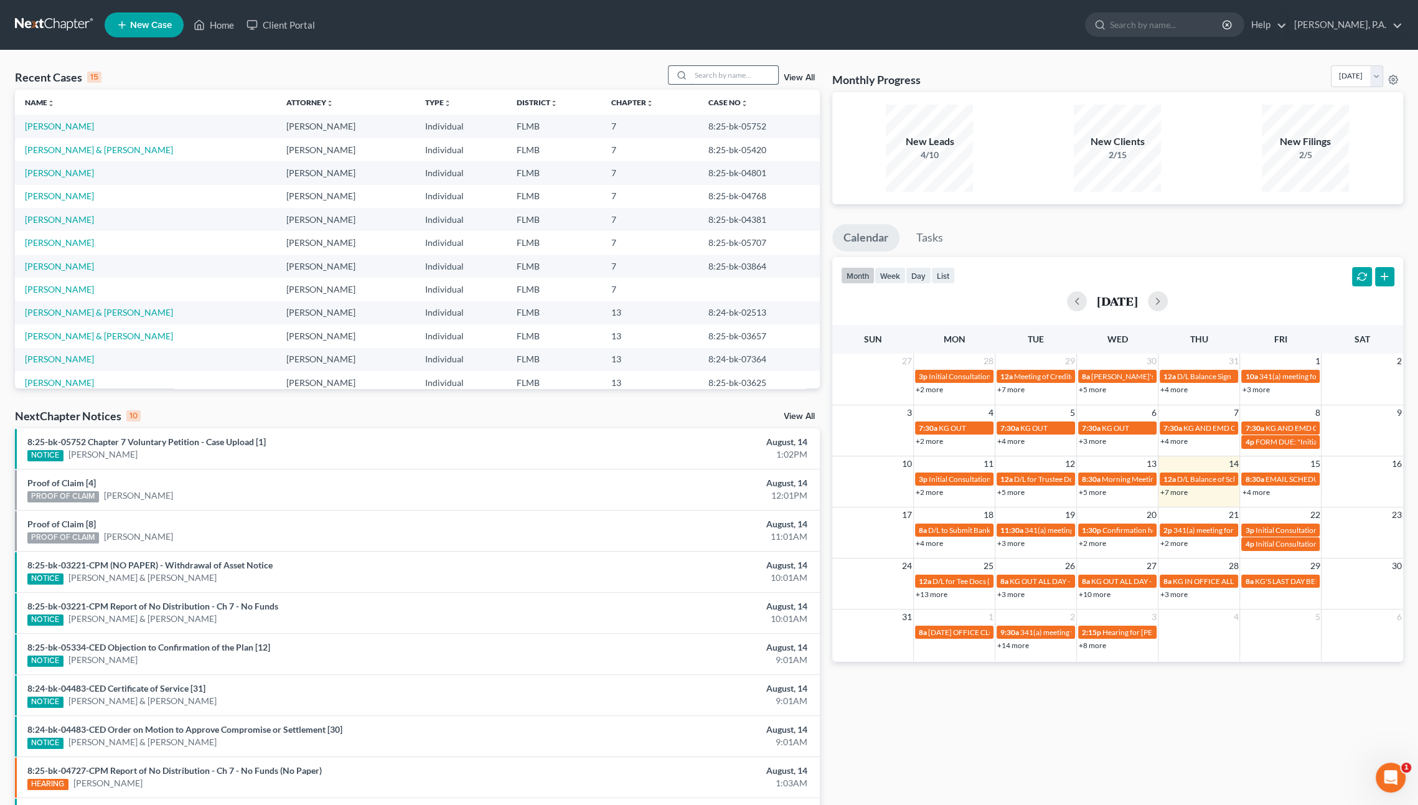
click at [715, 75] on input "search" at bounding box center [734, 75] width 87 height 18
click at [66, 240] on link "[PERSON_NAME]" at bounding box center [59, 242] width 69 height 11
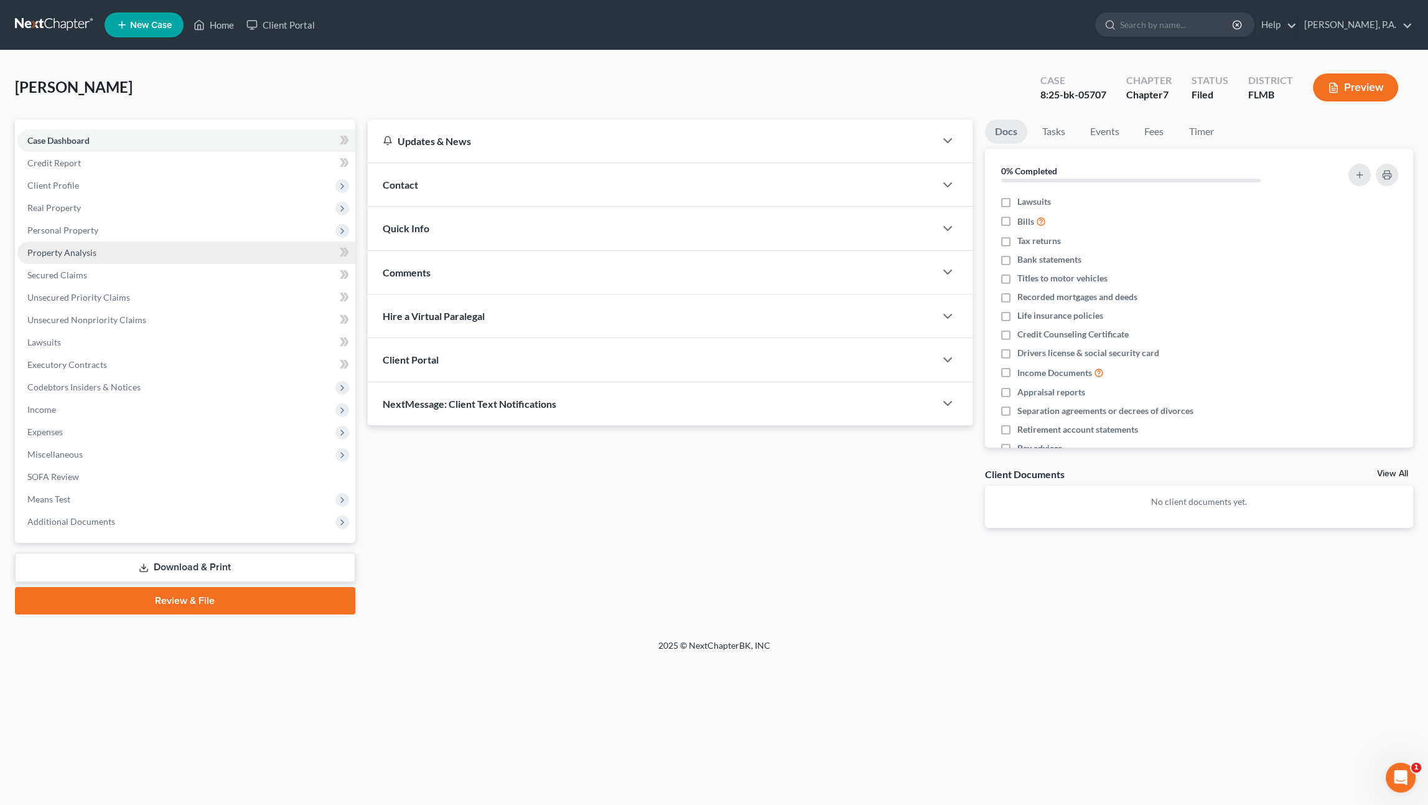
click at [68, 255] on span "Property Analysis" at bounding box center [61, 252] width 69 height 11
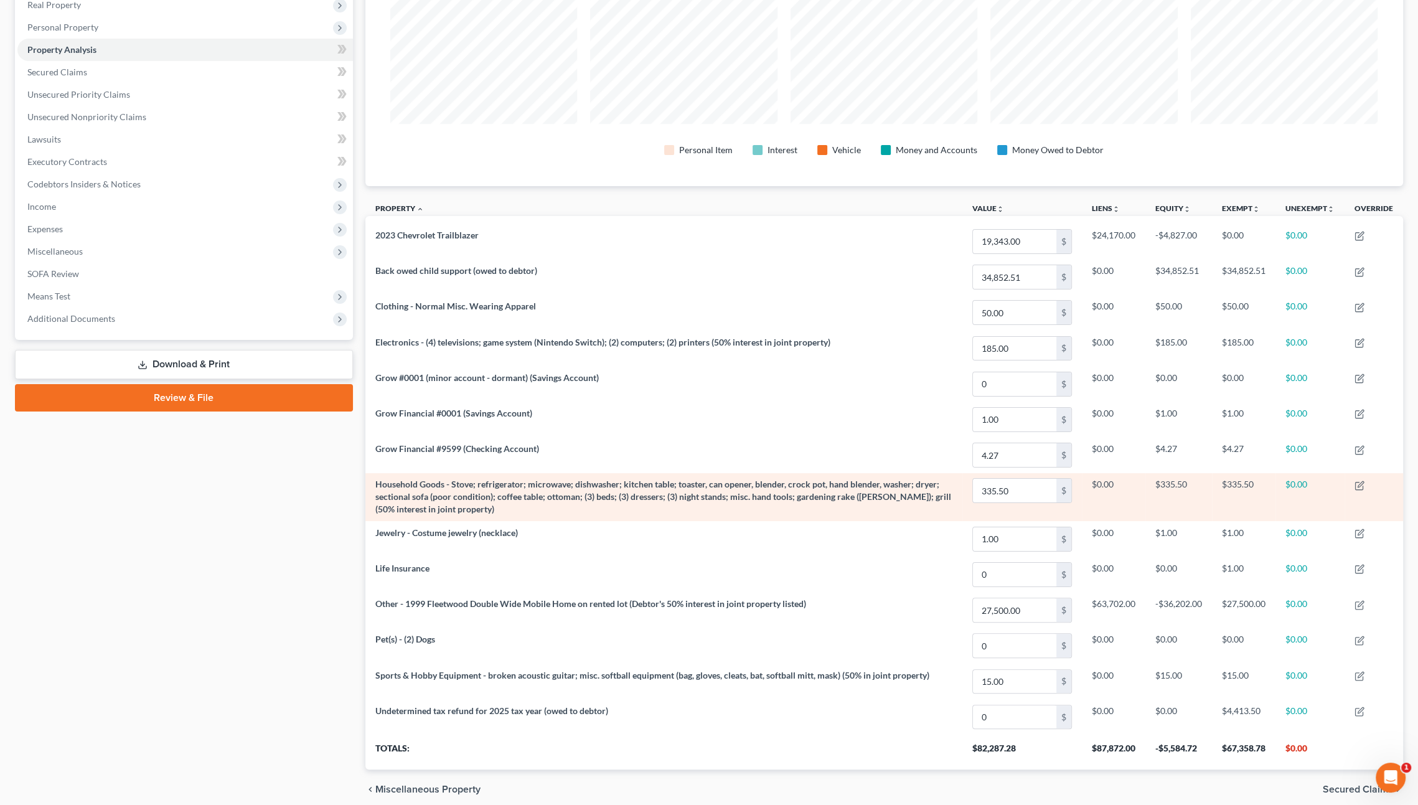
scroll to position [207, 0]
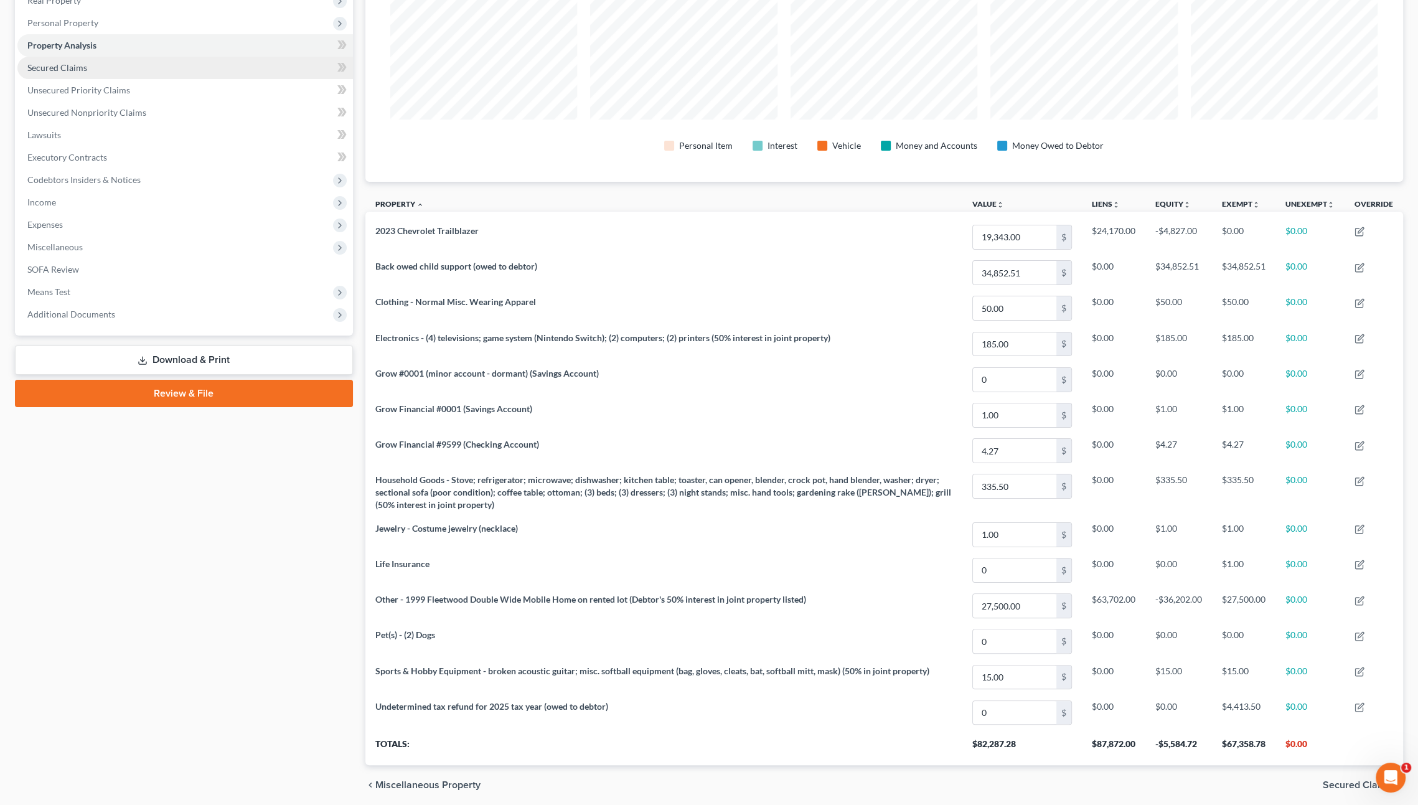
click at [67, 70] on span "Secured Claims" at bounding box center [57, 67] width 60 height 11
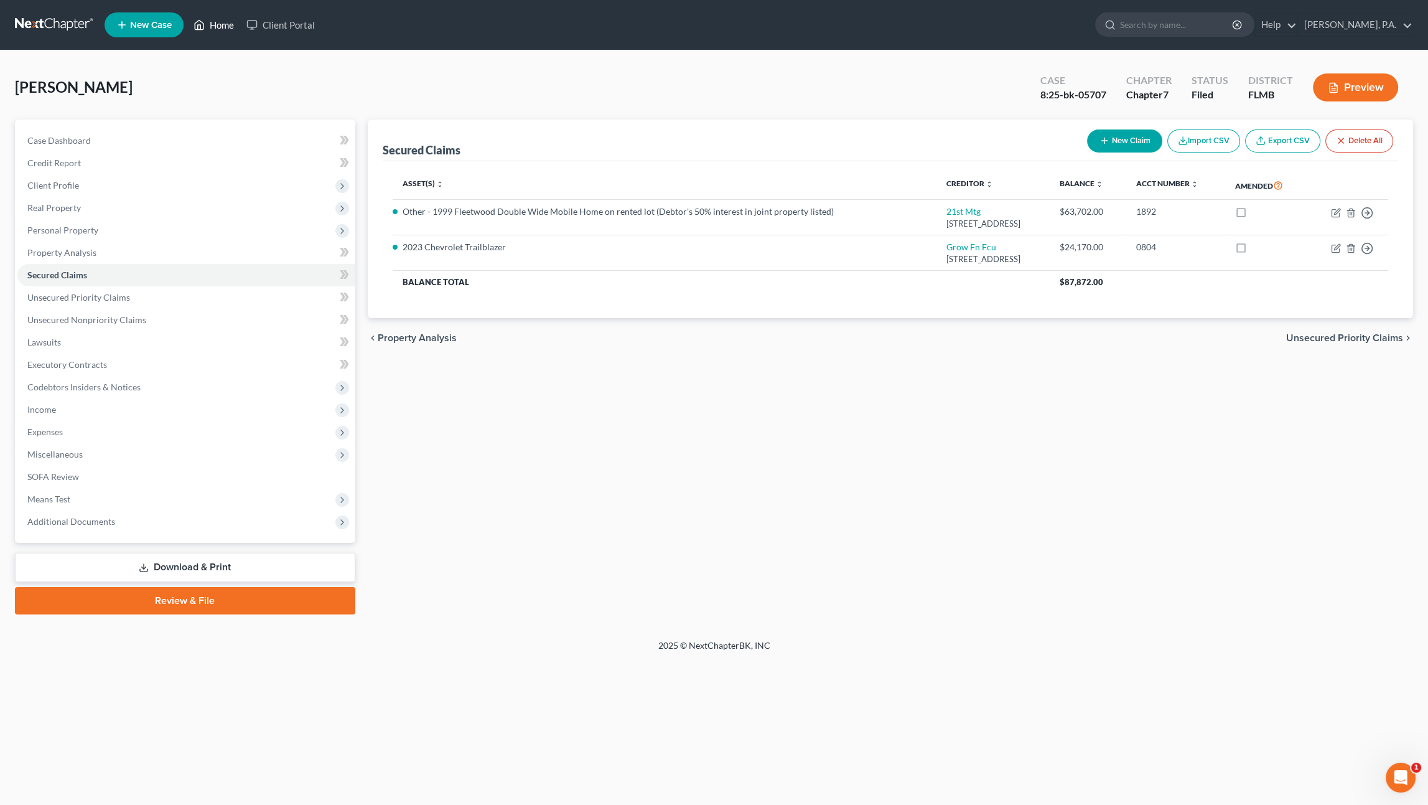
drag, startPoint x: 227, startPoint y: 20, endPoint x: 235, endPoint y: 37, distance: 19.2
click at [227, 20] on link "Home" at bounding box center [213, 25] width 53 height 22
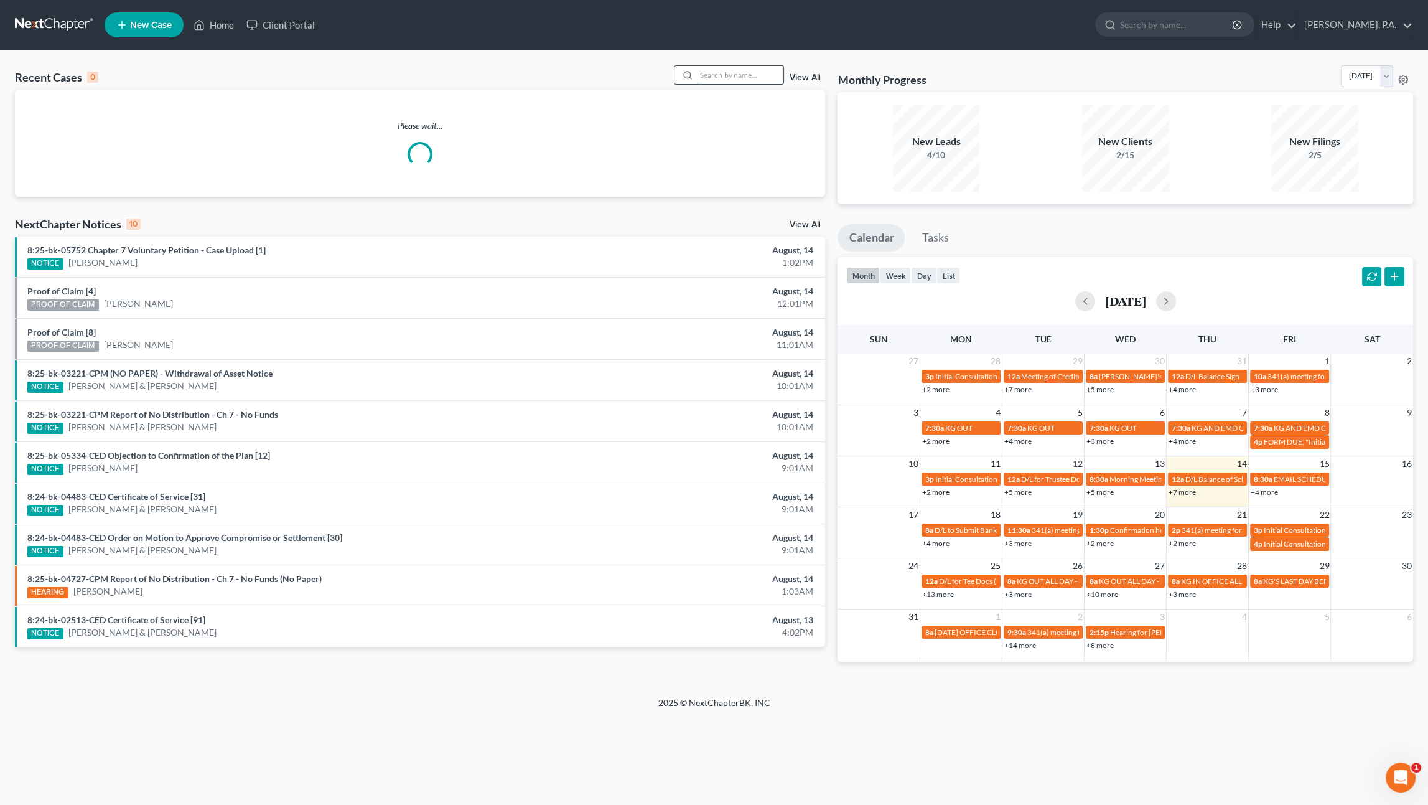
click at [729, 70] on input "search" at bounding box center [739, 75] width 87 height 18
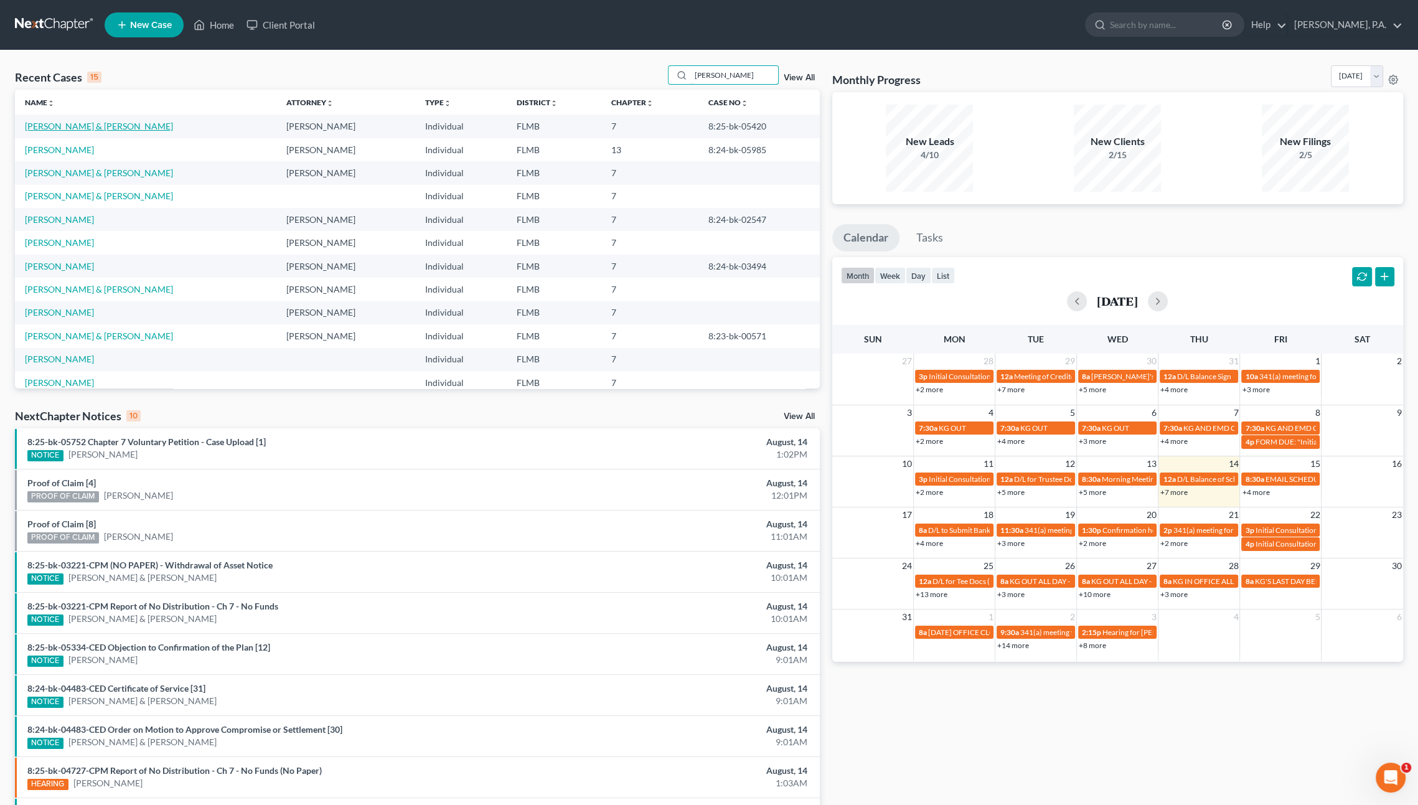
type input "john"
click at [67, 127] on link "[PERSON_NAME] & [PERSON_NAME]" at bounding box center [99, 126] width 148 height 11
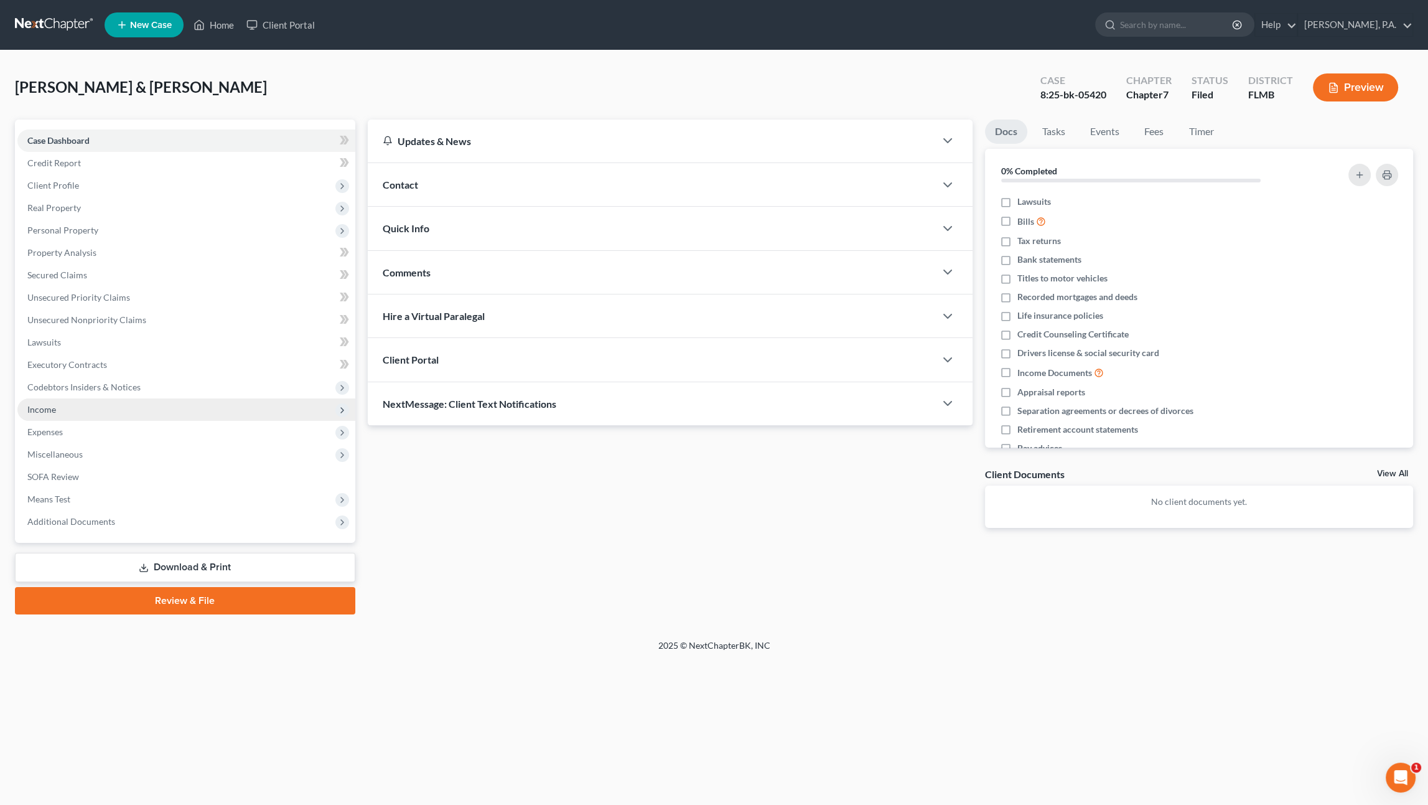
click at [67, 407] on span "Income" at bounding box center [186, 409] width 338 height 22
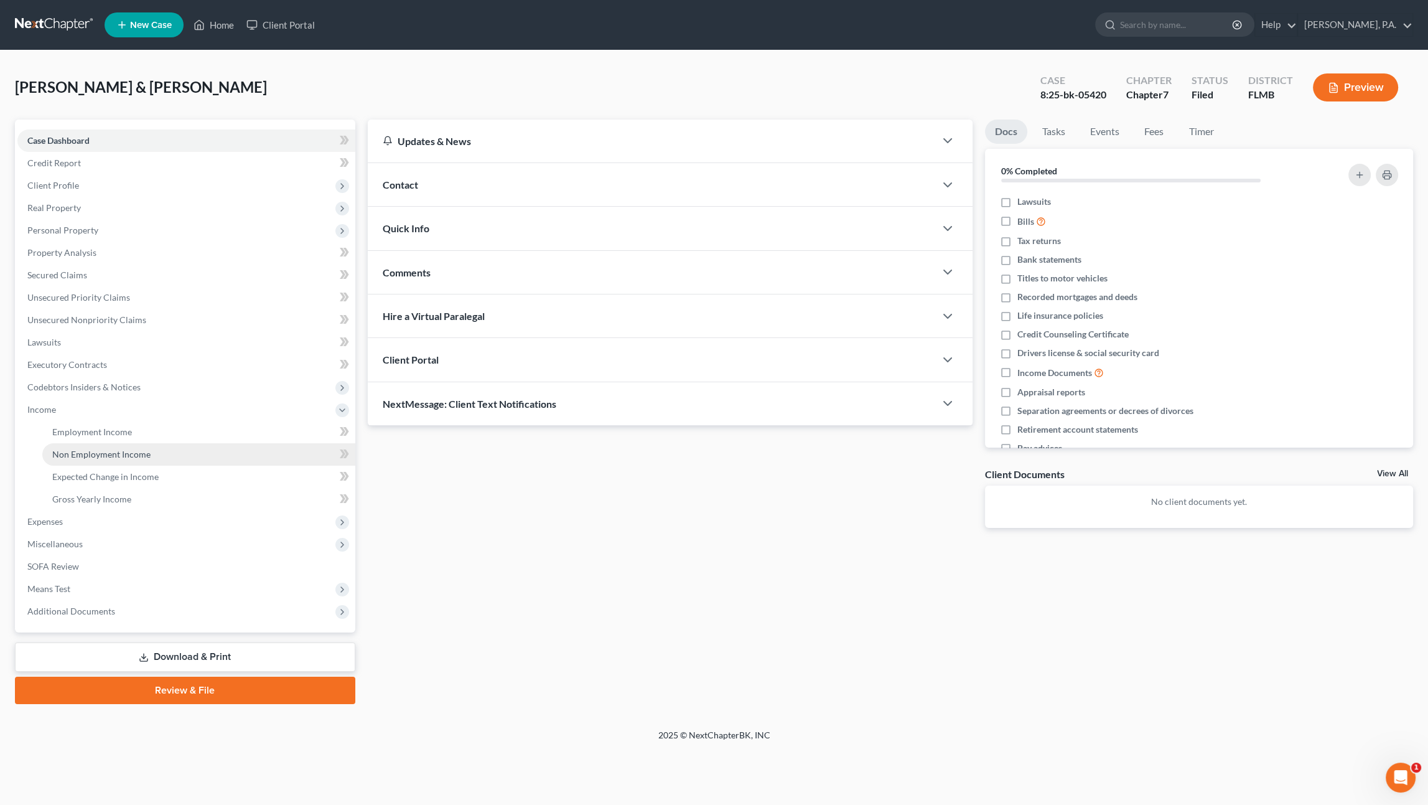
click at [118, 449] on span "Non Employment Income" at bounding box center [101, 454] width 98 height 11
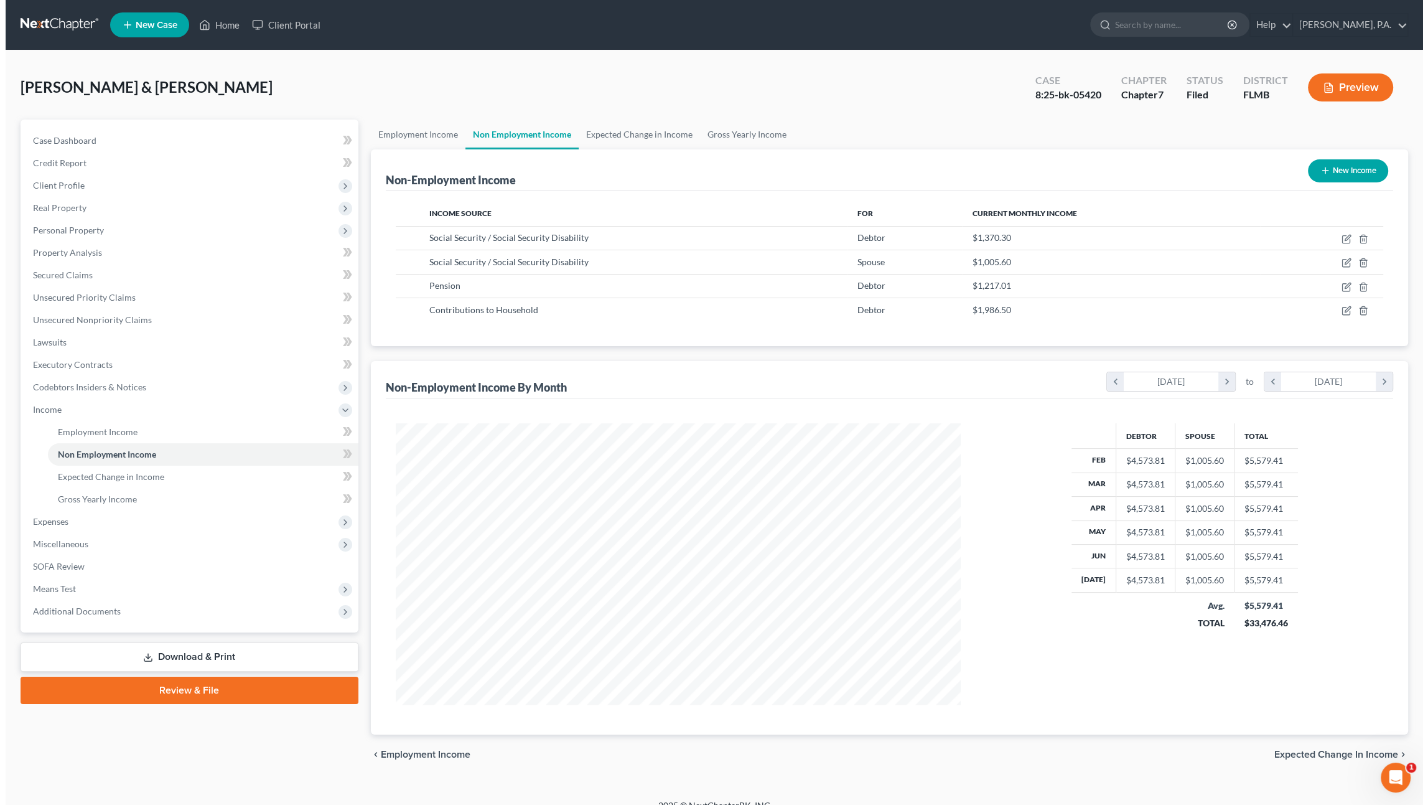
scroll to position [281, 590]
click at [1341, 287] on icon "button" at bounding box center [1342, 286] width 6 height 6
select select "2"
select select "0"
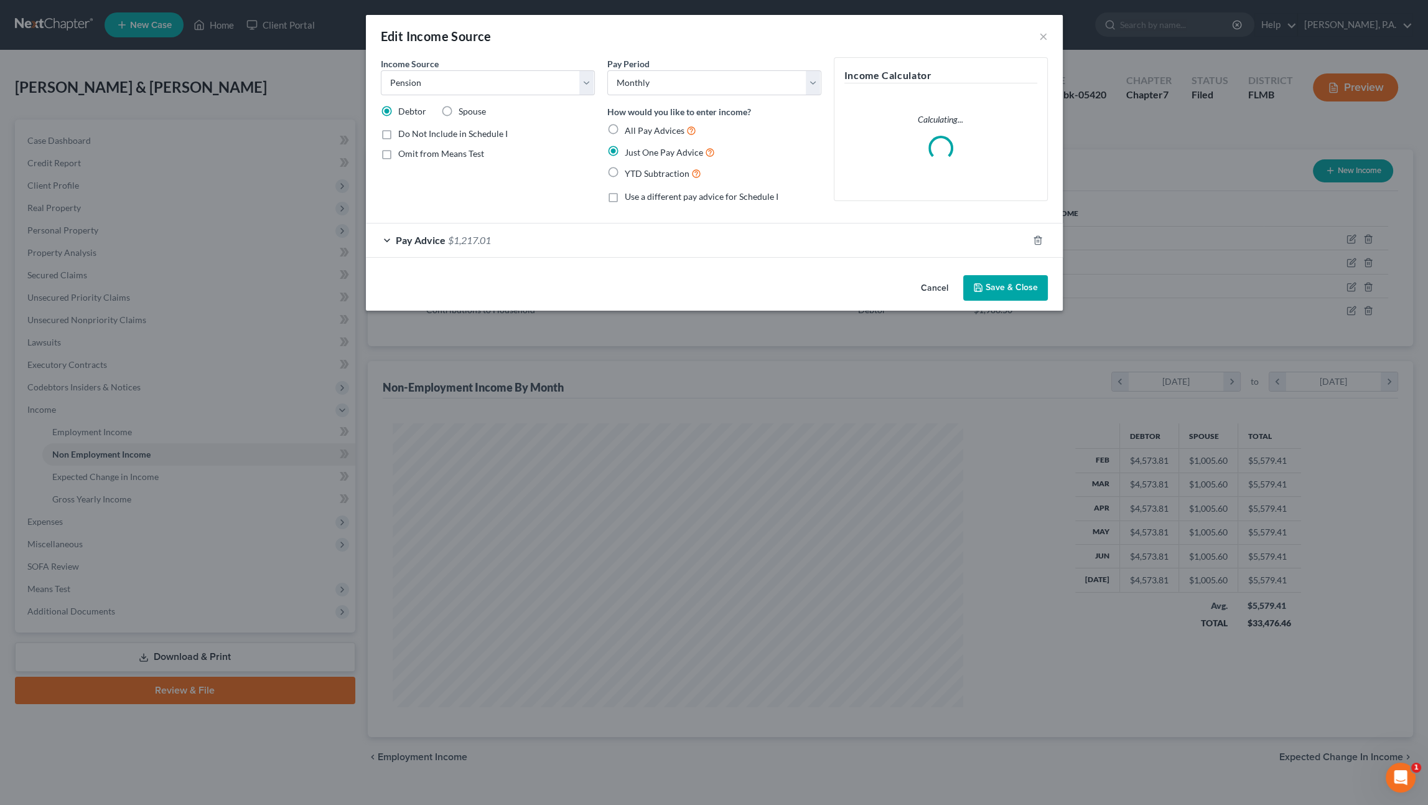
click at [936, 289] on button "Cancel" at bounding box center [934, 288] width 47 height 25
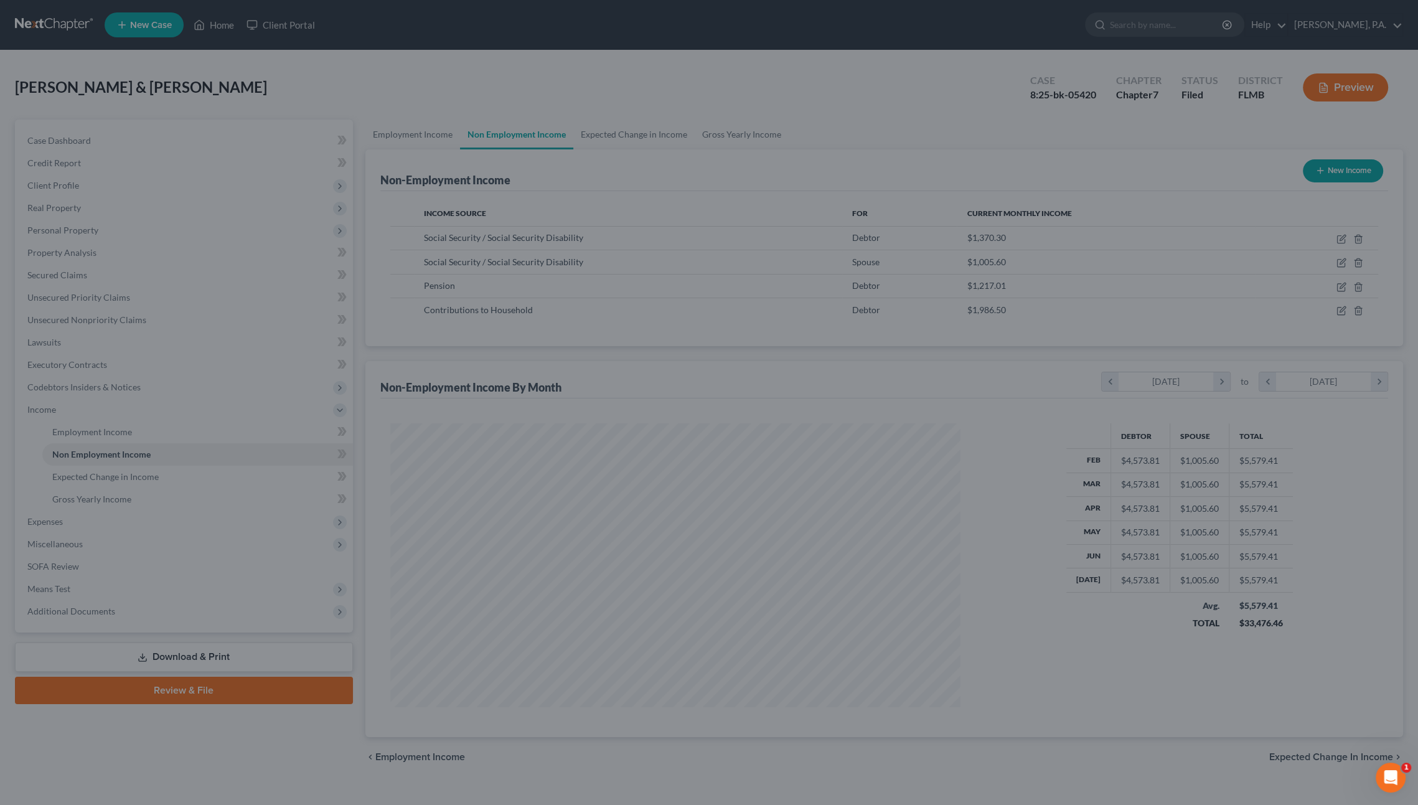
scroll to position [622117, 621807]
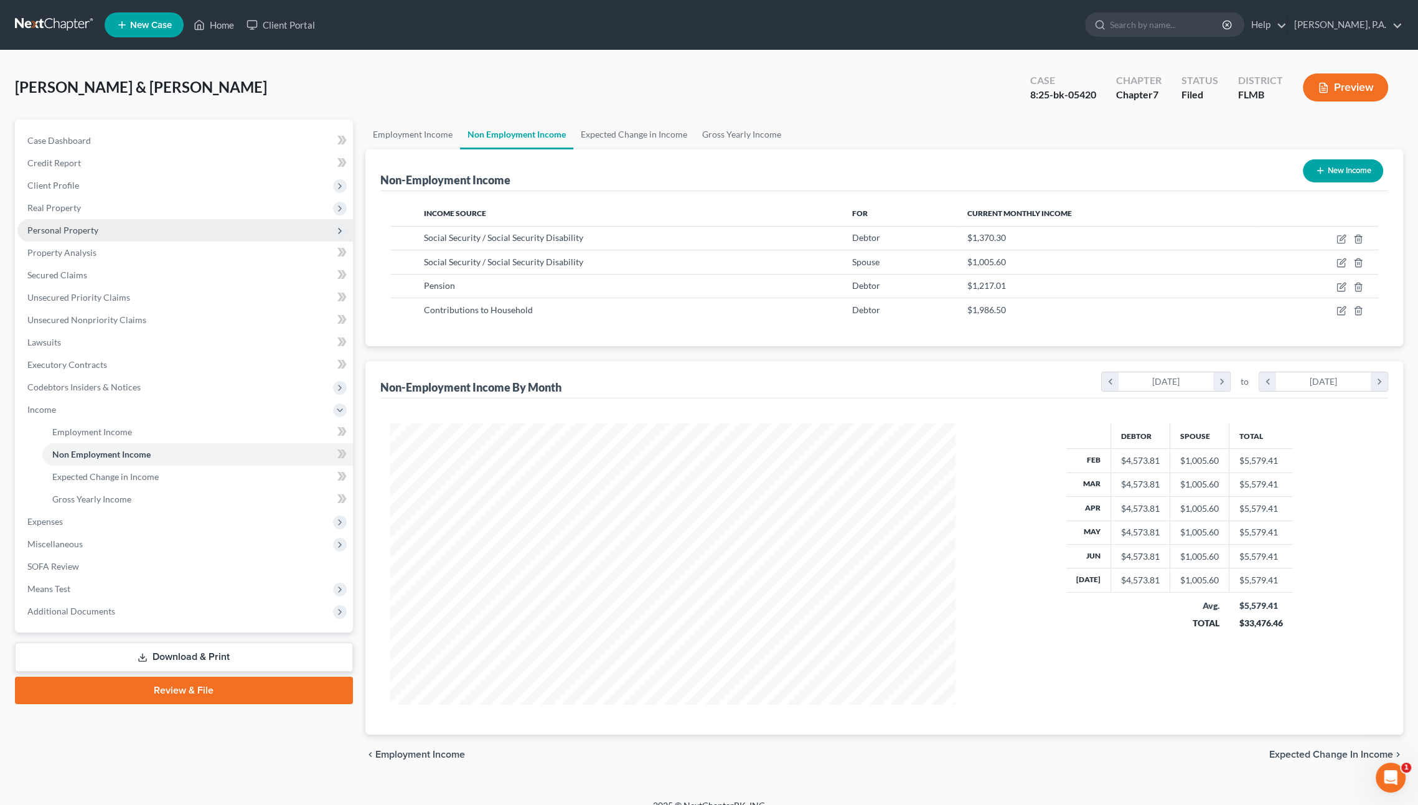
click at [73, 227] on span "Personal Property" at bounding box center [62, 230] width 71 height 11
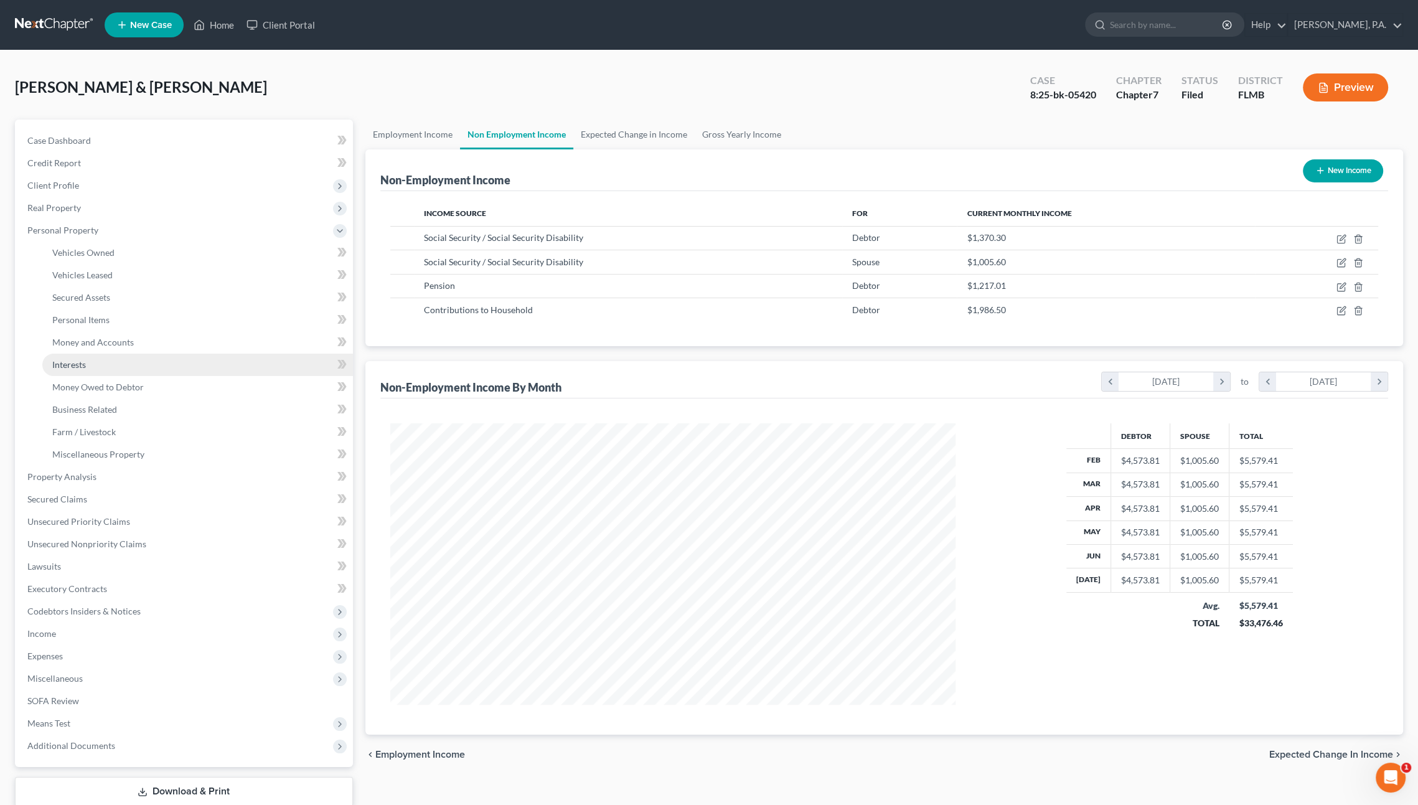
click at [78, 365] on span "Interests" at bounding box center [69, 364] width 34 height 11
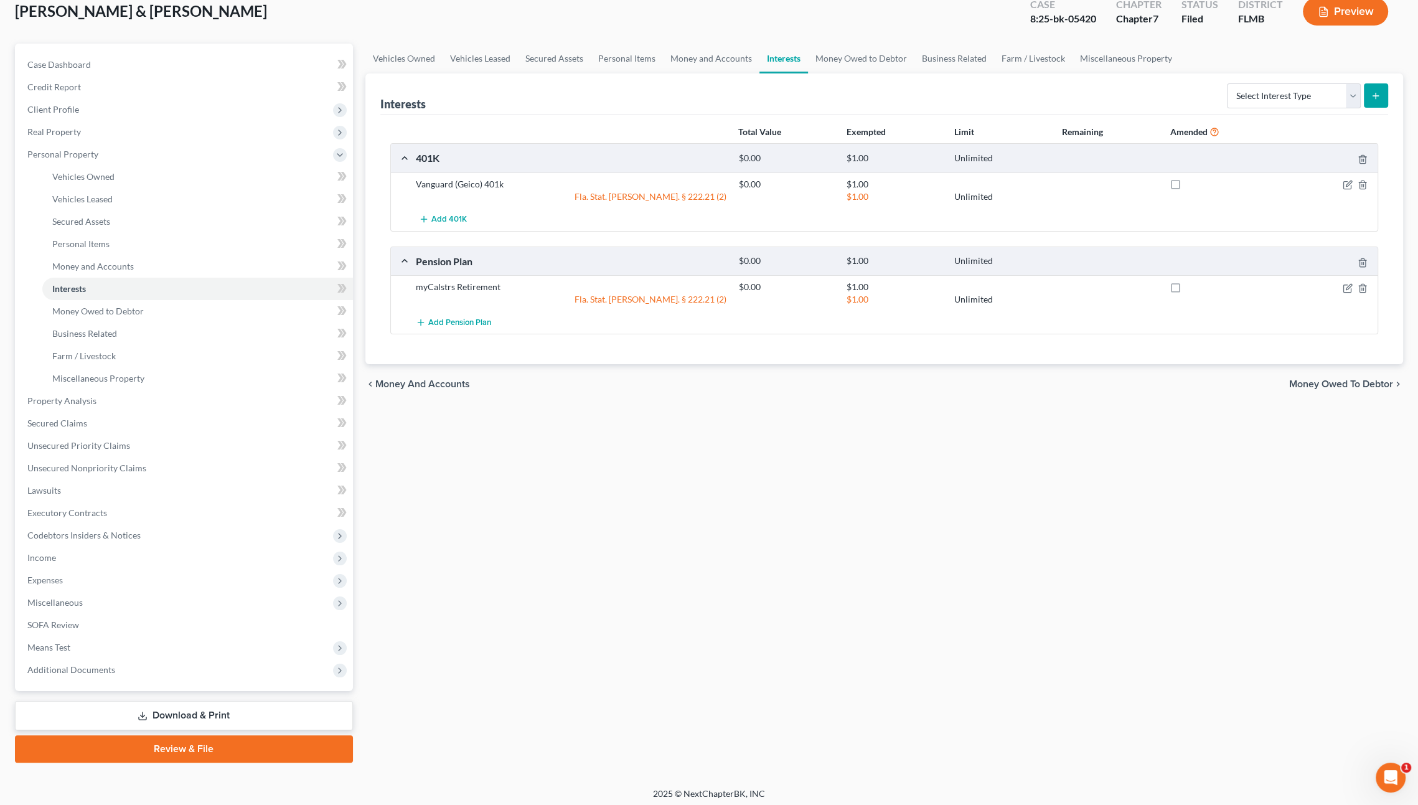
scroll to position [78, 0]
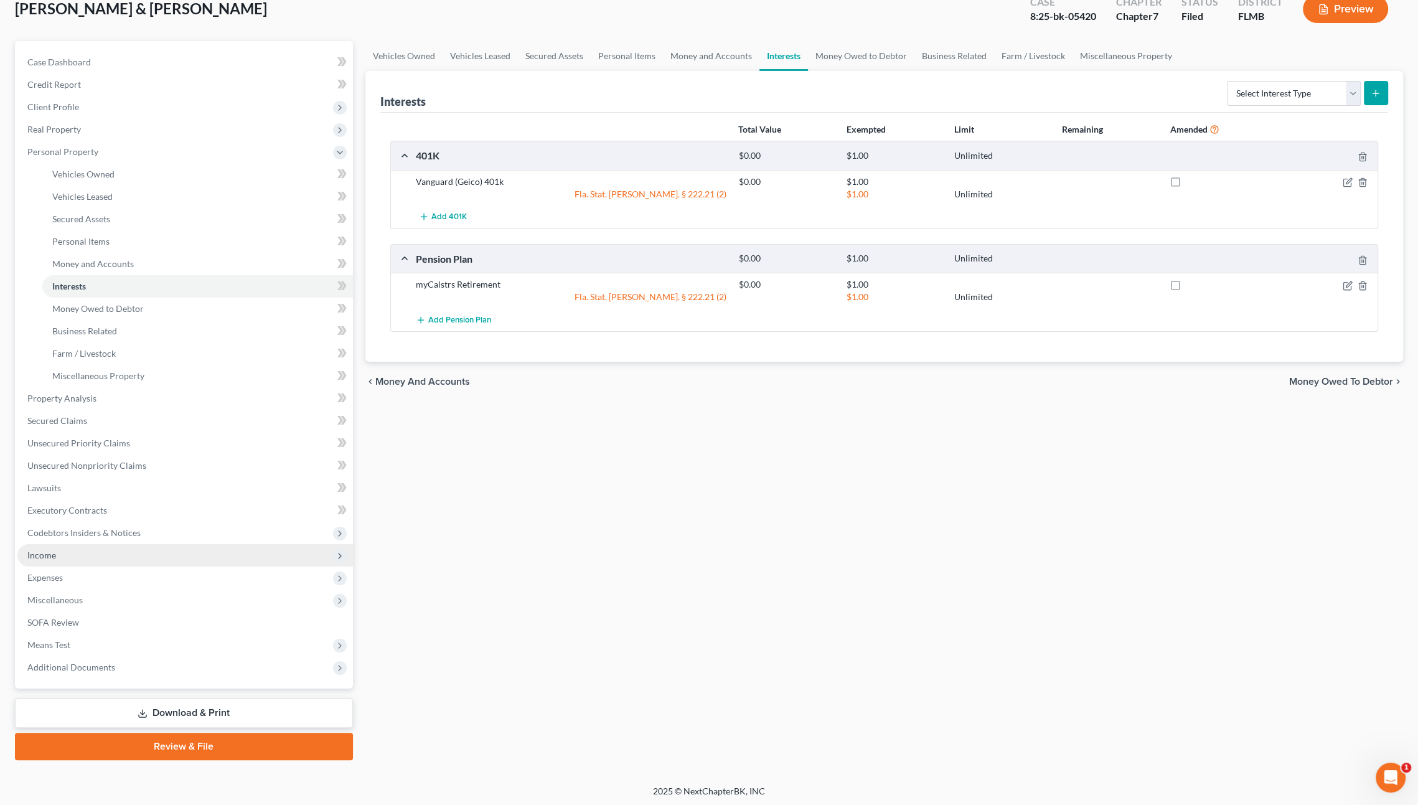
click at [63, 557] on span "Income" at bounding box center [184, 555] width 335 height 22
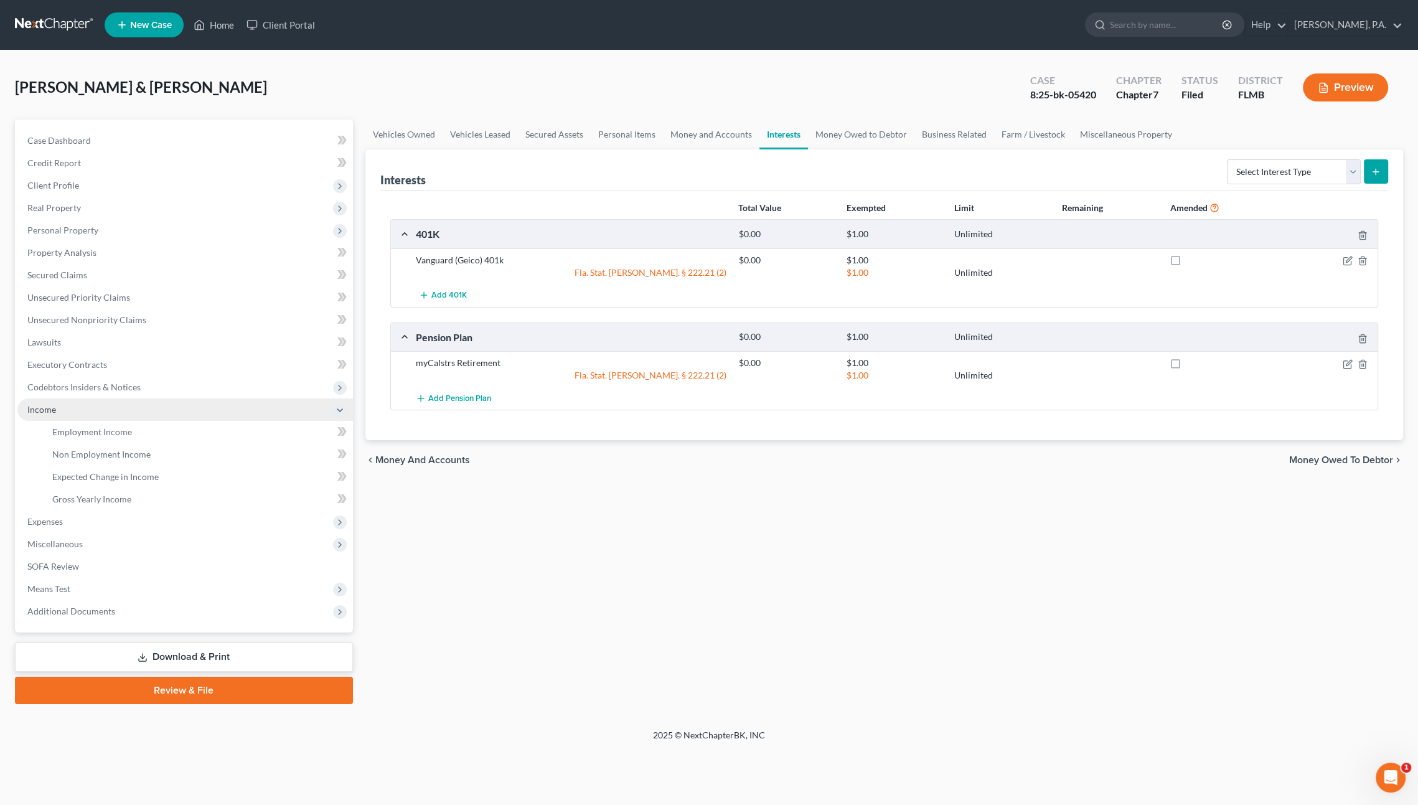
scroll to position [0, 0]
click at [98, 461] on link "Non Employment Income" at bounding box center [198, 454] width 313 height 22
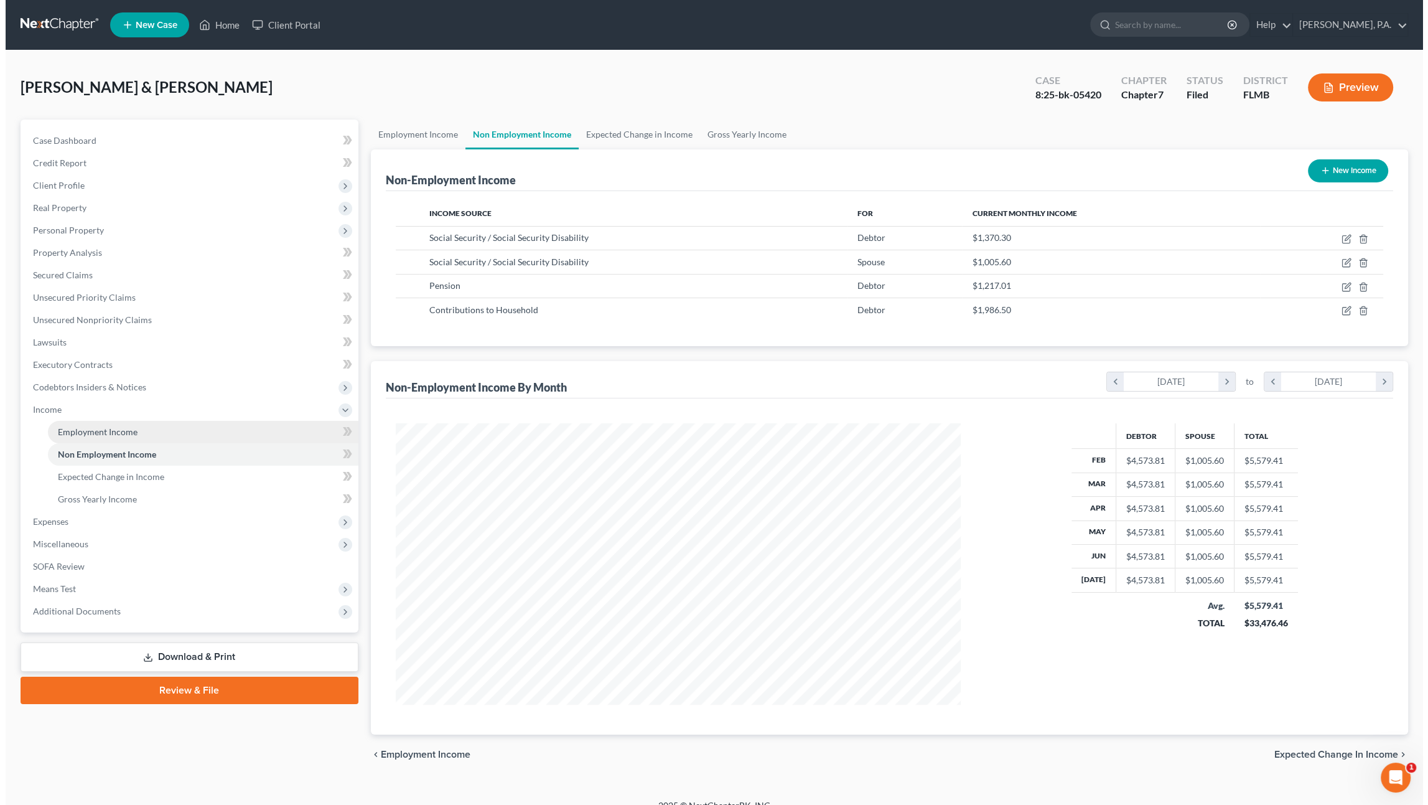
scroll to position [281, 590]
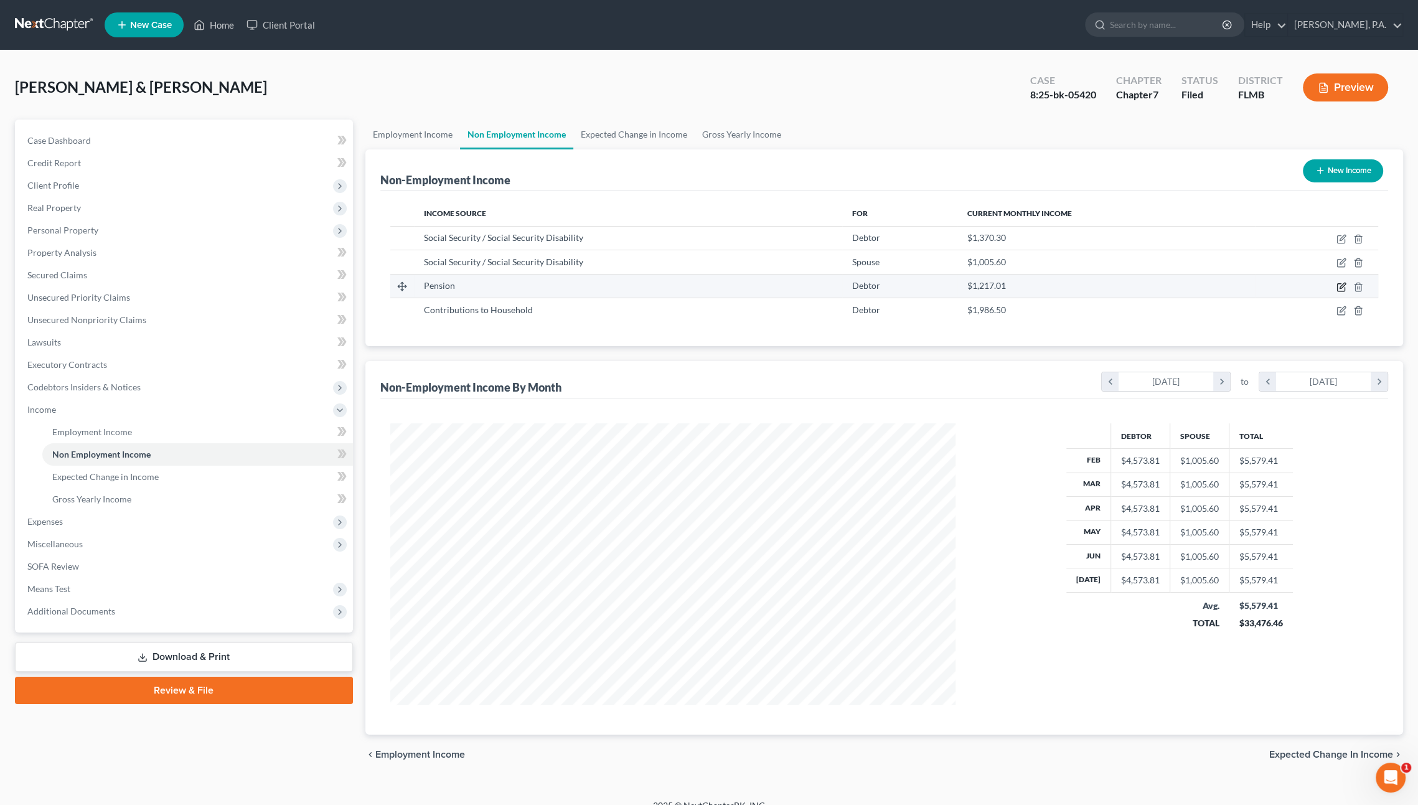
click at [1342, 284] on icon "button" at bounding box center [1341, 287] width 10 height 10
select select "2"
select select "0"
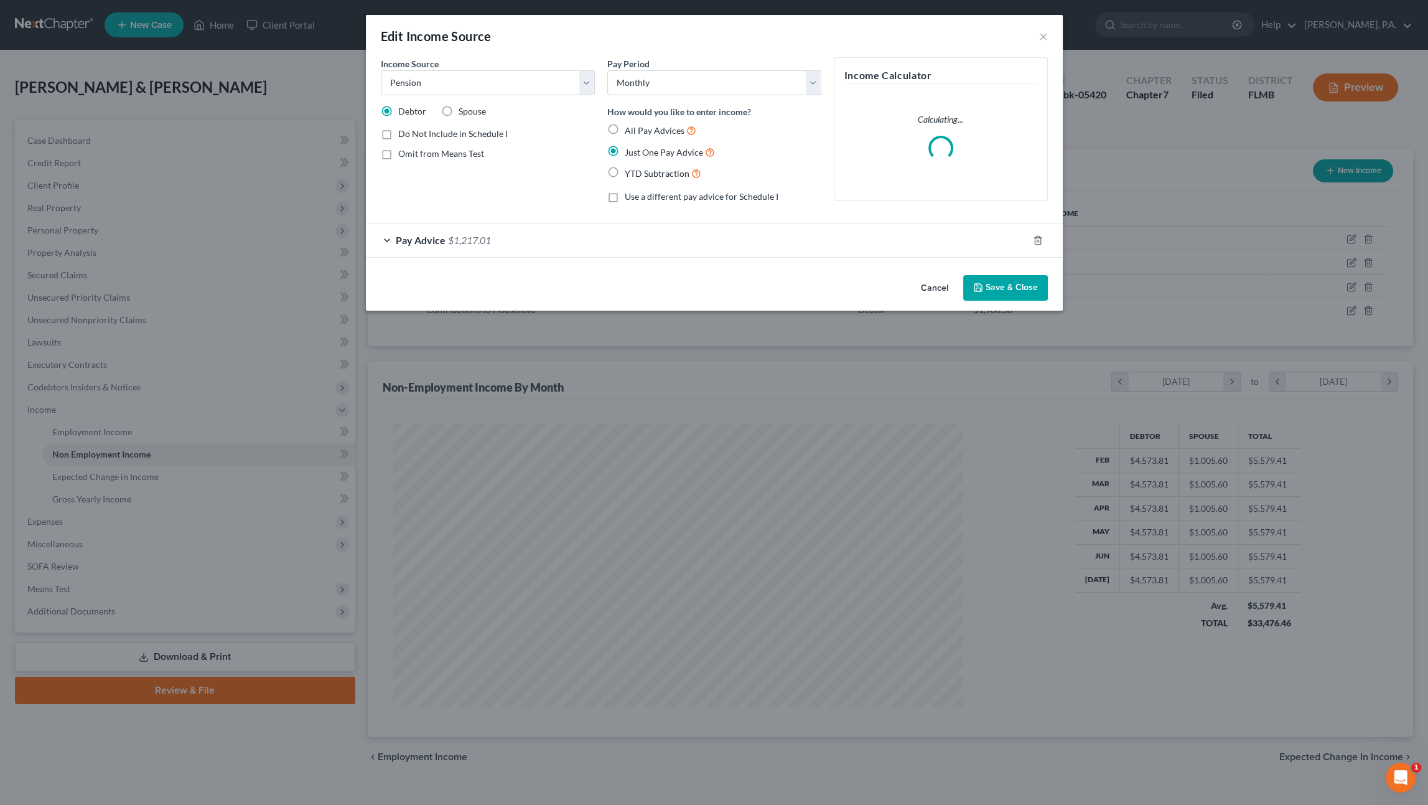
click at [441, 237] on span "Pay Advice" at bounding box center [421, 240] width 50 height 12
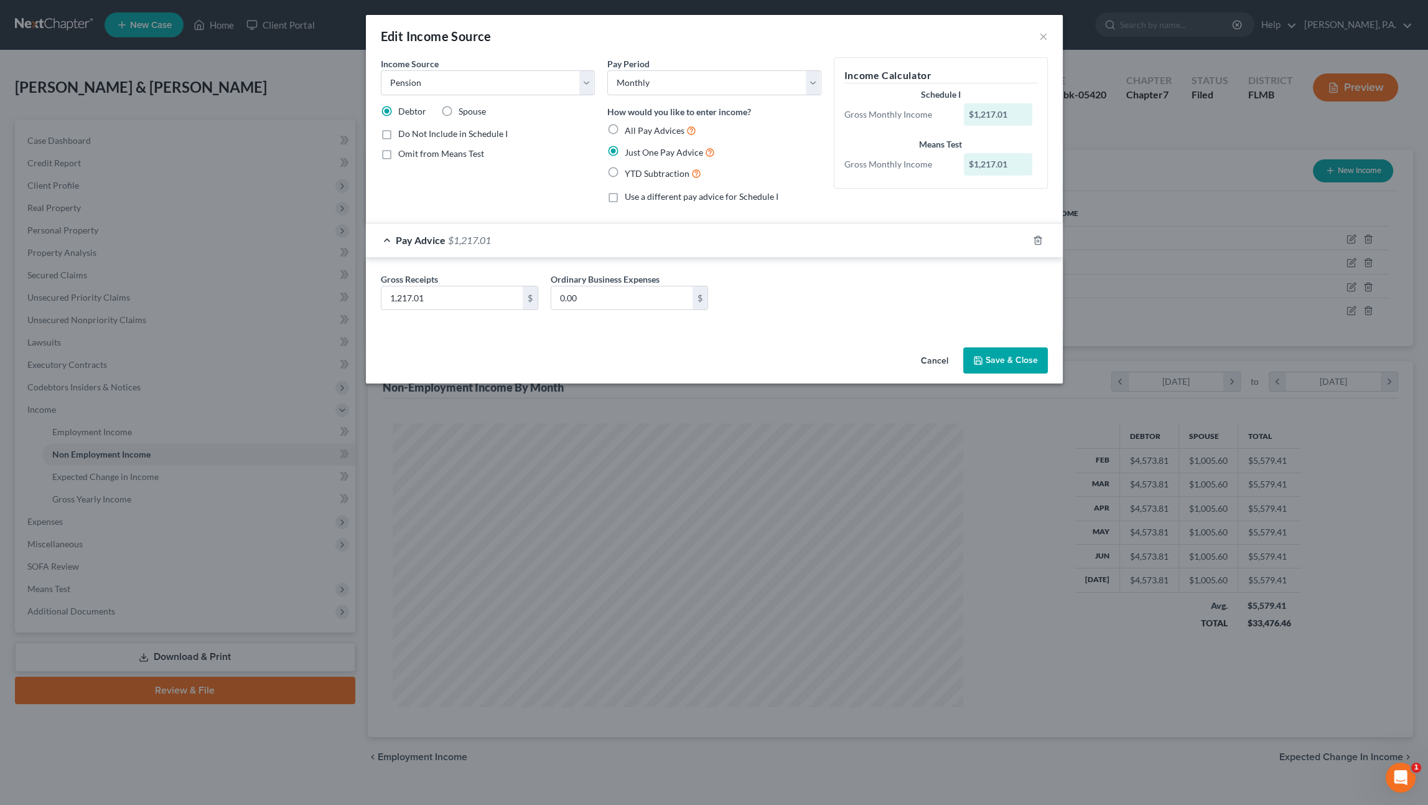
click at [932, 354] on button "Cancel" at bounding box center [934, 361] width 47 height 25
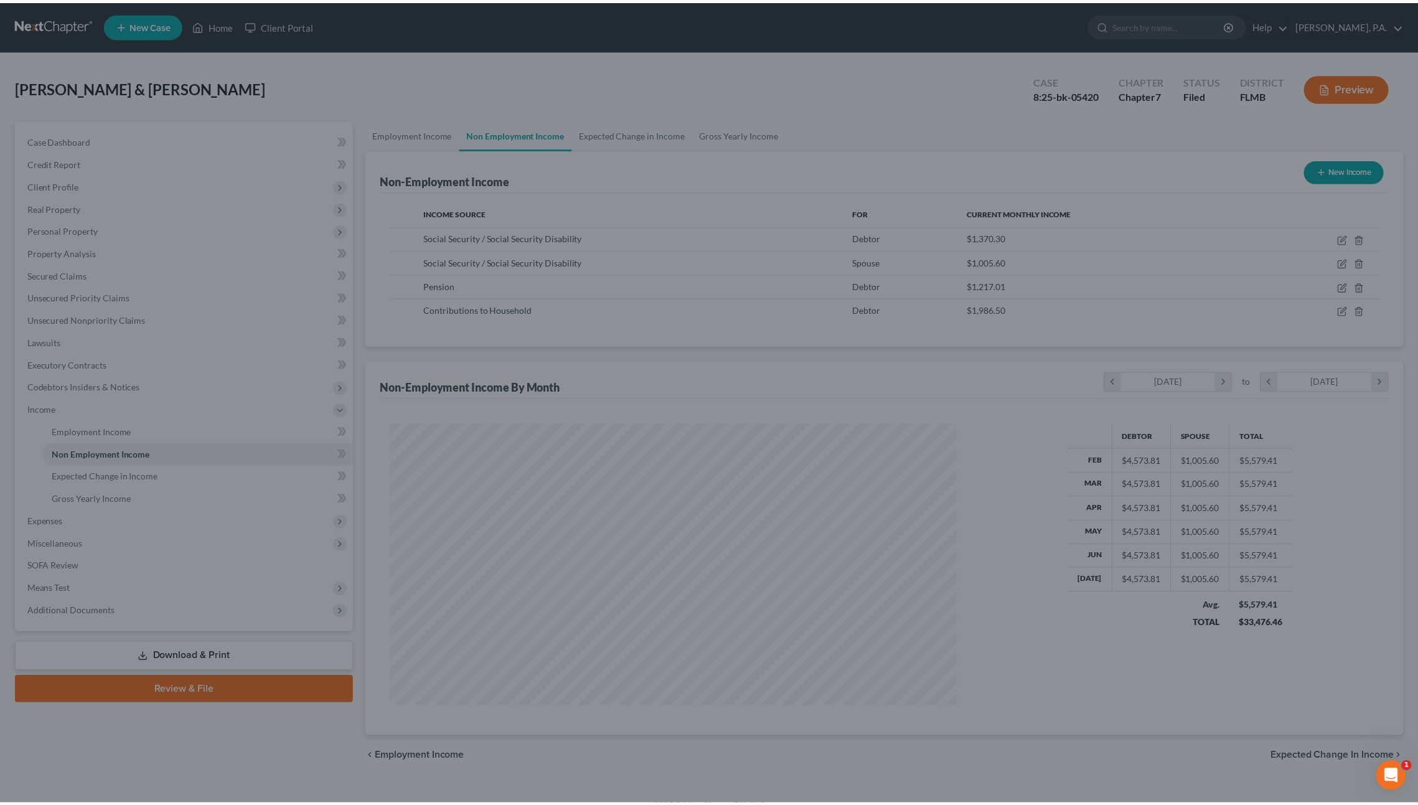
scroll to position [622117, 621807]
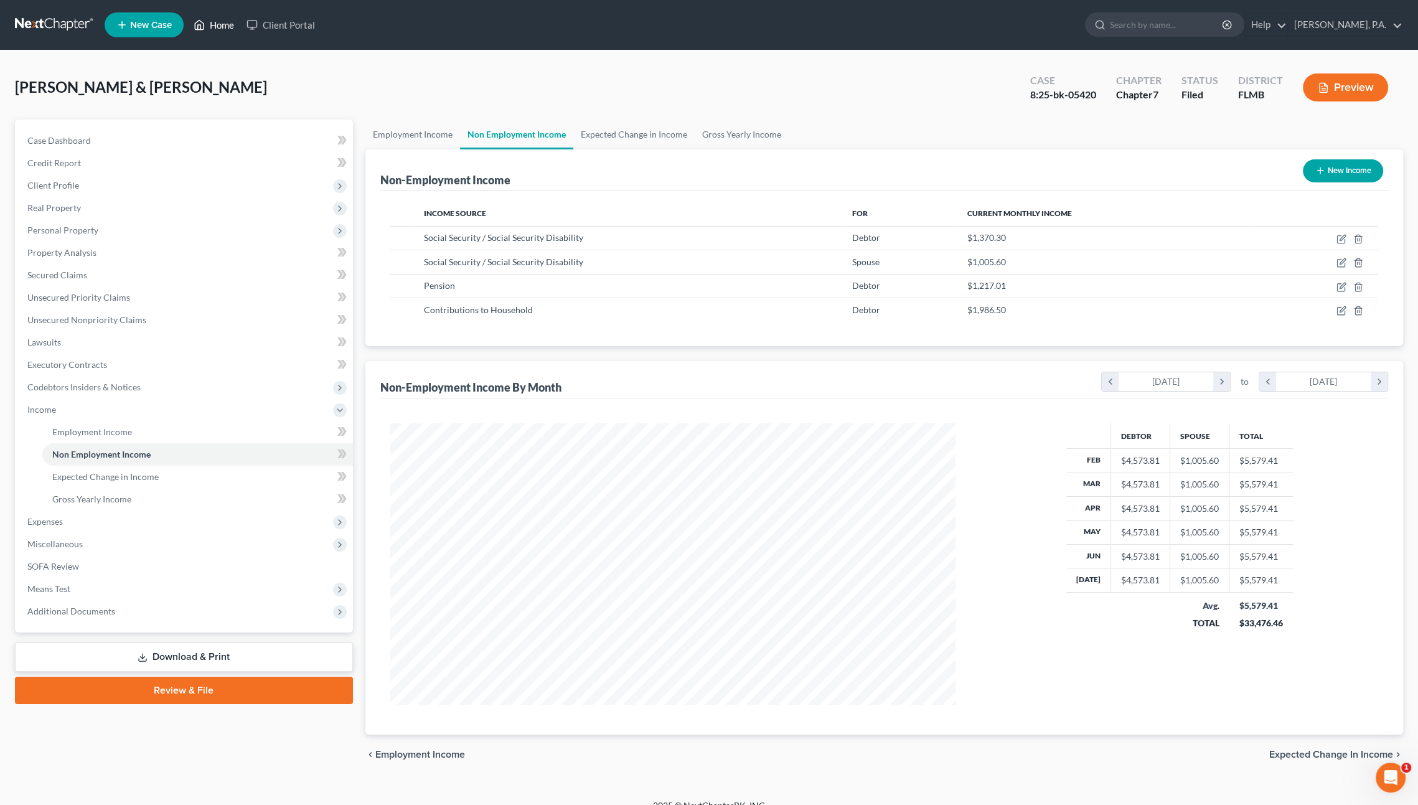
click at [219, 24] on link "Home" at bounding box center [213, 25] width 53 height 22
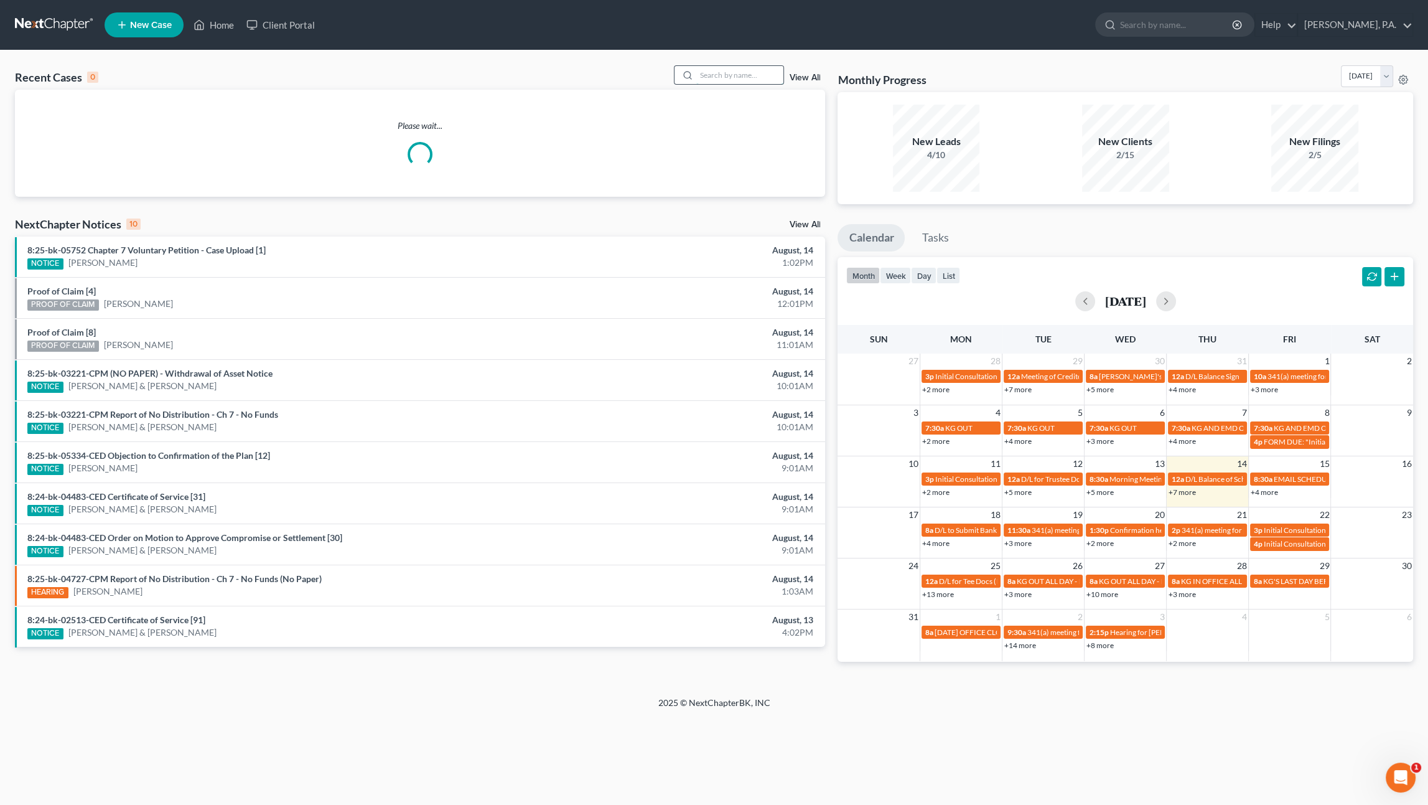
click at [738, 73] on input "search" at bounding box center [739, 75] width 87 height 18
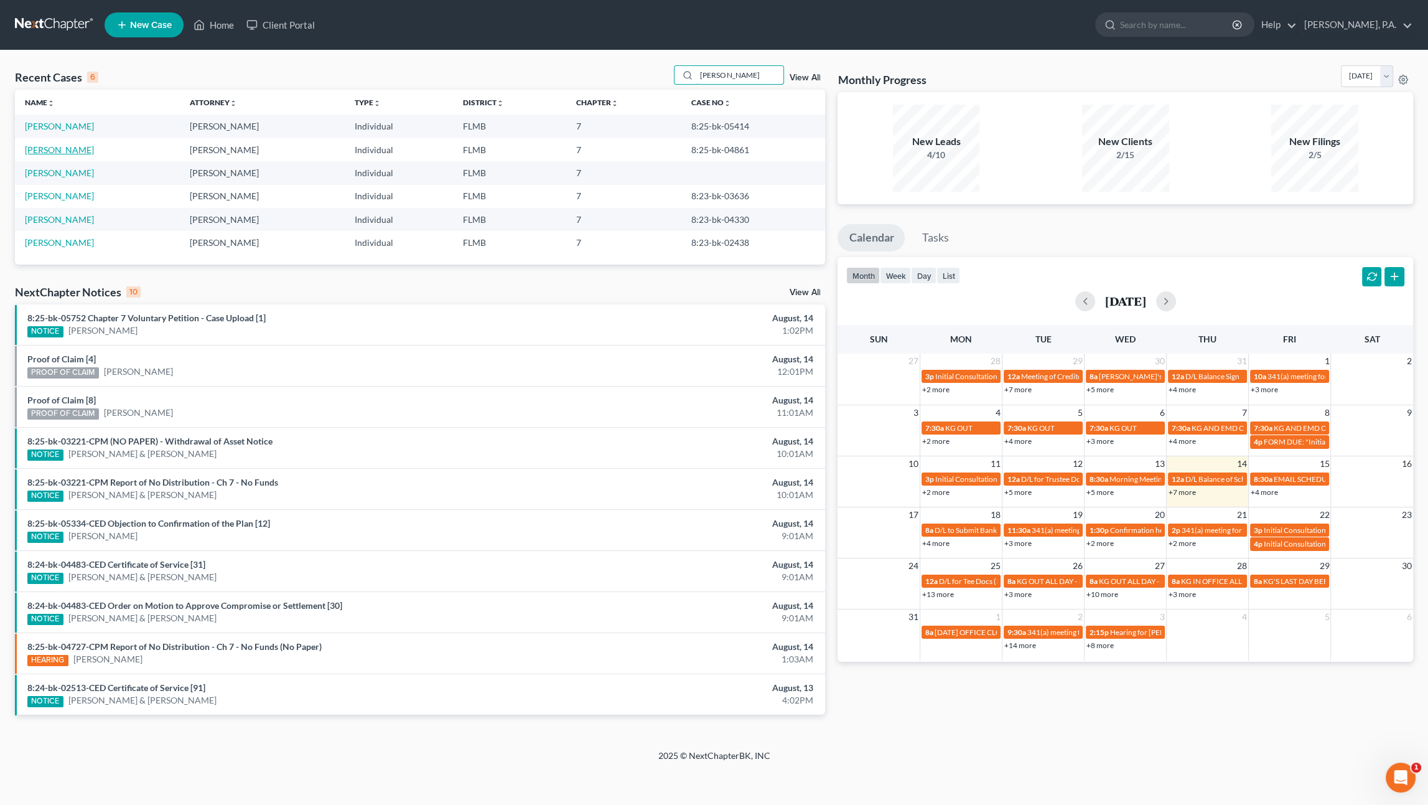
type input "miller"
click at [39, 151] on link "Miller, Larry" at bounding box center [59, 149] width 69 height 11
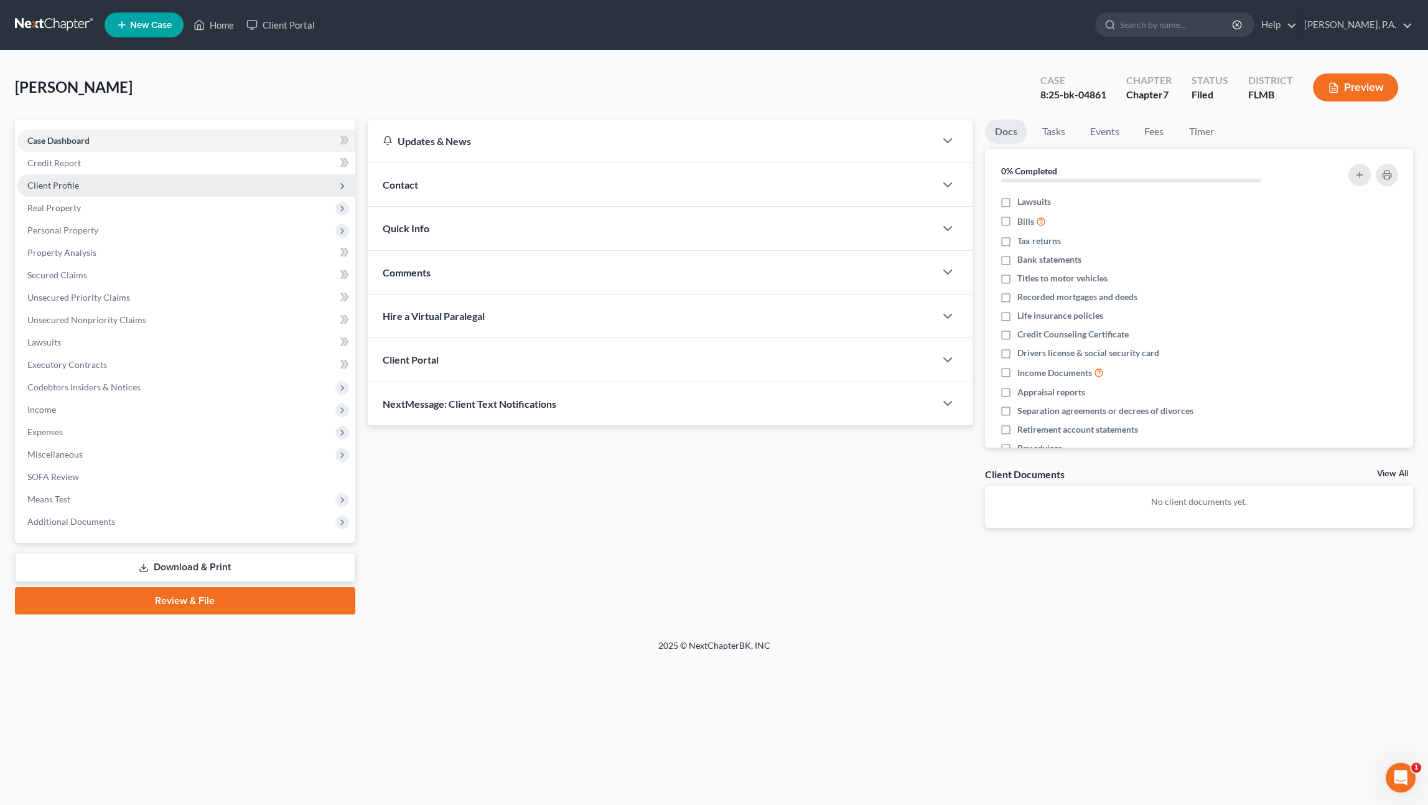
click at [49, 185] on span "Client Profile" at bounding box center [53, 185] width 52 height 11
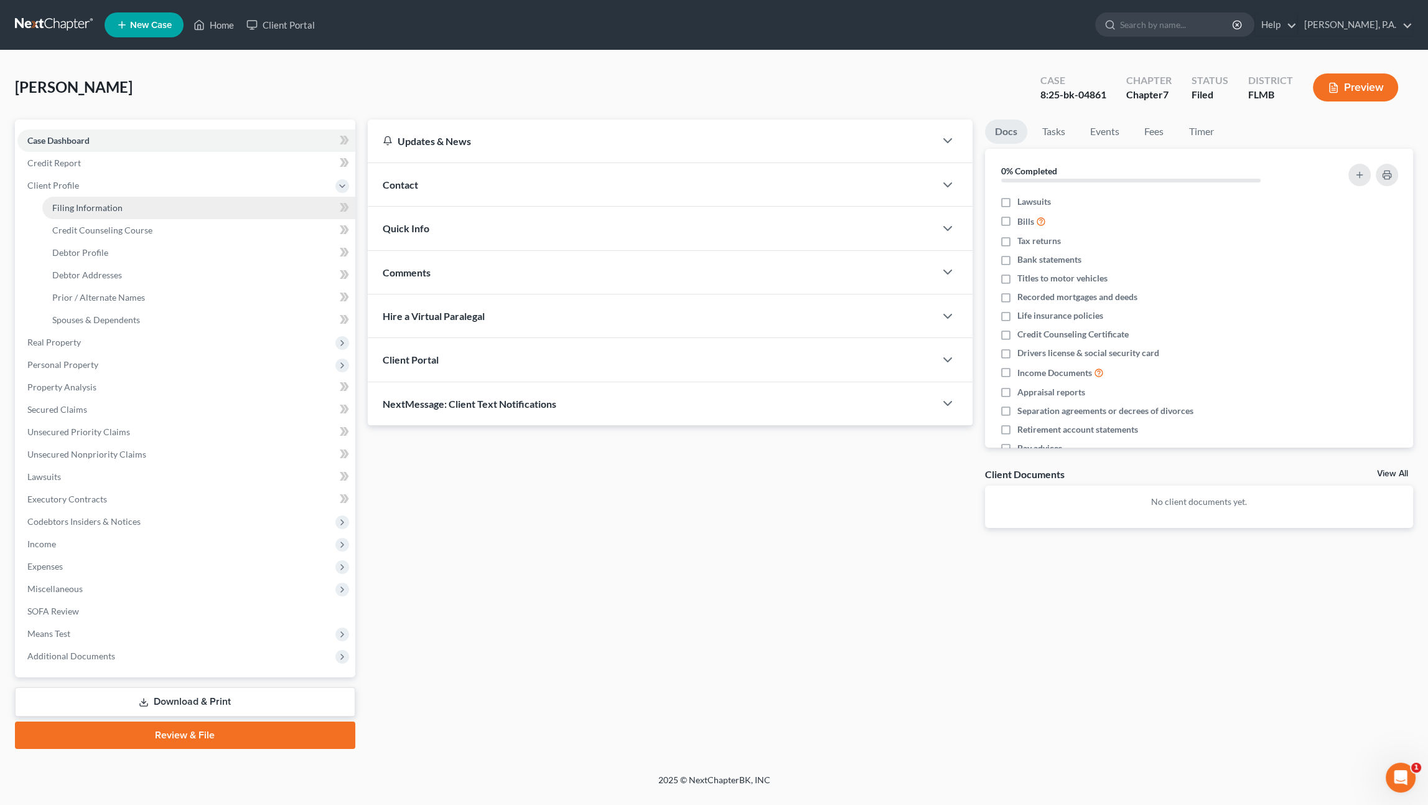
click at [65, 211] on span "Filing Information" at bounding box center [87, 207] width 70 height 11
select select "1"
select select "0"
select select "9"
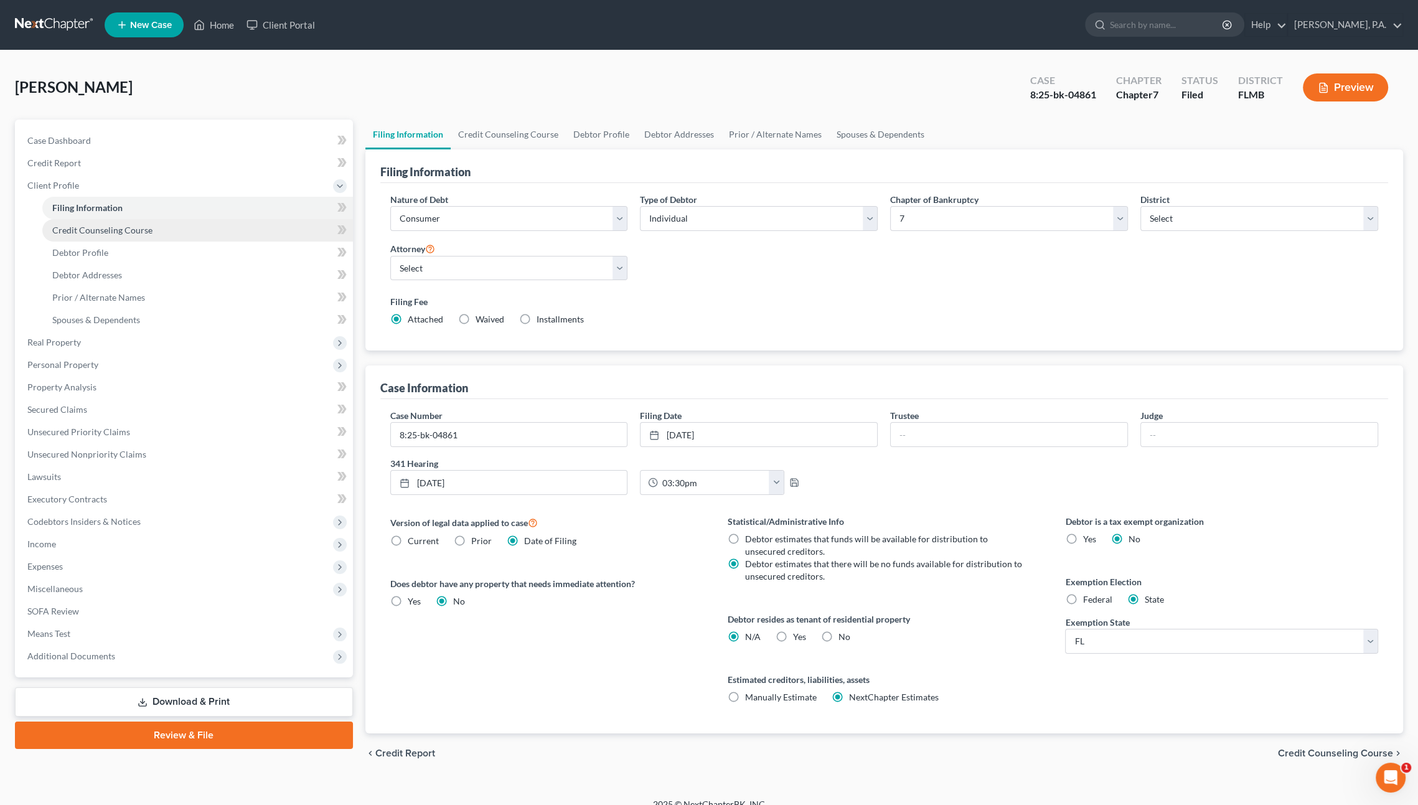
click at [93, 230] on span "Credit Counseling Course" at bounding box center [102, 230] width 100 height 11
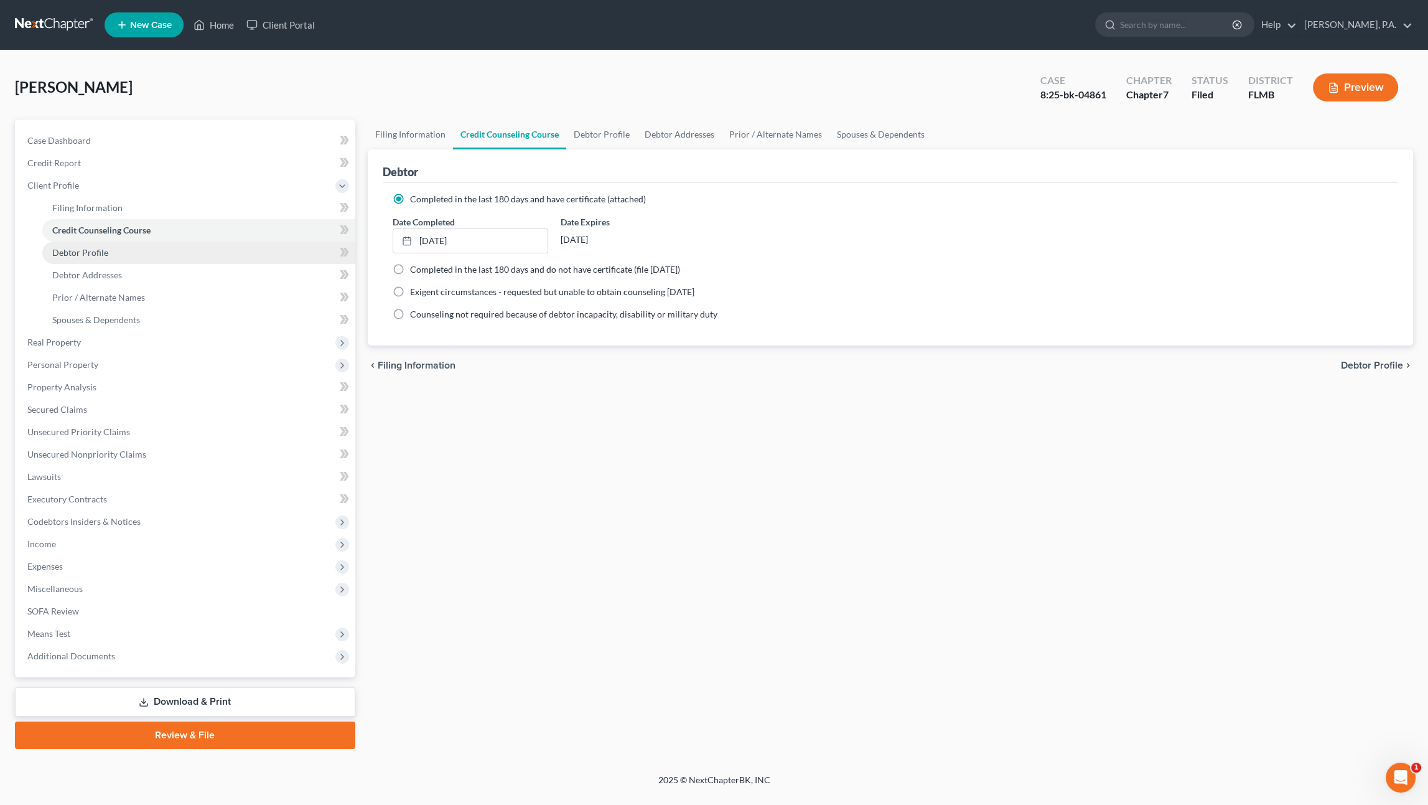
click at [90, 251] on span "Debtor Profile" at bounding box center [80, 252] width 56 height 11
select select "1"
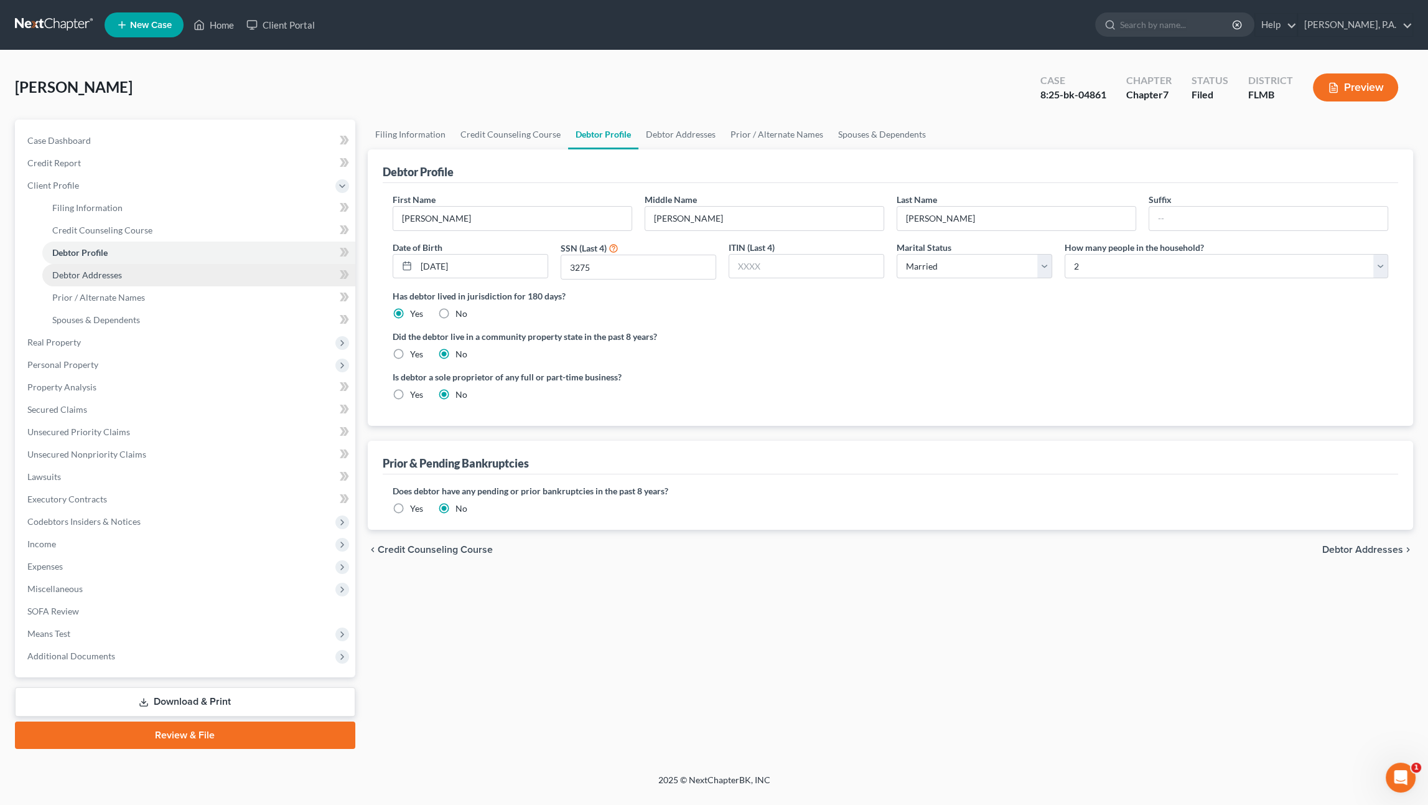
click at [85, 271] on span "Debtor Addresses" at bounding box center [87, 274] width 70 height 11
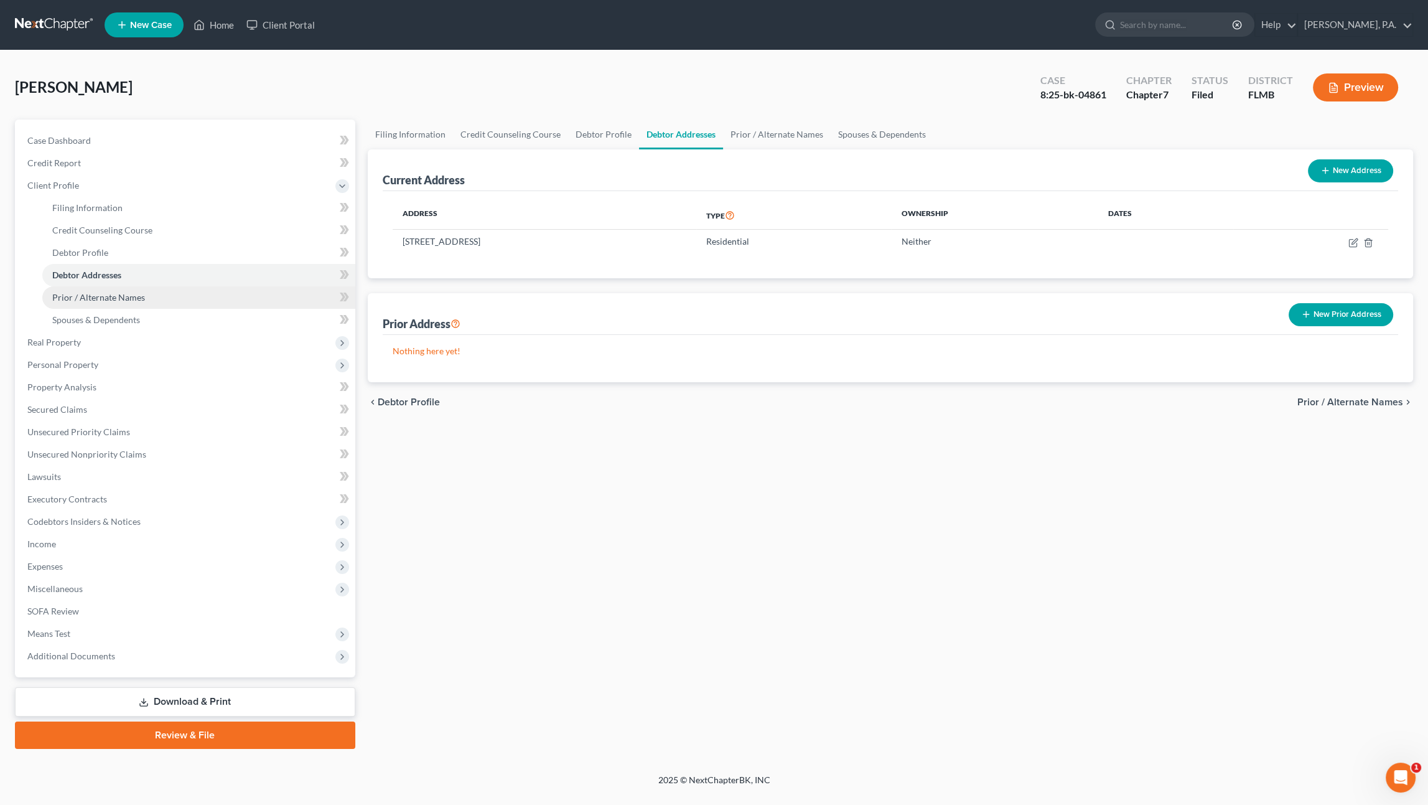
click at [88, 292] on span "Prior / Alternate Names" at bounding box center [98, 297] width 93 height 11
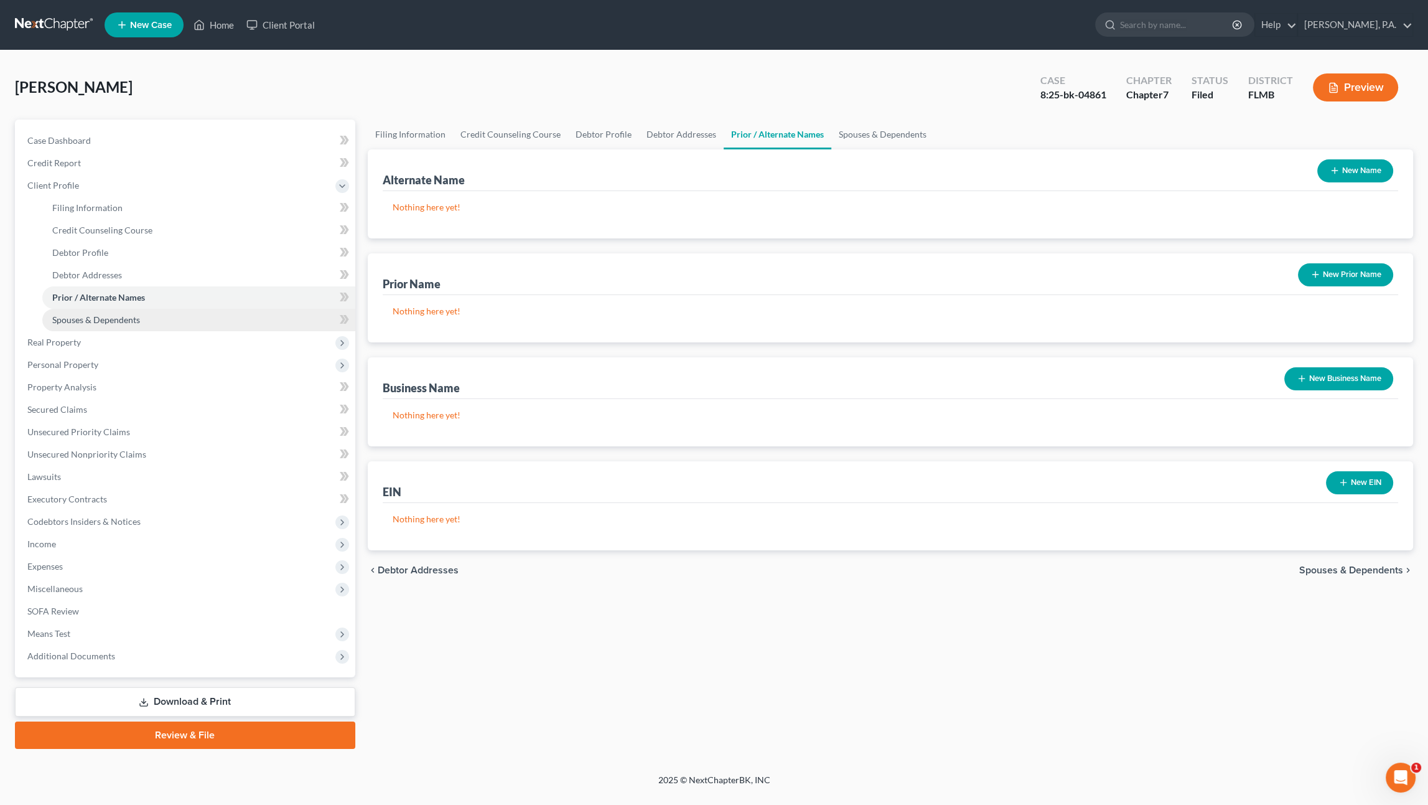
click at [95, 316] on span "Spouses & Dependents" at bounding box center [96, 319] width 88 height 11
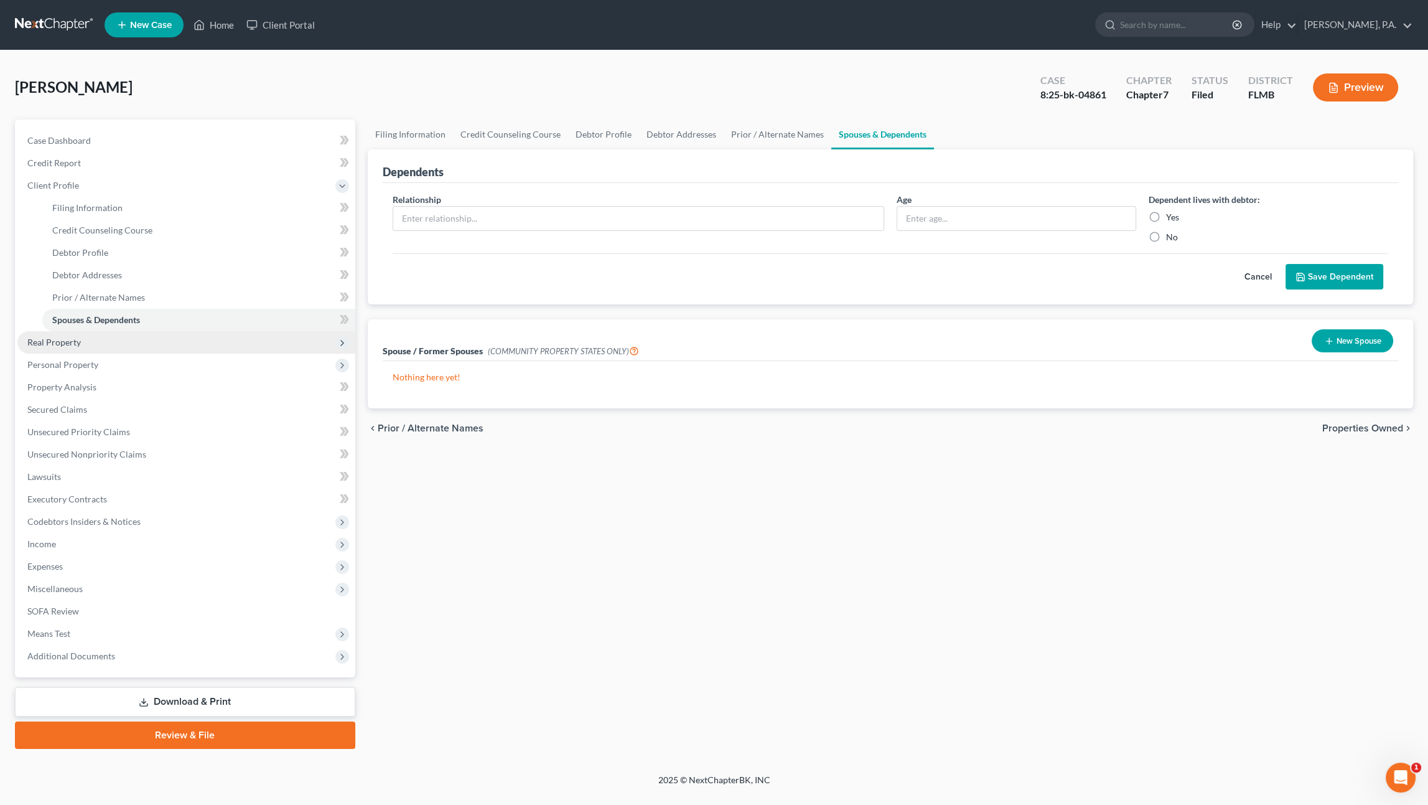
click at [68, 339] on span "Real Property" at bounding box center [54, 342] width 54 height 11
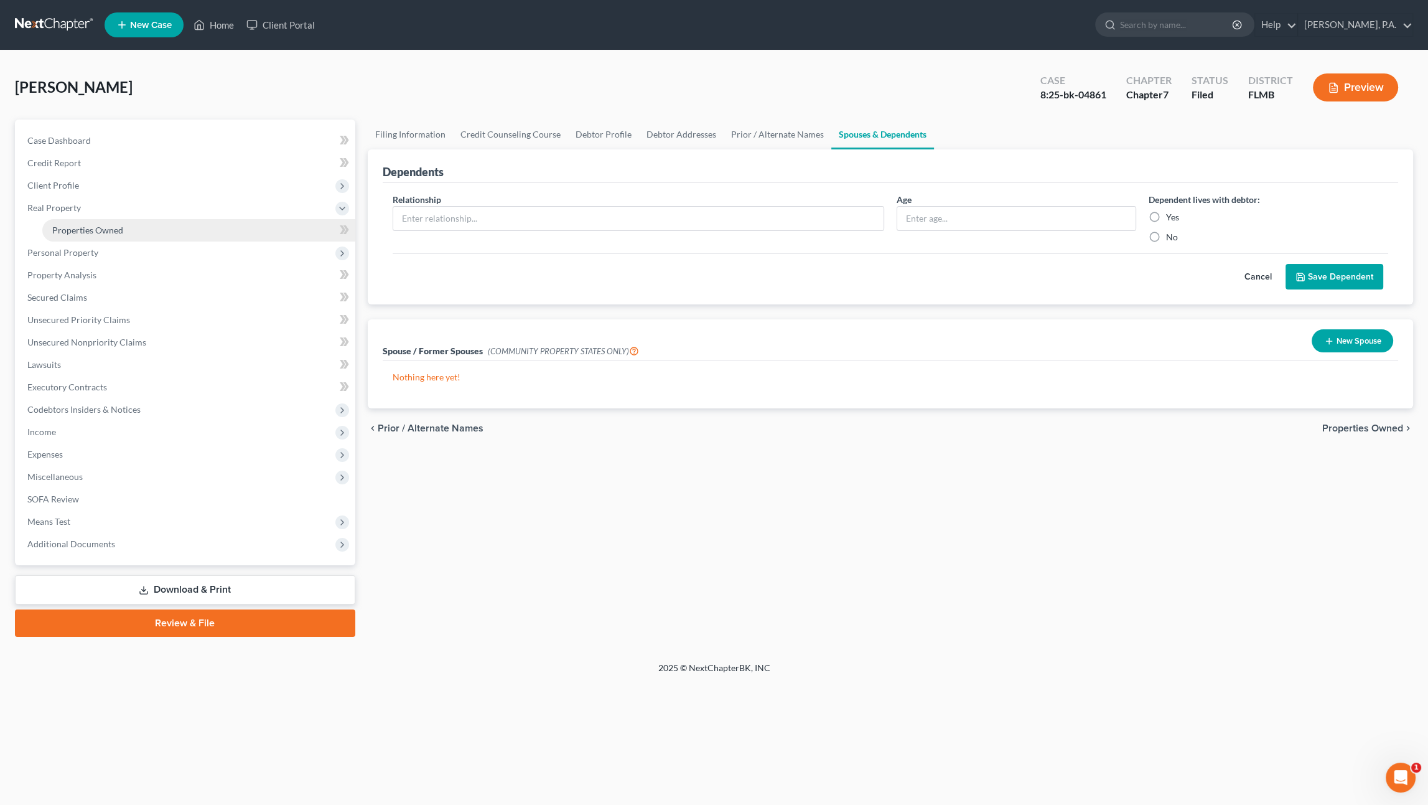
click at [71, 227] on span "Properties Owned" at bounding box center [87, 230] width 71 height 11
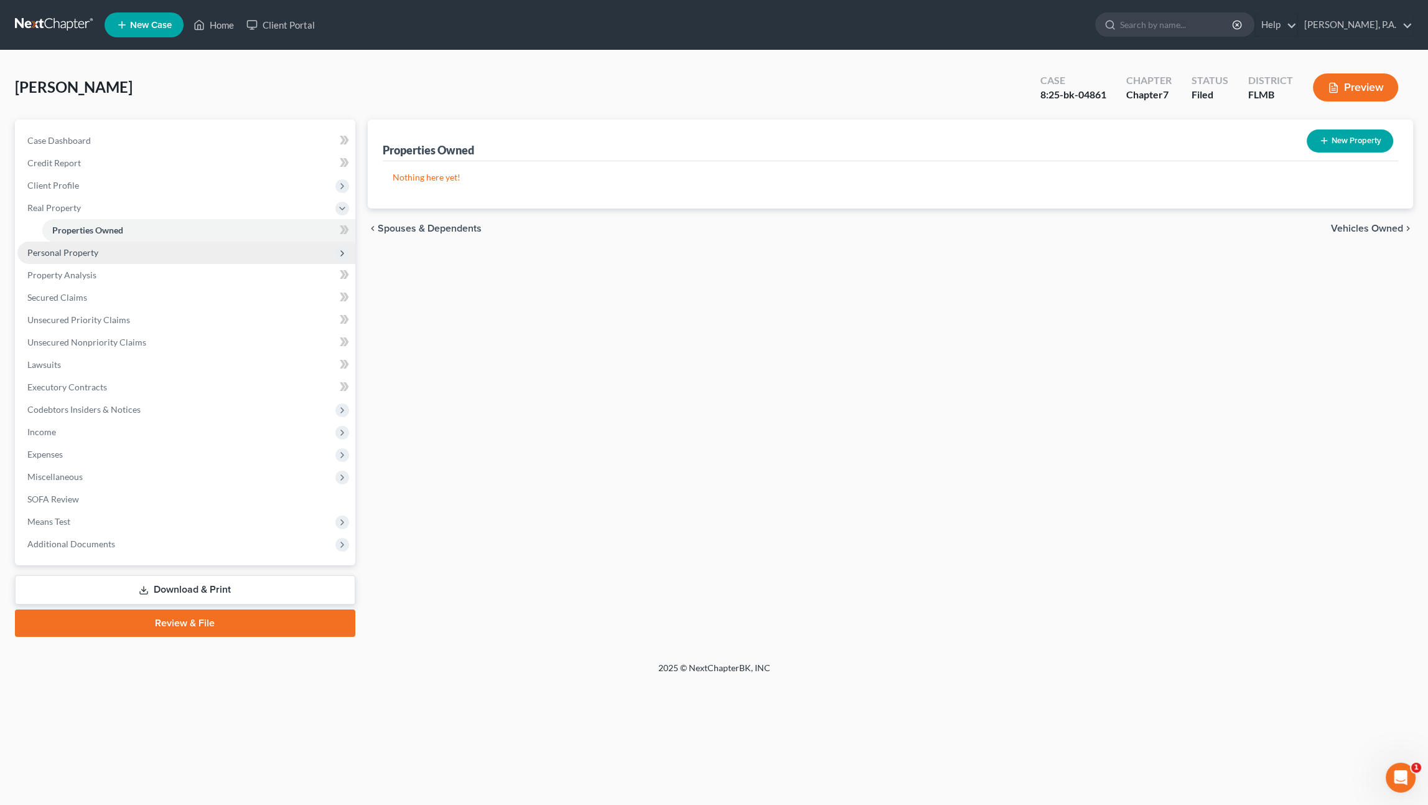
click at [96, 255] on span "Personal Property" at bounding box center [62, 252] width 71 height 11
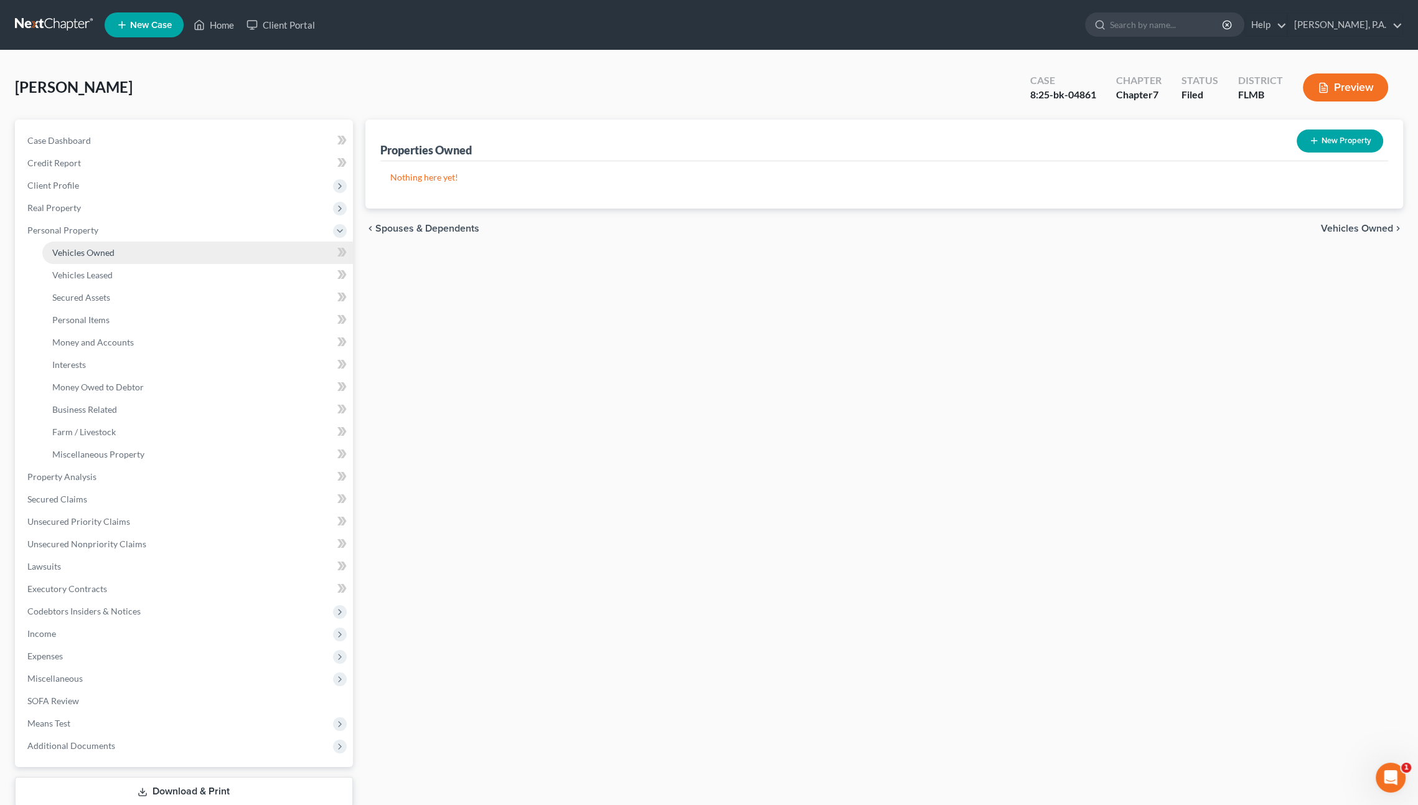
click at [98, 252] on span "Vehicles Owned" at bounding box center [83, 252] width 62 height 11
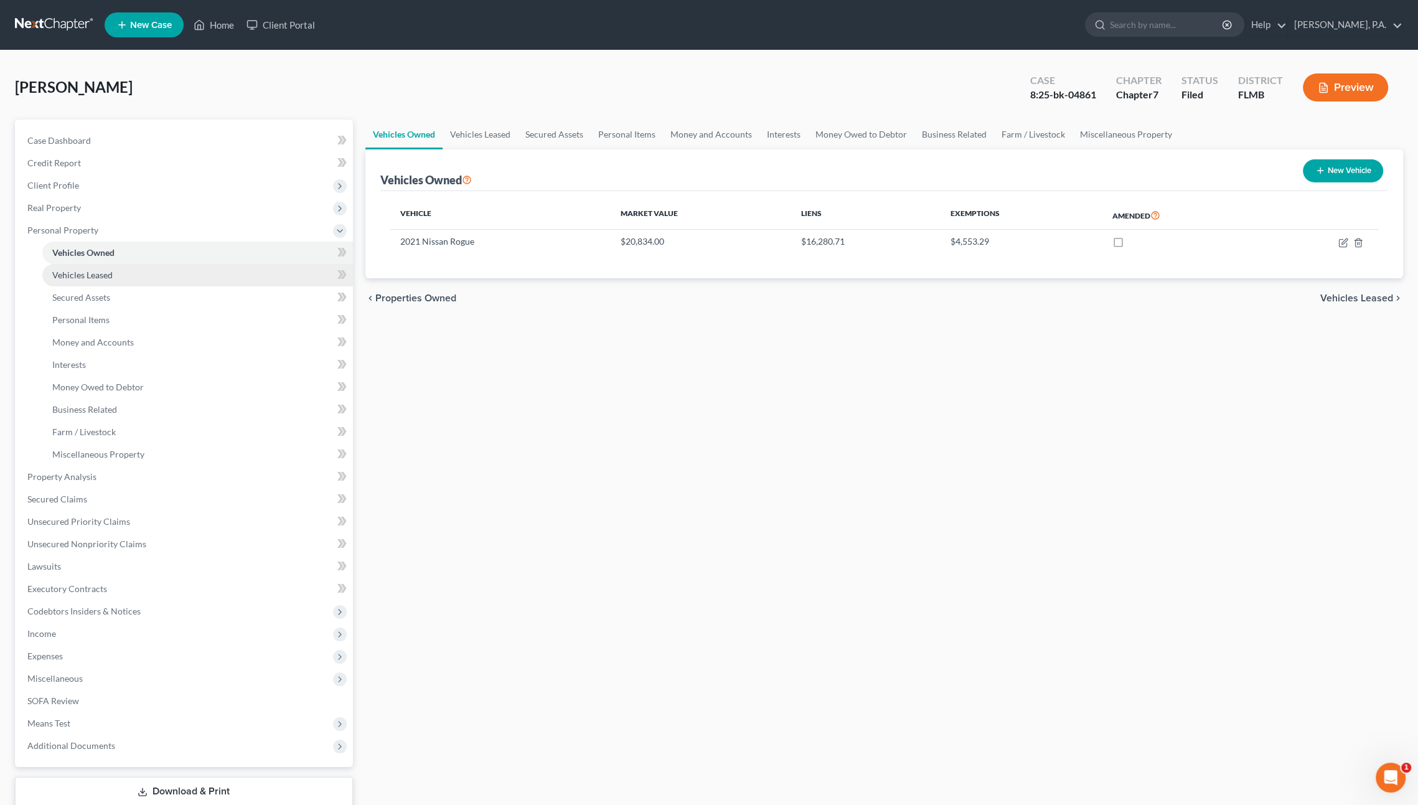
click at [93, 271] on span "Vehicles Leased" at bounding box center [82, 274] width 60 height 11
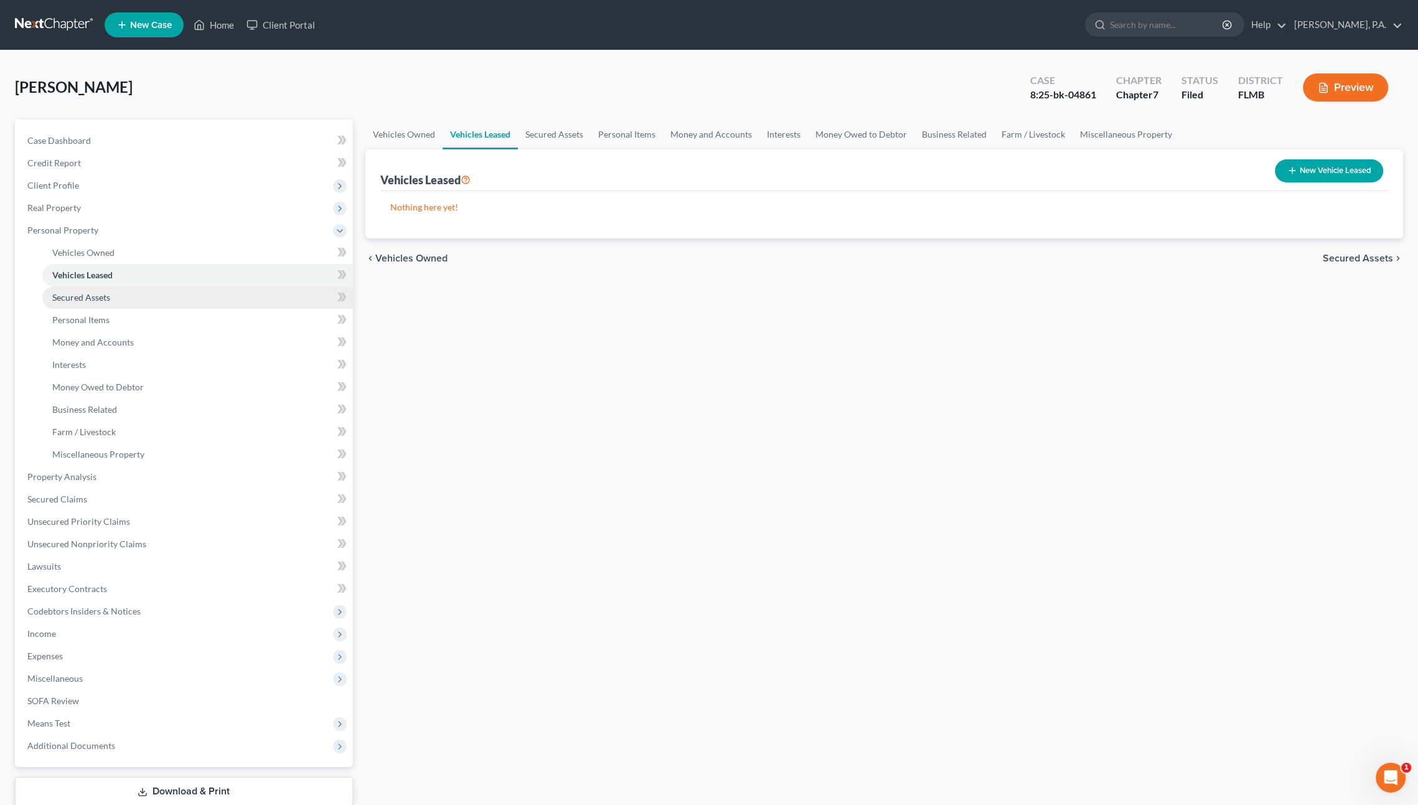
click at [106, 297] on span "Secured Assets" at bounding box center [81, 297] width 58 height 11
click at [110, 315] on link "Personal Items" at bounding box center [197, 320] width 311 height 22
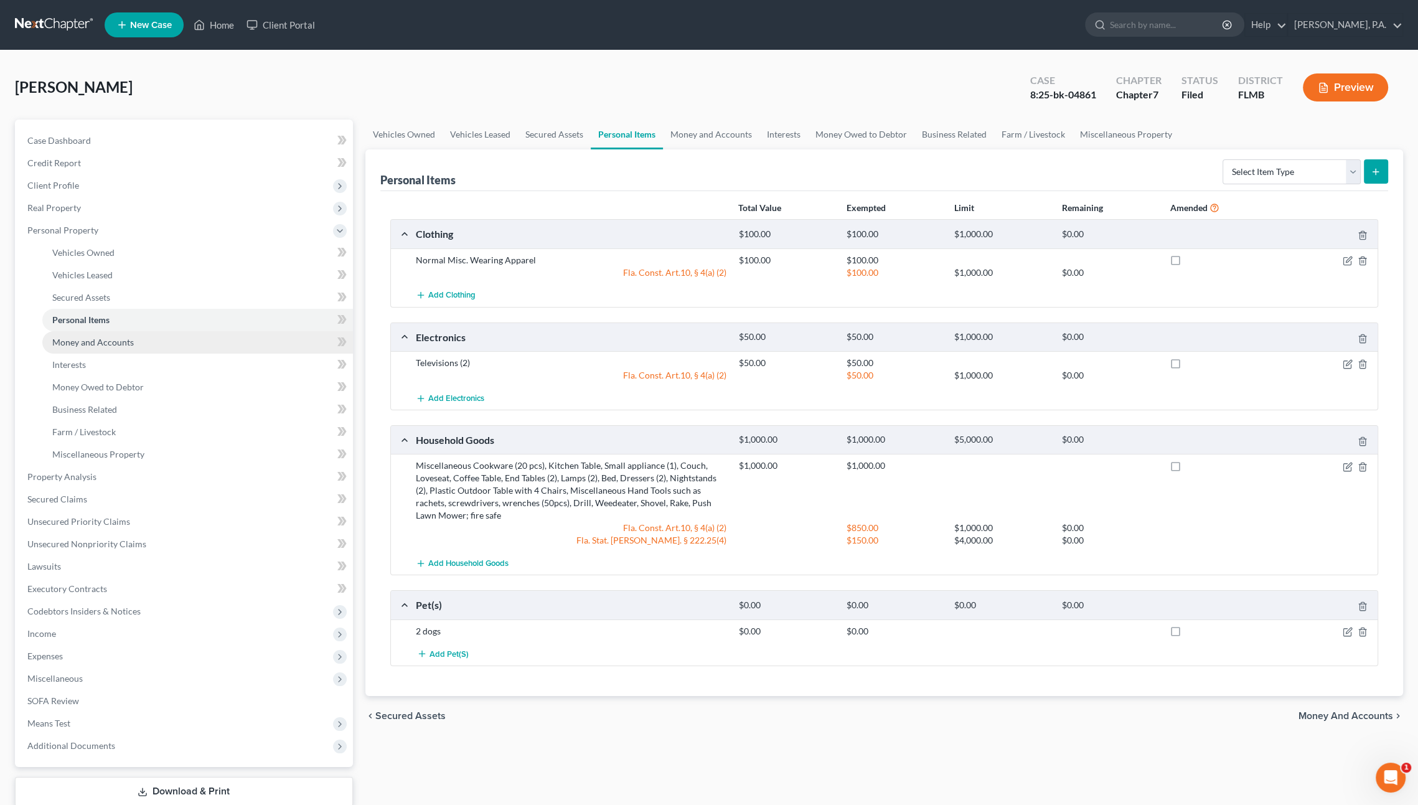
click at [115, 332] on link "Money and Accounts" at bounding box center [197, 342] width 311 height 22
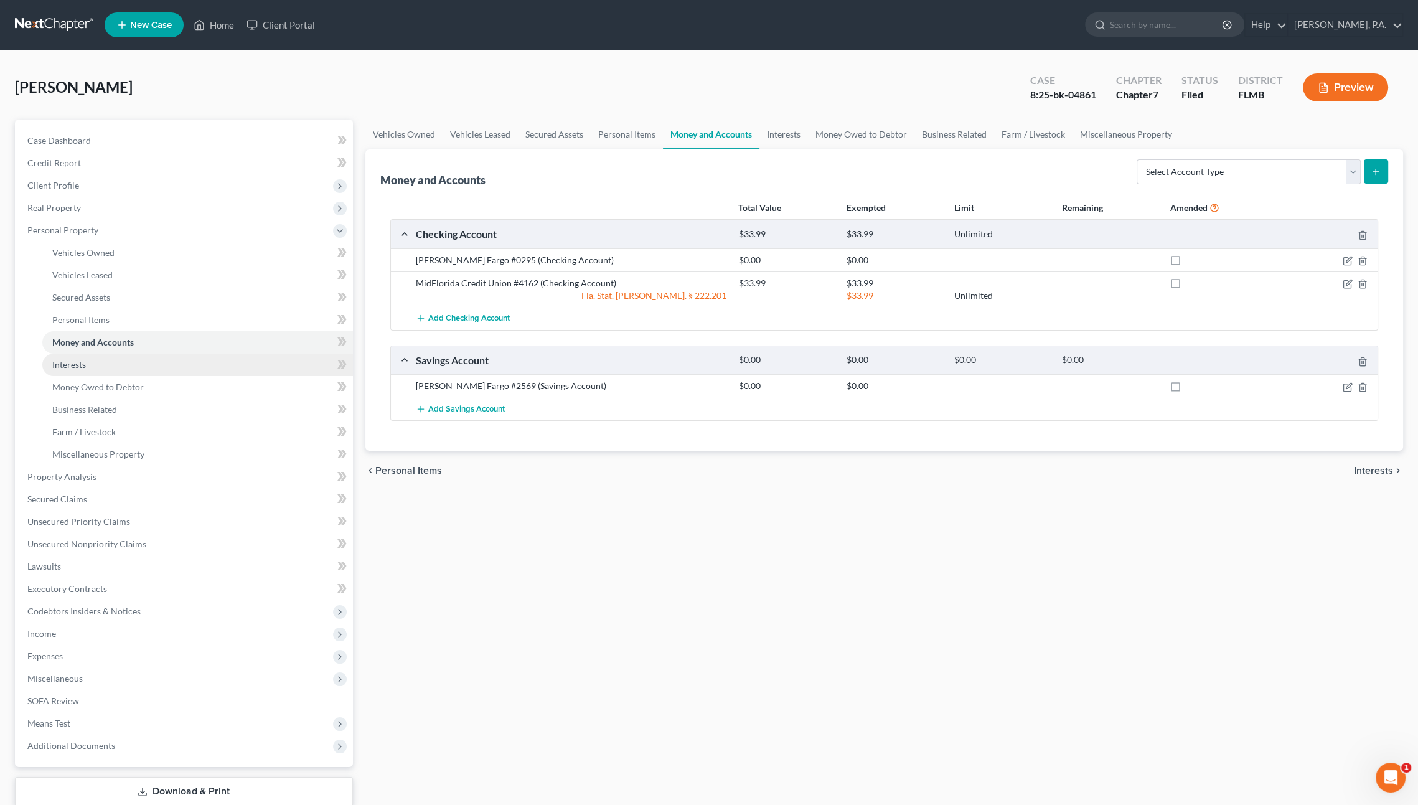
click at [102, 359] on link "Interests" at bounding box center [197, 365] width 311 height 22
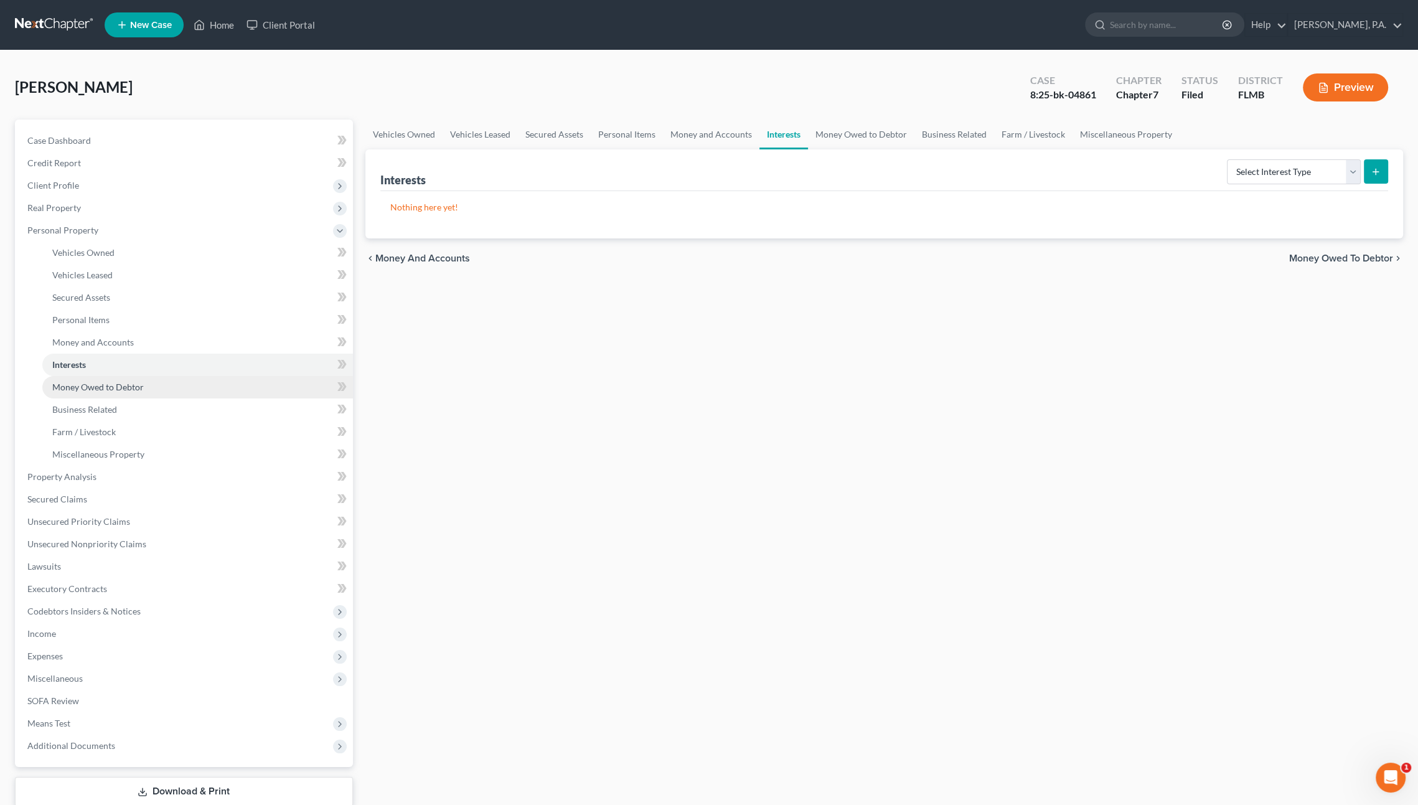
click at [100, 383] on span "Money Owed to Debtor" at bounding box center [97, 387] width 91 height 11
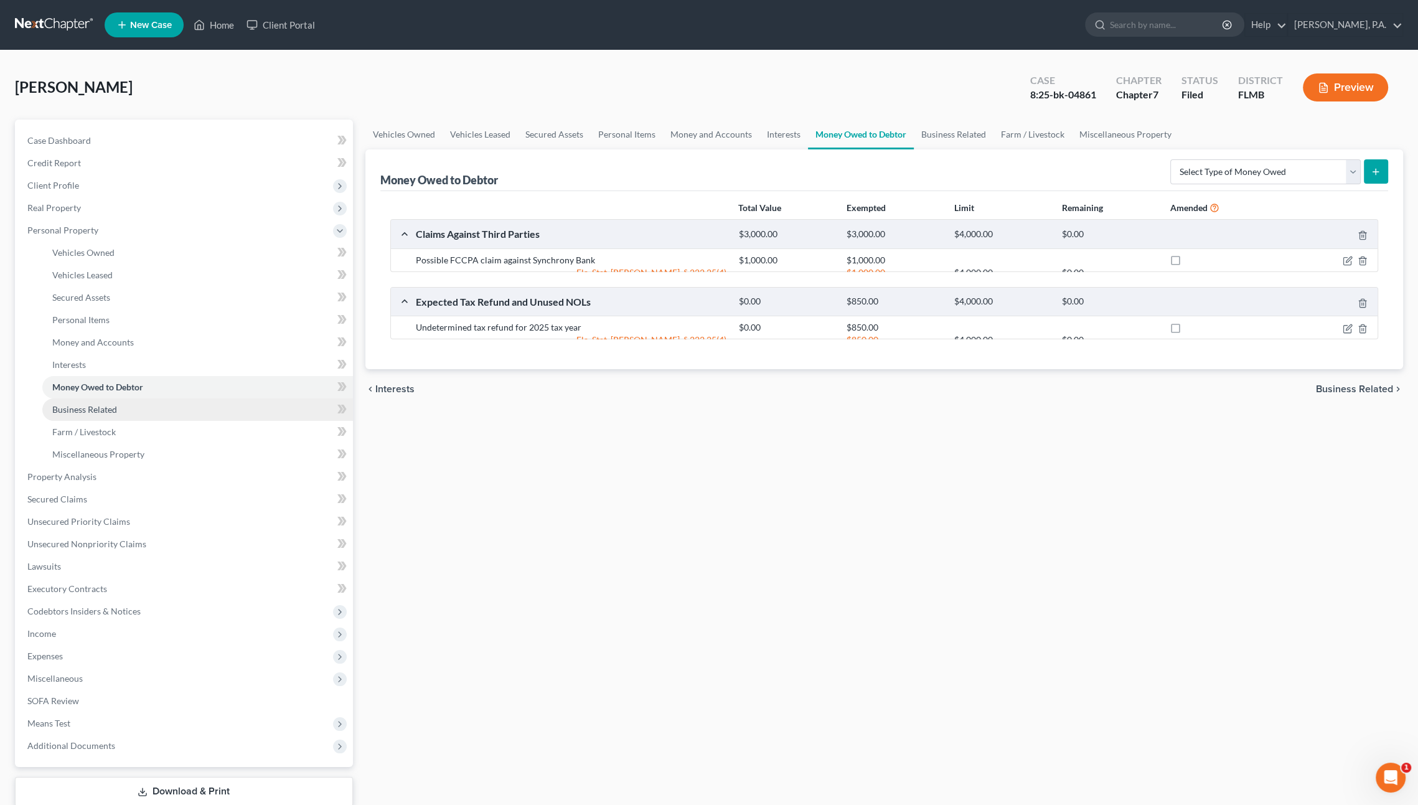
click at [92, 408] on span "Business Related" at bounding box center [84, 409] width 65 height 11
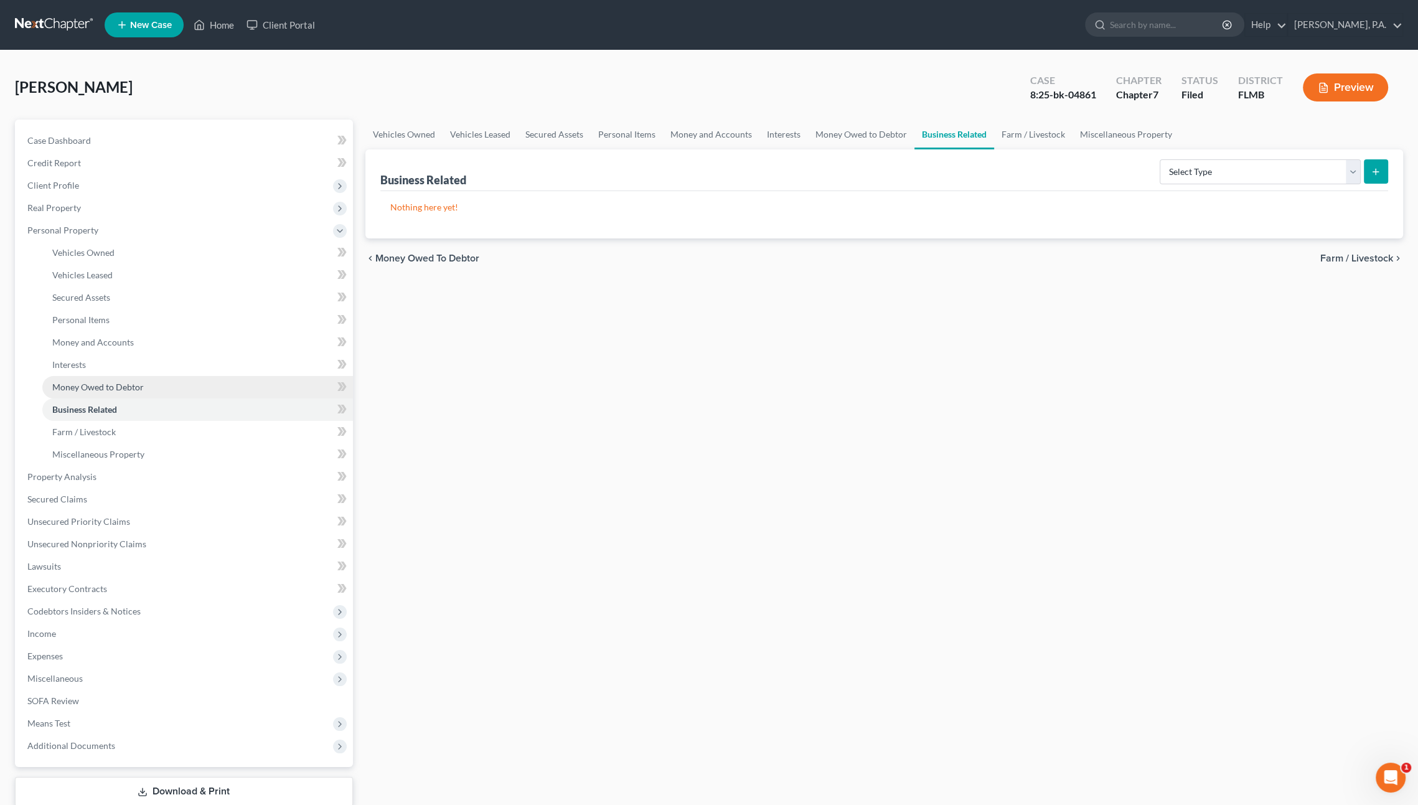
click at [93, 383] on span "Money Owed to Debtor" at bounding box center [97, 387] width 91 height 11
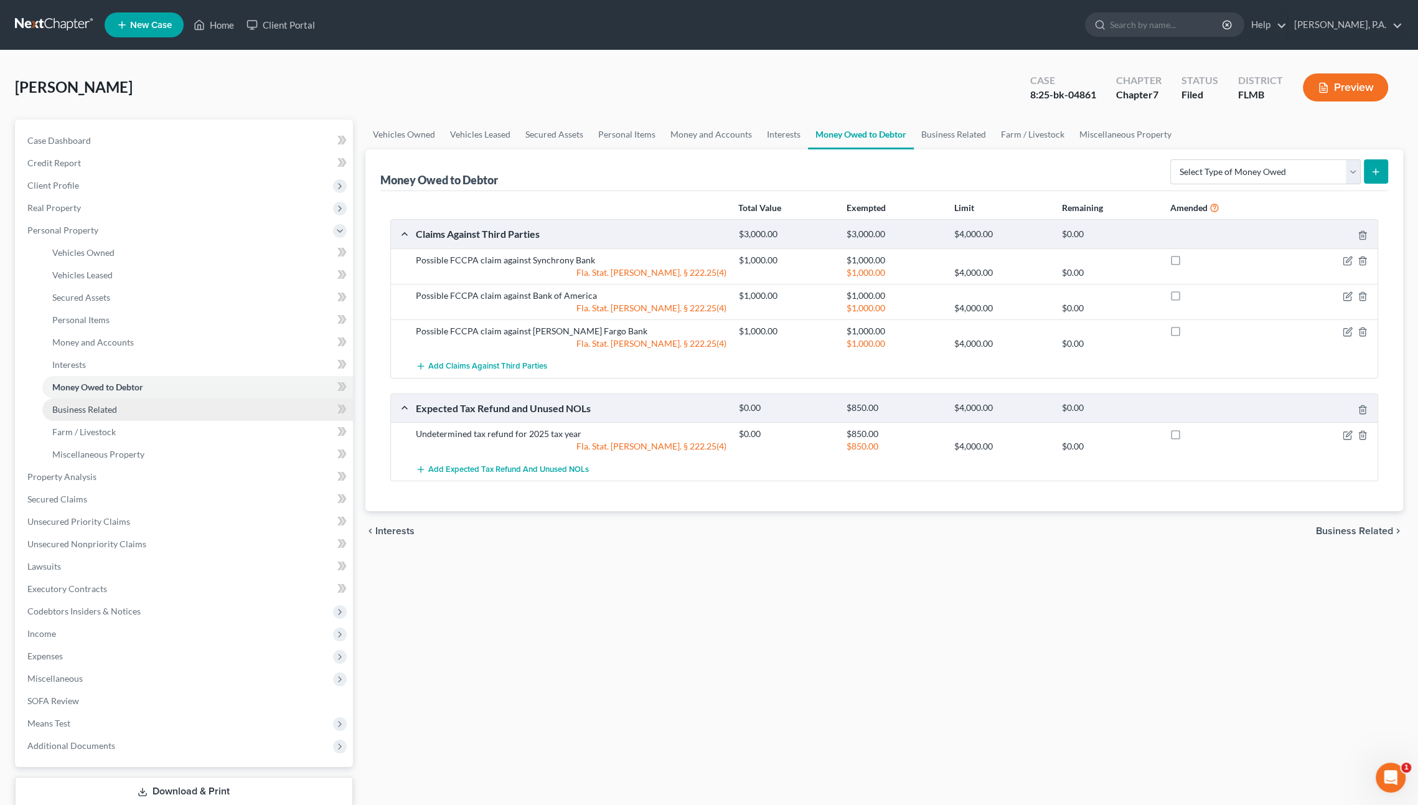
click at [101, 413] on span "Business Related" at bounding box center [84, 409] width 65 height 11
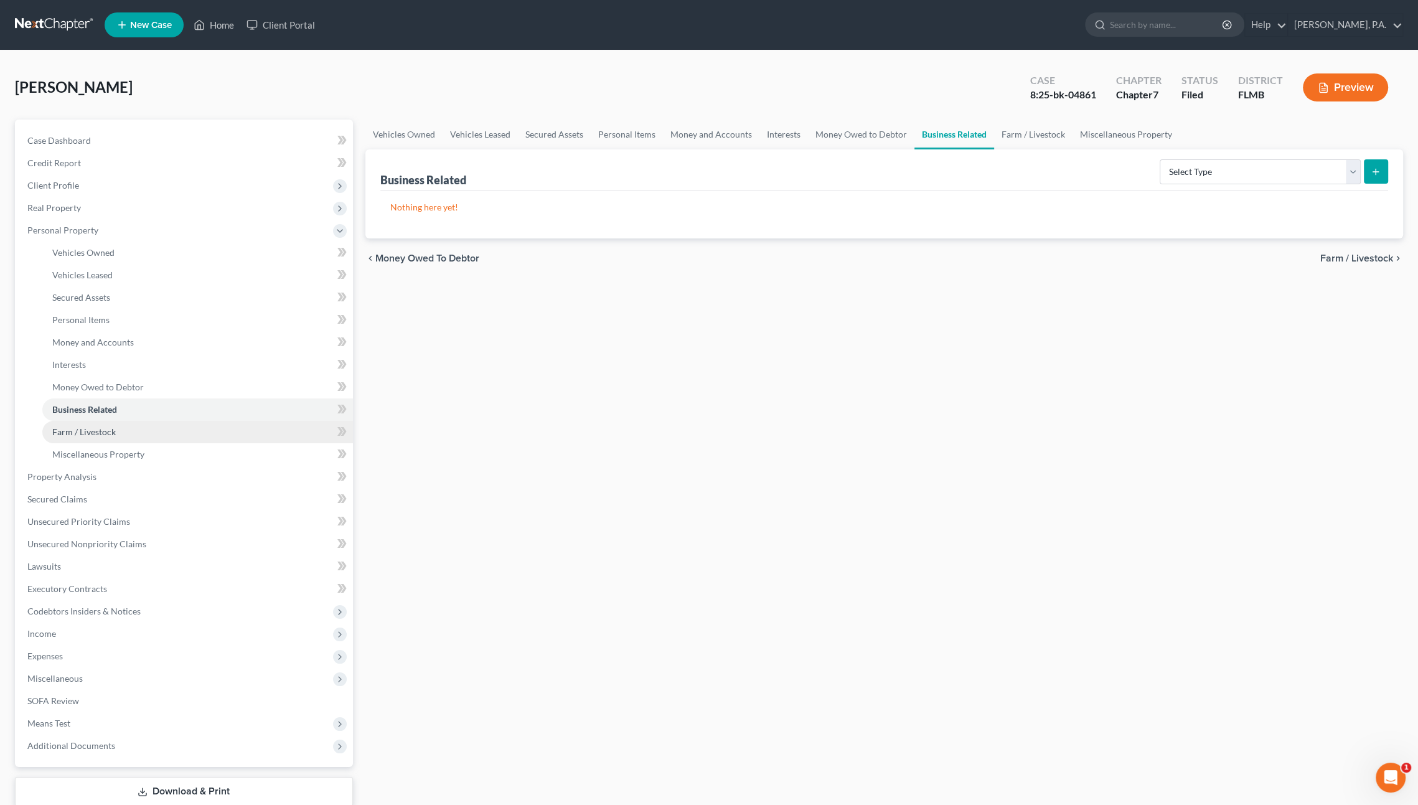
click at [93, 430] on span "Farm / Livestock" at bounding box center [83, 431] width 63 height 11
click at [93, 451] on span "Miscellaneous Property" at bounding box center [98, 454] width 92 height 11
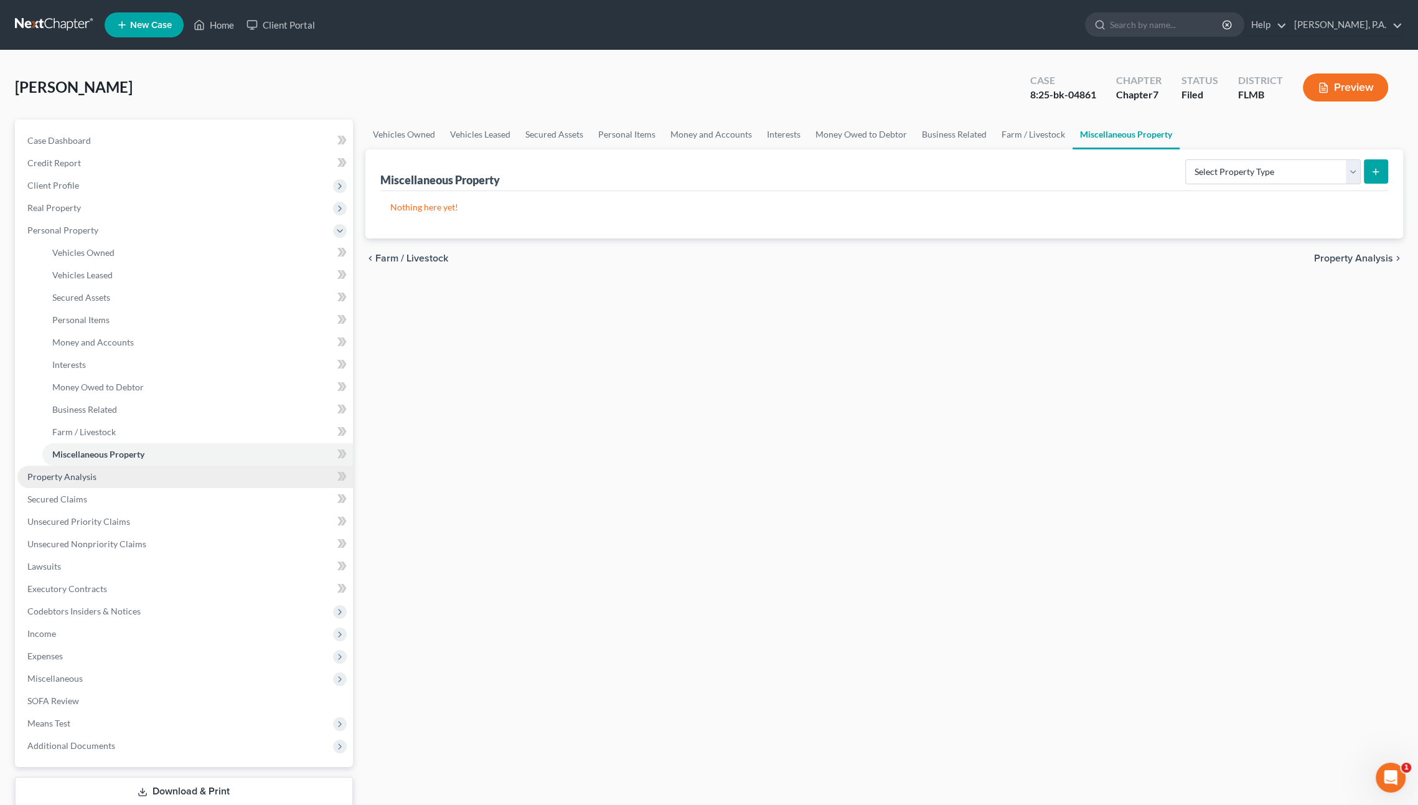
click at [83, 477] on span "Property Analysis" at bounding box center [61, 476] width 69 height 11
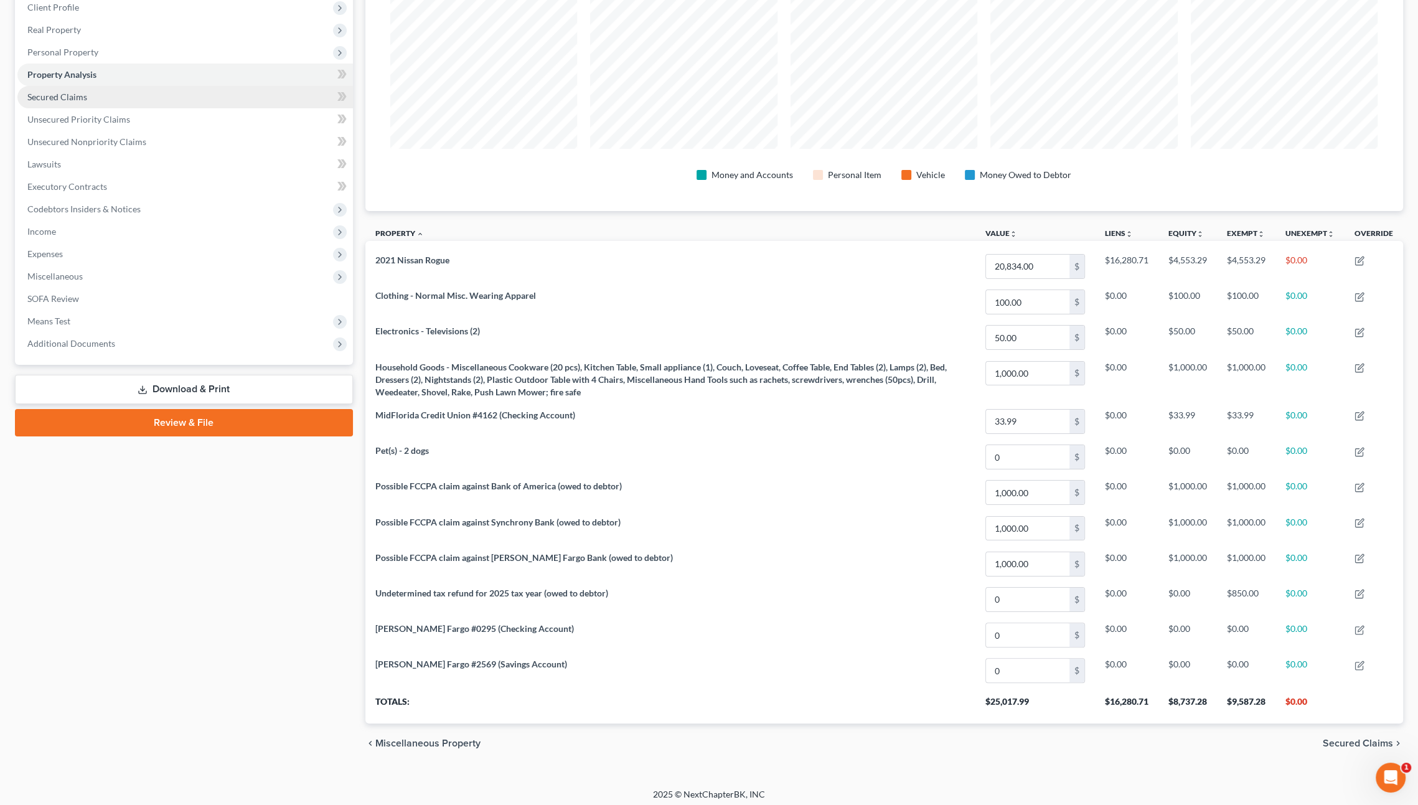
click at [68, 88] on link "Secured Claims" at bounding box center [184, 97] width 335 height 22
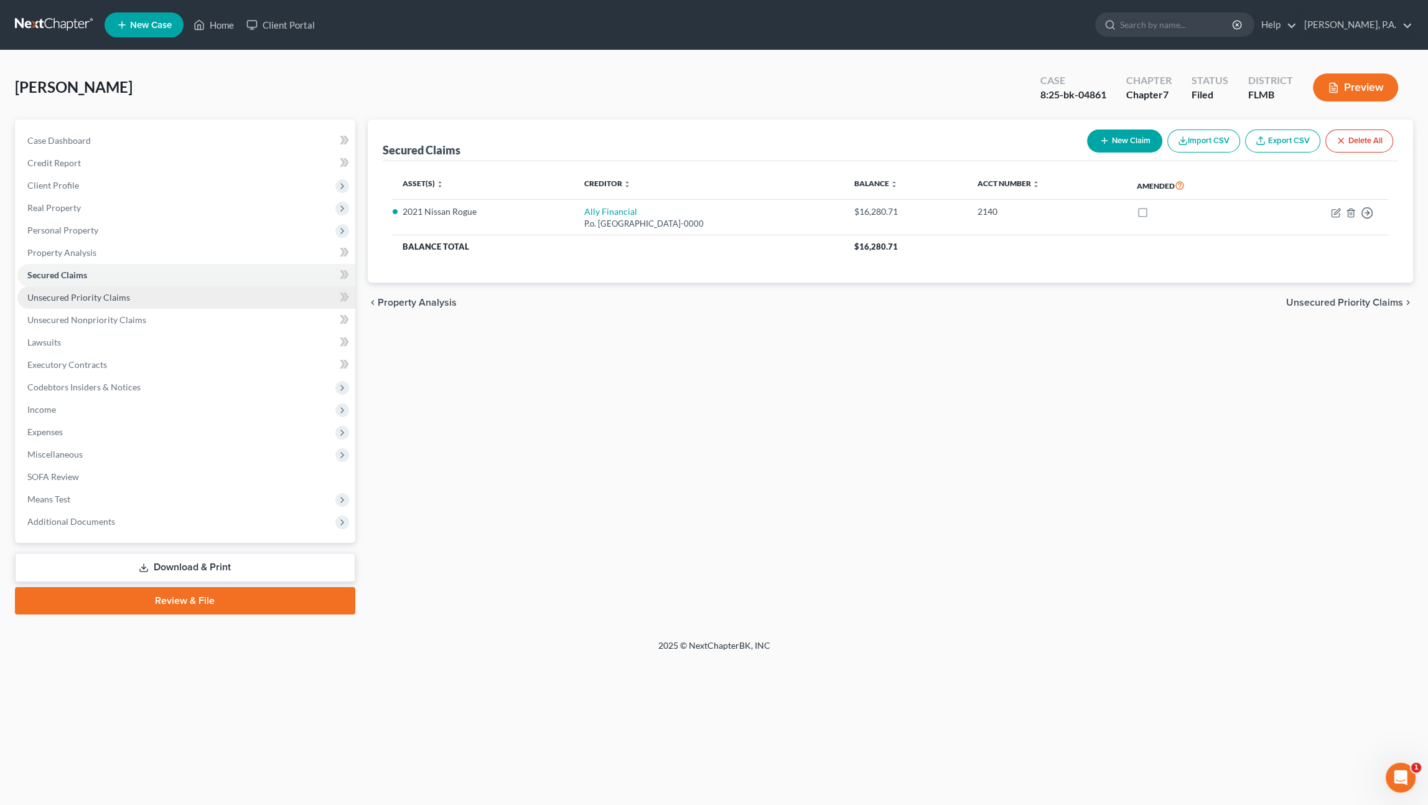
click at [77, 301] on span "Unsecured Priority Claims" at bounding box center [78, 297] width 103 height 11
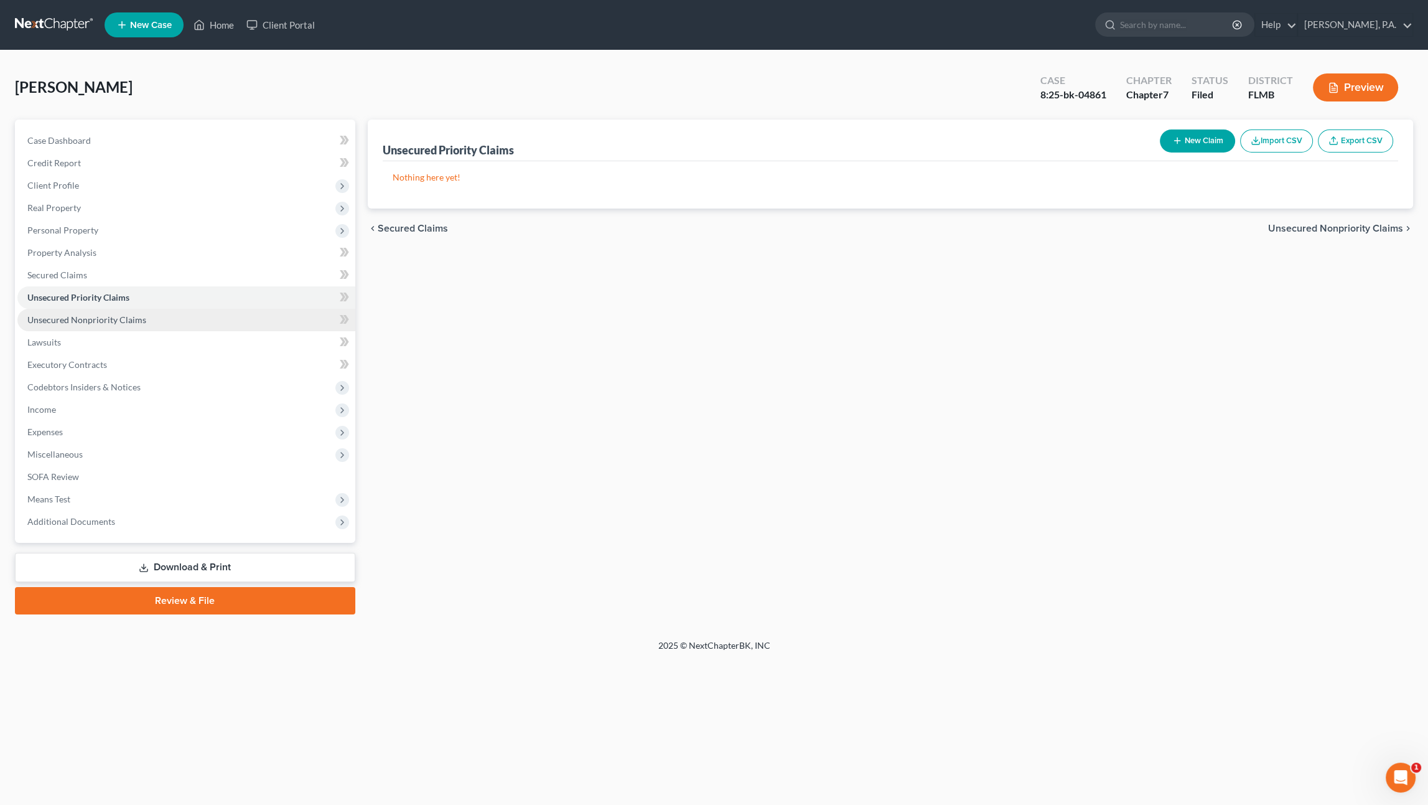
click at [73, 319] on span "Unsecured Nonpriority Claims" at bounding box center [86, 319] width 119 height 11
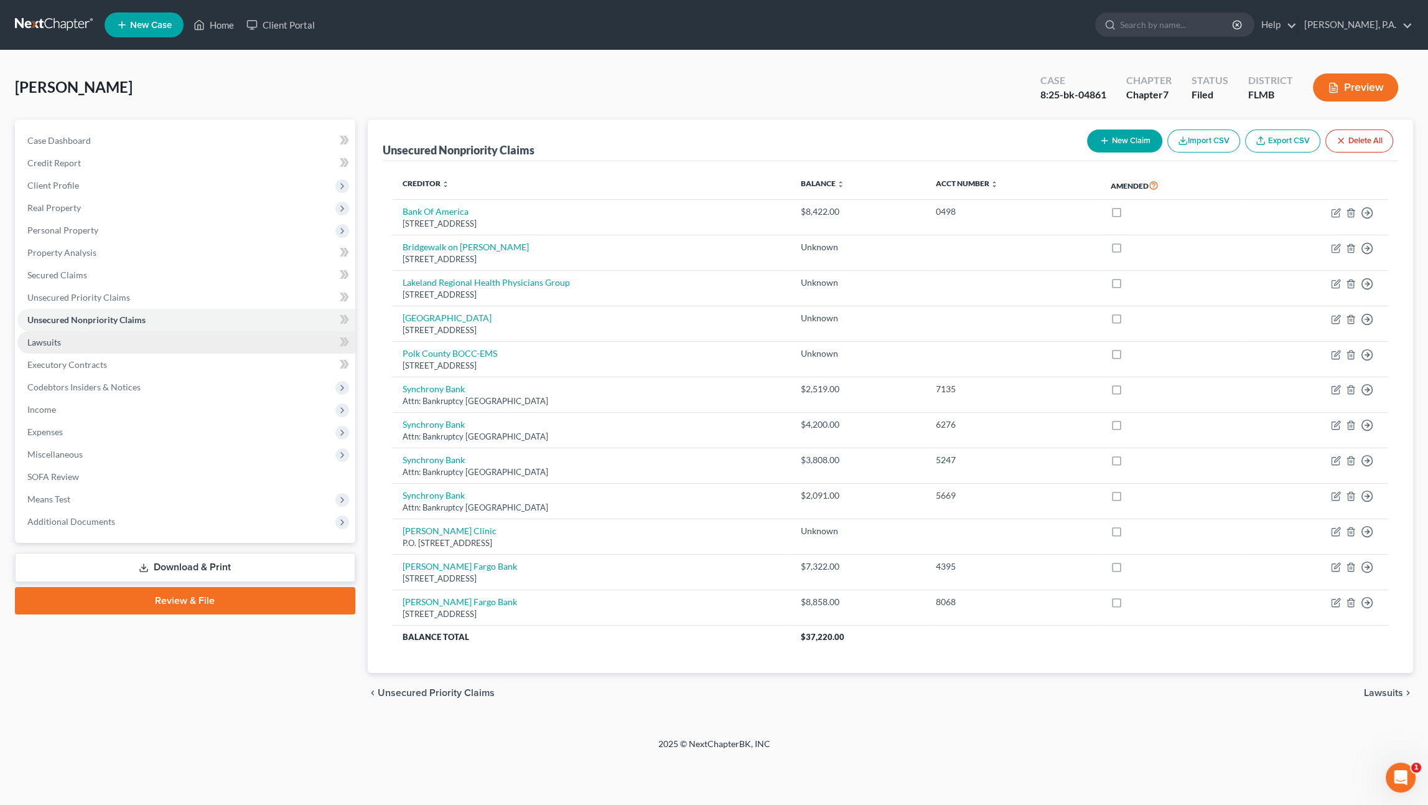
click at [62, 342] on link "Lawsuits" at bounding box center [186, 342] width 338 height 22
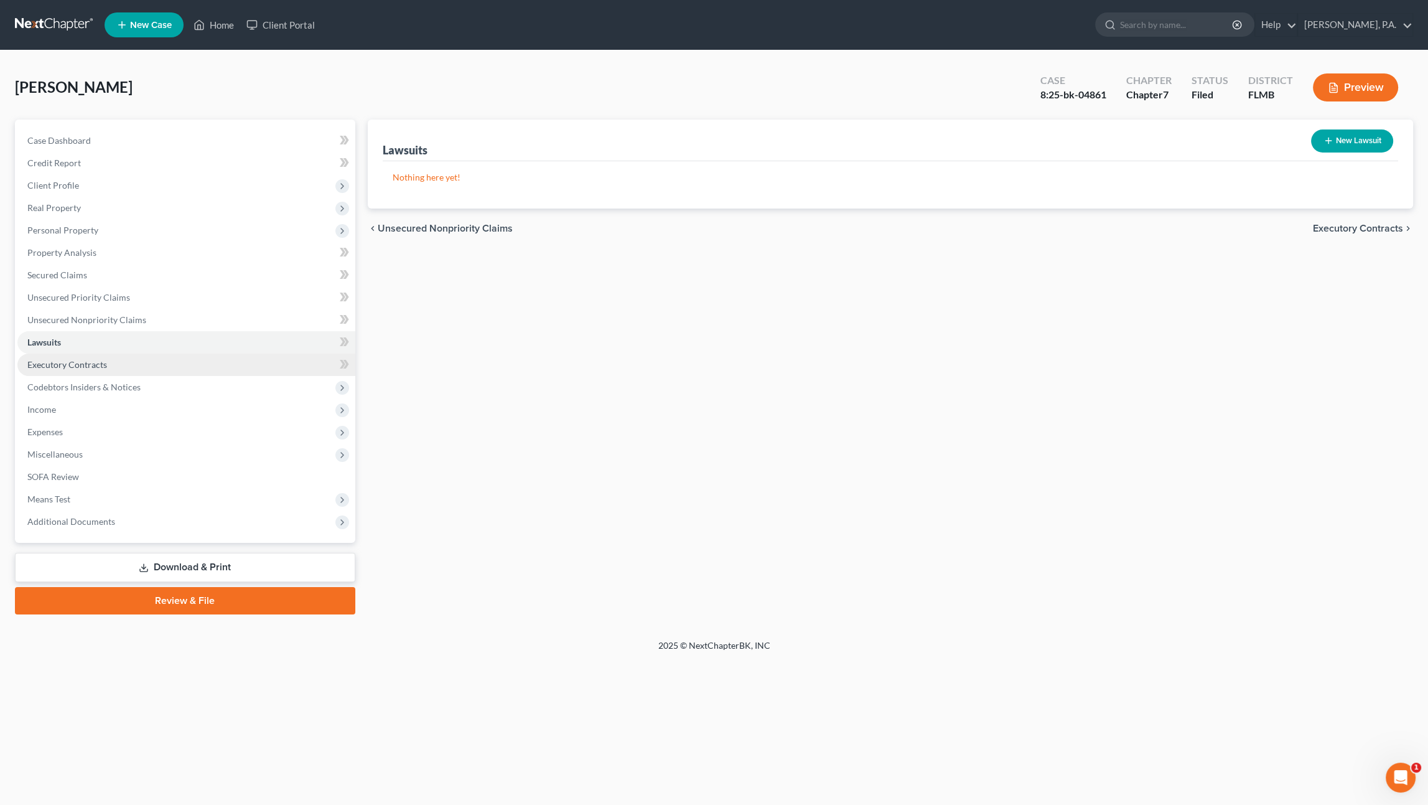
click at [62, 360] on span "Executory Contracts" at bounding box center [67, 364] width 80 height 11
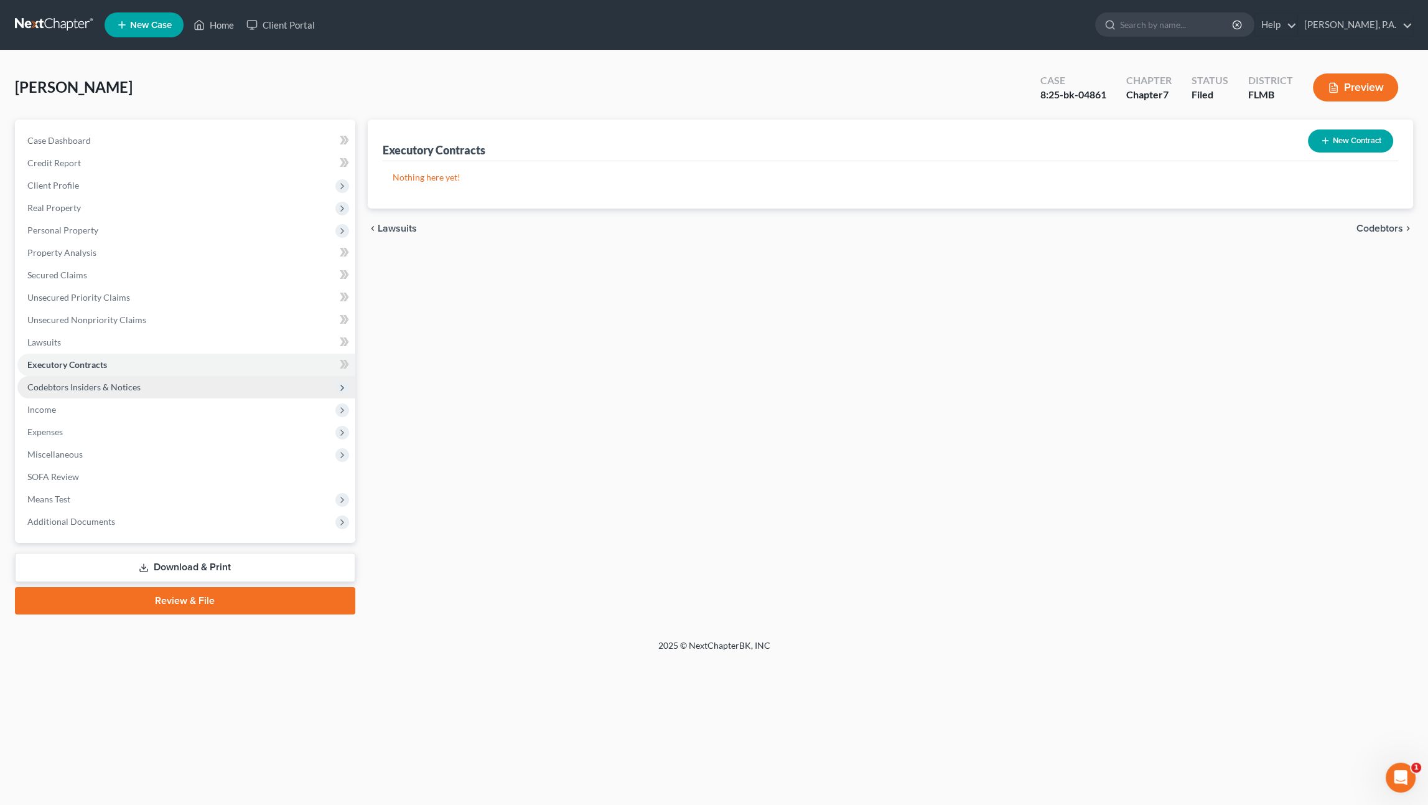
click at [65, 378] on span "Codebtors Insiders & Notices" at bounding box center [186, 387] width 338 height 22
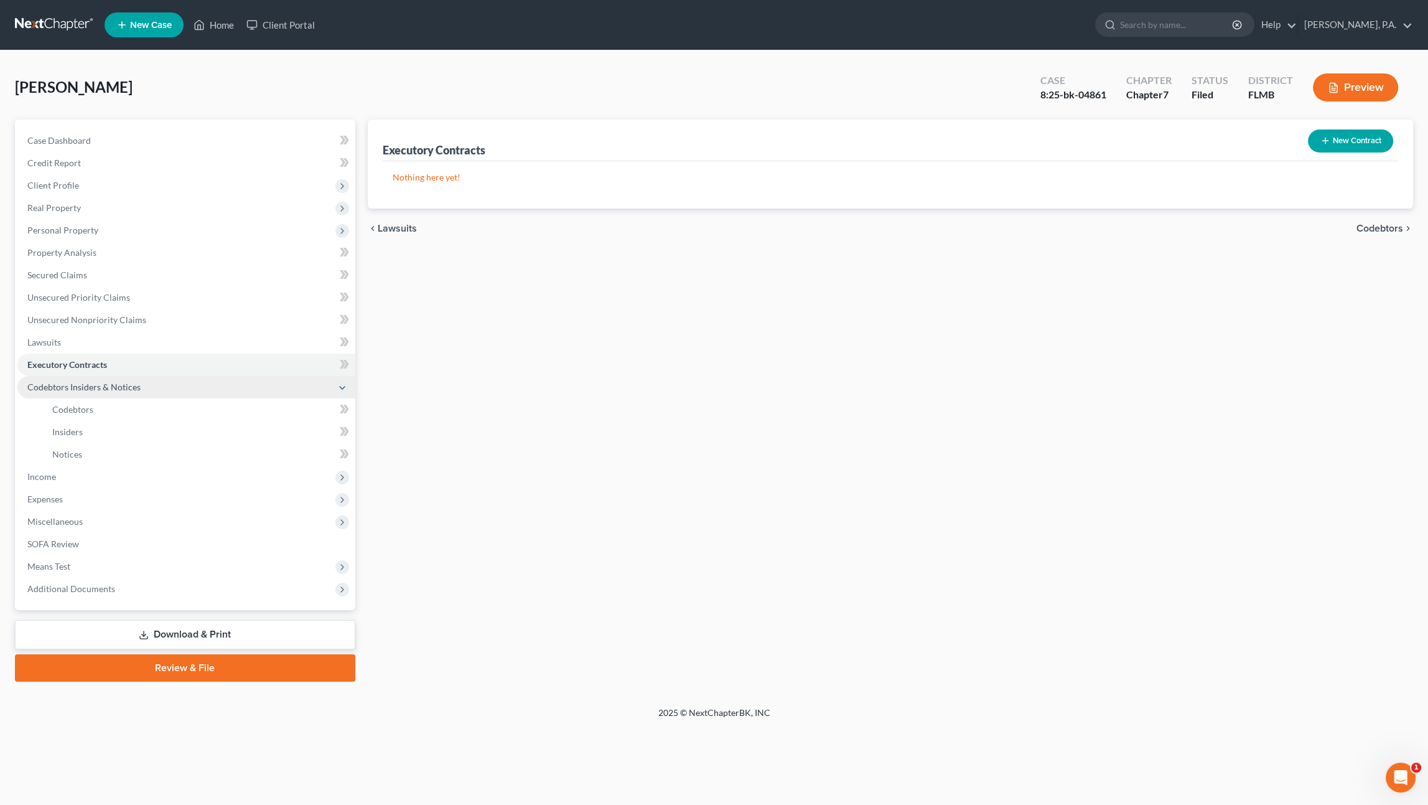
click at [85, 383] on span "Codebtors Insiders & Notices" at bounding box center [83, 387] width 113 height 11
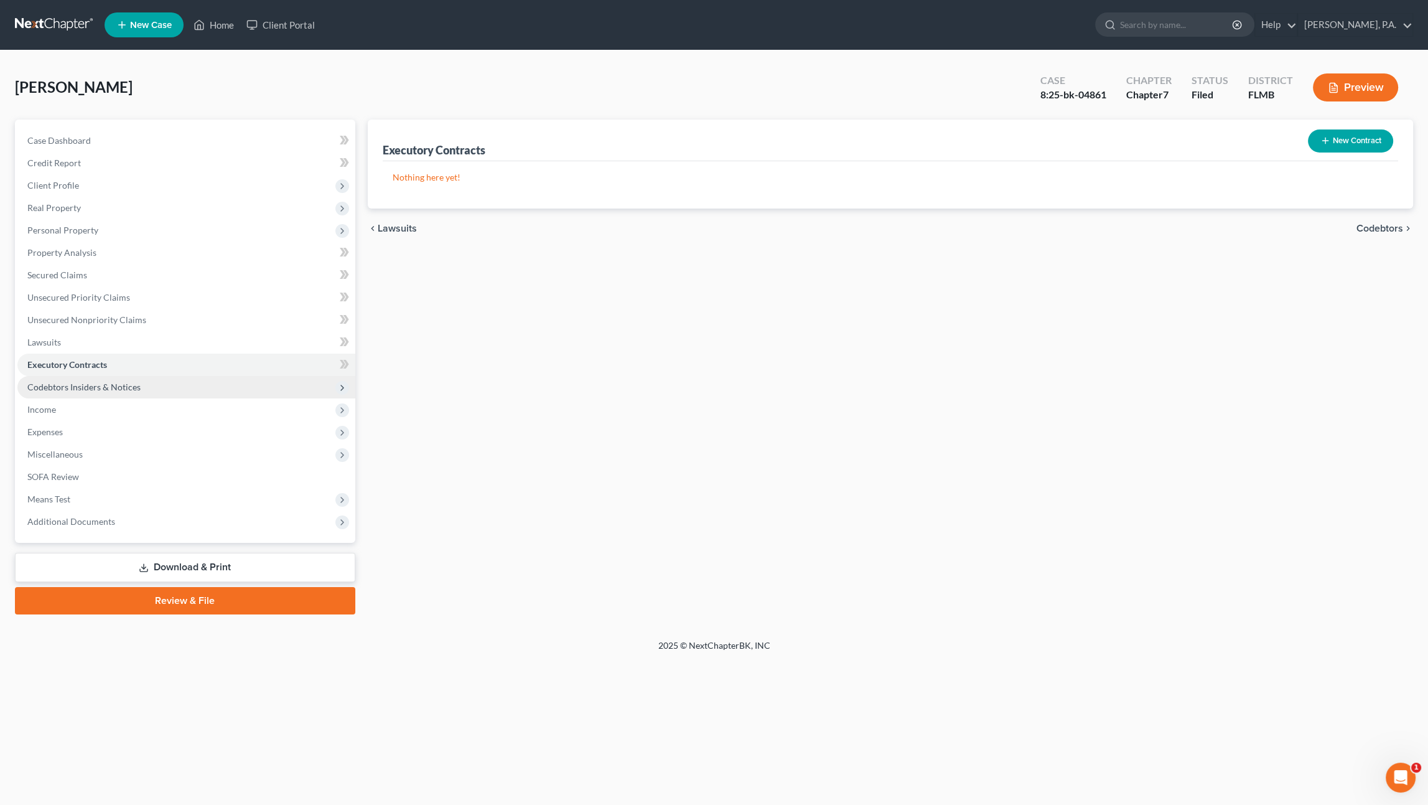
click at [85, 387] on span "Codebtors Insiders & Notices" at bounding box center [83, 387] width 113 height 11
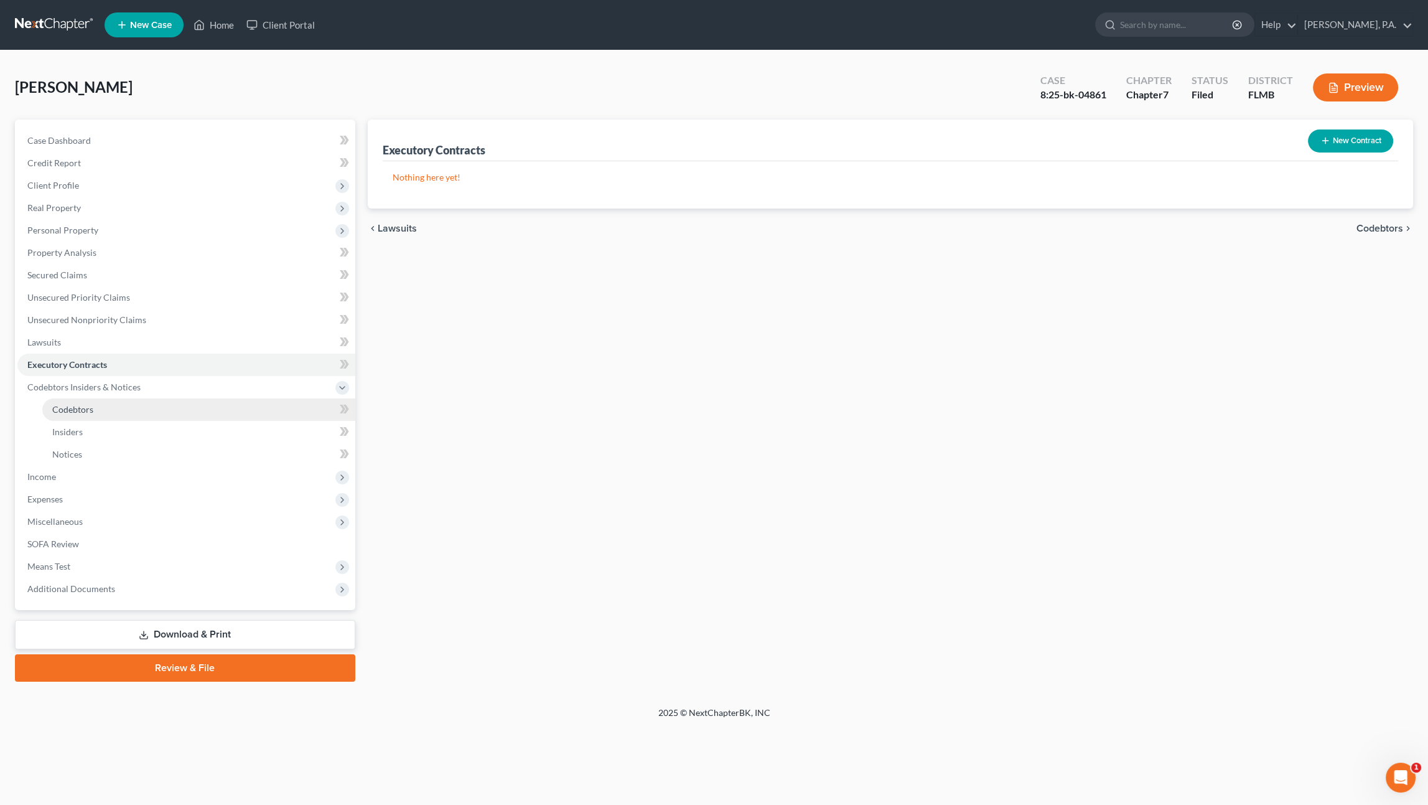
click at [70, 415] on link "Codebtors" at bounding box center [198, 409] width 313 height 22
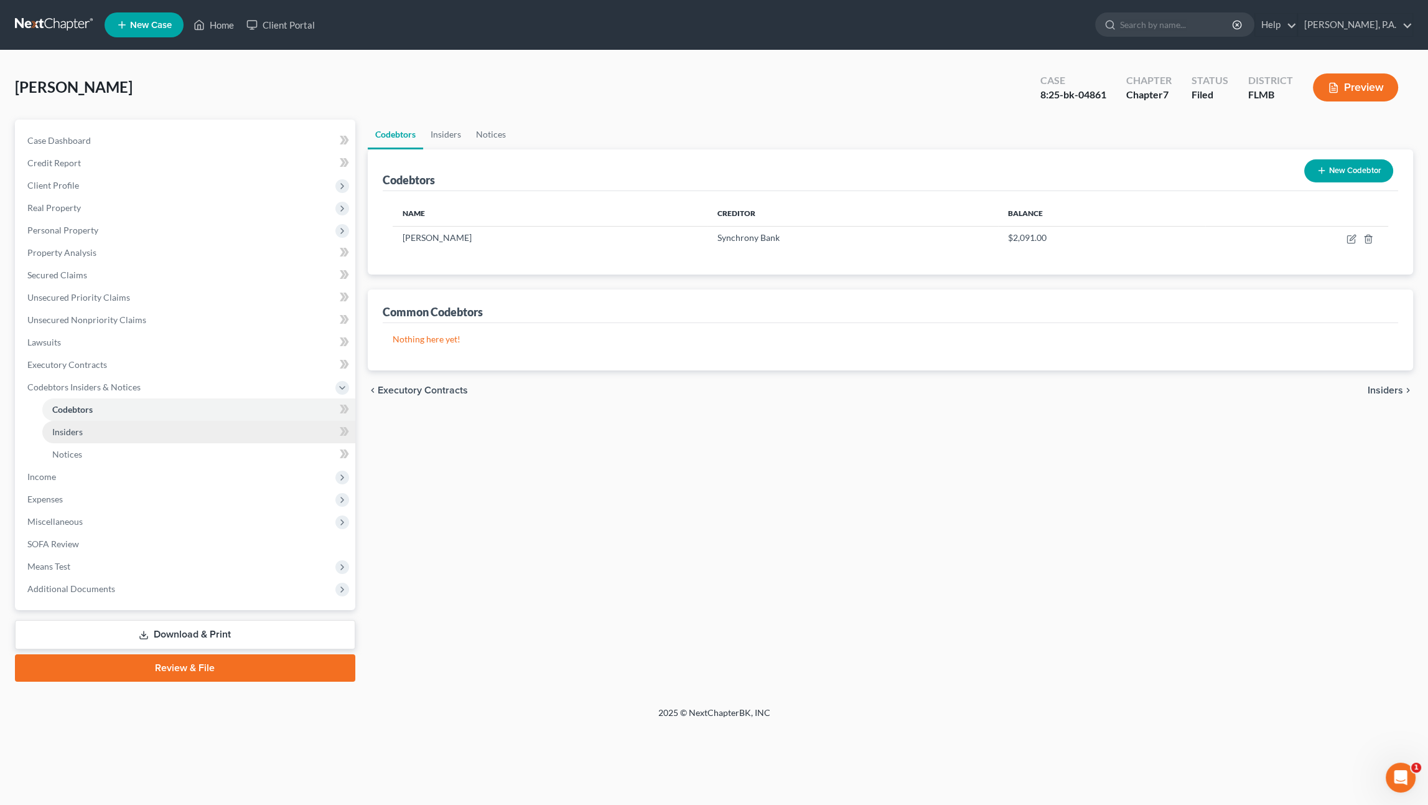
click at [71, 434] on span "Insiders" at bounding box center [67, 431] width 30 height 11
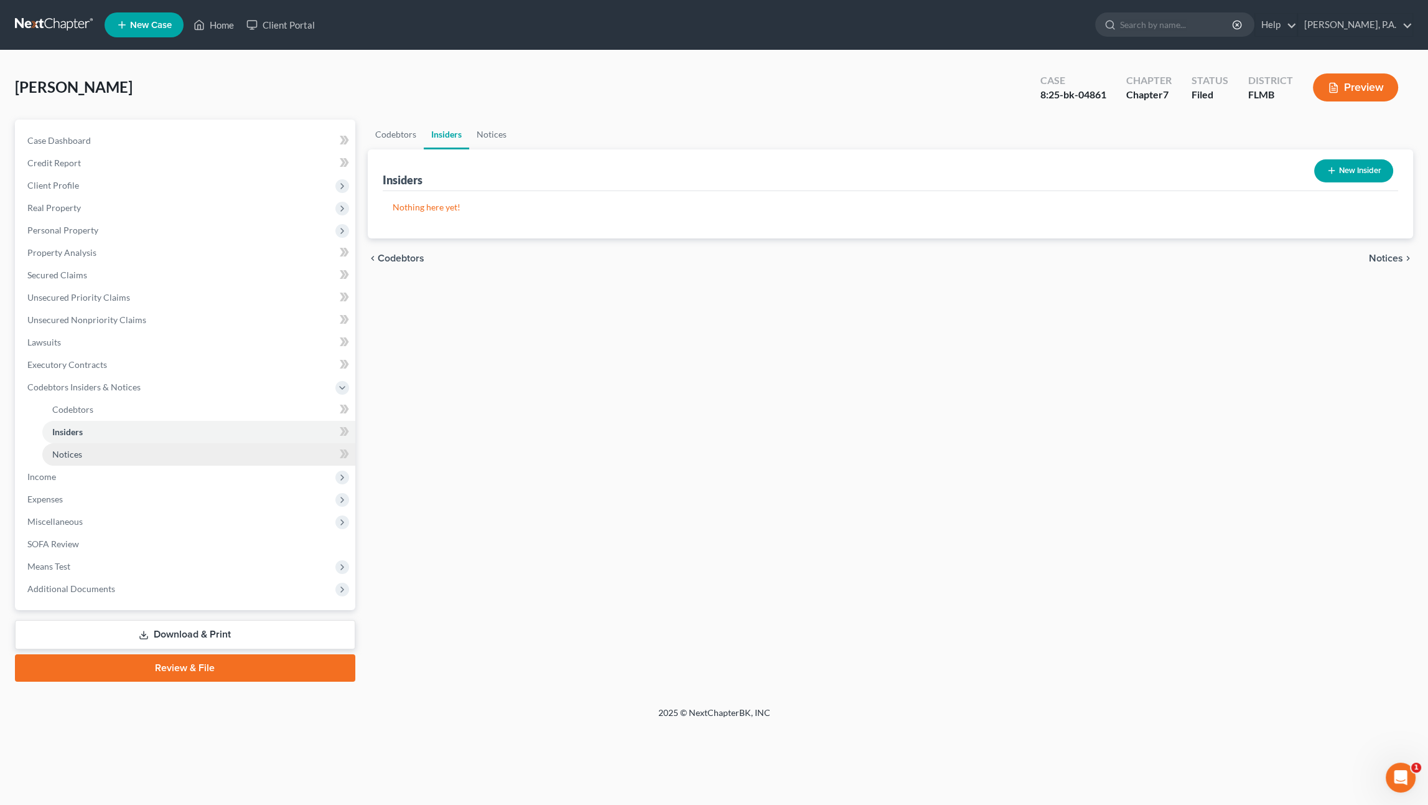
click at [72, 450] on span "Notices" at bounding box center [67, 454] width 30 height 11
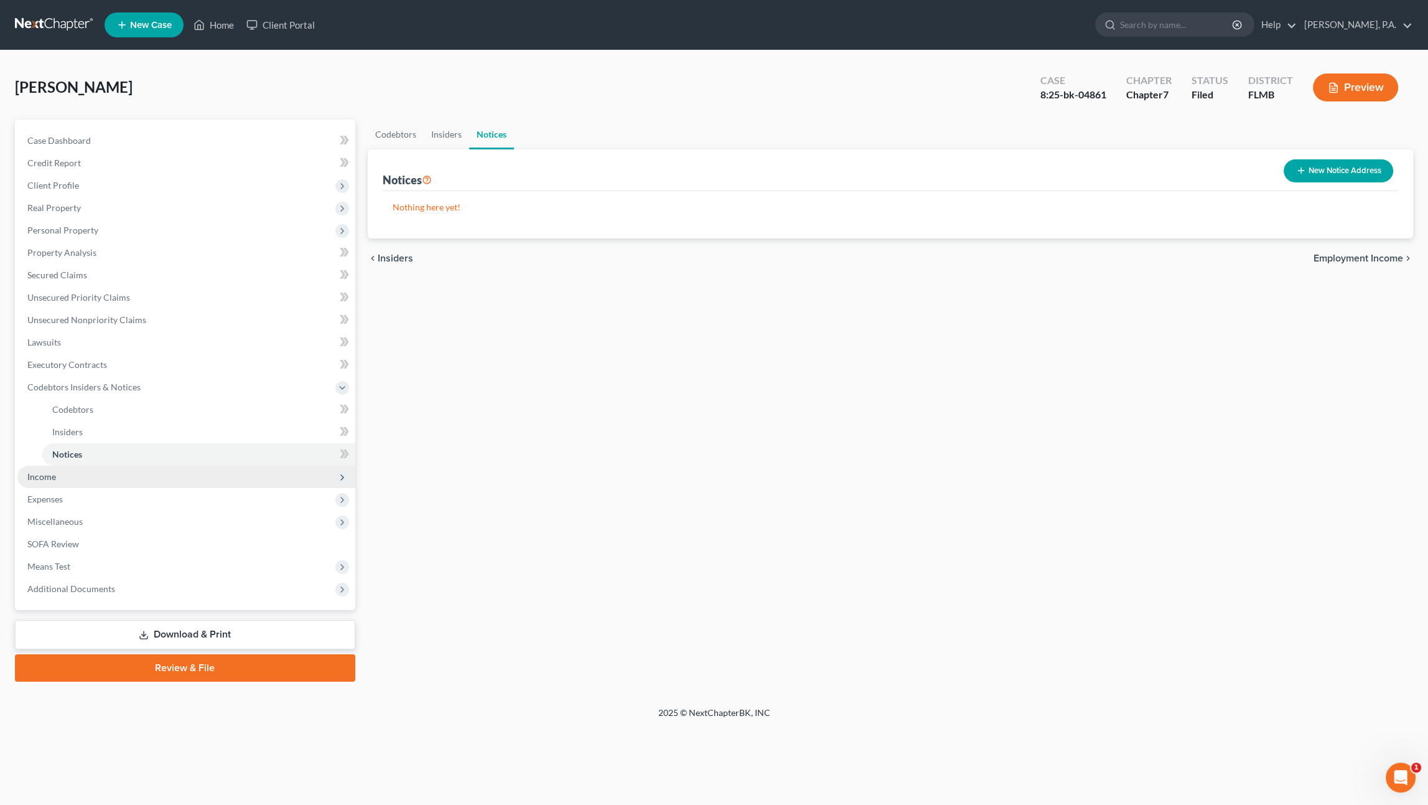
click at [63, 480] on span "Income" at bounding box center [186, 477] width 338 height 22
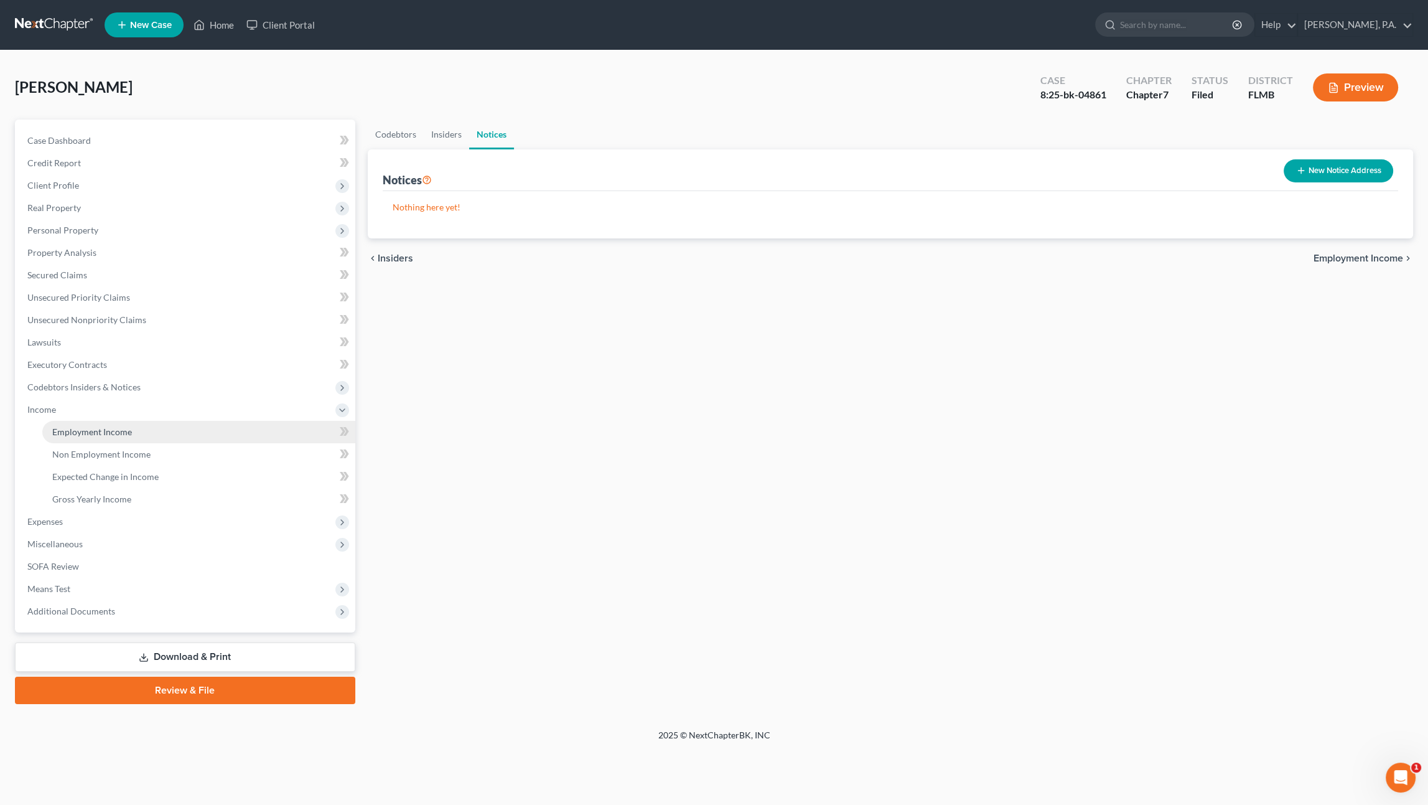
click at [90, 431] on span "Employment Income" at bounding box center [92, 431] width 80 height 11
click at [96, 434] on span "Employment Income" at bounding box center [92, 431] width 80 height 11
click at [93, 458] on span "Non Employment Income" at bounding box center [101, 454] width 98 height 11
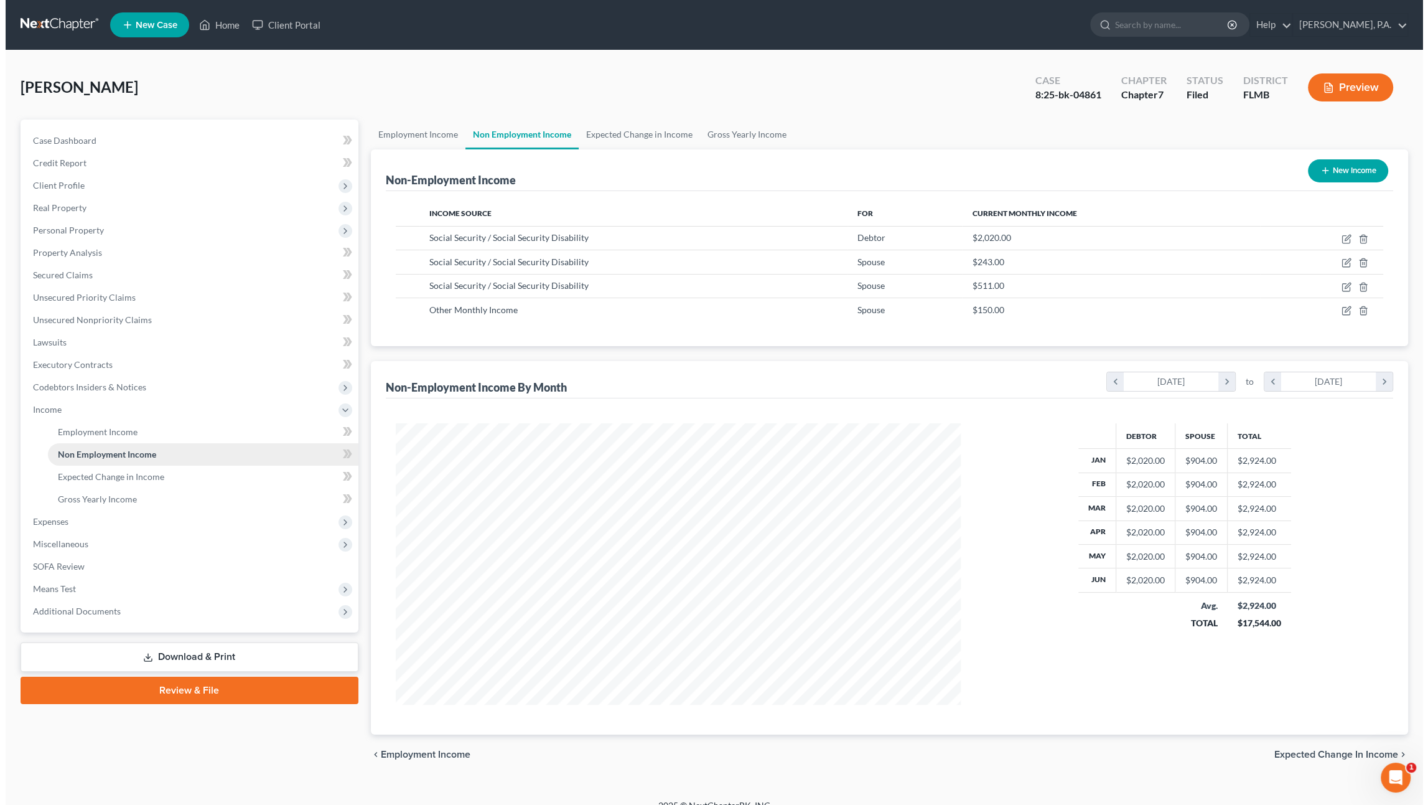
scroll to position [281, 590]
click at [1344, 308] on icon "button" at bounding box center [1342, 309] width 6 height 6
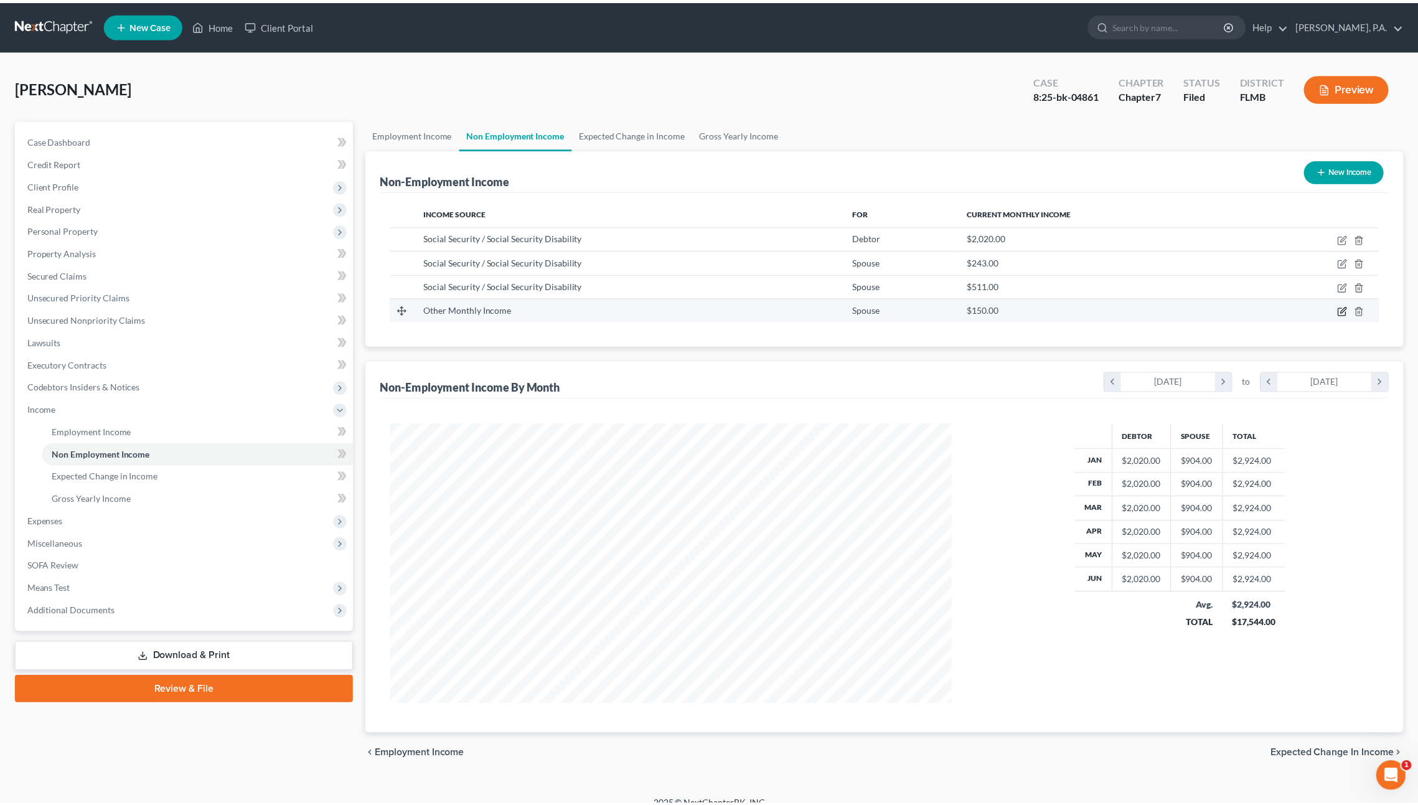
scroll to position [283, 595]
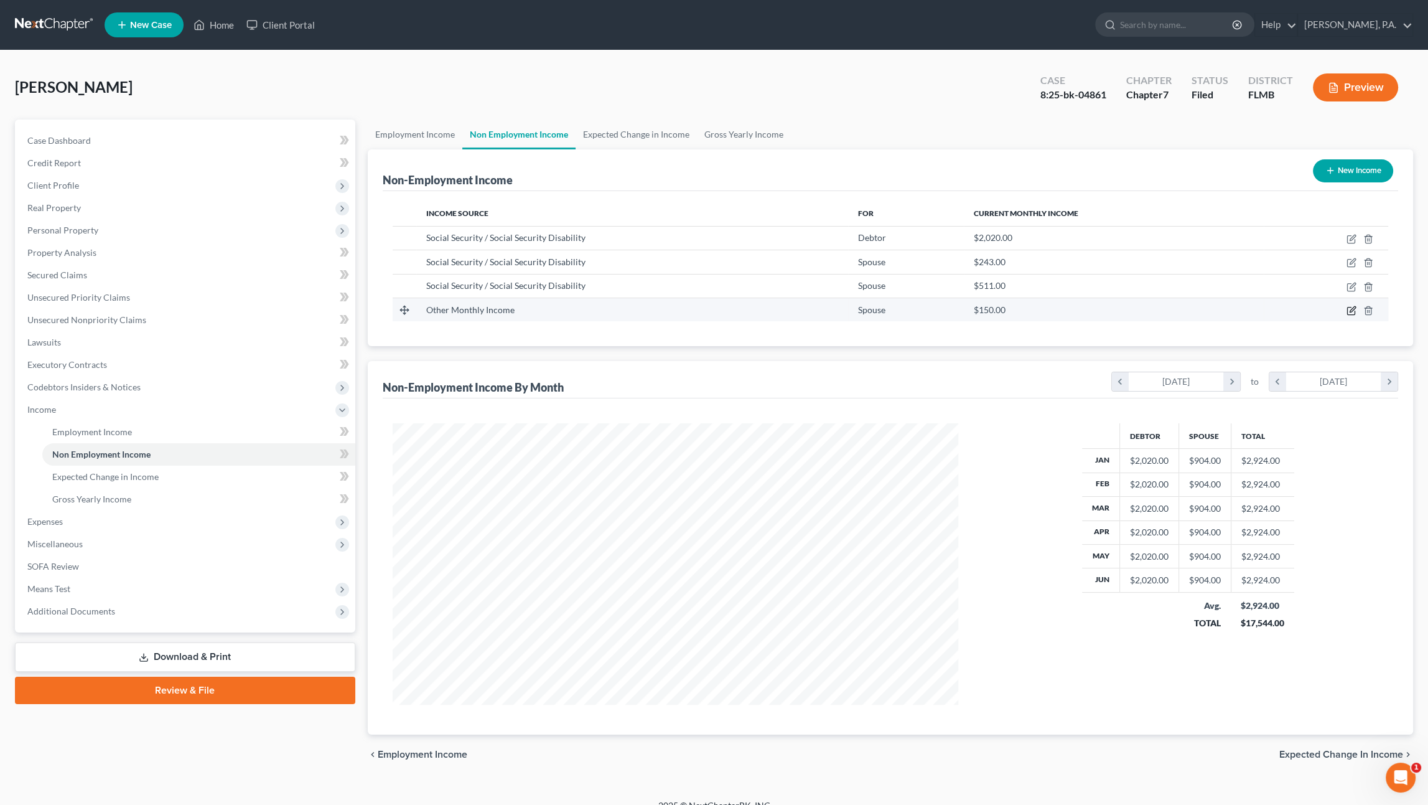
select select "13"
select select "0"
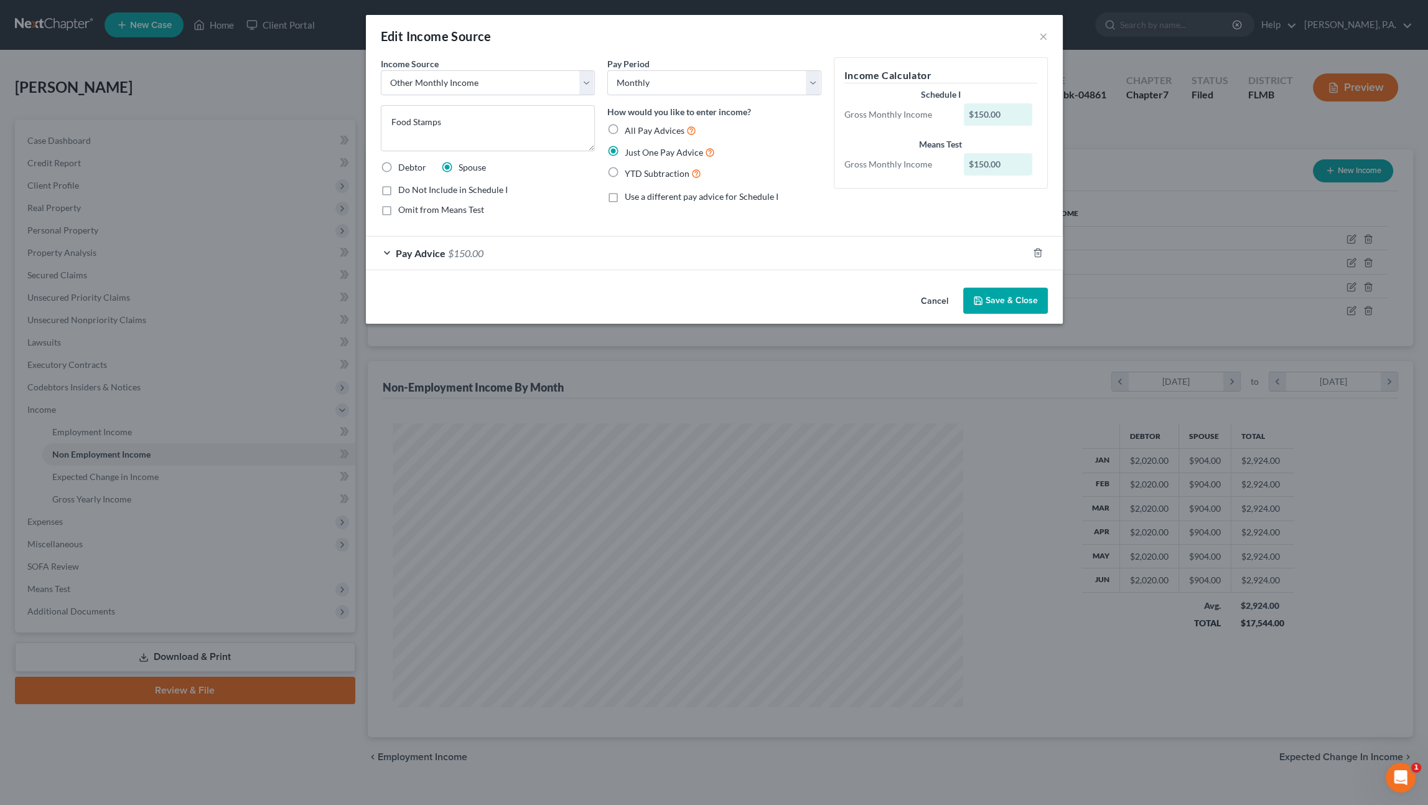
click at [938, 302] on button "Cancel" at bounding box center [934, 301] width 47 height 25
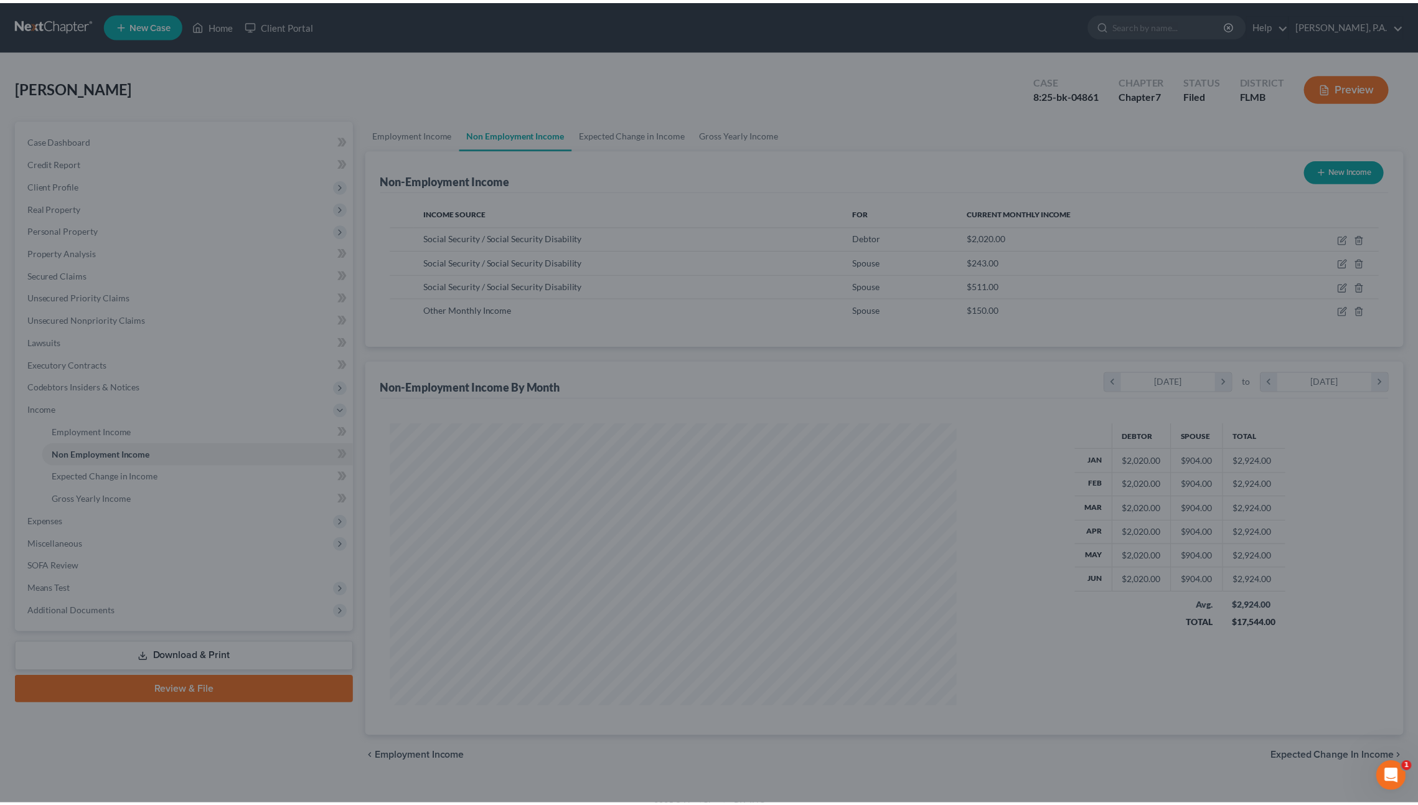
scroll to position [622117, 621807]
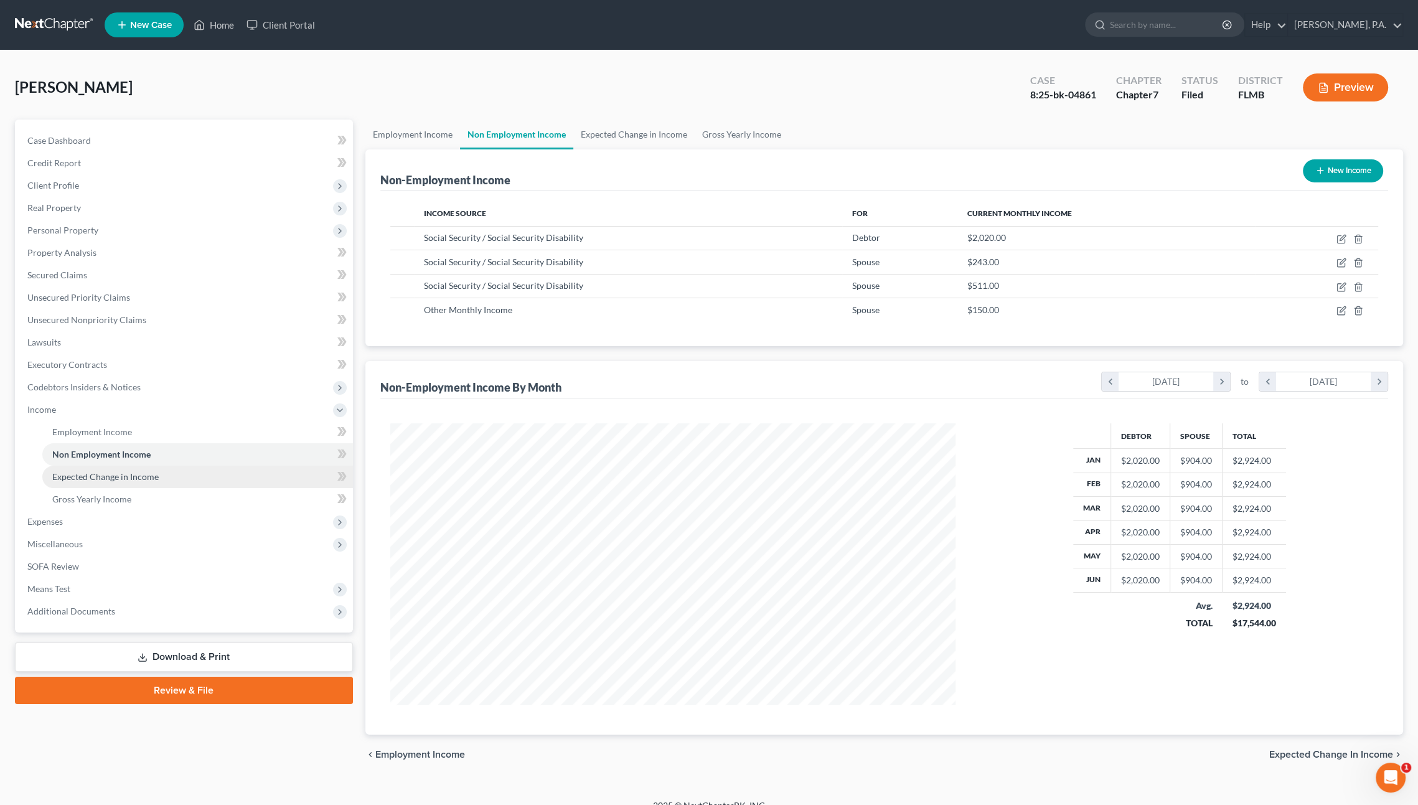
click at [167, 473] on link "Expected Change in Income" at bounding box center [197, 477] width 311 height 22
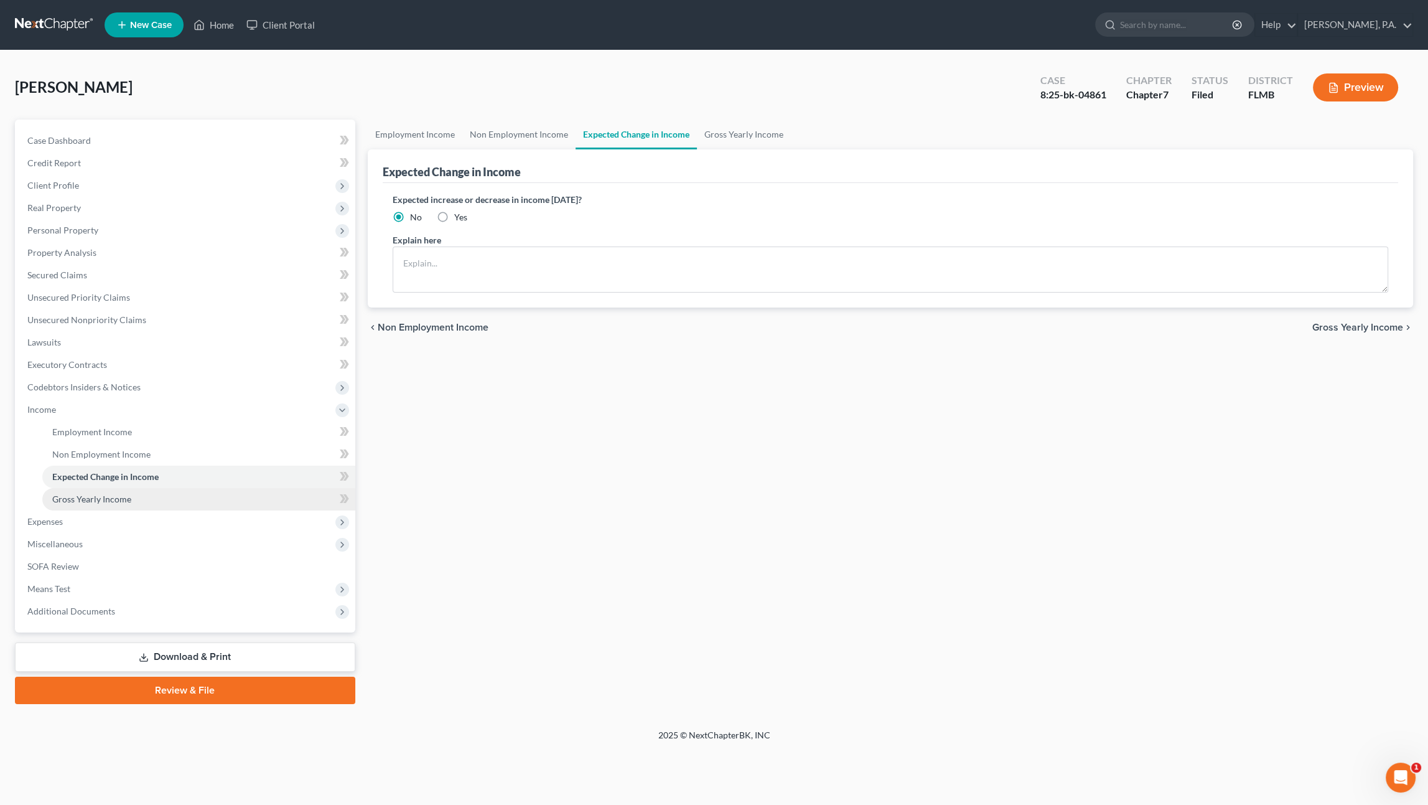
click at [122, 501] on span "Gross Yearly Income" at bounding box center [91, 499] width 79 height 11
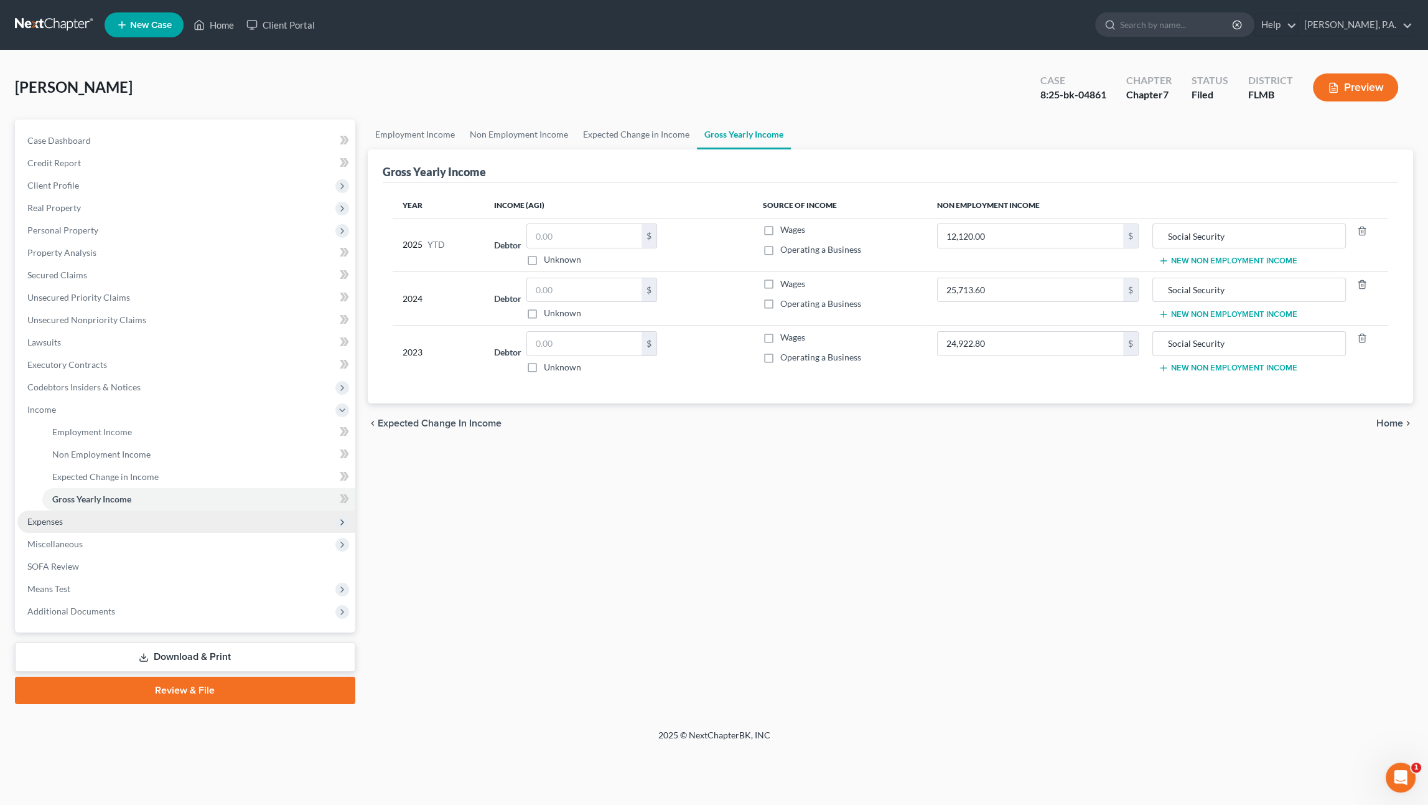
click at [72, 520] on span "Expenses" at bounding box center [186, 521] width 338 height 22
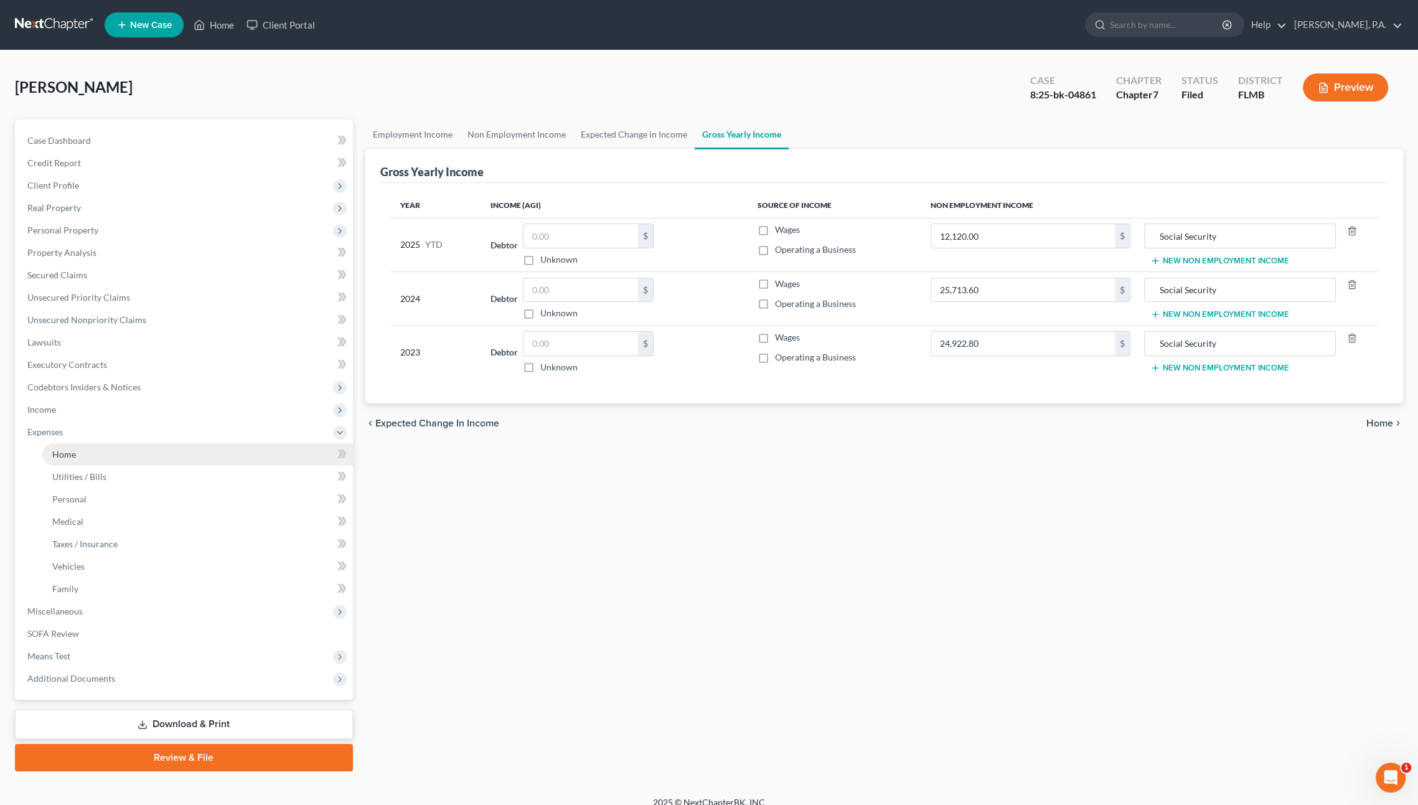
click at [80, 456] on link "Home" at bounding box center [197, 454] width 311 height 22
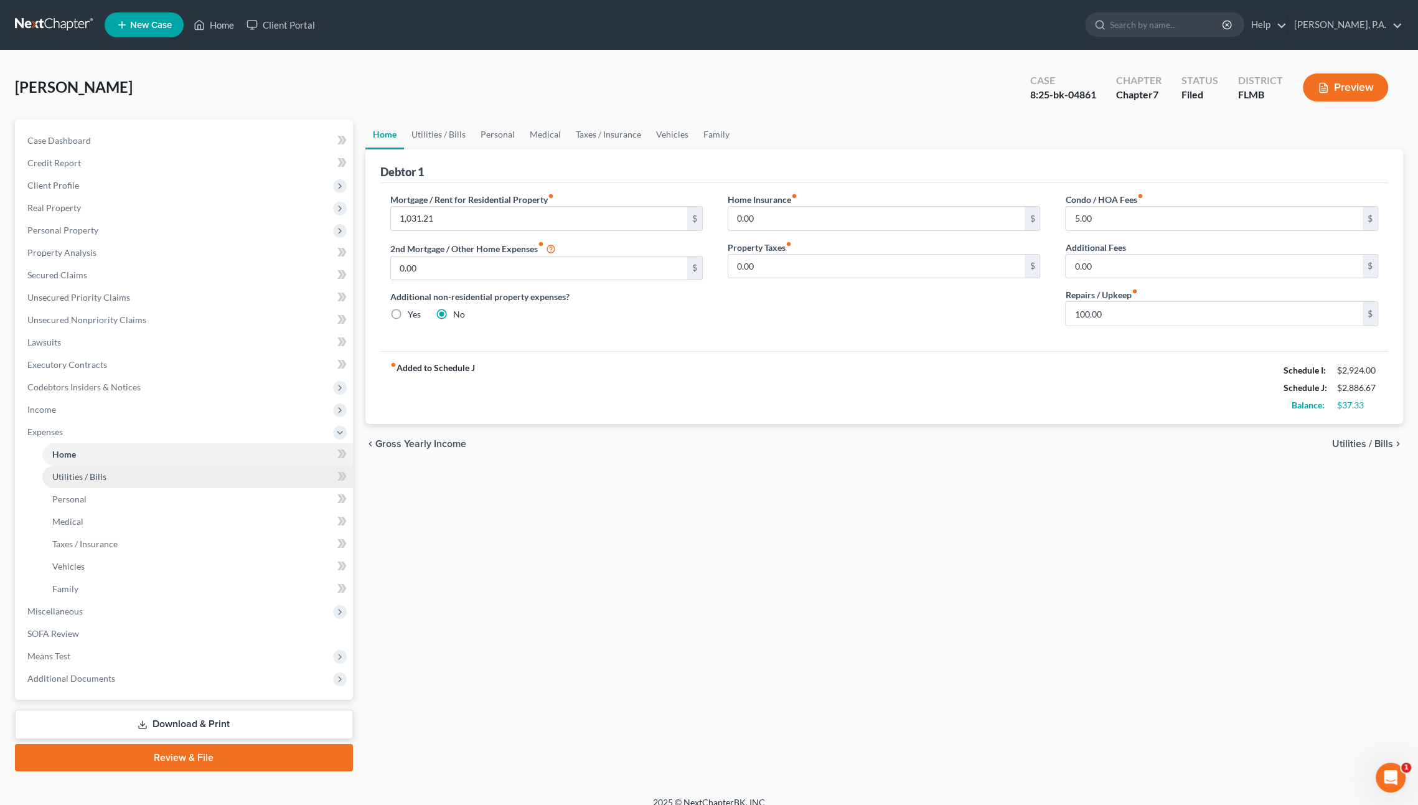
click at [66, 474] on span "Utilities / Bills" at bounding box center [79, 476] width 54 height 11
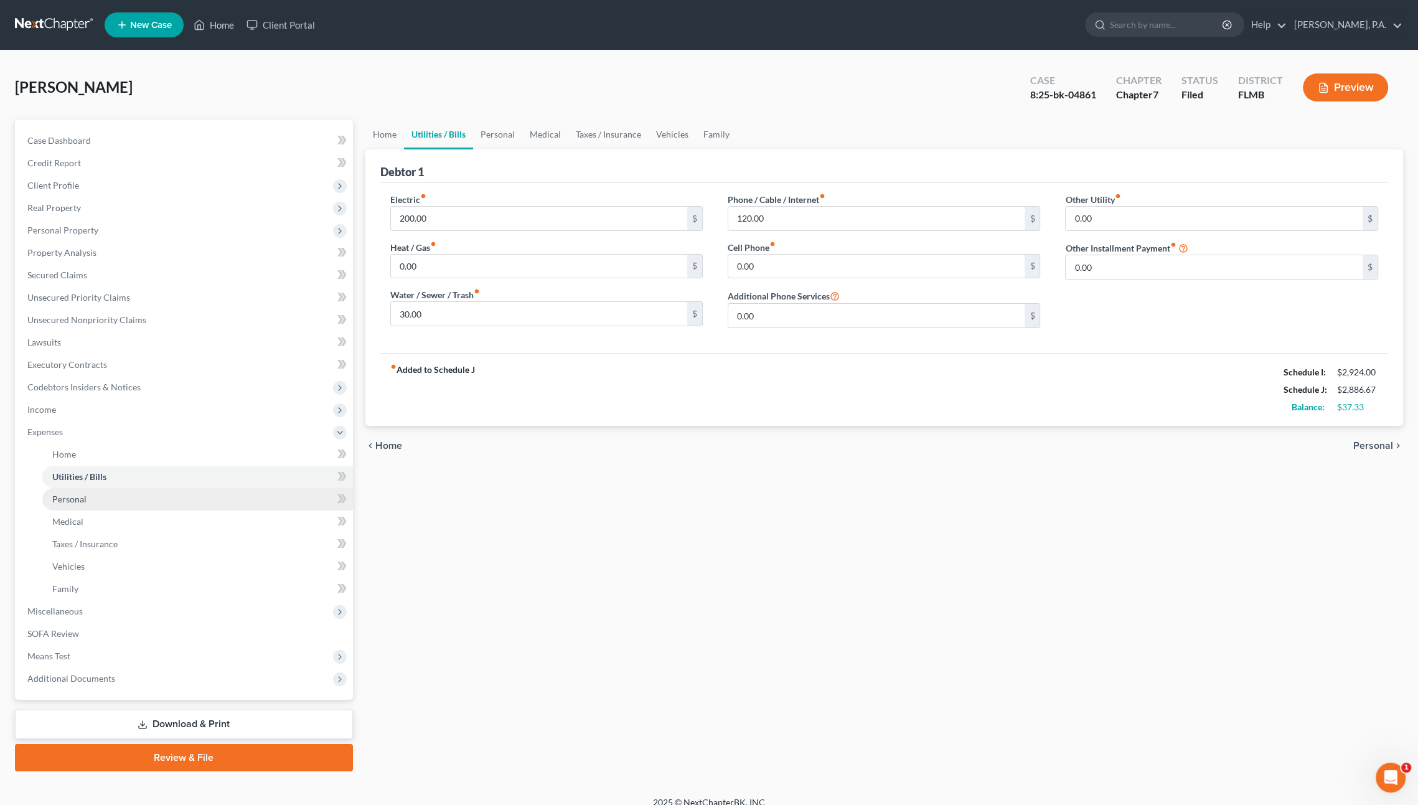
click at [68, 489] on link "Personal" at bounding box center [197, 499] width 311 height 22
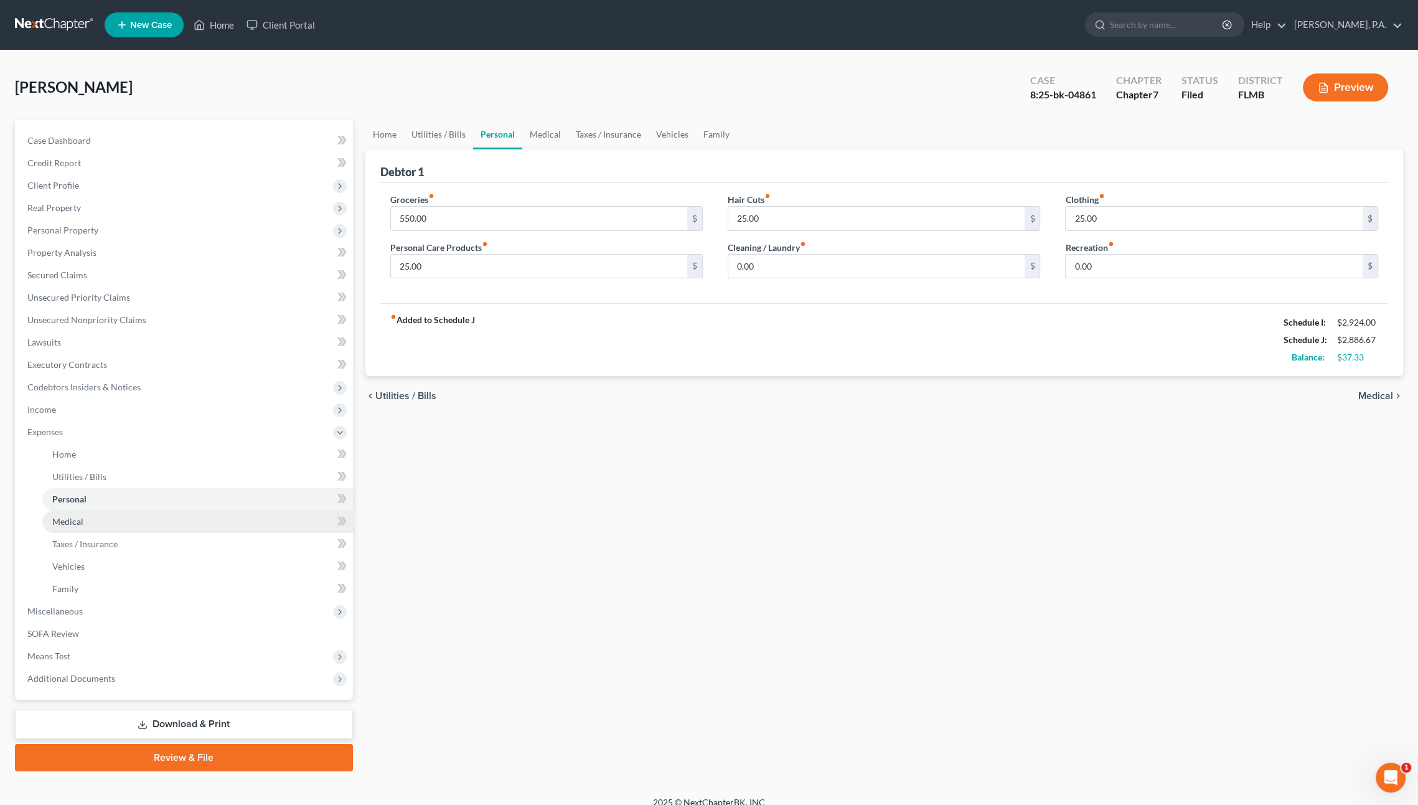
click at [69, 511] on link "Medical" at bounding box center [197, 521] width 311 height 22
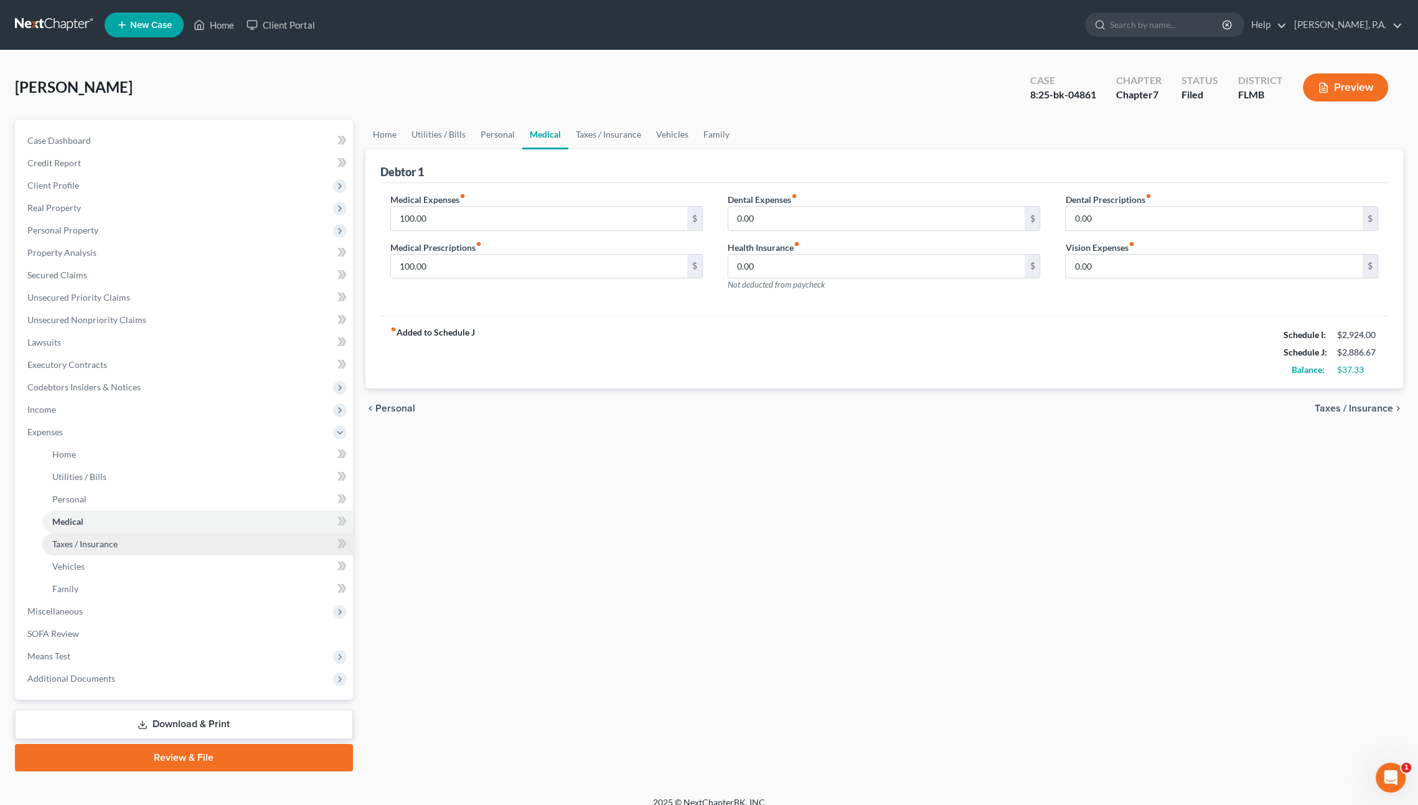
click at [70, 533] on link "Taxes / Insurance" at bounding box center [197, 544] width 311 height 22
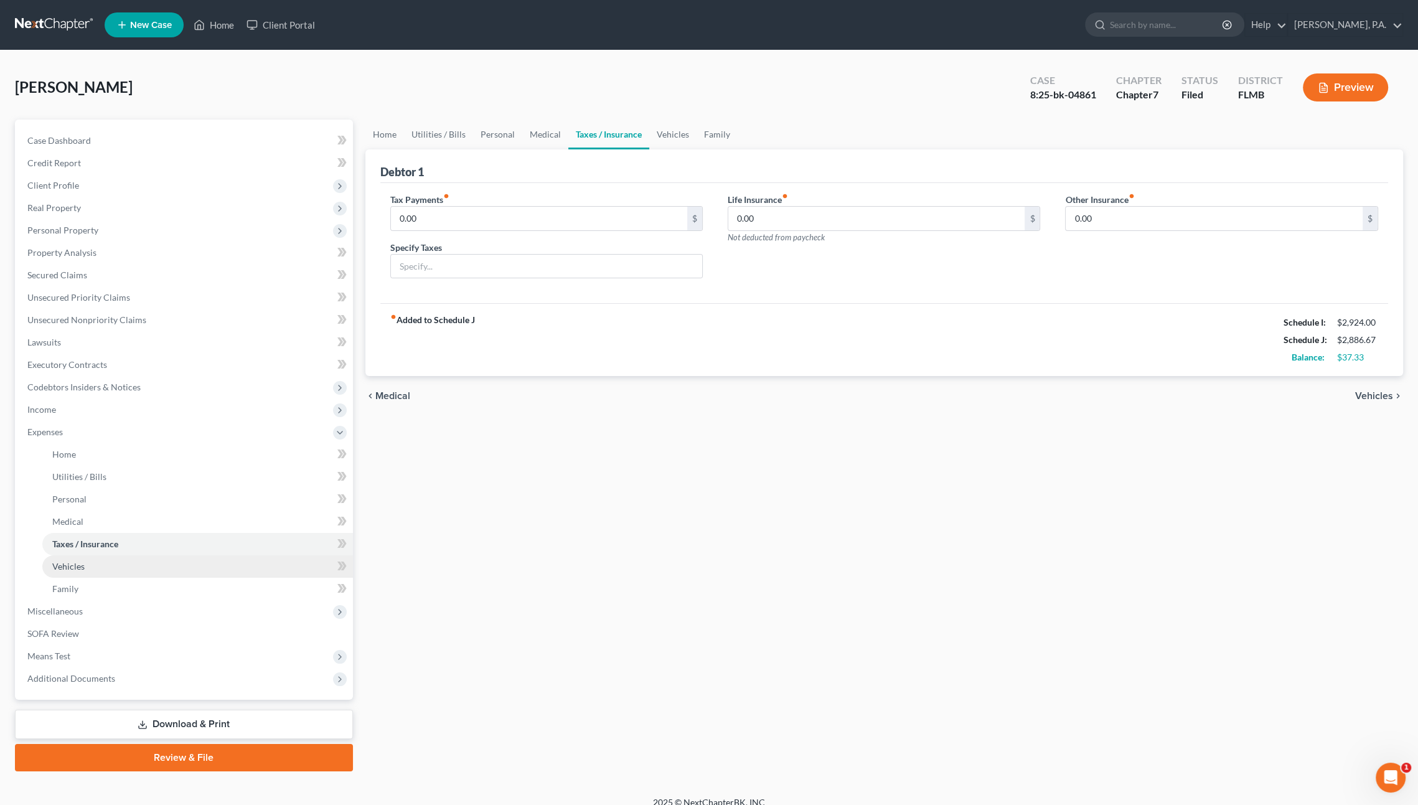
click at [66, 565] on span "Vehicles" at bounding box center [68, 566] width 32 height 11
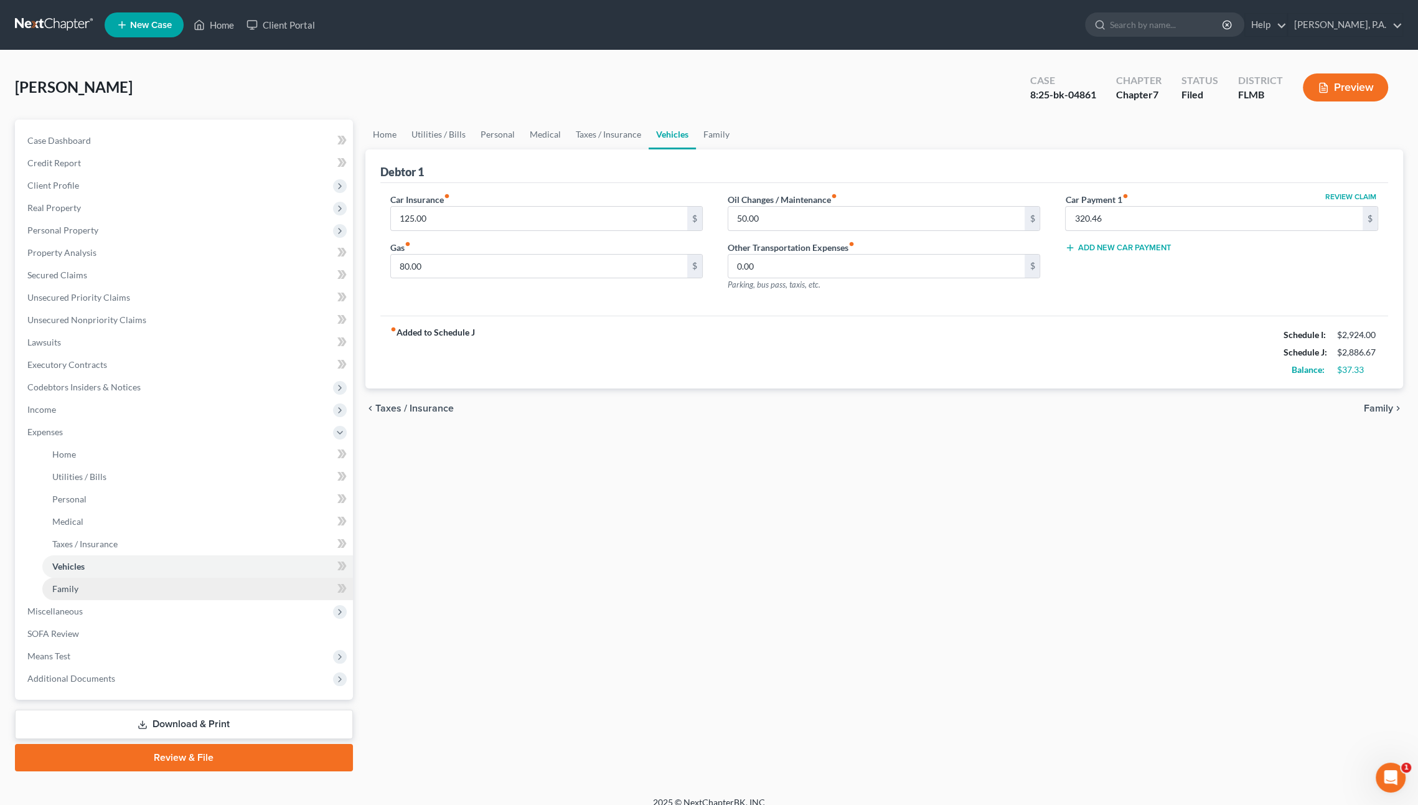
click at [67, 595] on link "Family" at bounding box center [197, 589] width 311 height 22
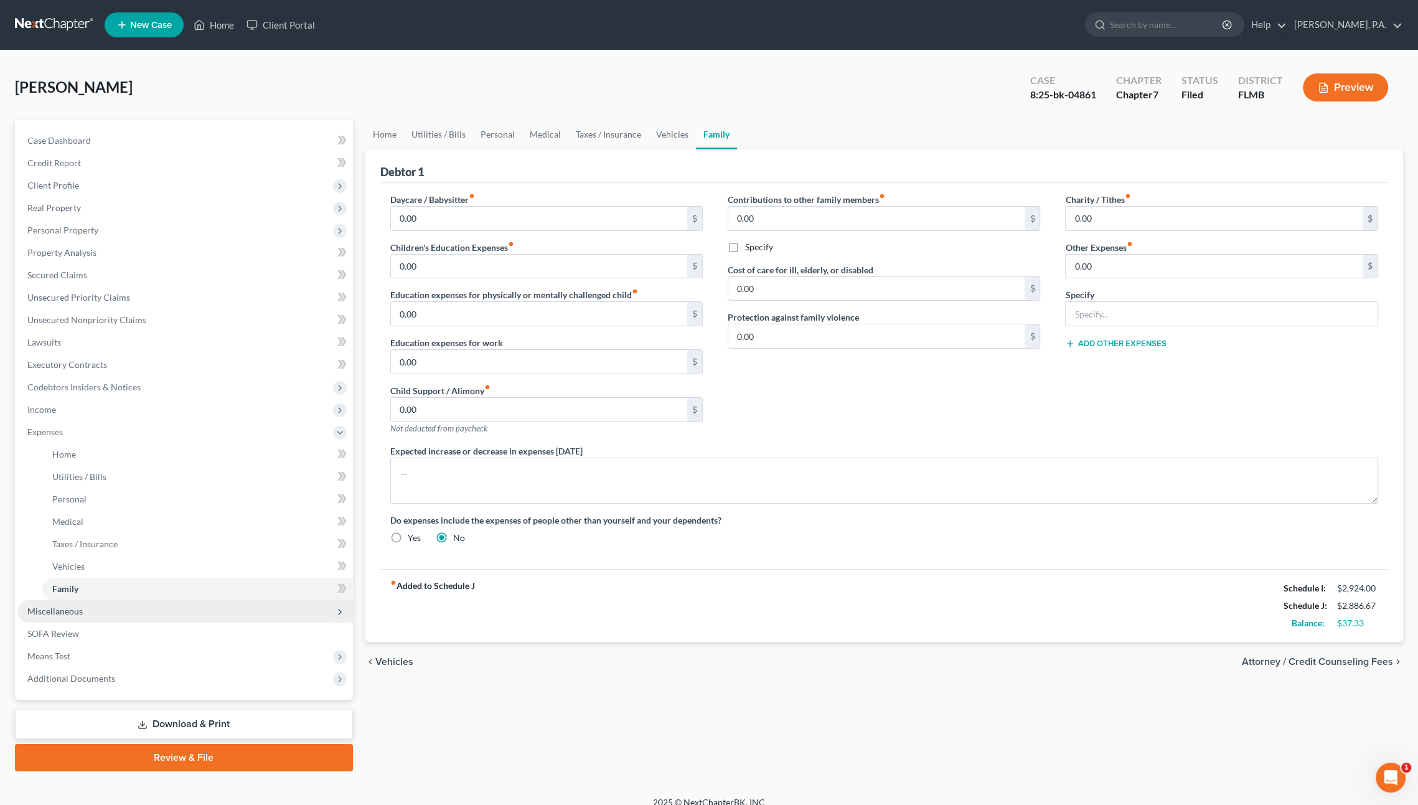
click at [63, 607] on span "Miscellaneous" at bounding box center [54, 611] width 55 height 11
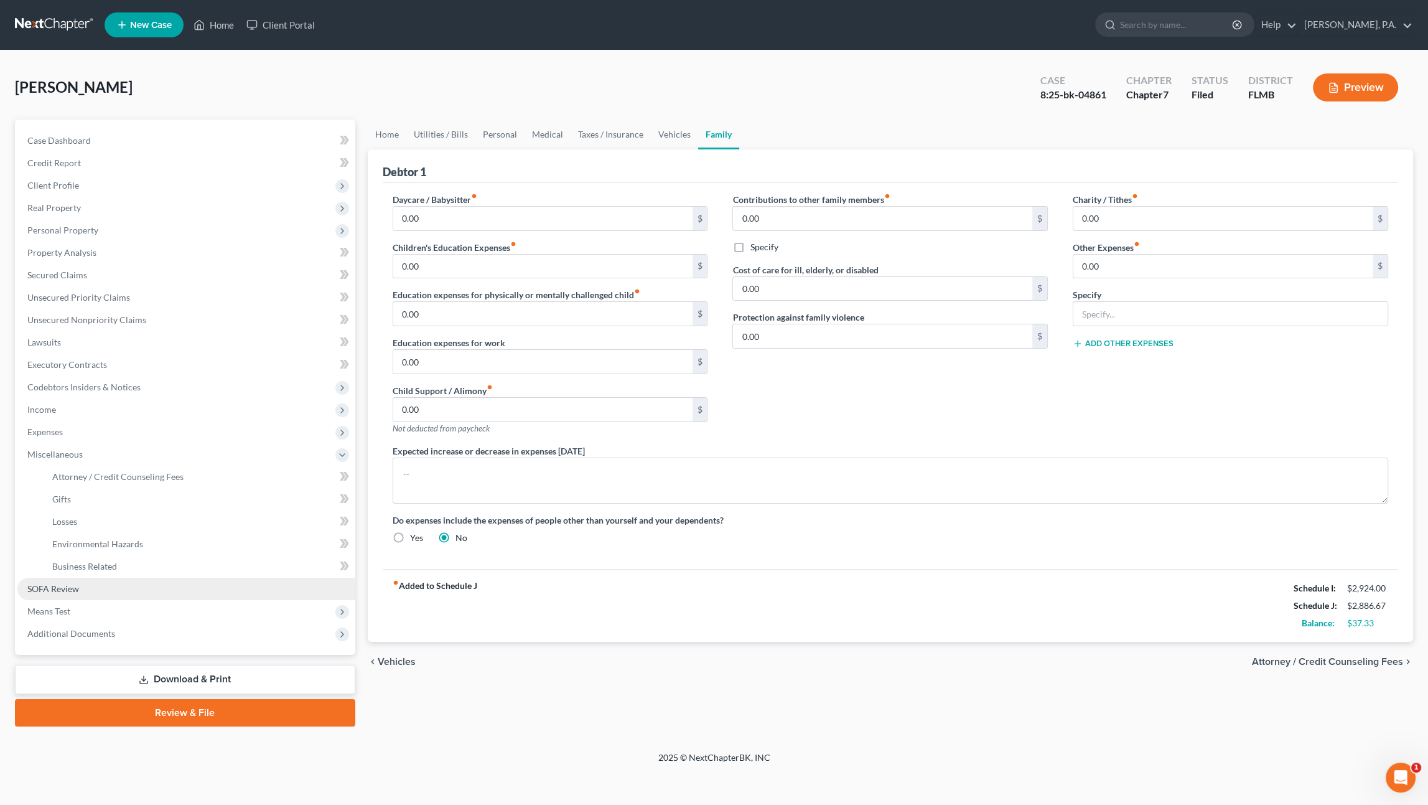
click at [54, 591] on span "SOFA Review" at bounding box center [53, 588] width 52 height 11
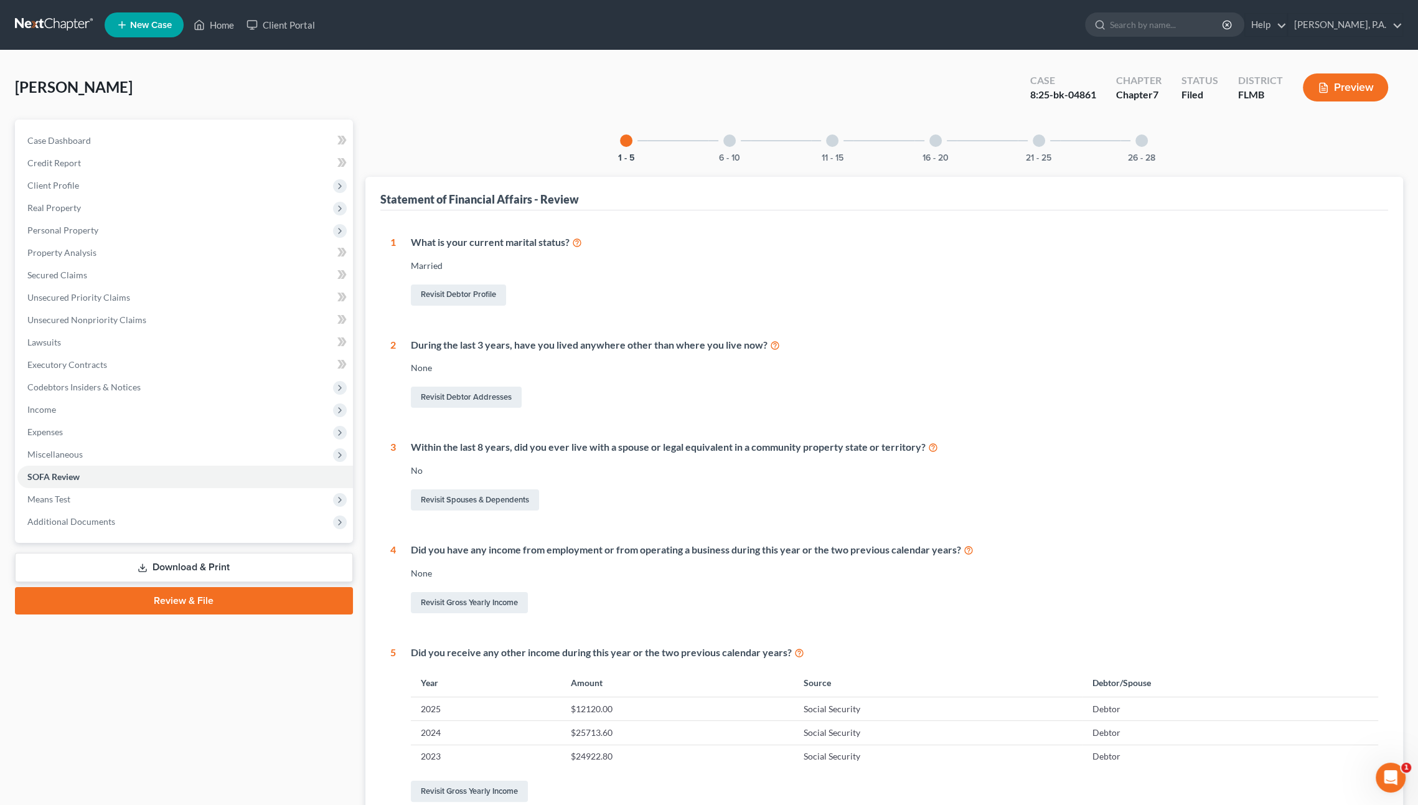
click at [837, 144] on div "11 - 15" at bounding box center [832, 141] width 42 height 42
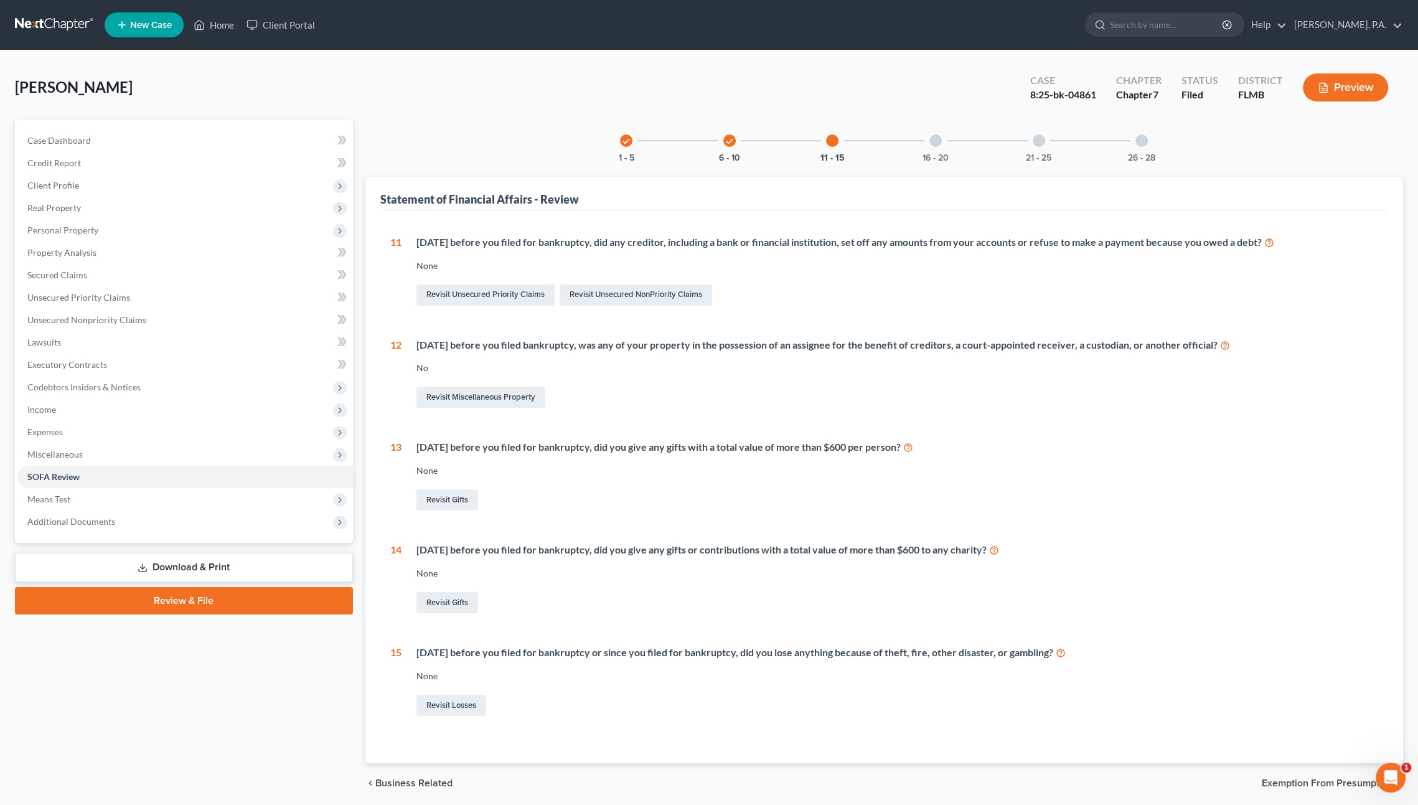
click at [940, 143] on div at bounding box center [935, 140] width 12 height 12
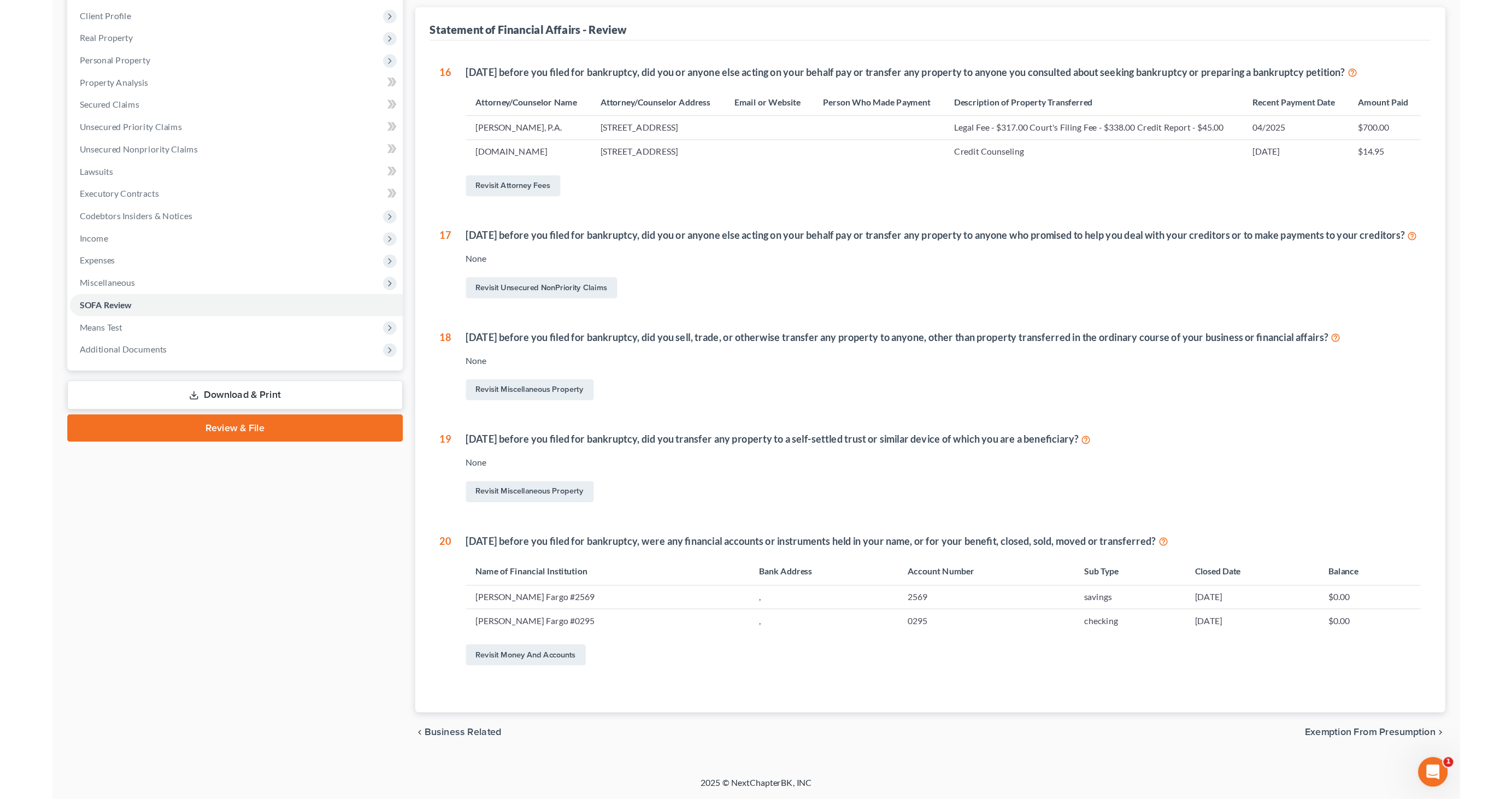
scroll to position [54, 0]
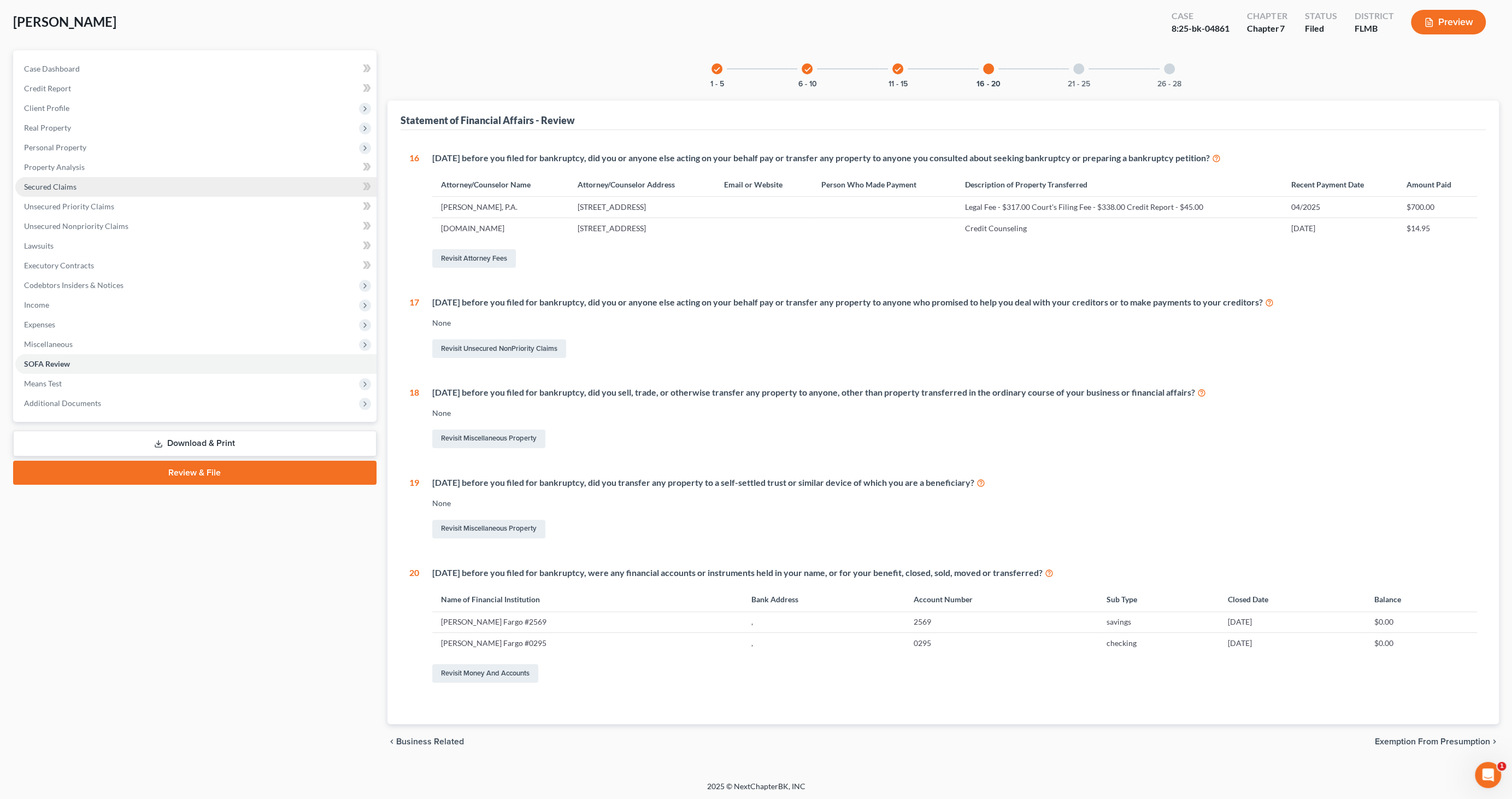
click at [67, 187] on span "Secured Claims" at bounding box center [50, 186] width 53 height 10
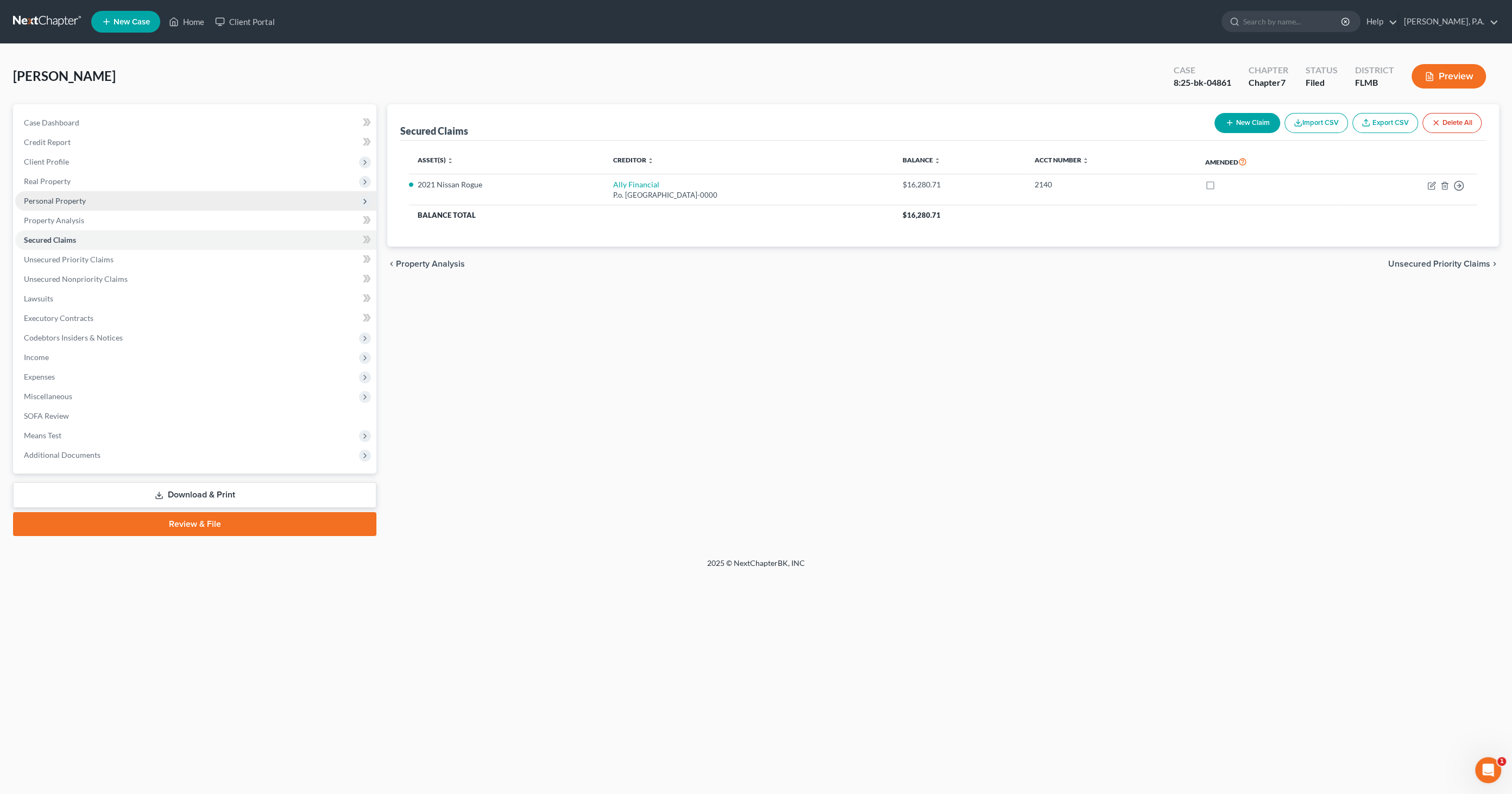
click at [63, 202] on span "Personal Property" at bounding box center [54, 201] width 62 height 10
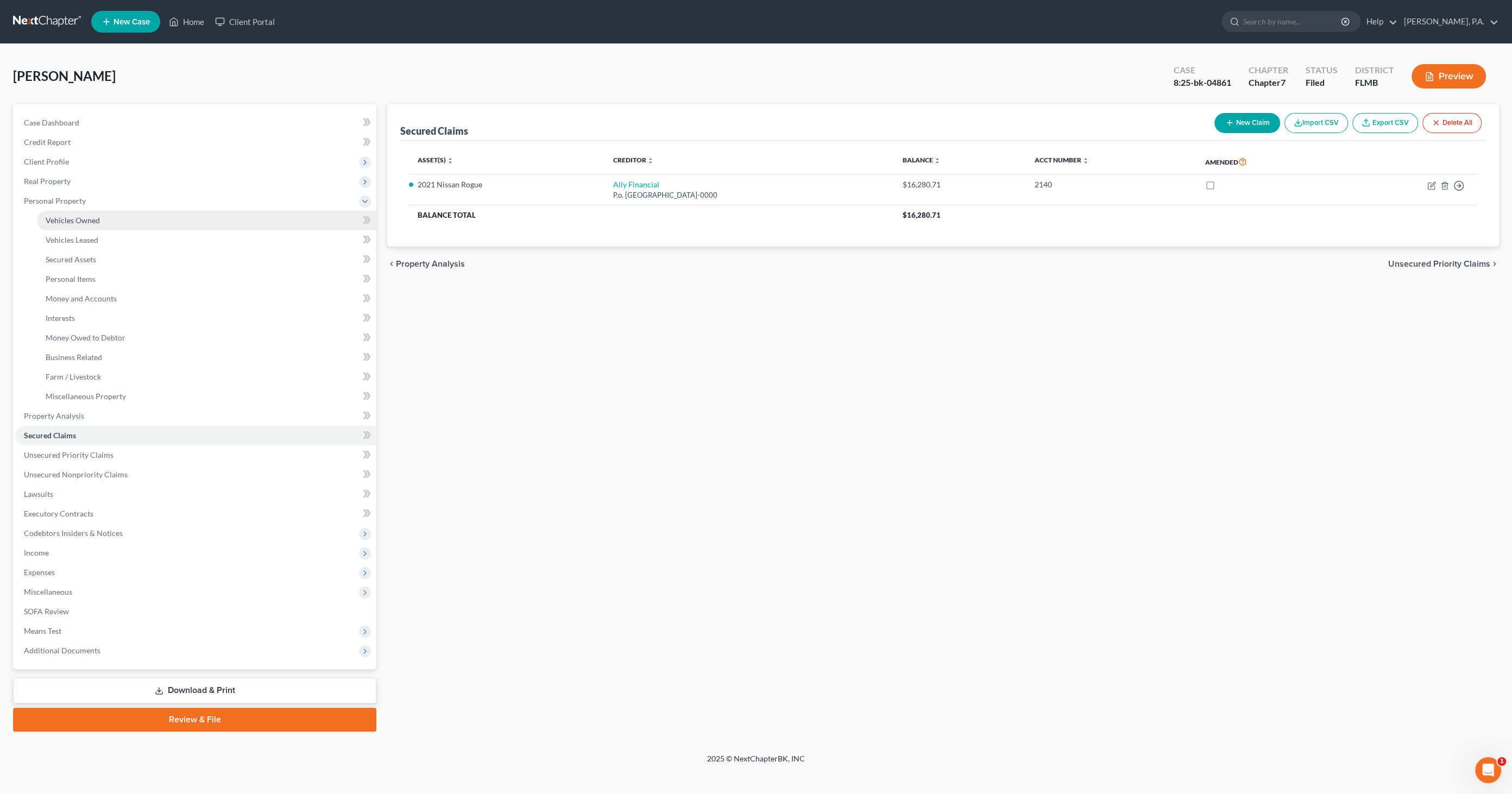
click at [85, 222] on span "Vehicles Owned" at bounding box center [72, 220] width 54 height 10
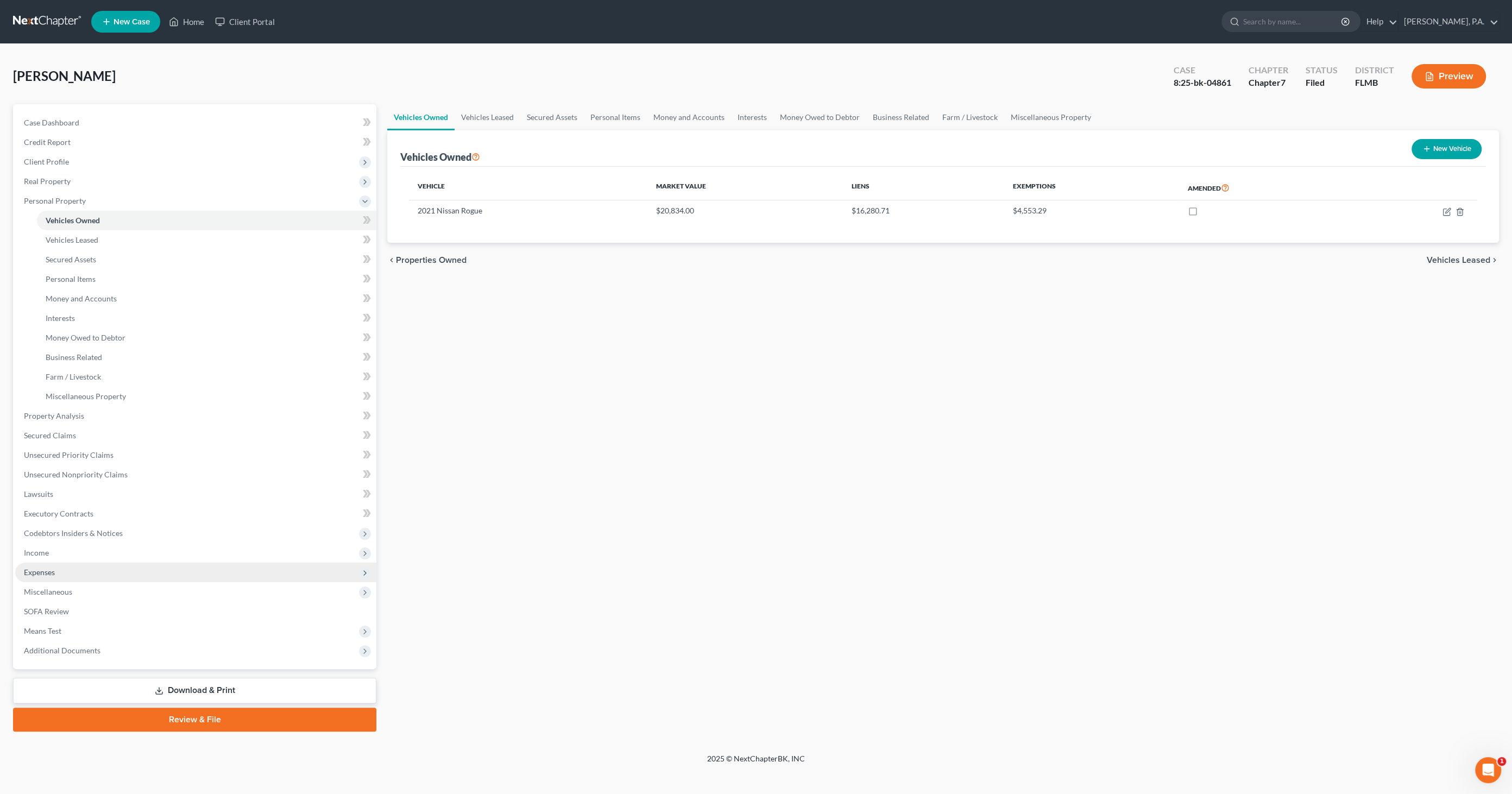
click at [58, 569] on span "Expenses" at bounding box center [195, 572] width 361 height 19
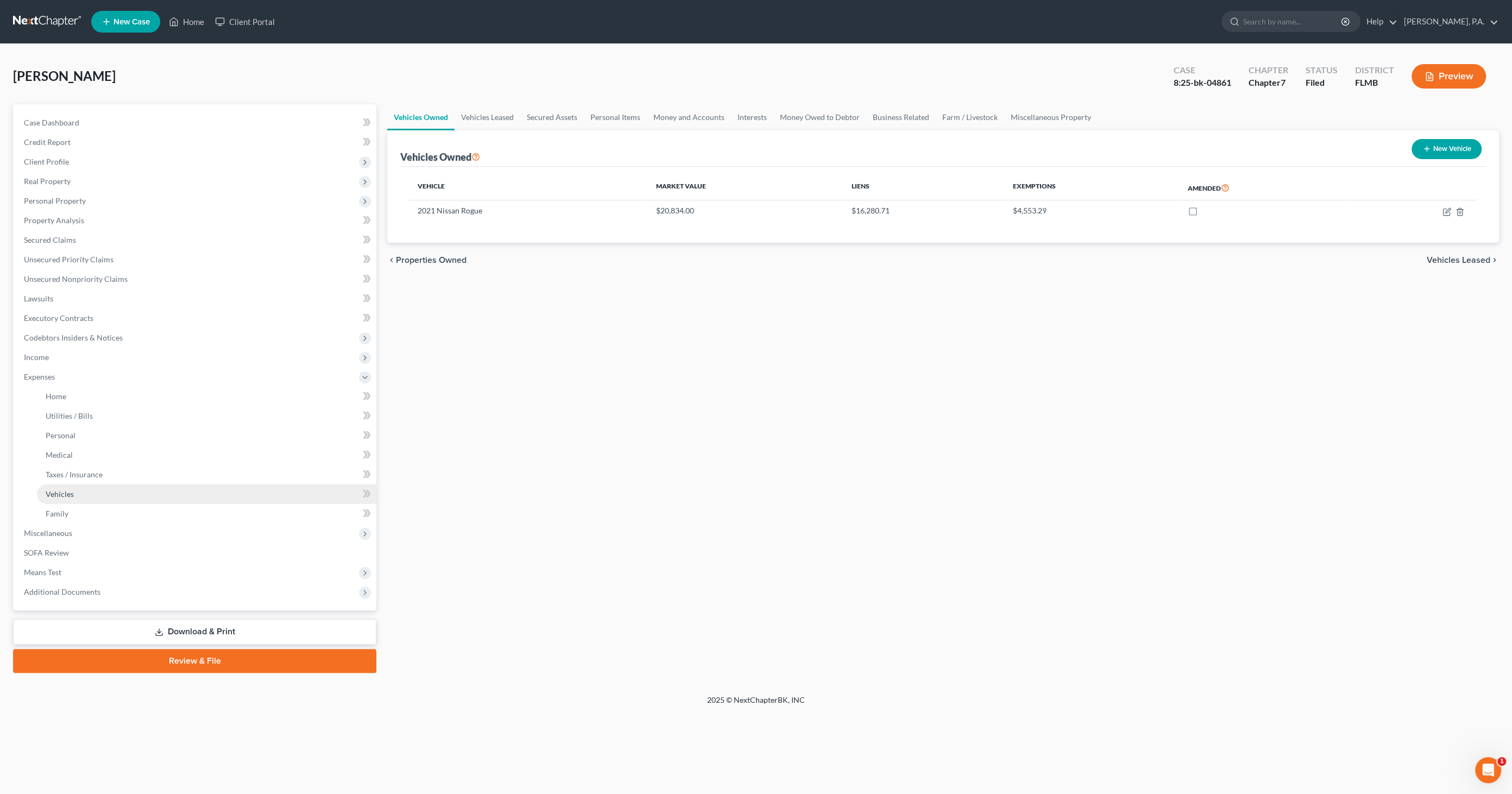
click at [69, 500] on link "Vehicles" at bounding box center [206, 494] width 339 height 19
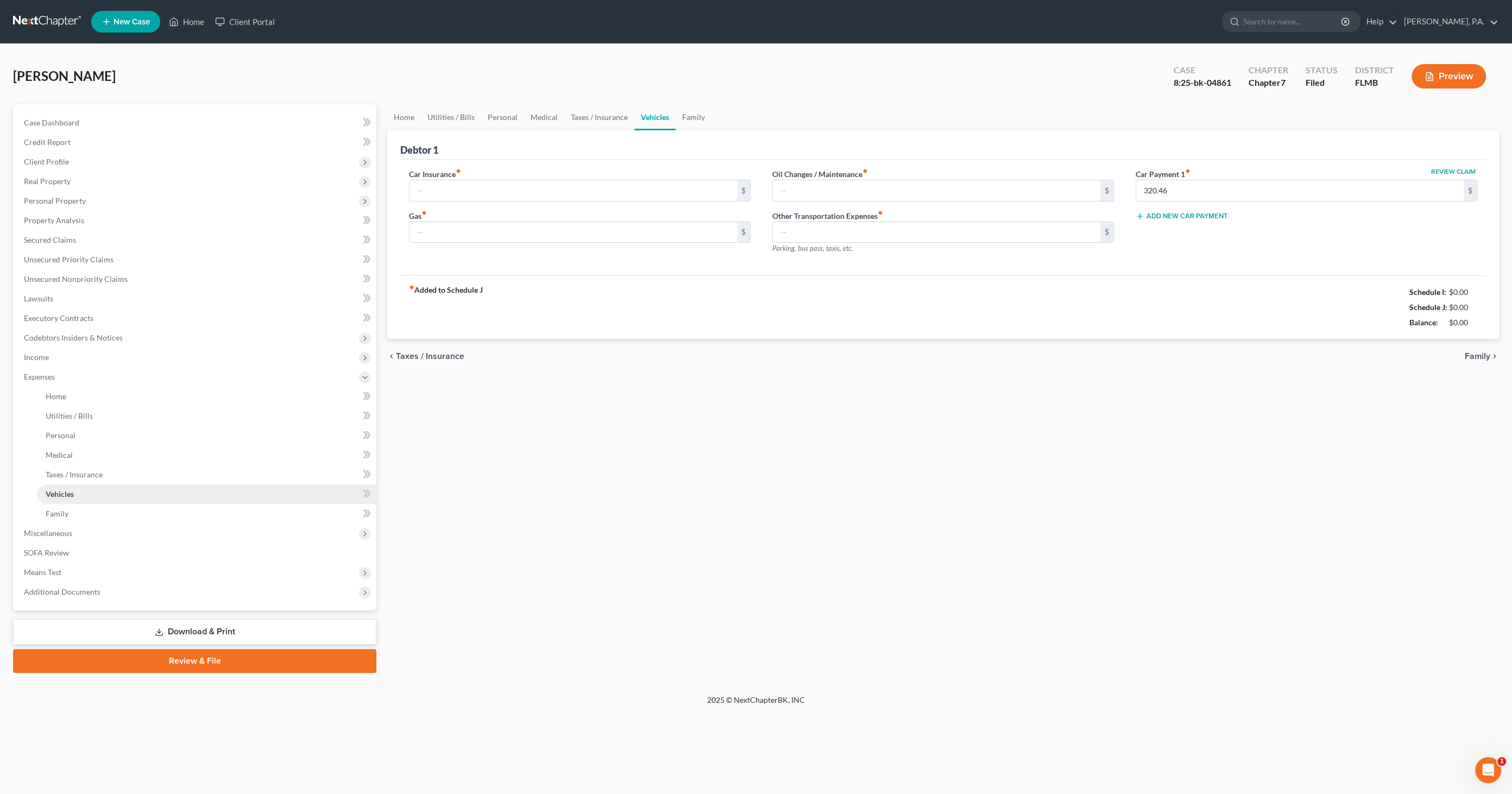
type input "125.00"
type input "80.00"
type input "50.00"
type input "0.00"
click at [432, 64] on div "Miller, Larry Upgraded Case 8:25-bk-04861 Chapter Chapter 7 Status Filed Distri…" at bounding box center [756, 80] width 1486 height 47
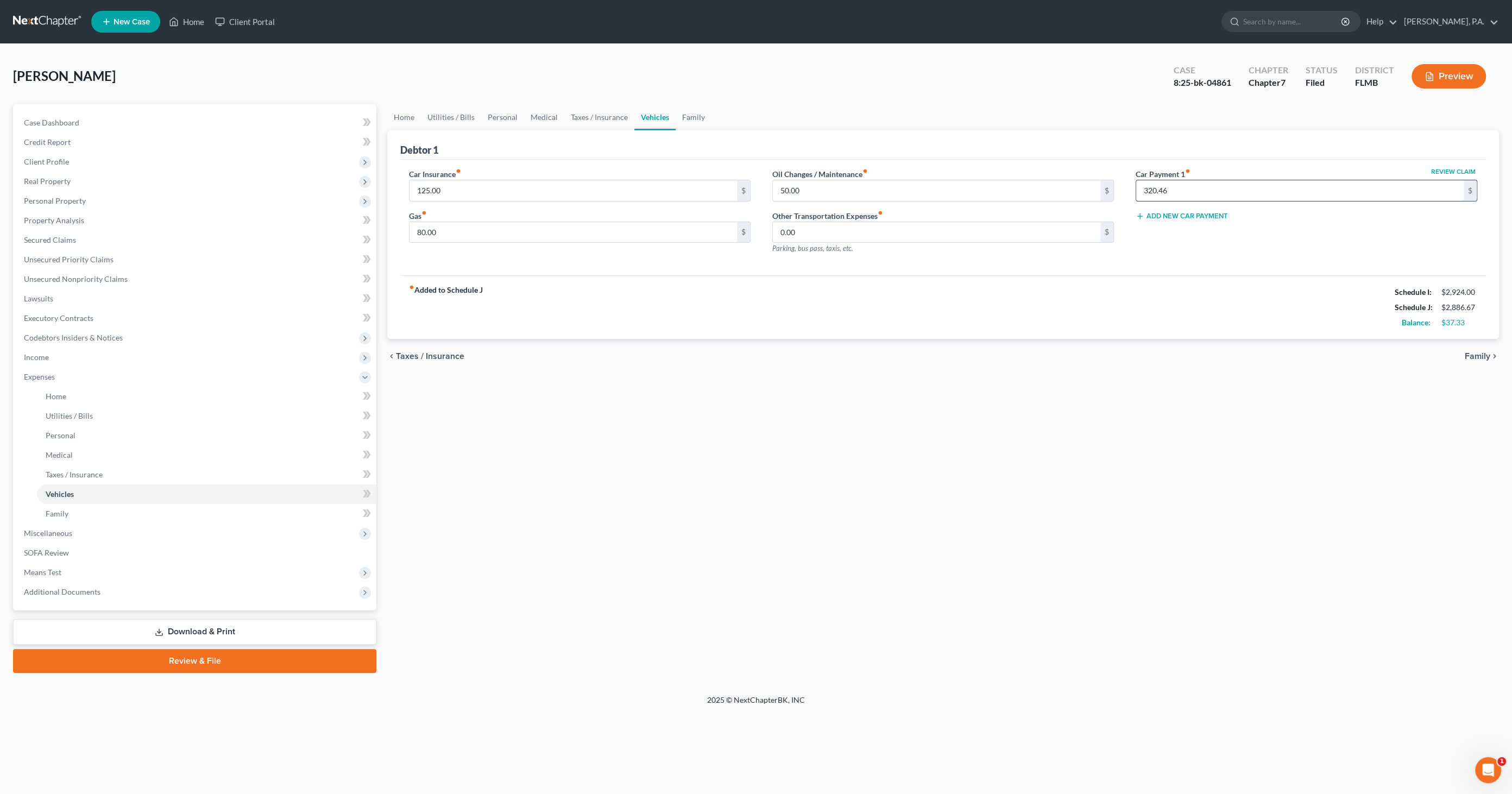
click at [1183, 188] on input "320.46" at bounding box center [1299, 191] width 327 height 21
click at [1153, 178] on label "Car Payment 1 fiber_manual_record" at bounding box center [1162, 174] width 55 height 11
click at [1154, 189] on input "text" at bounding box center [1299, 191] width 327 height 21
type input "320.46"
click at [52, 537] on span "Miscellaneous" at bounding box center [47, 533] width 48 height 10
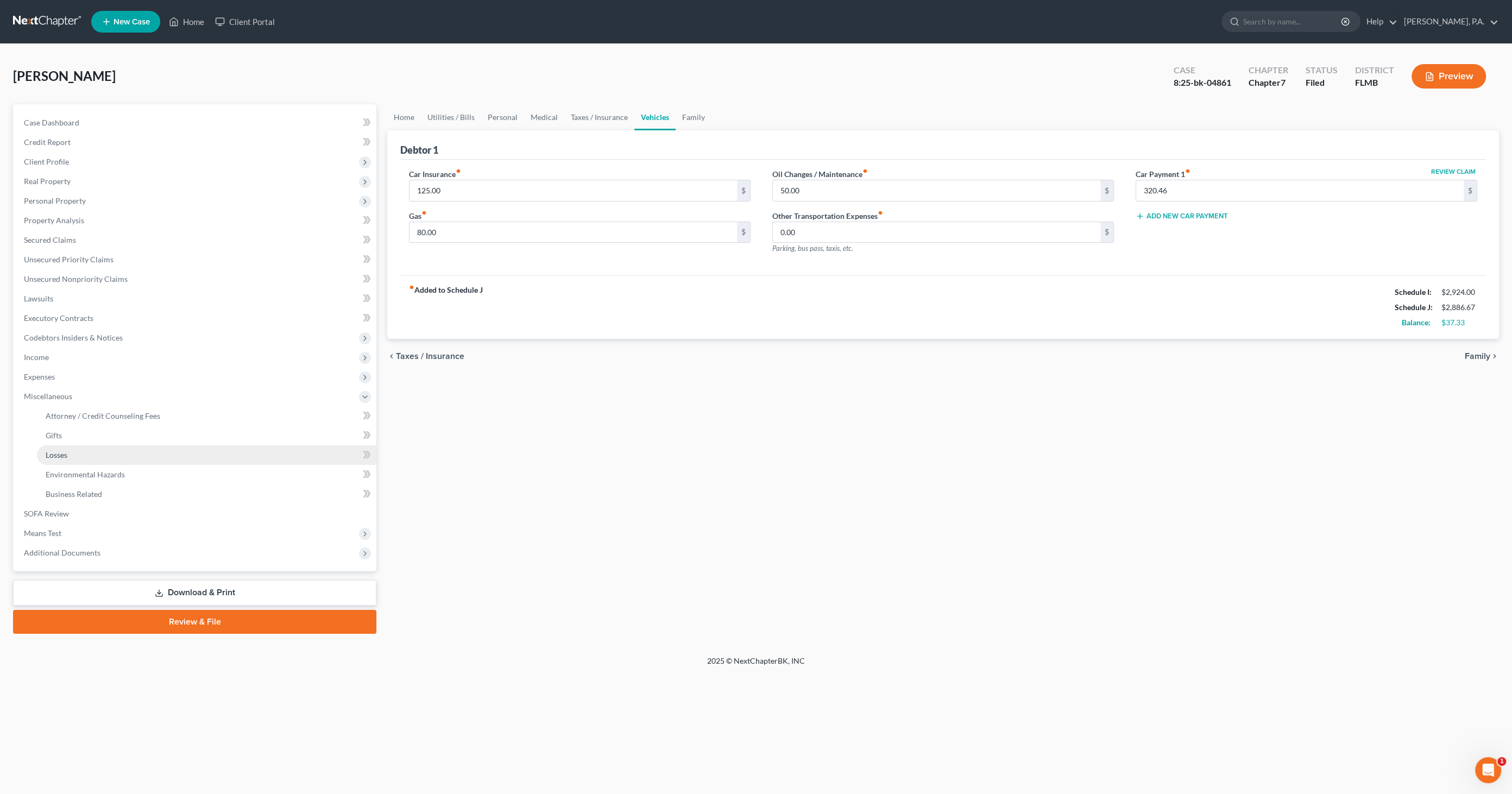
click at [77, 448] on link "Losses" at bounding box center [206, 455] width 339 height 19
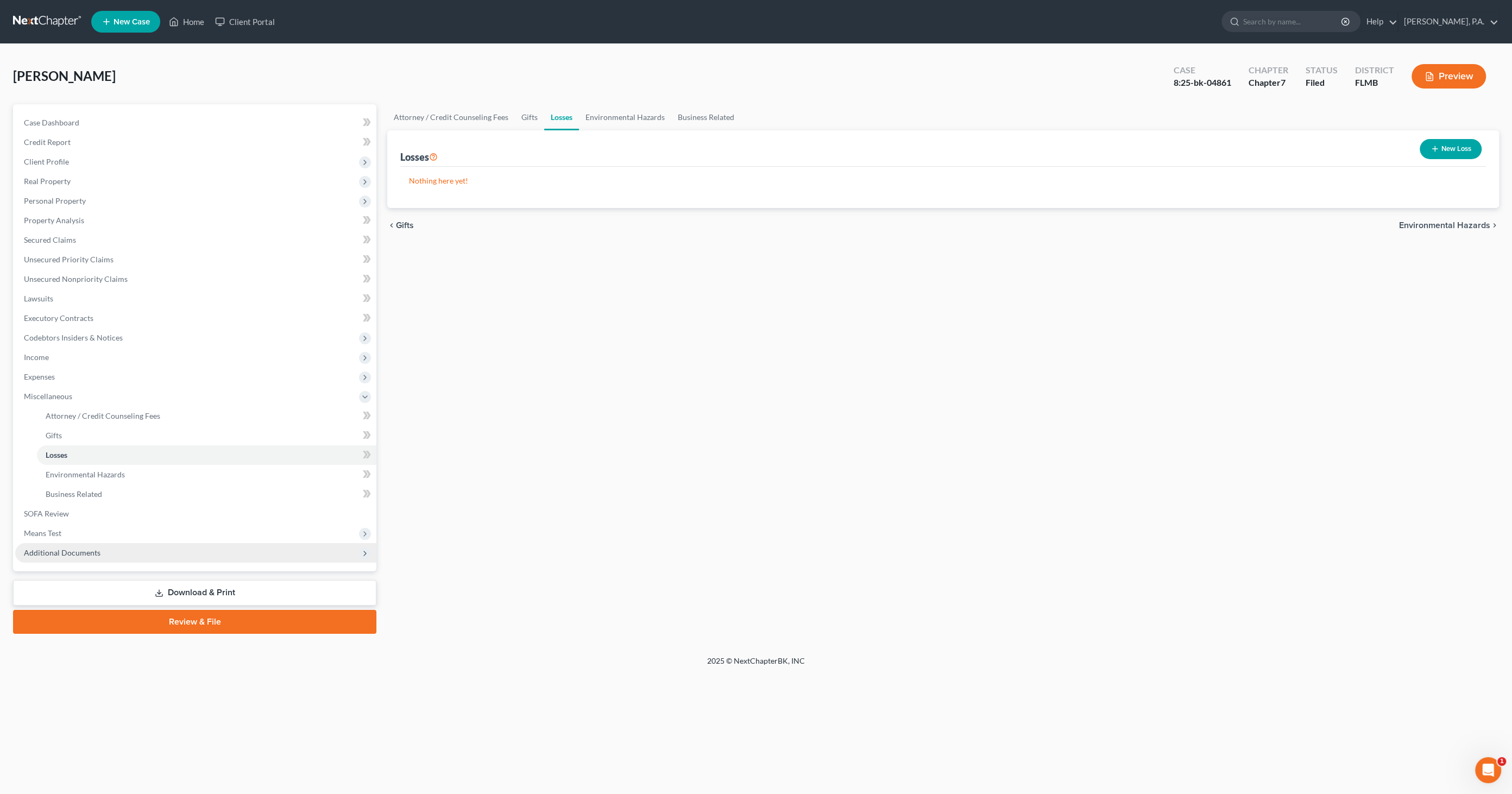
click at [92, 558] on span "Additional Documents" at bounding box center [195, 552] width 361 height 19
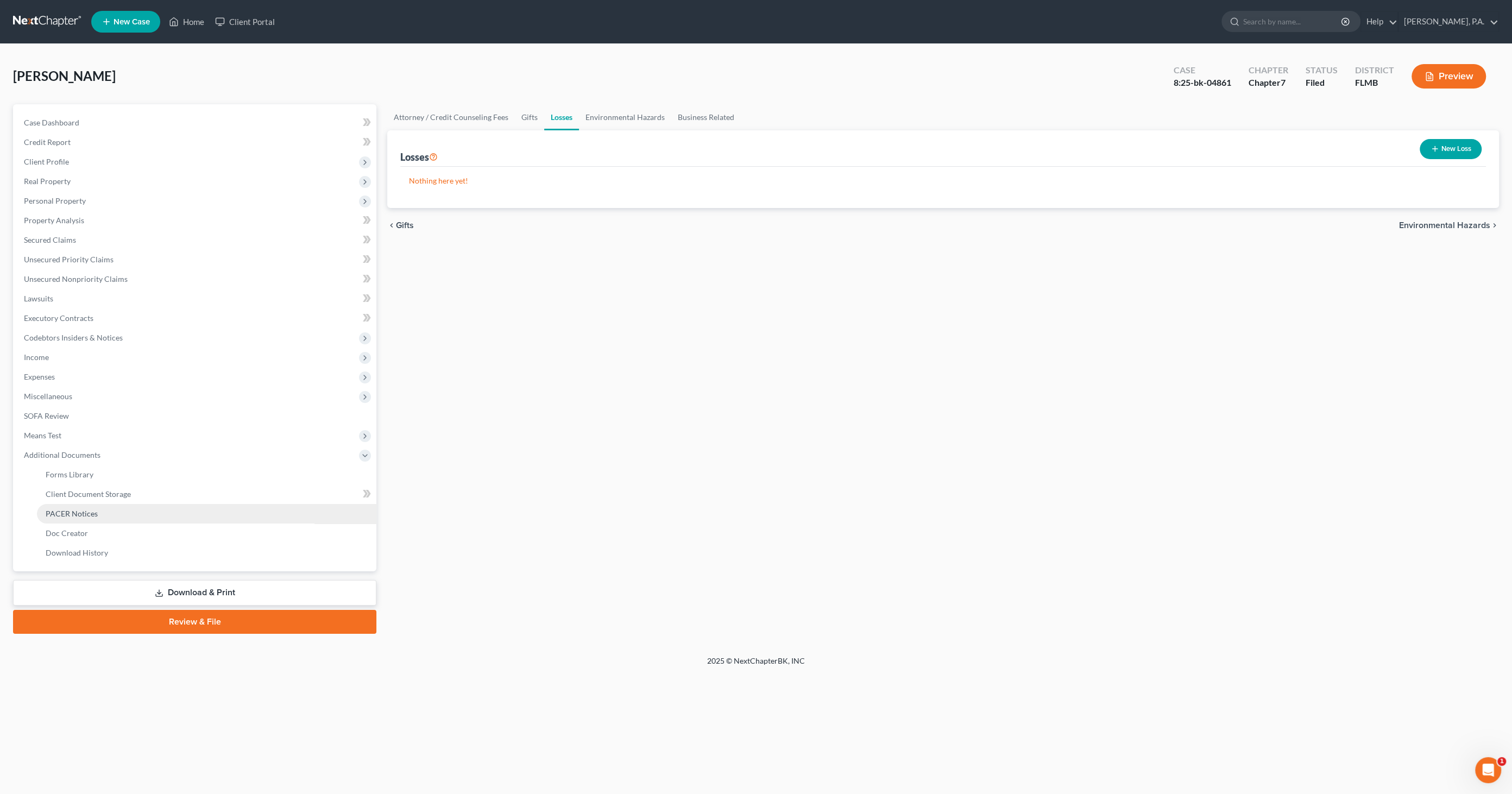
click at [94, 517] on link "PACER Notices" at bounding box center [206, 514] width 339 height 19
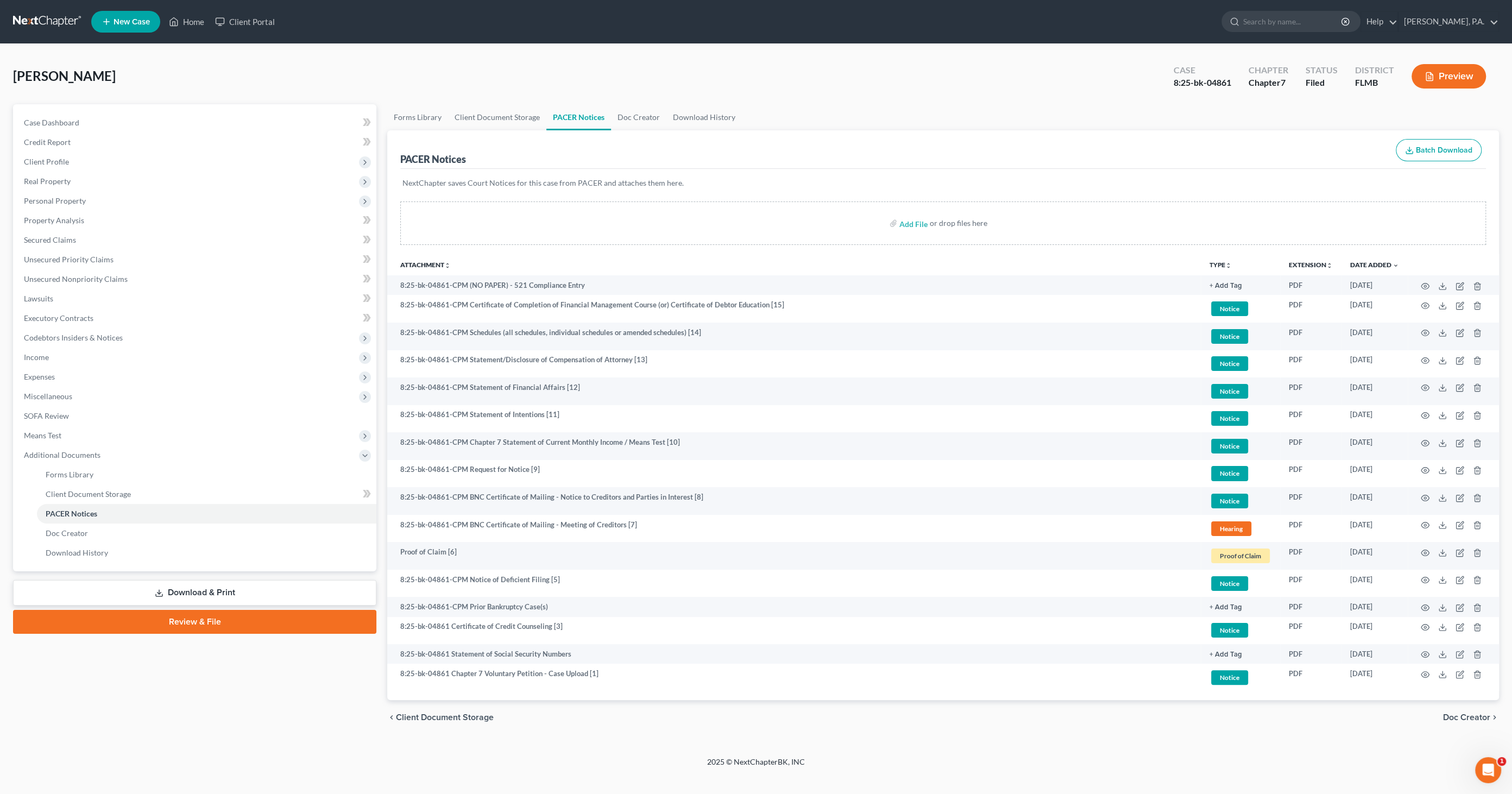
click at [35, 678] on div "Case Dashboard Payments Invoices Payments Payments Credit Report Client Profile" at bounding box center [195, 420] width 374 height 631
click at [185, 18] on link "Home" at bounding box center [186, 22] width 46 height 19
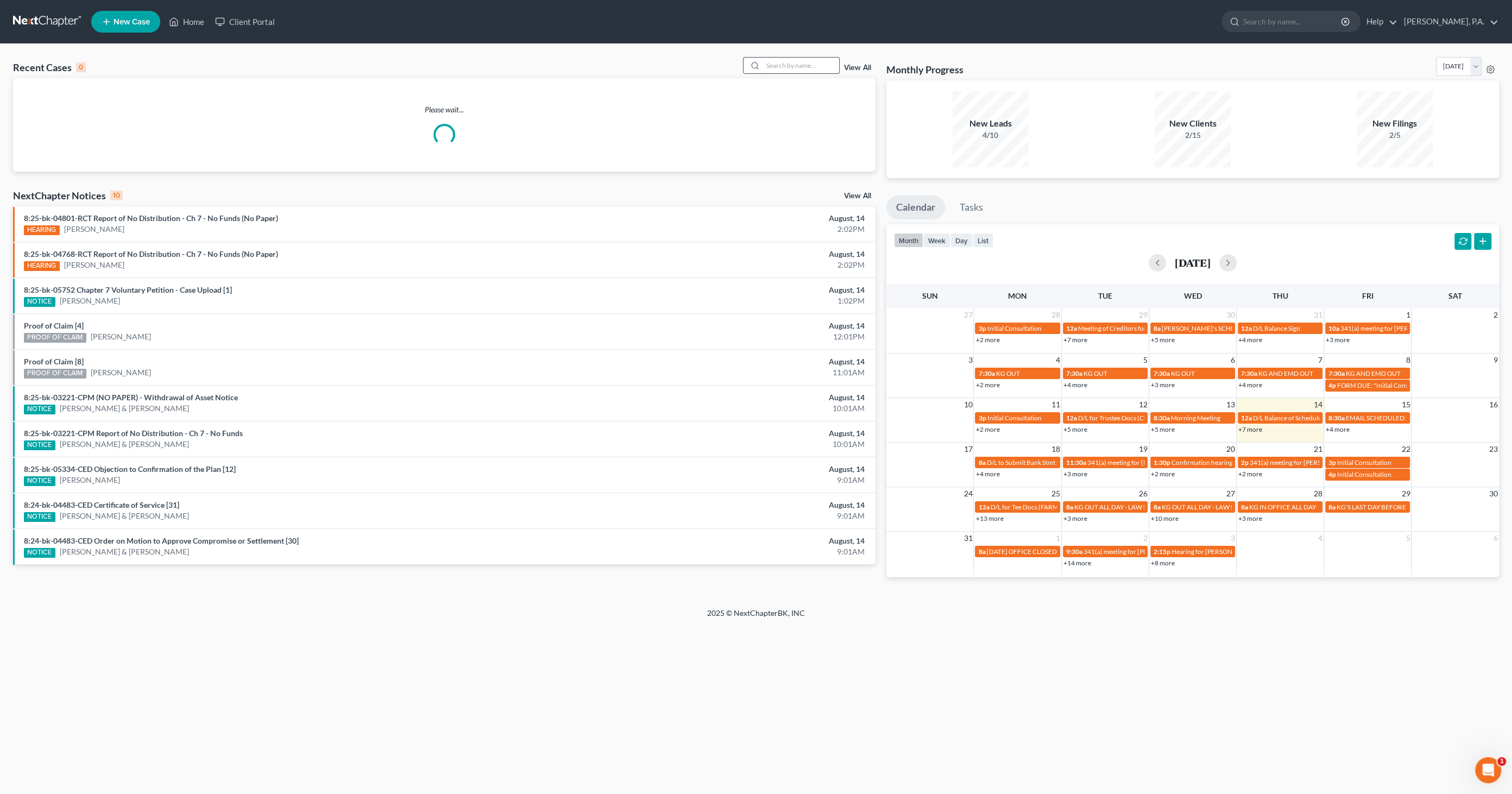
click at [805, 67] on input "search" at bounding box center [800, 65] width 76 height 16
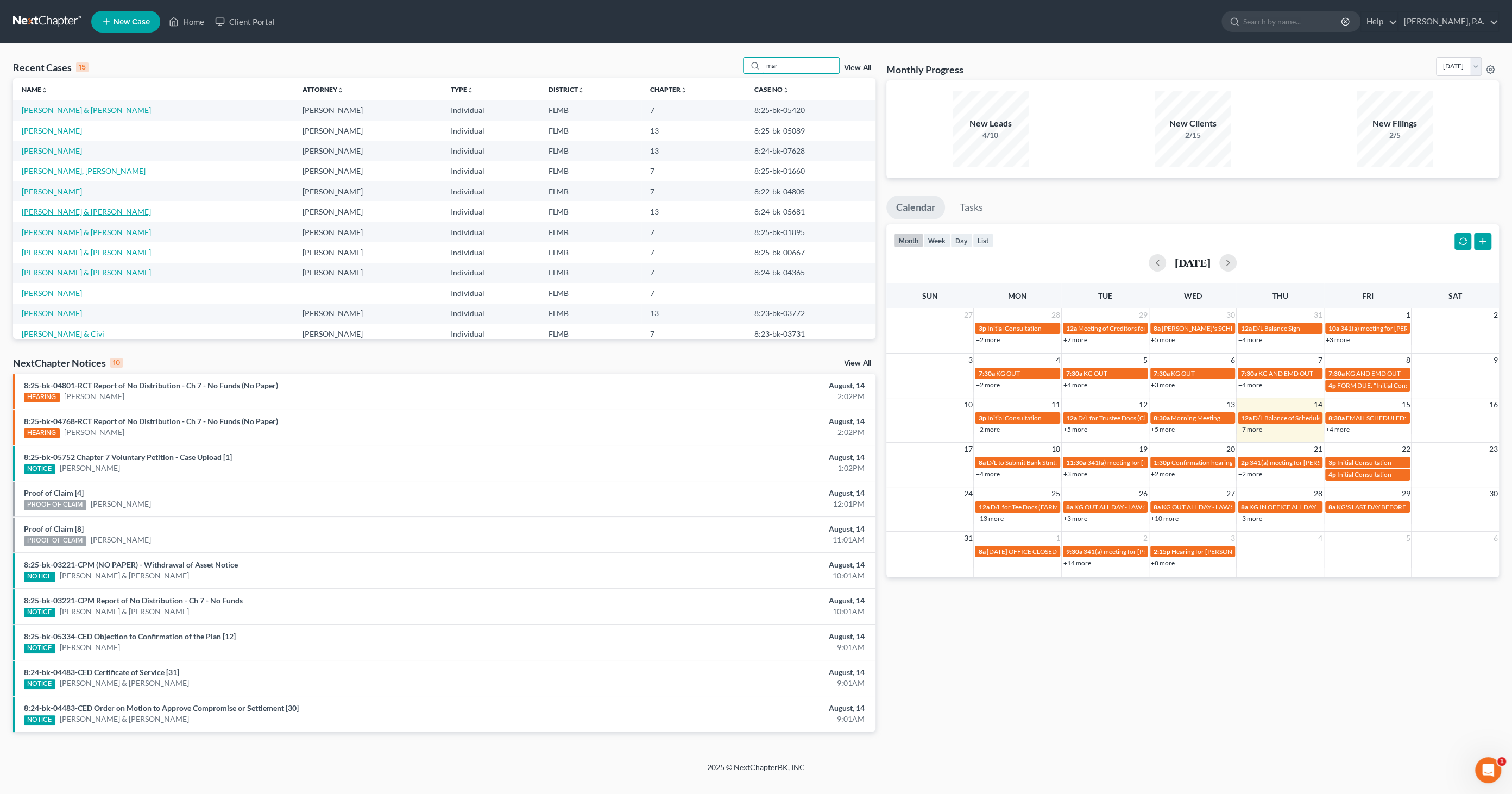
type input "mar"
click at [72, 208] on link "[PERSON_NAME] & [PERSON_NAME]" at bounding box center [86, 211] width 129 height 10
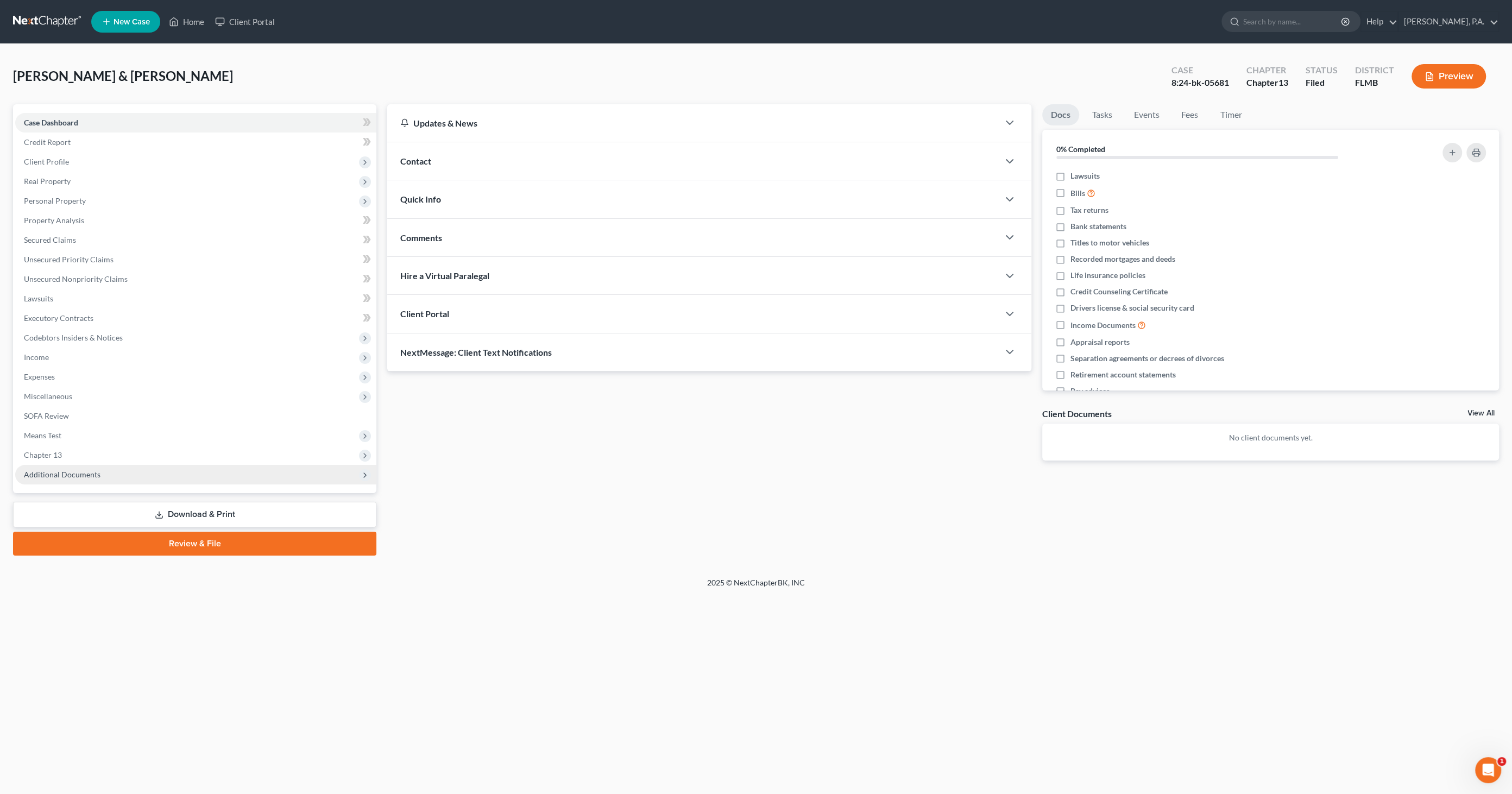
click at [86, 477] on span "Additional Documents" at bounding box center [62, 474] width 77 height 10
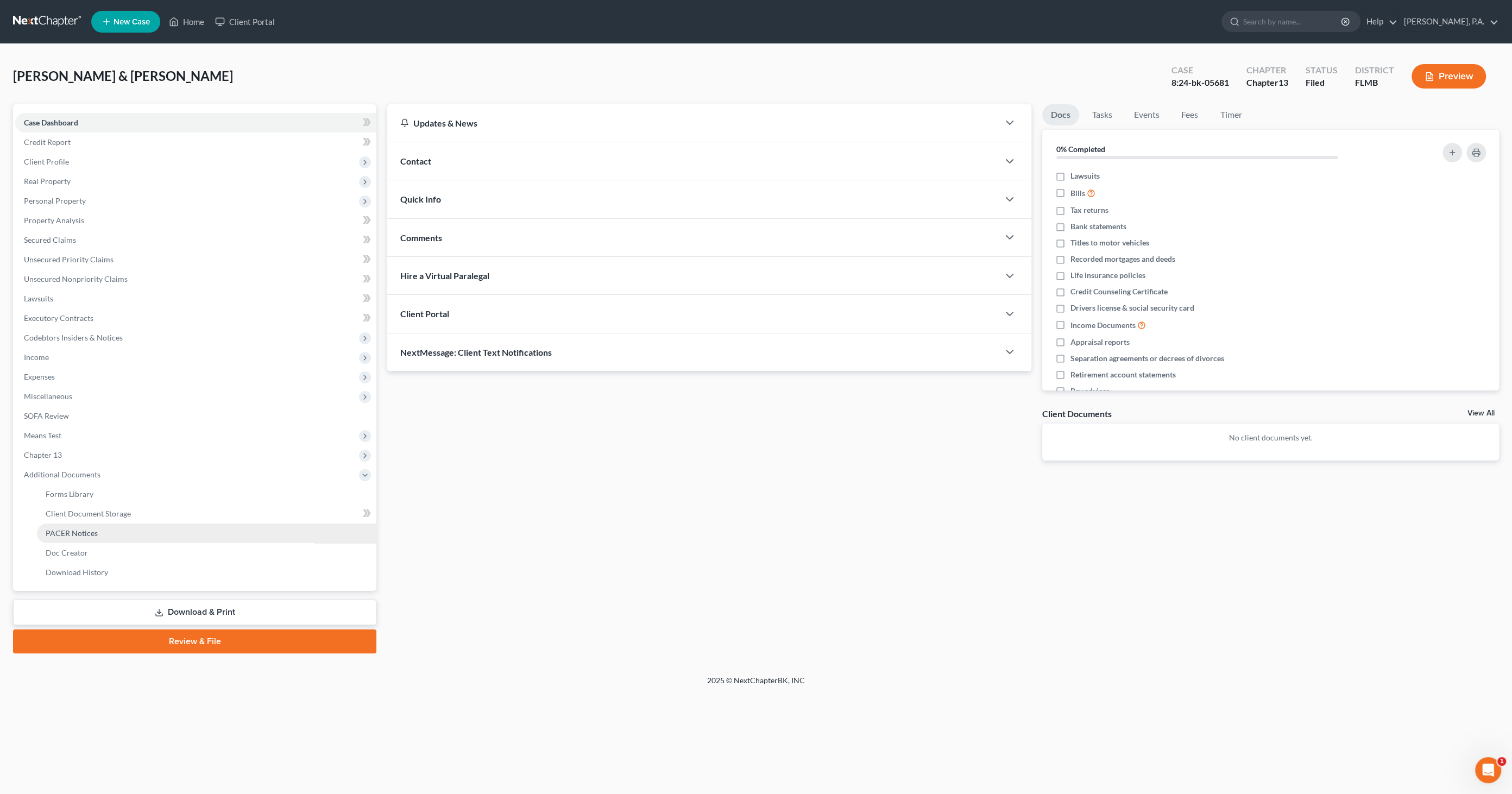
click at [83, 525] on link "PACER Notices" at bounding box center [206, 533] width 339 height 19
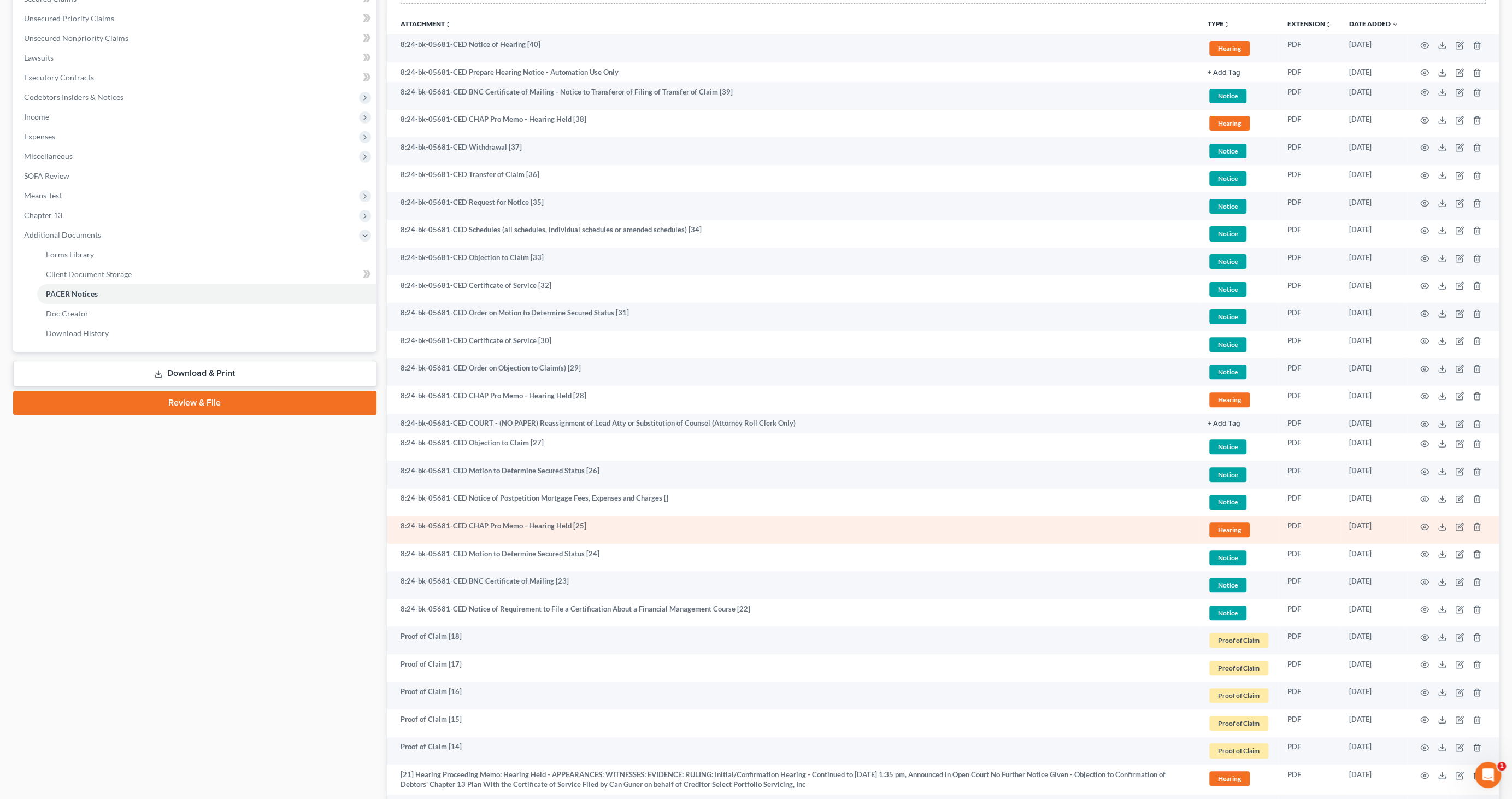
scroll to position [303, 0]
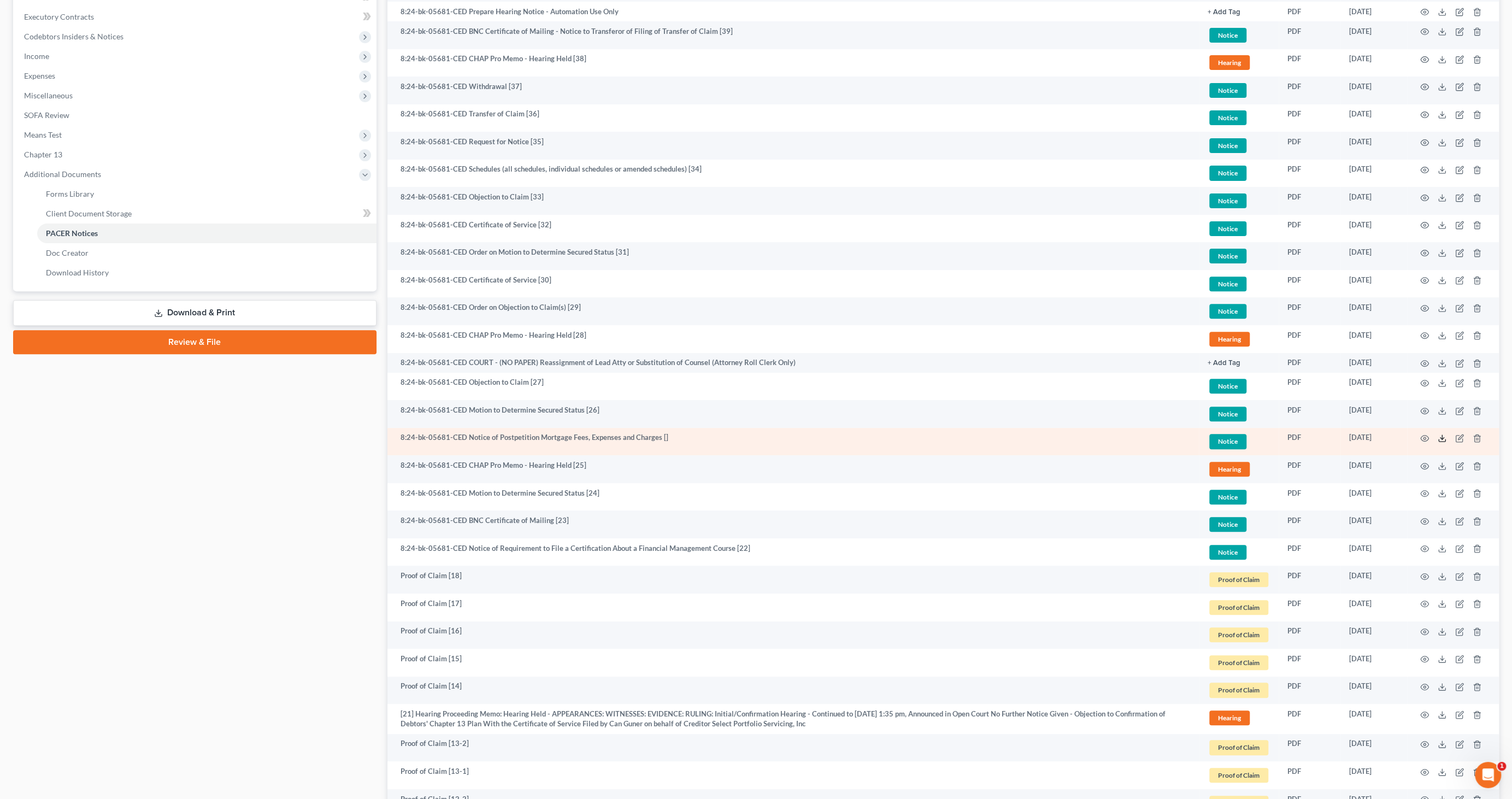
click at [1254, 438] on icon at bounding box center [1443, 438] width 9 height 9
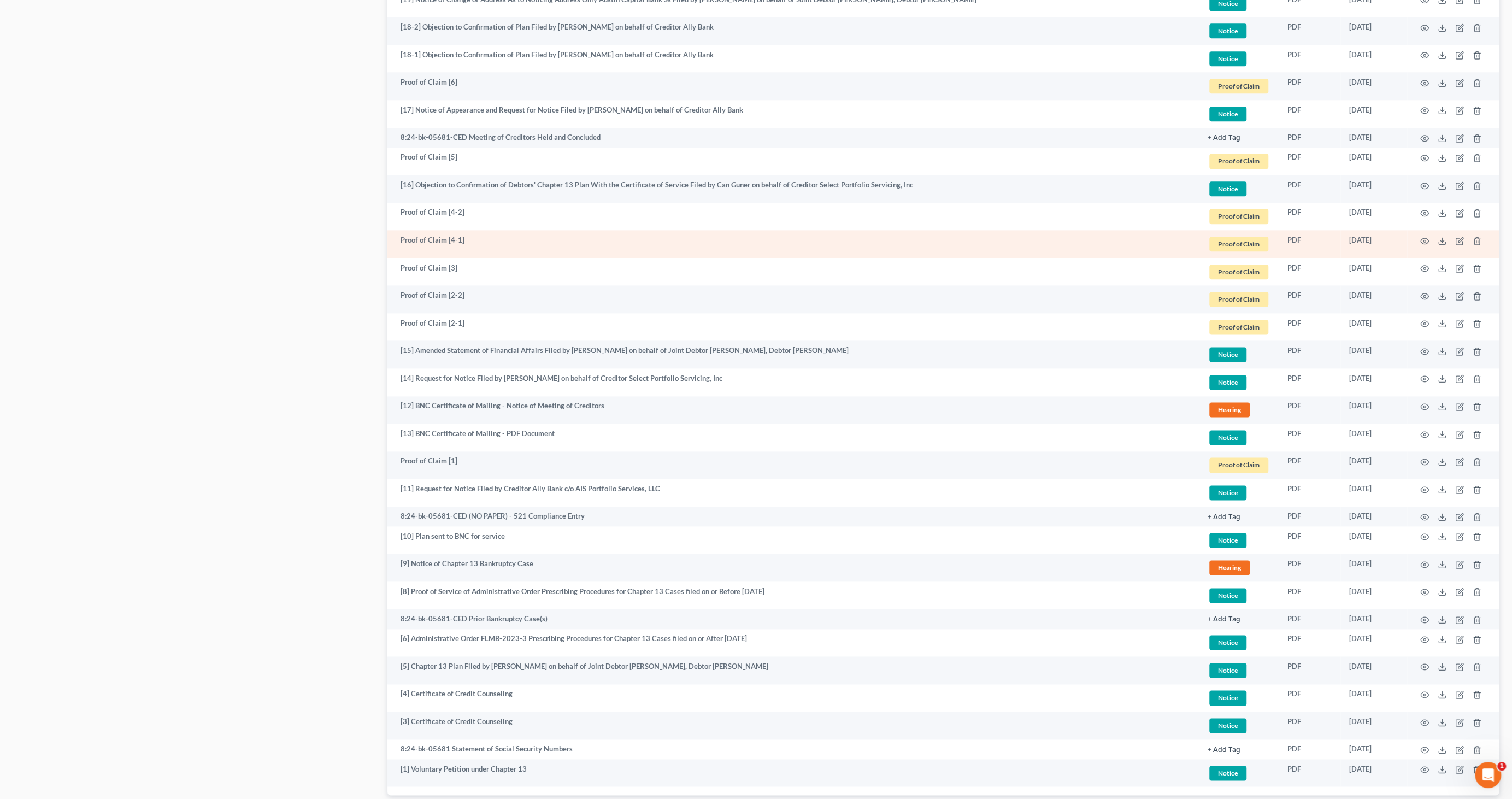
scroll to position [1477, 0]
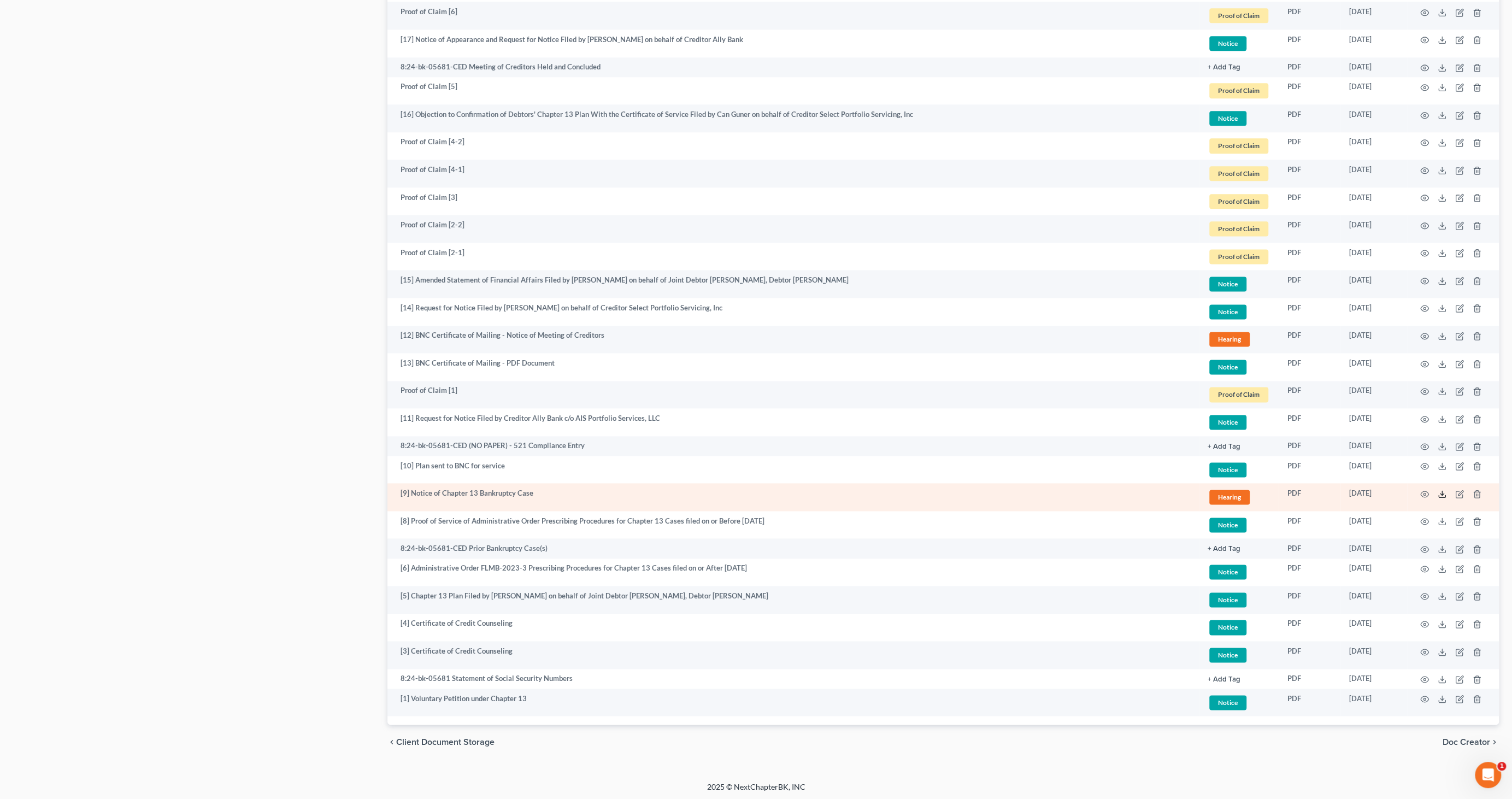
click at [1254, 493] on polyline at bounding box center [1443, 493] width 4 height 2
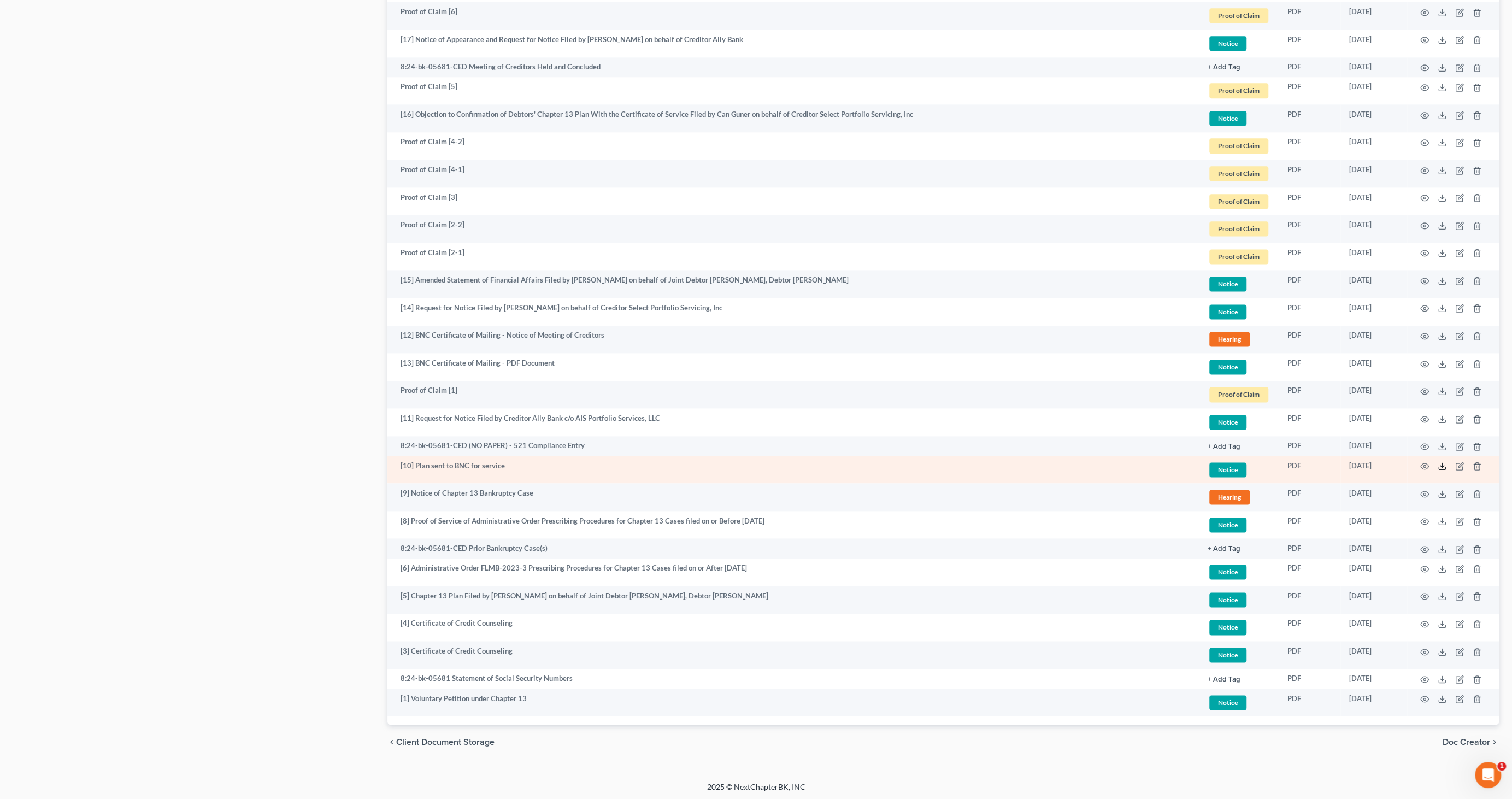
click at [1254, 462] on icon at bounding box center [1443, 466] width 9 height 9
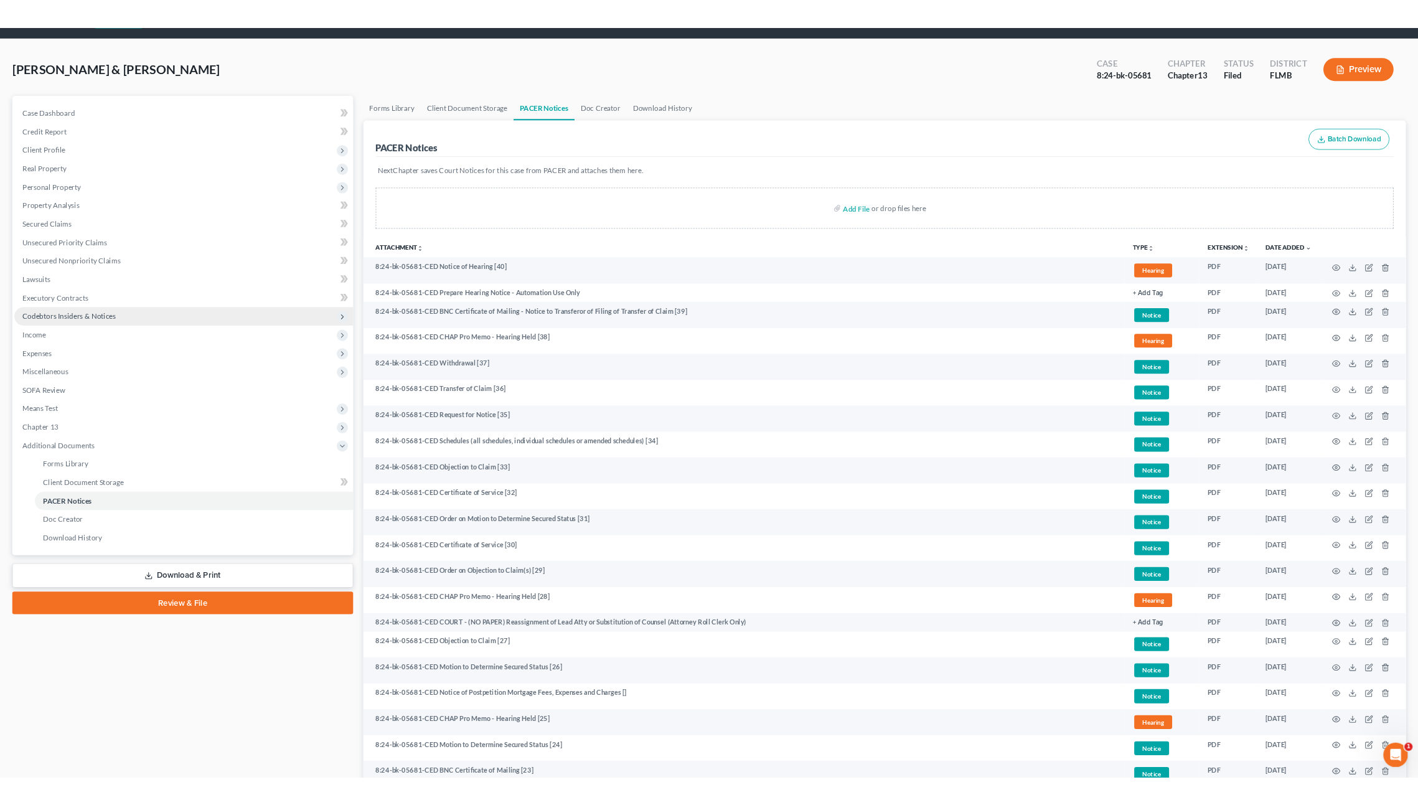
scroll to position [0, 0]
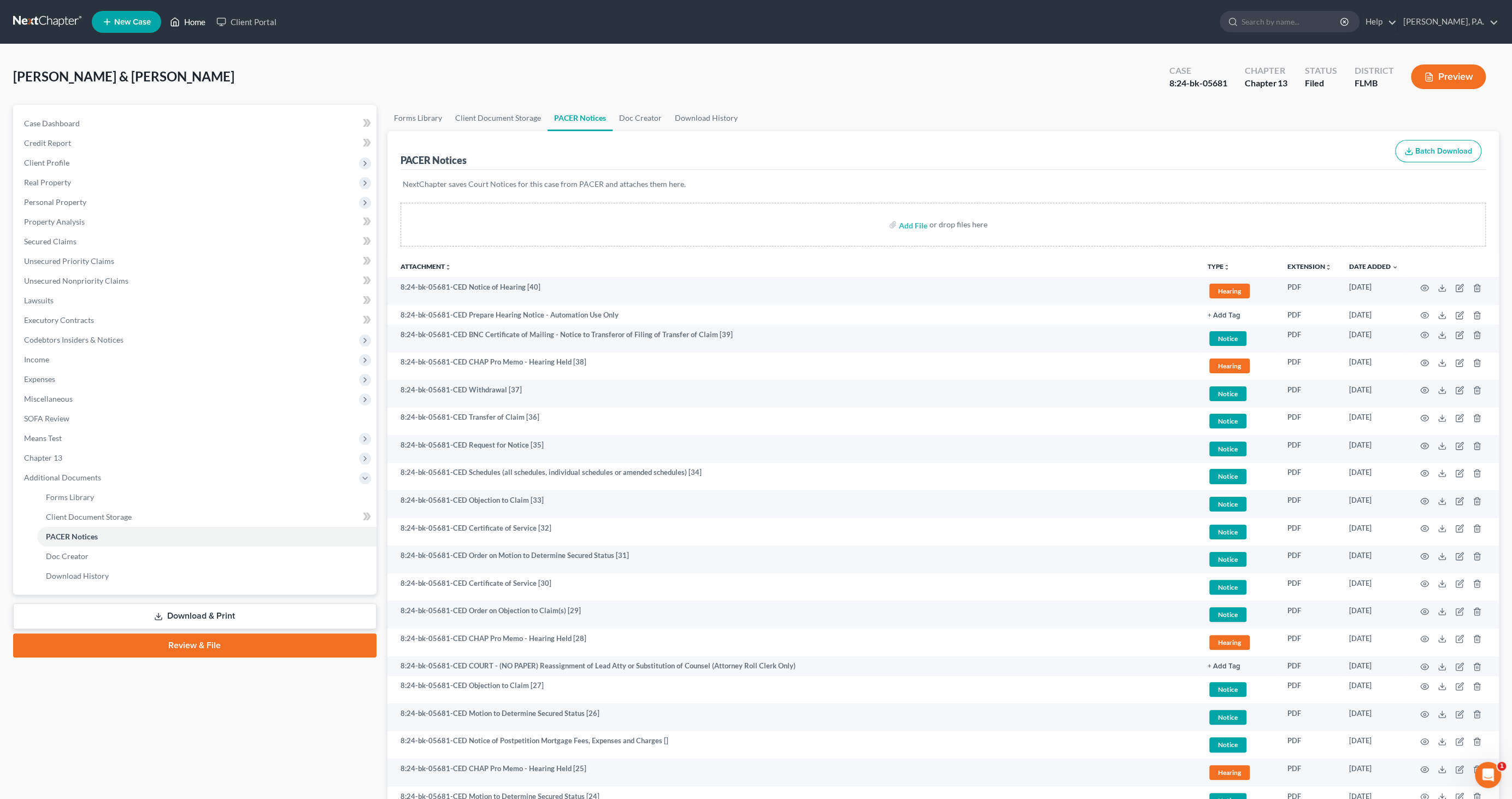
click at [191, 23] on link "Home" at bounding box center [187, 22] width 47 height 19
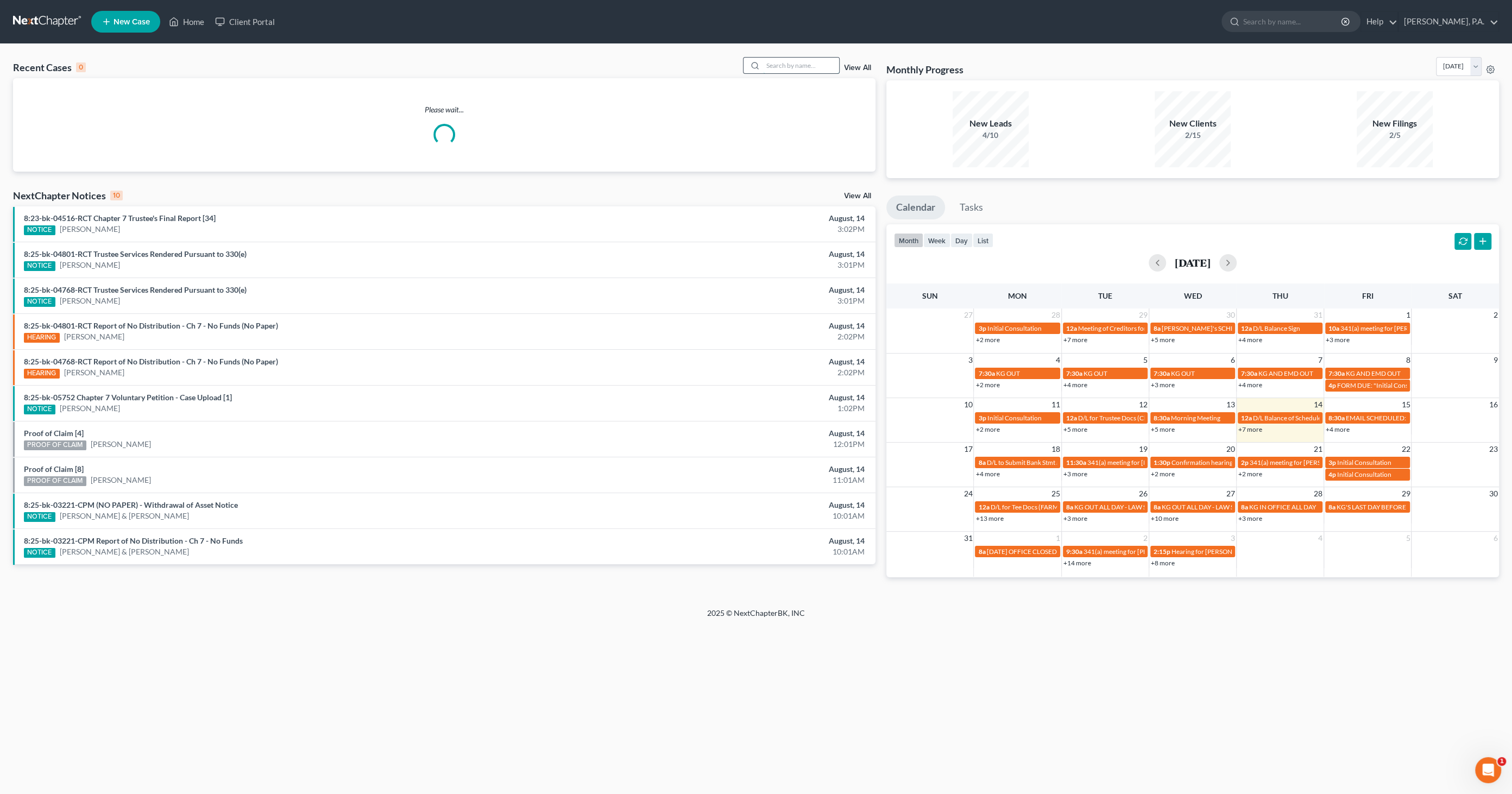
click at [778, 58] on input "search" at bounding box center [800, 65] width 76 height 16
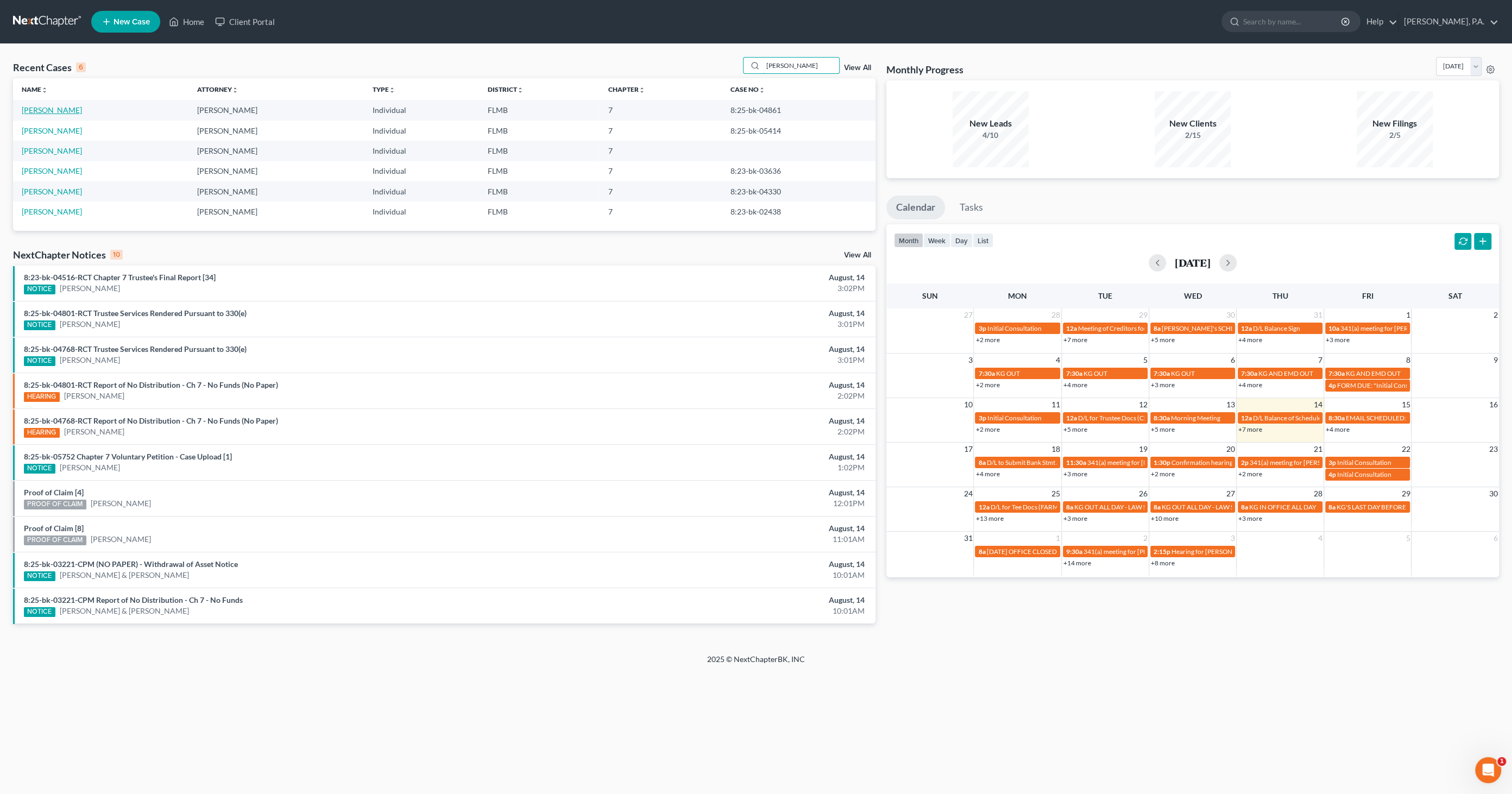
type input "MILLER"
click at [57, 110] on link "Miller, Larry" at bounding box center [51, 110] width 60 height 10
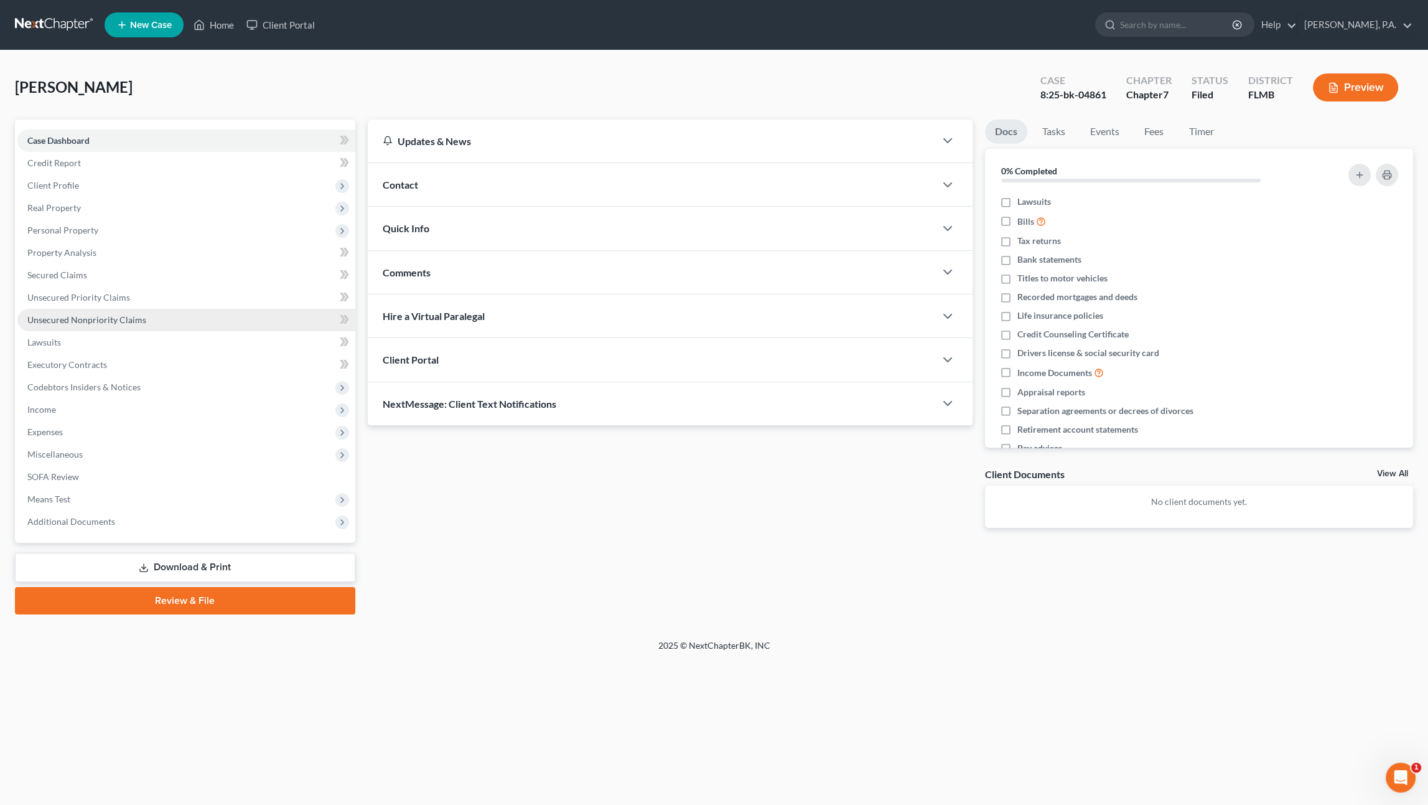
click at [62, 319] on span "Unsecured Nonpriority Claims" at bounding box center [86, 319] width 119 height 11
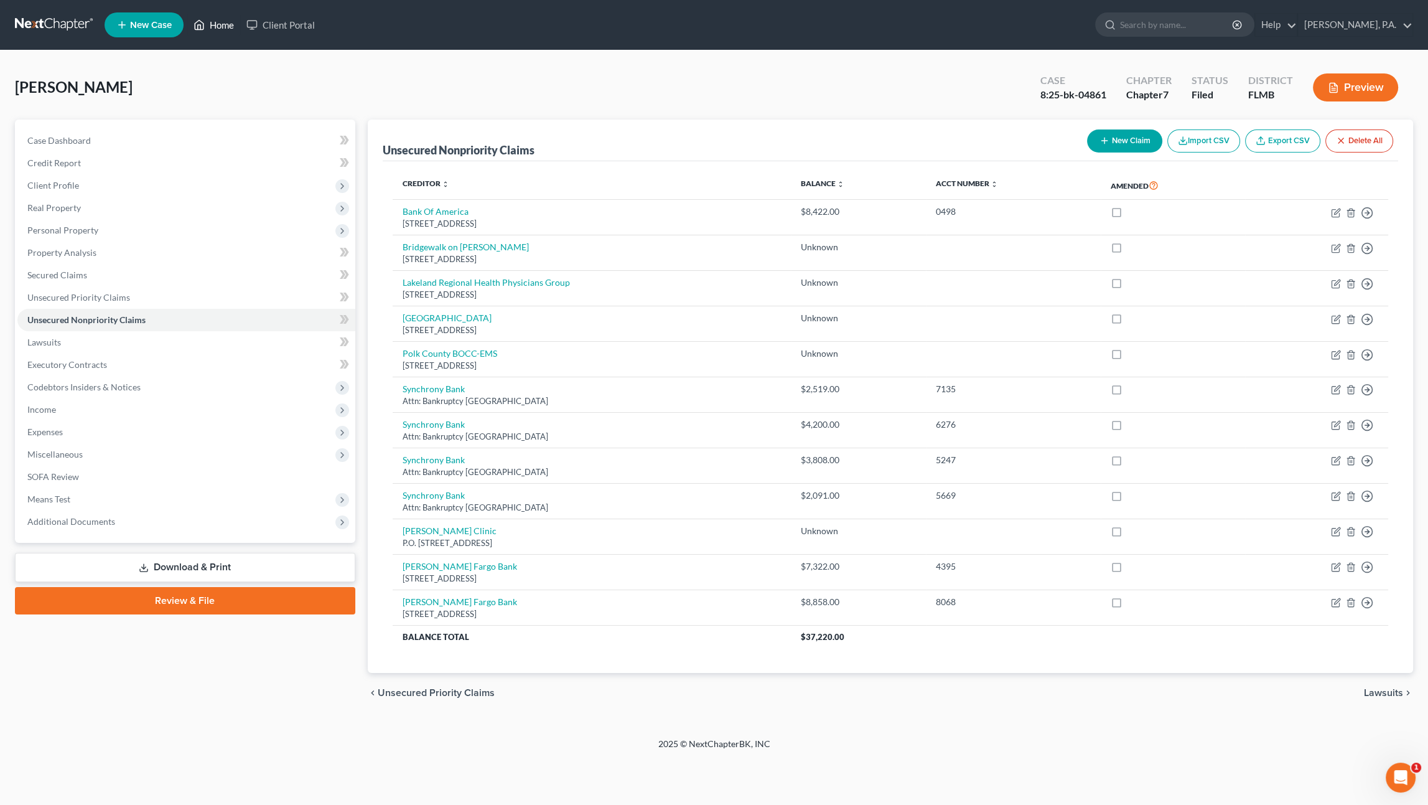
drag, startPoint x: 207, startPoint y: 22, endPoint x: 214, endPoint y: 22, distance: 7.5
click at [207, 22] on link "Home" at bounding box center [213, 25] width 53 height 22
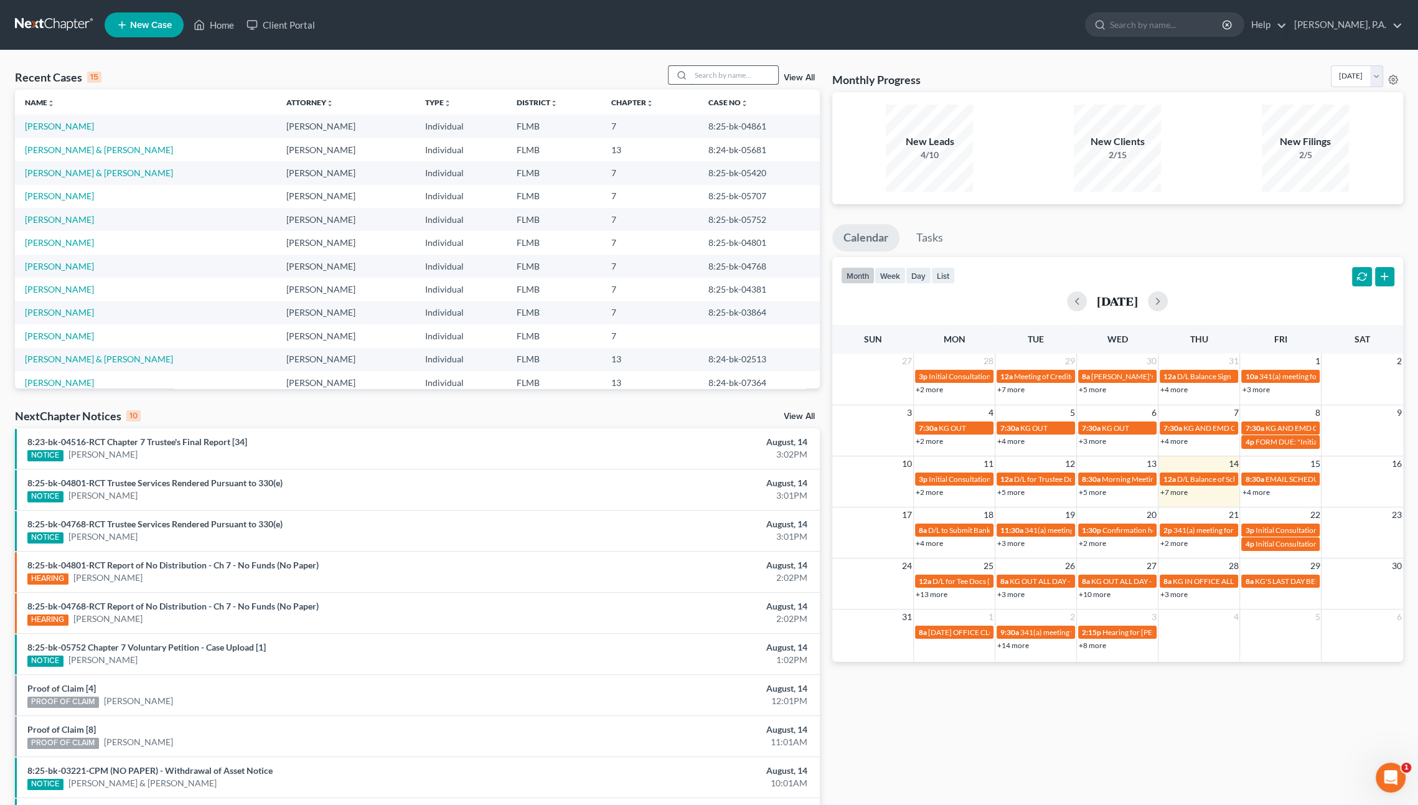
click at [721, 78] on input "search" at bounding box center [734, 75] width 87 height 18
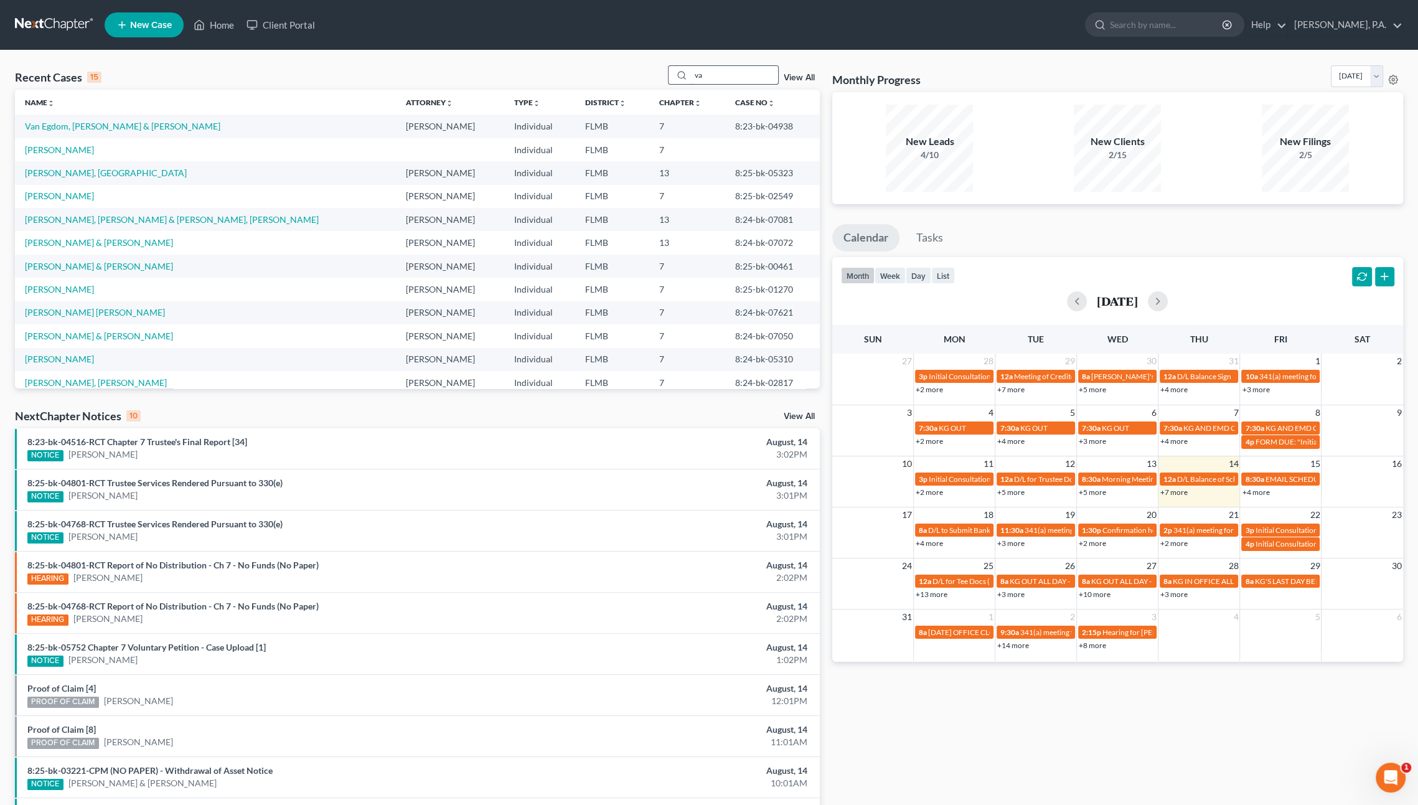
type input "v"
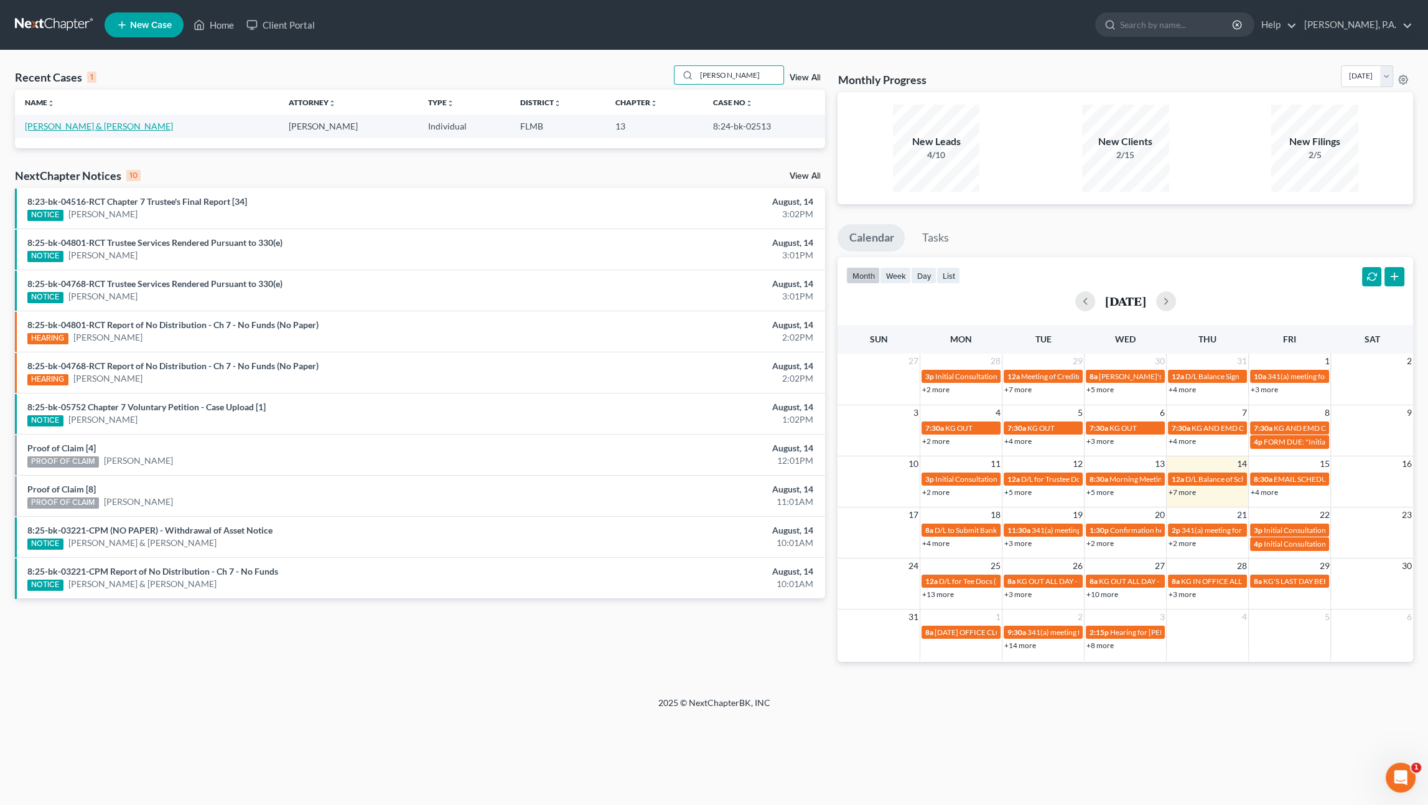
type input "barker"
click at [50, 129] on link "[PERSON_NAME] & [PERSON_NAME]" at bounding box center [99, 126] width 148 height 11
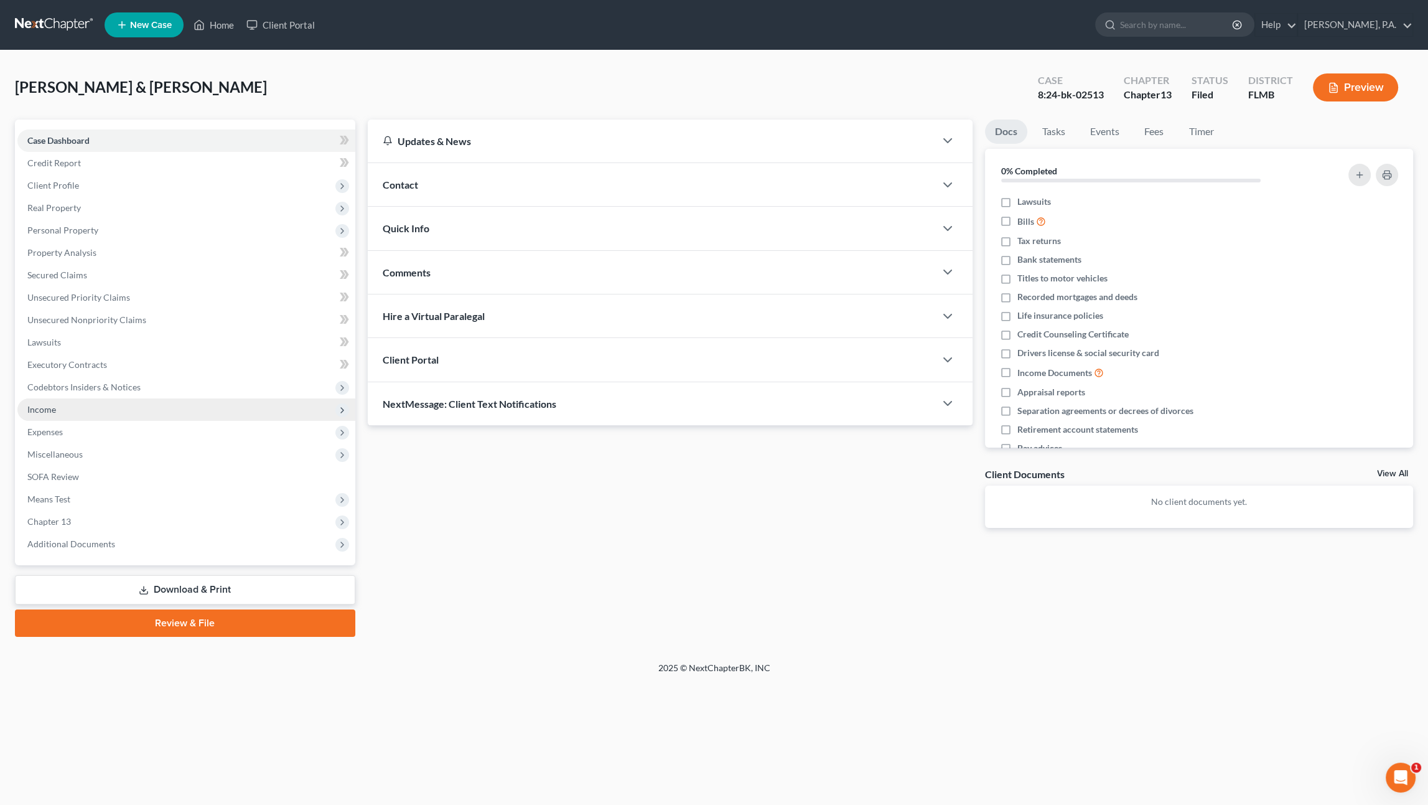
click at [52, 412] on span "Income" at bounding box center [41, 409] width 29 height 11
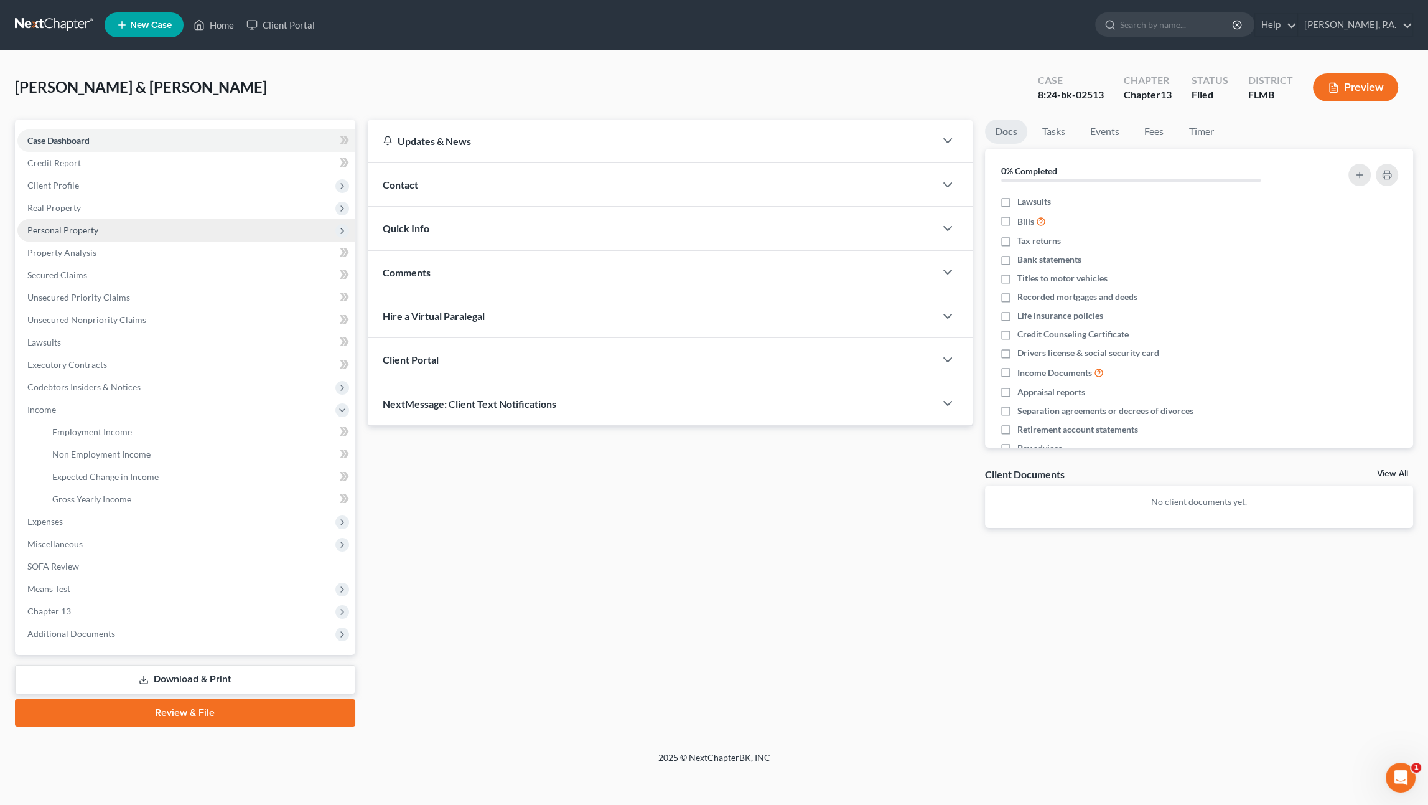
click at [70, 230] on span "Personal Property" at bounding box center [62, 230] width 71 height 11
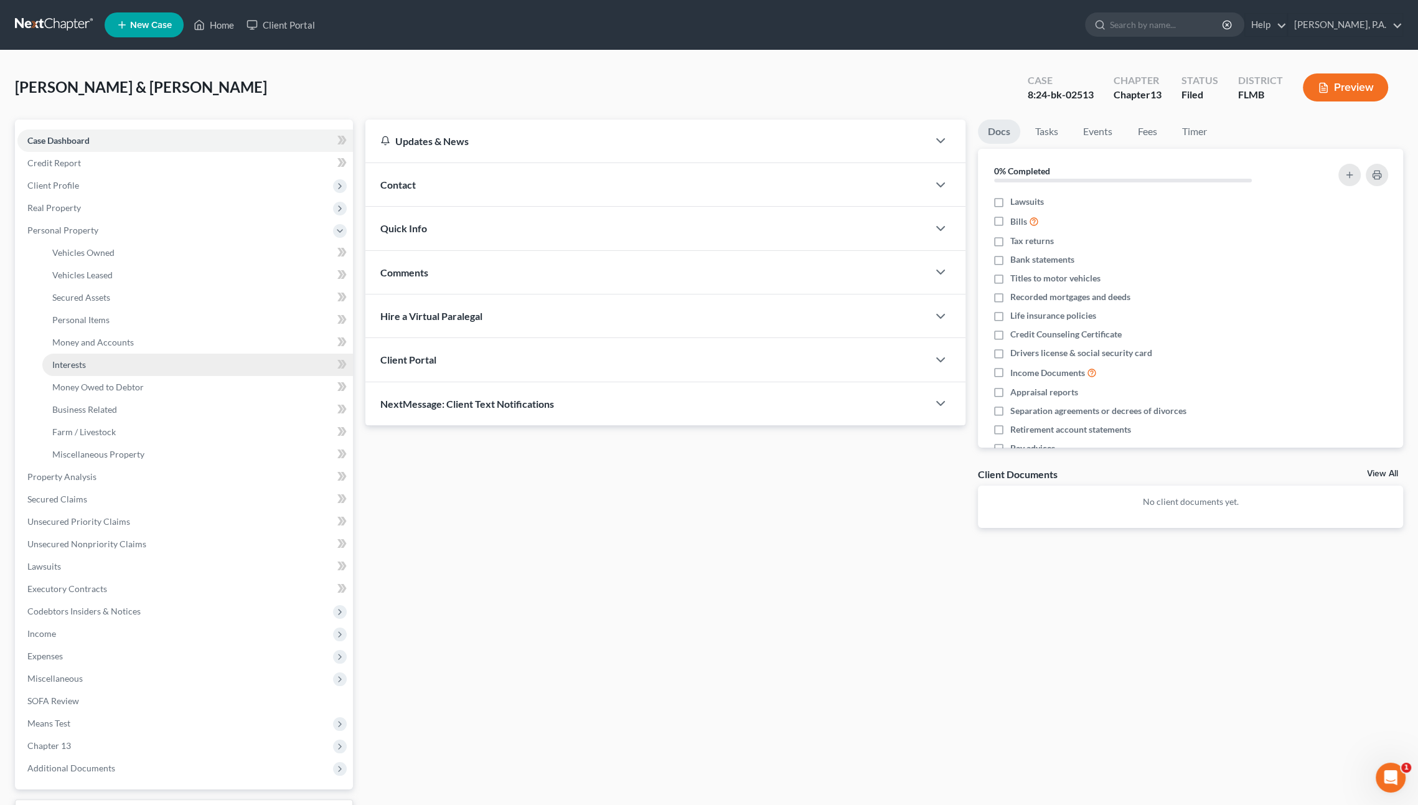
click at [84, 362] on span "Interests" at bounding box center [69, 364] width 34 height 11
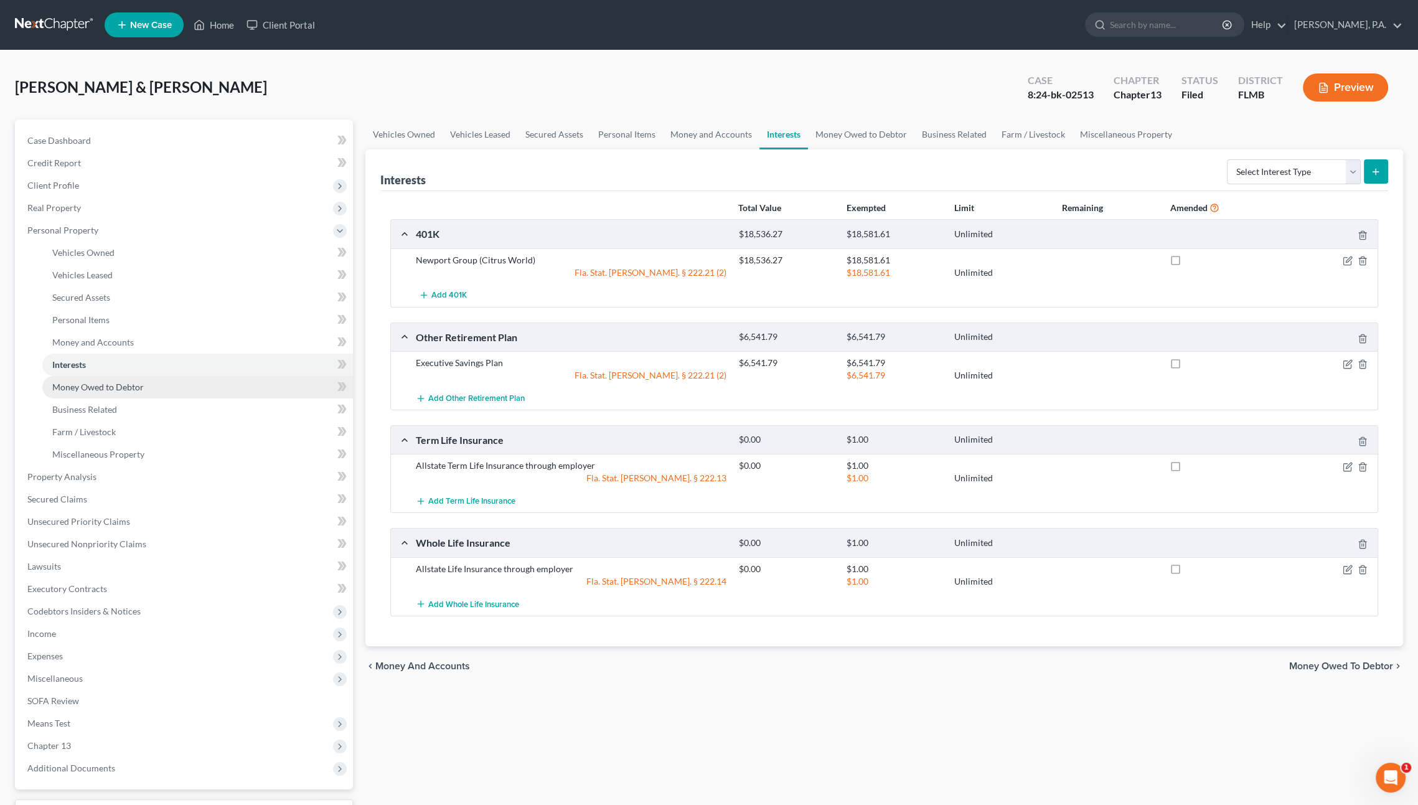
click at [100, 387] on span "Money Owed to Debtor" at bounding box center [97, 387] width 91 height 11
